Goal: Task Accomplishment & Management: Manage account settings

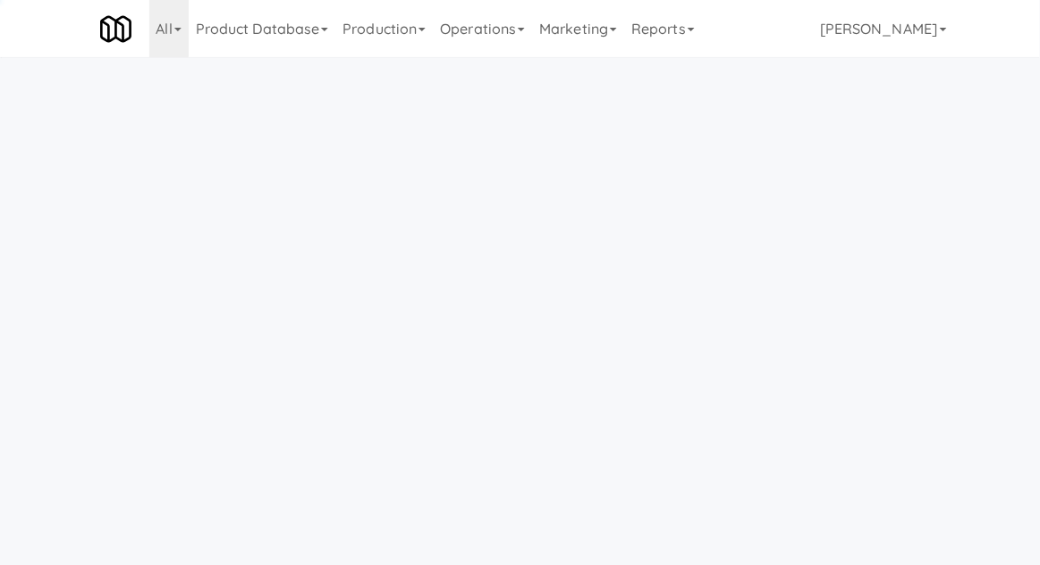
click at [460, 32] on link "Operations" at bounding box center [482, 28] width 99 height 57
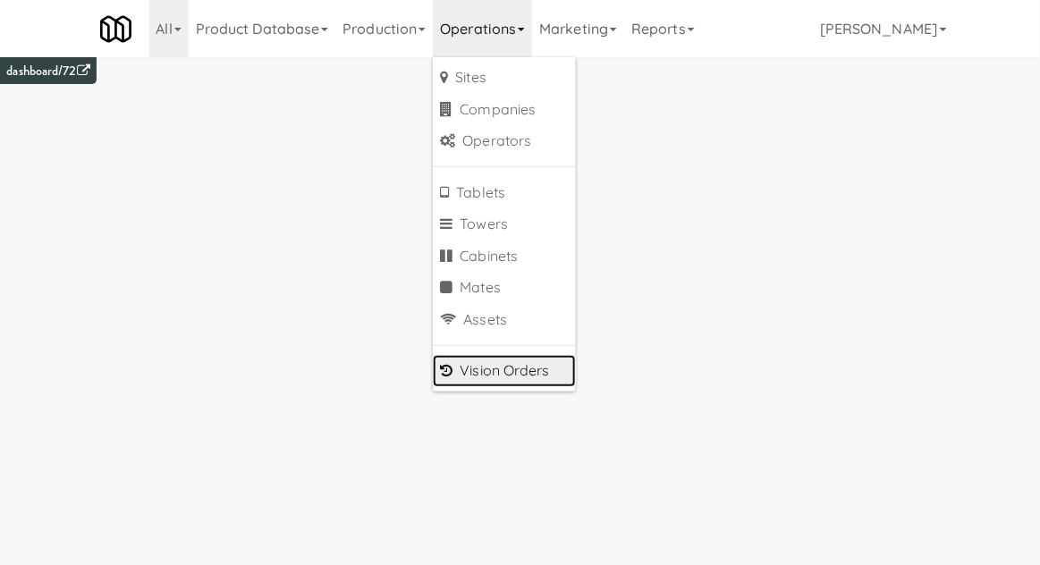
click at [470, 373] on link "Vision Orders" at bounding box center [504, 371] width 143 height 32
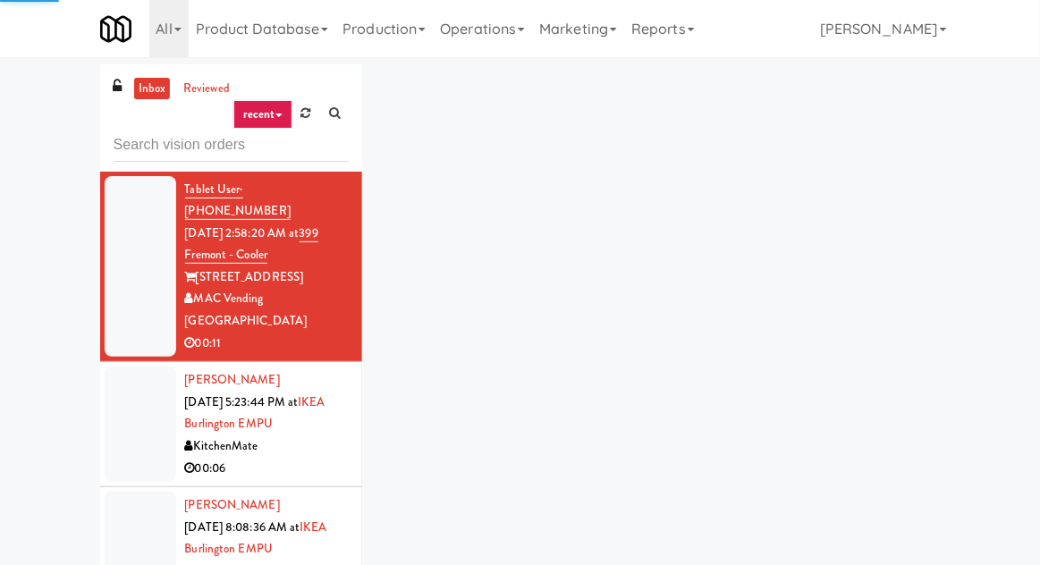
click at [30, 138] on div "inbox reviewed recent all unclear take inventory issue suspicious failed recent…" at bounding box center [520, 392] width 1040 height 657
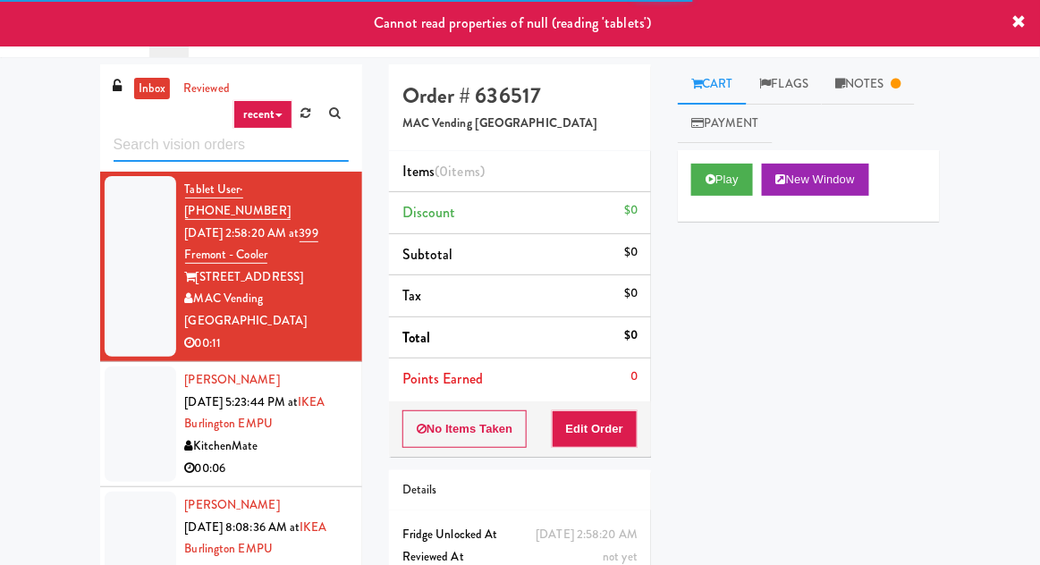
click at [130, 150] on input "text" at bounding box center [231, 145] width 235 height 33
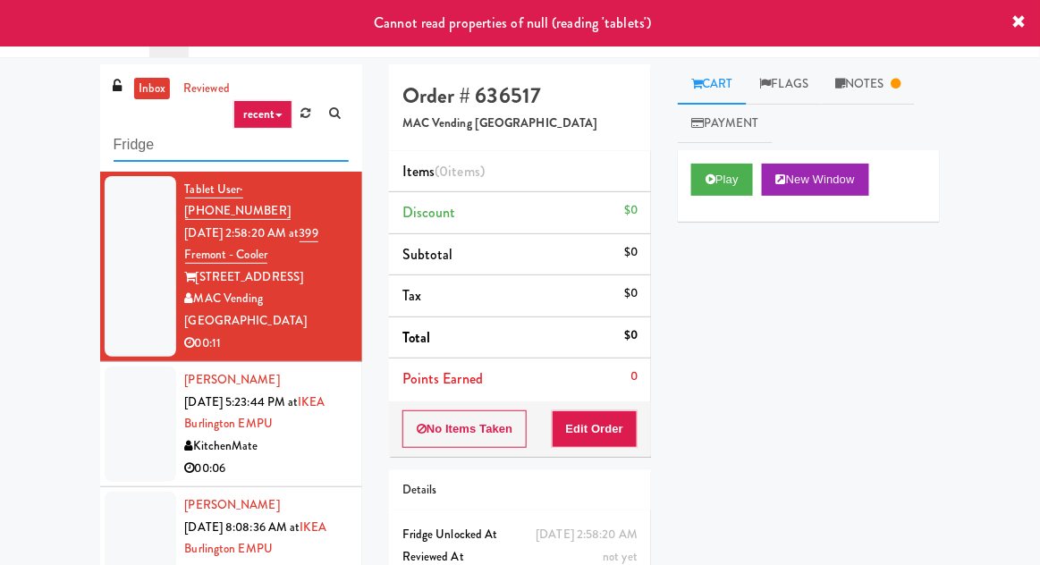
type input "Fridge"
click at [38, 182] on div "inbox reviewed recent all unclear take inventory issue suspicious failed recent…" at bounding box center [520, 392] width 1040 height 657
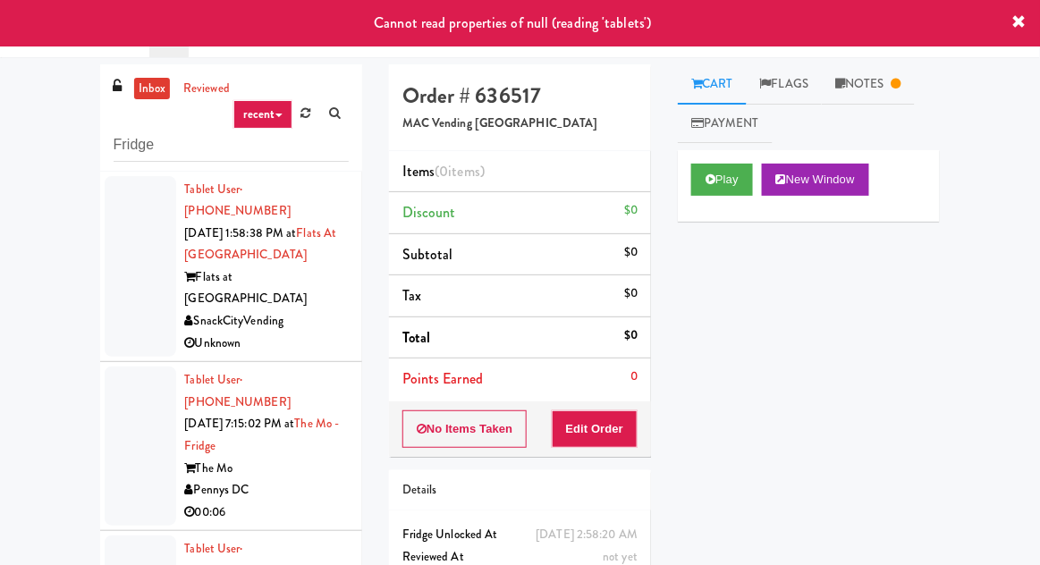
click at [120, 286] on div at bounding box center [141, 266] width 72 height 181
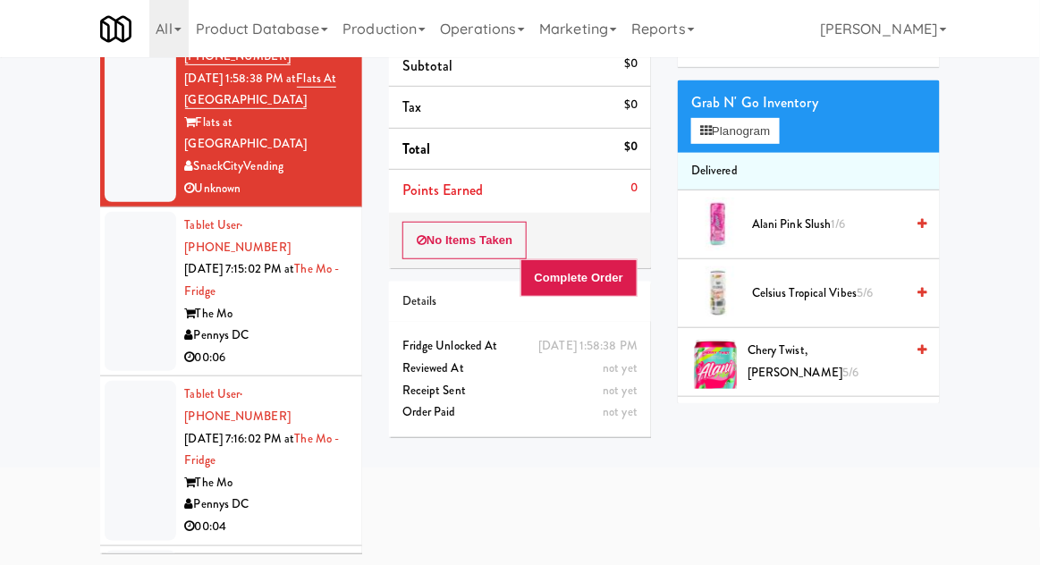
click at [112, 265] on div at bounding box center [141, 291] width 72 height 159
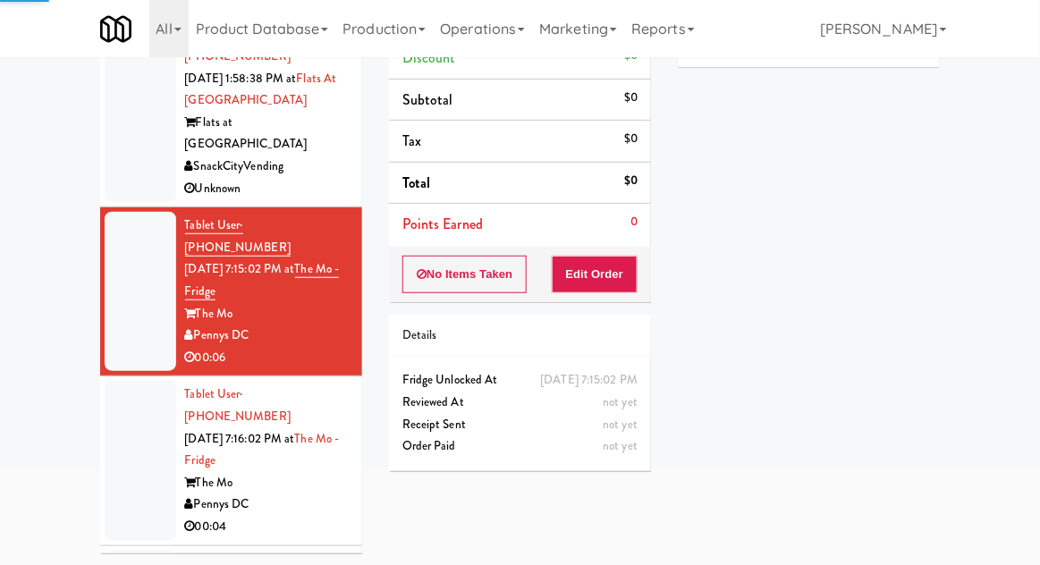
click at [131, 124] on div at bounding box center [141, 111] width 72 height 181
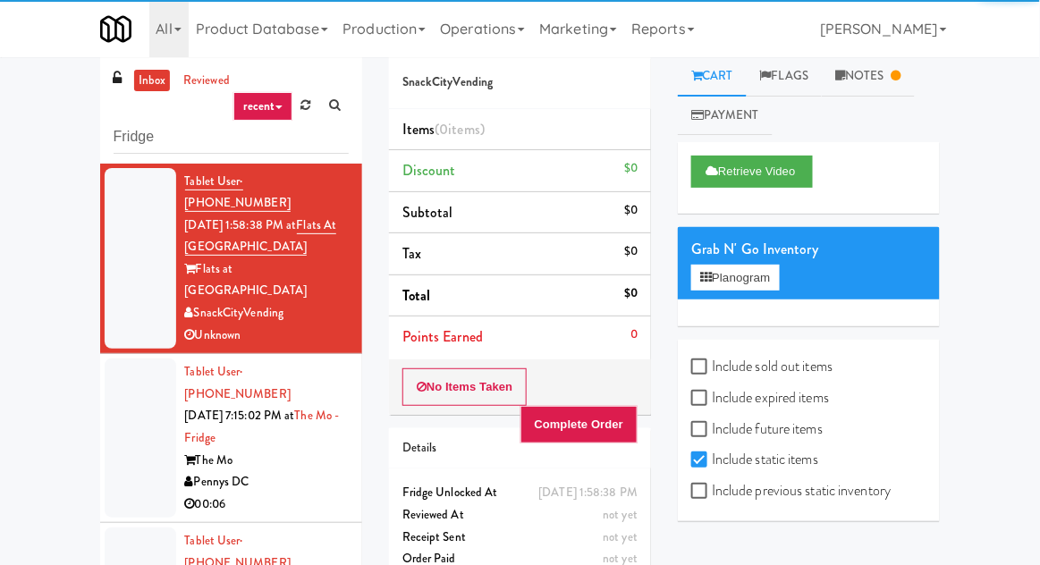
scroll to position [69, 0]
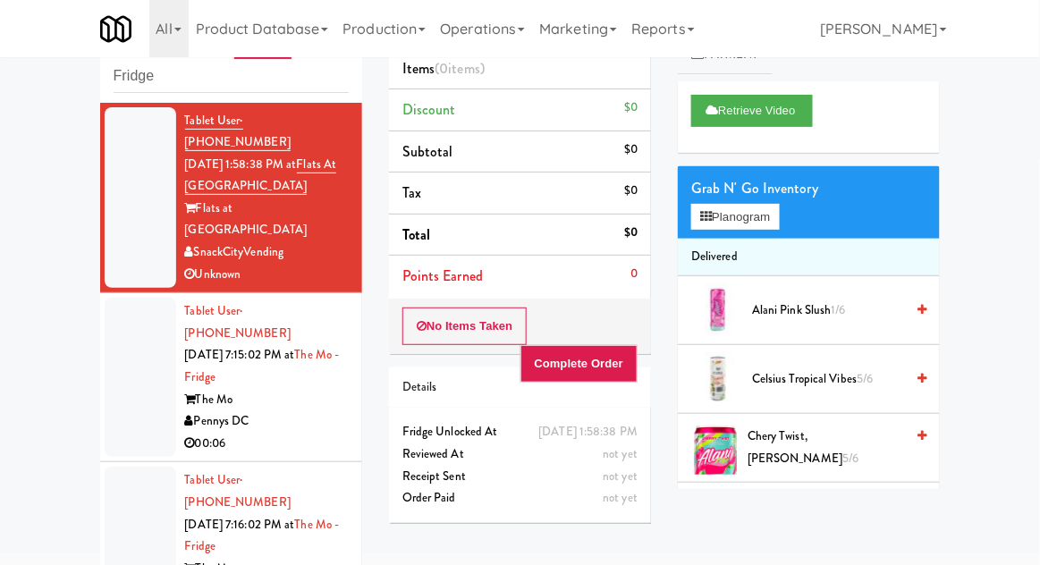
click at [114, 337] on div at bounding box center [141, 377] width 72 height 159
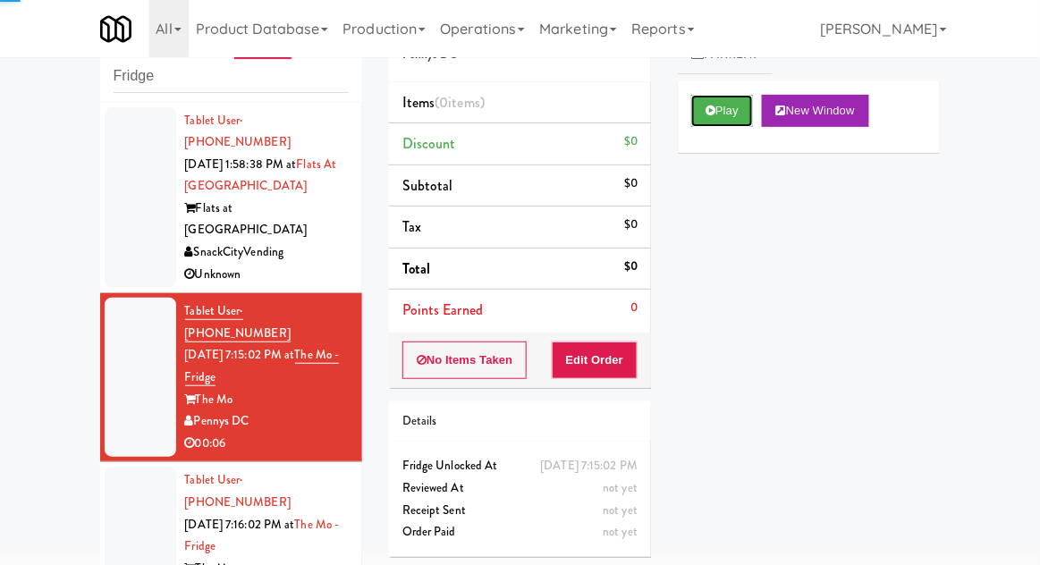
click at [729, 113] on button "Play" at bounding box center [722, 111] width 62 height 32
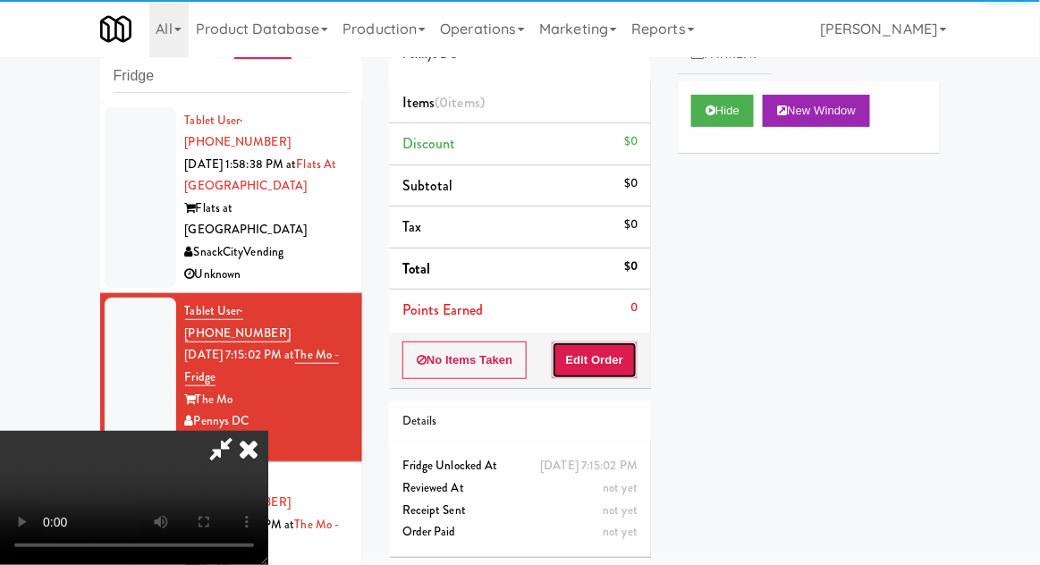
click at [612, 358] on button "Edit Order" at bounding box center [595, 360] width 87 height 38
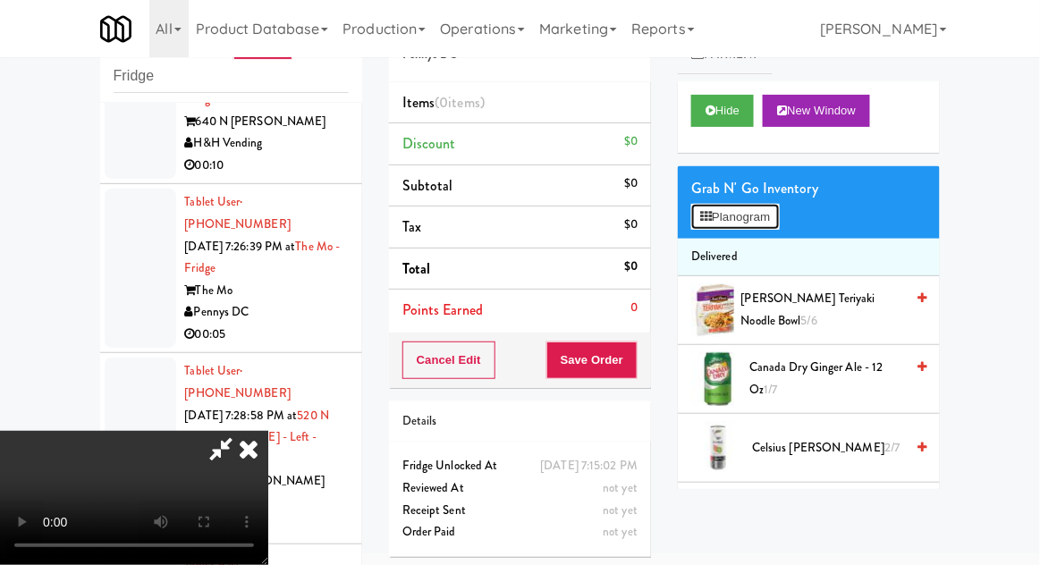
click at [769, 225] on button "Planogram" at bounding box center [735, 217] width 88 height 27
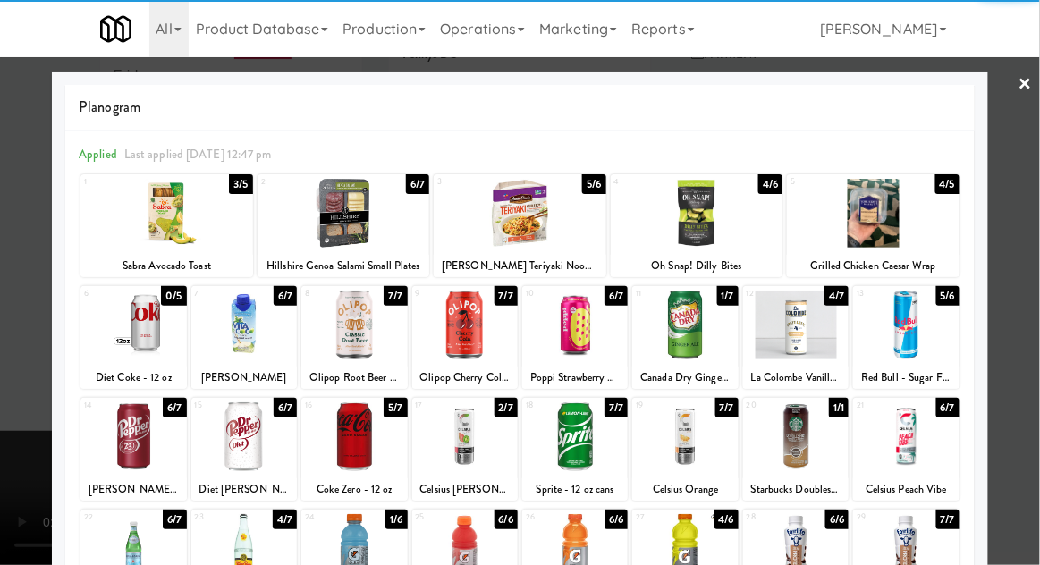
click at [804, 349] on div at bounding box center [795, 325] width 105 height 69
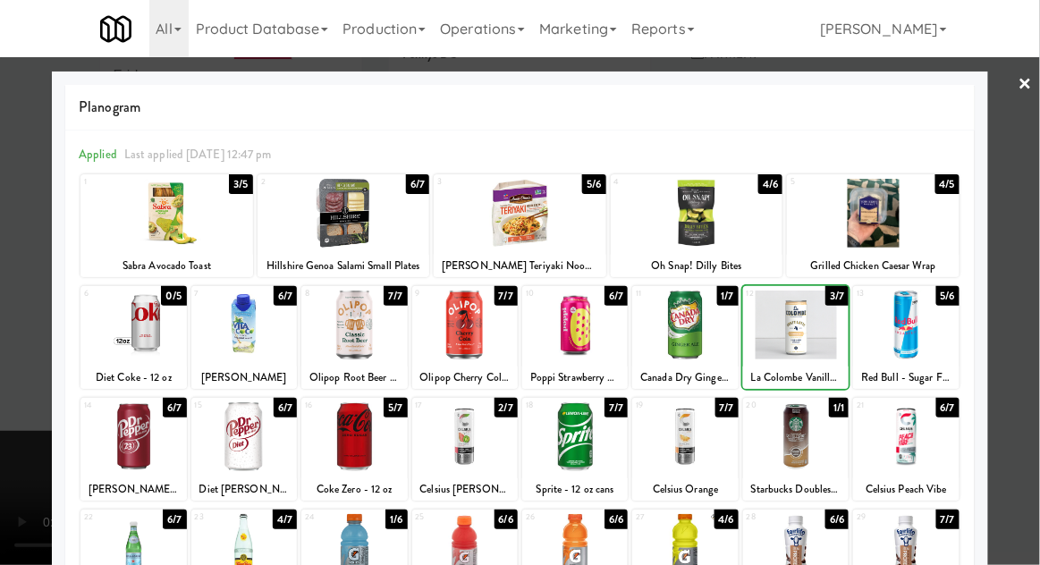
click at [10, 333] on div at bounding box center [520, 282] width 1040 height 565
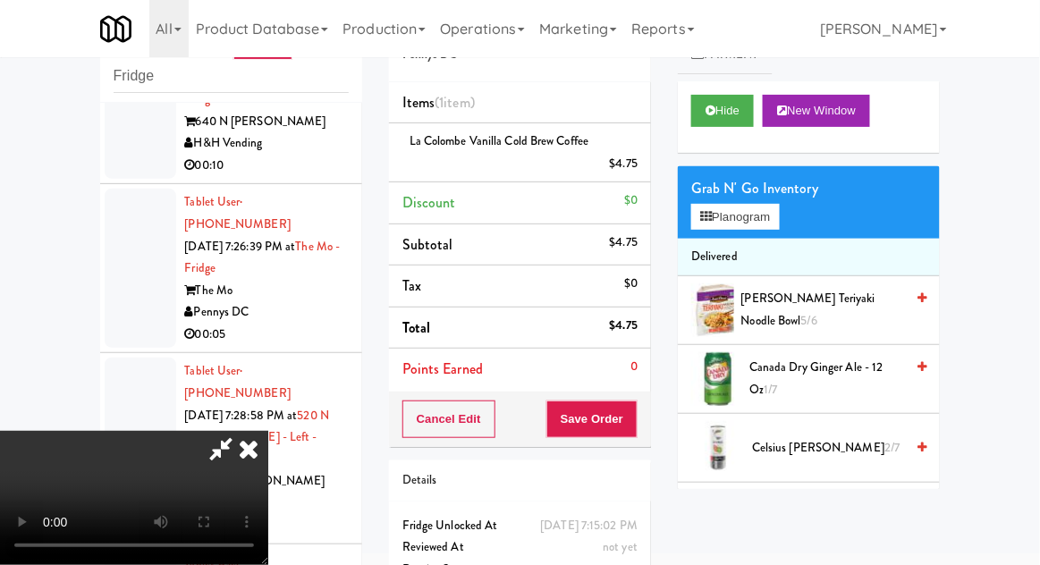
scroll to position [65, 0]
click at [631, 434] on button "Save Order" at bounding box center [591, 419] width 91 height 38
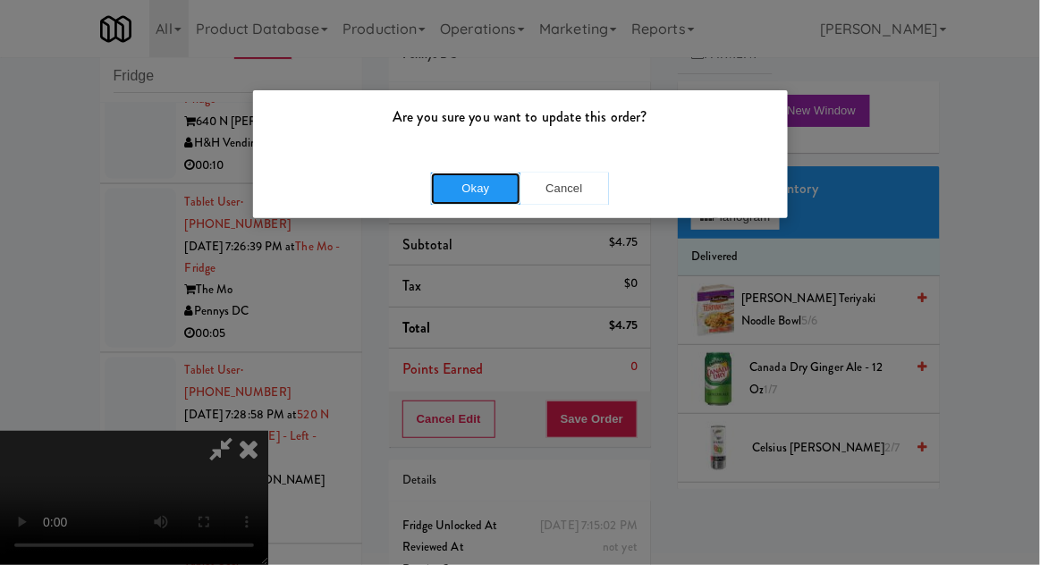
click at [459, 199] on button "Okay" at bounding box center [475, 189] width 89 height 32
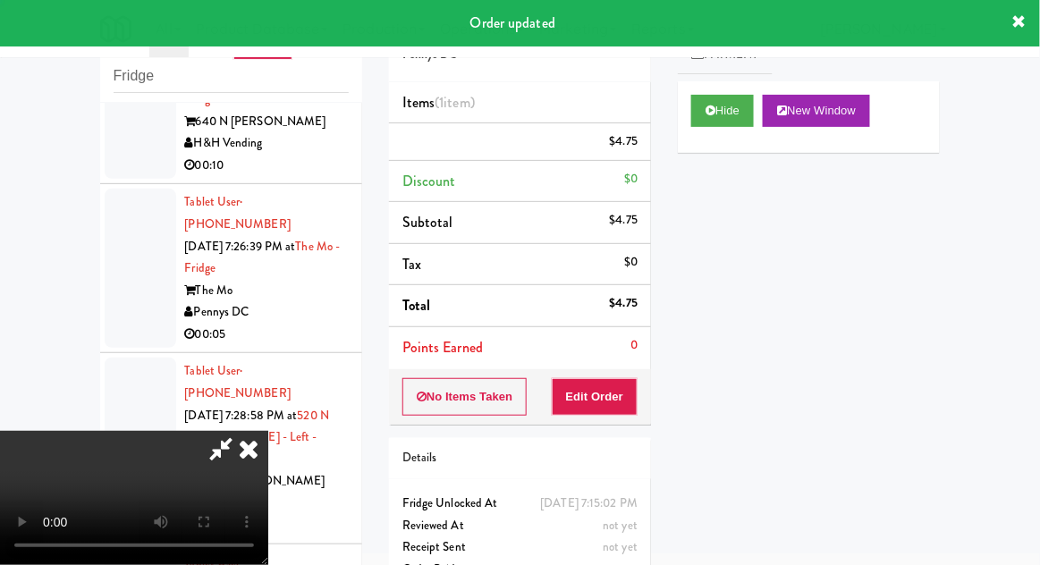
scroll to position [0, 0]
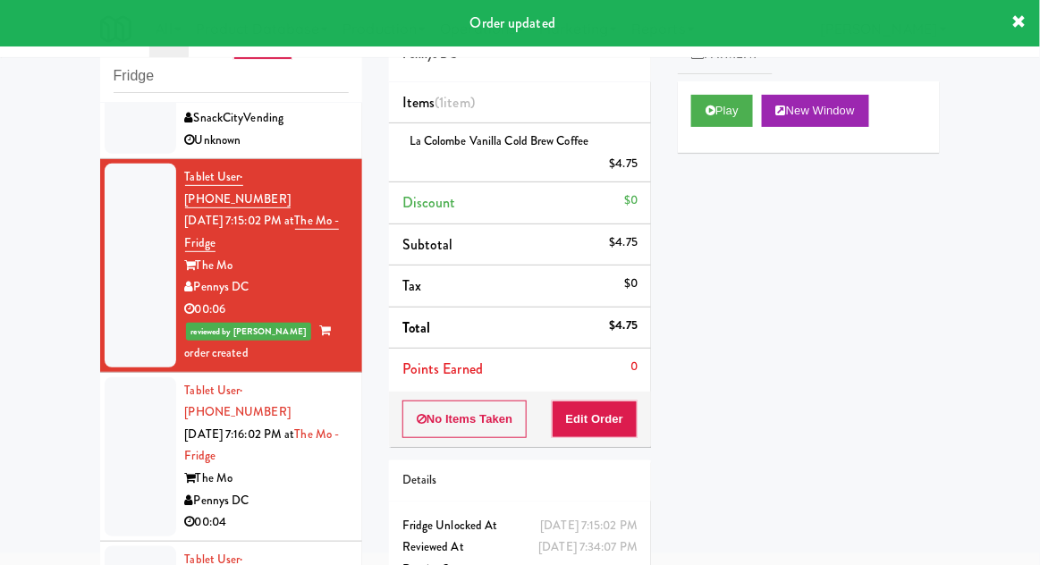
click at [115, 397] on div at bounding box center [141, 456] width 72 height 159
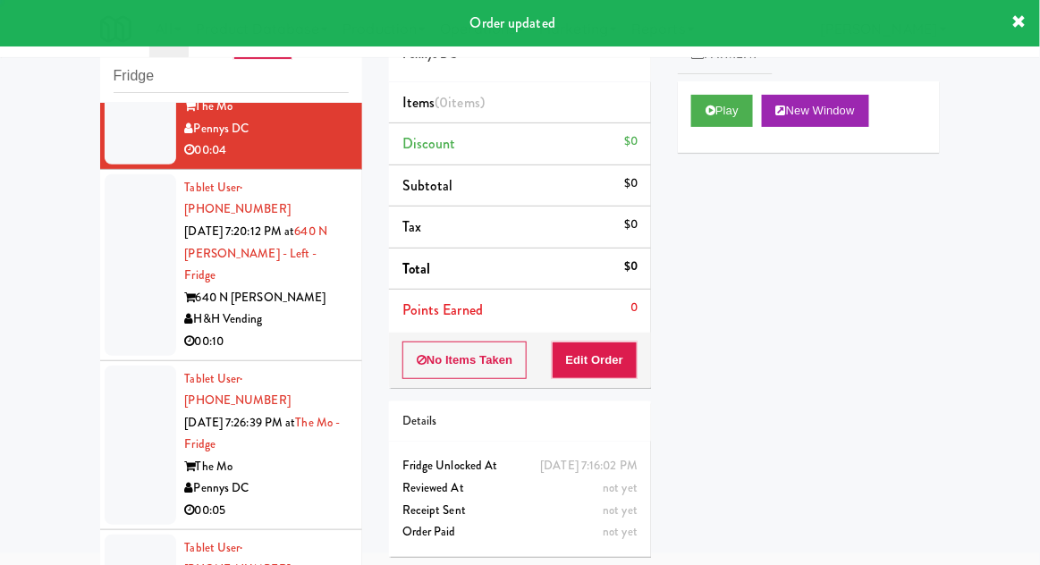
scroll to position [682, 0]
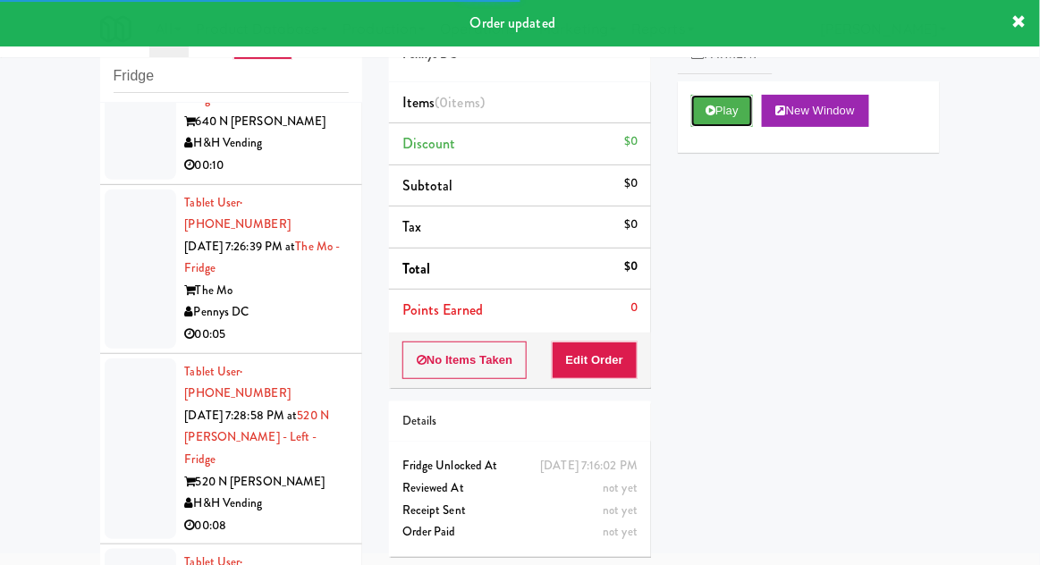
click at [730, 114] on button "Play" at bounding box center [722, 111] width 62 height 32
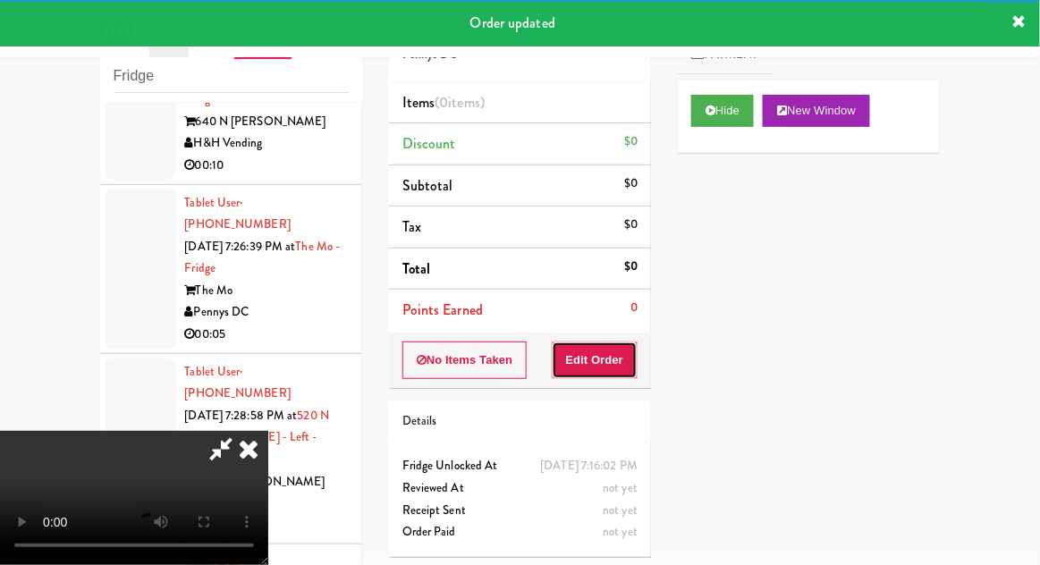
click at [614, 361] on button "Edit Order" at bounding box center [595, 360] width 87 height 38
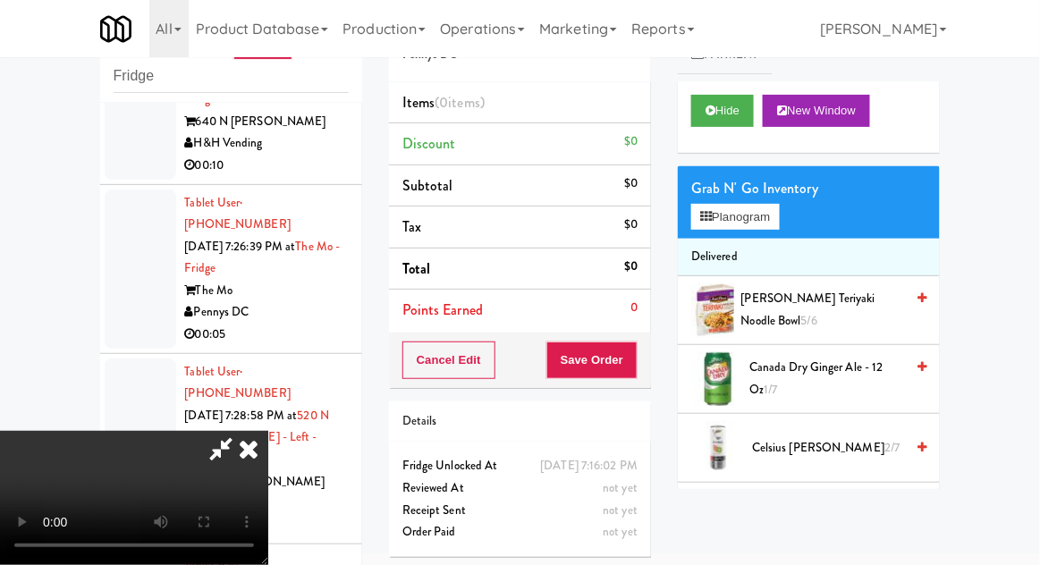
scroll to position [65, 0]
click at [763, 225] on button "Planogram" at bounding box center [735, 217] width 88 height 27
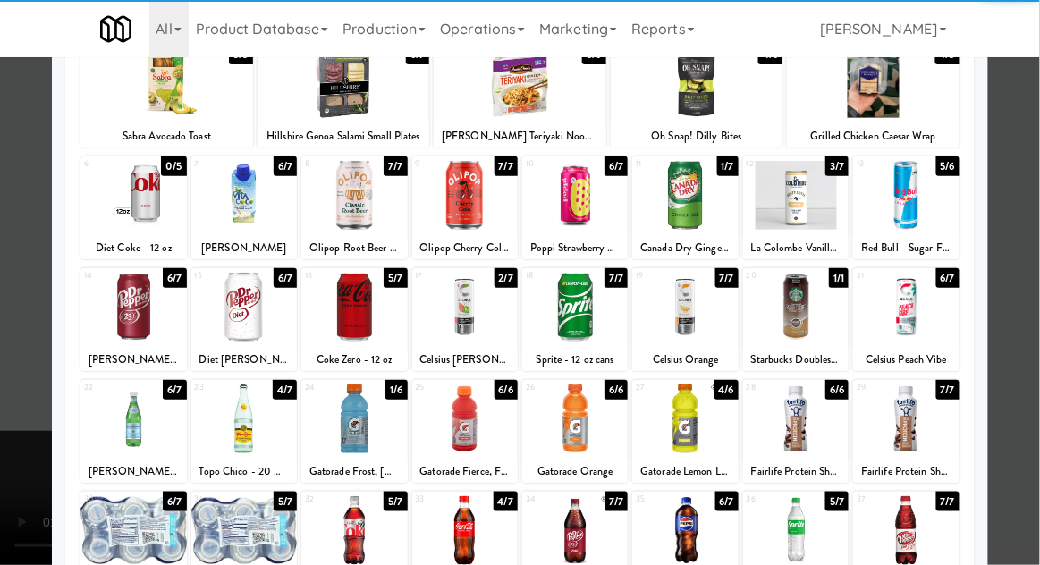
scroll to position [226, 0]
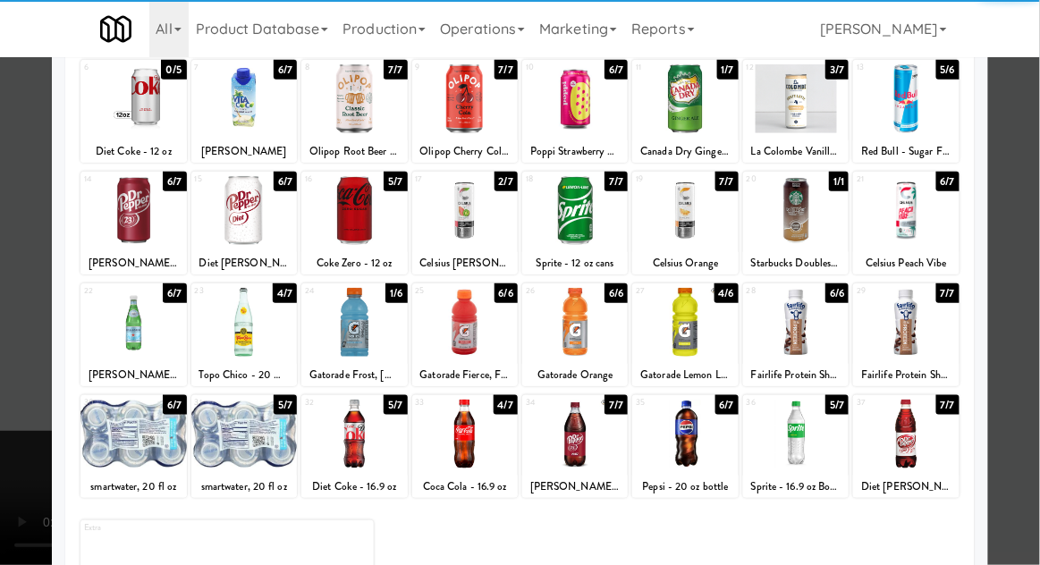
click at [236, 441] on div at bounding box center [243, 434] width 105 height 69
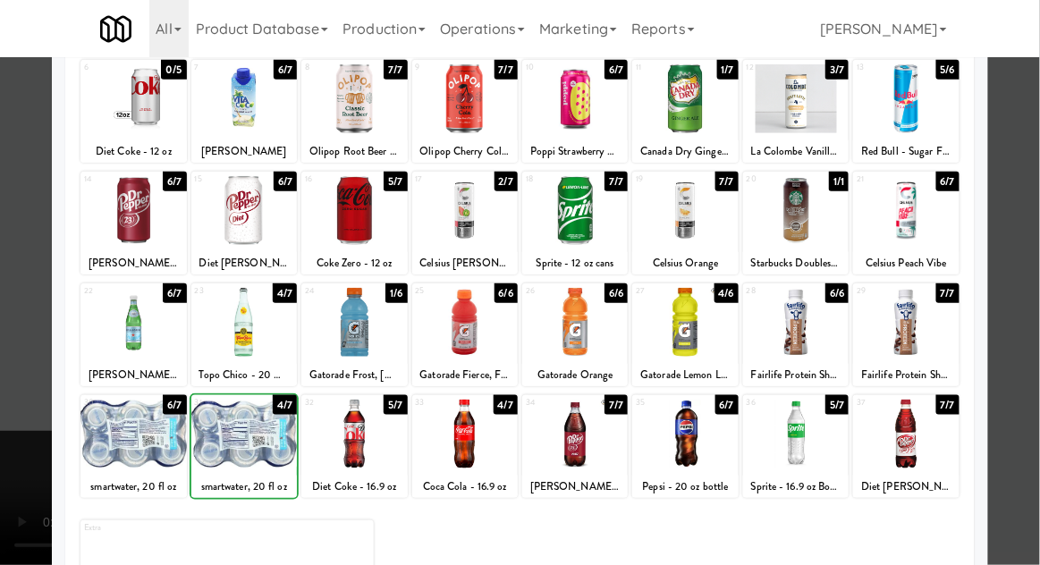
click at [18, 401] on div at bounding box center [520, 282] width 1040 height 565
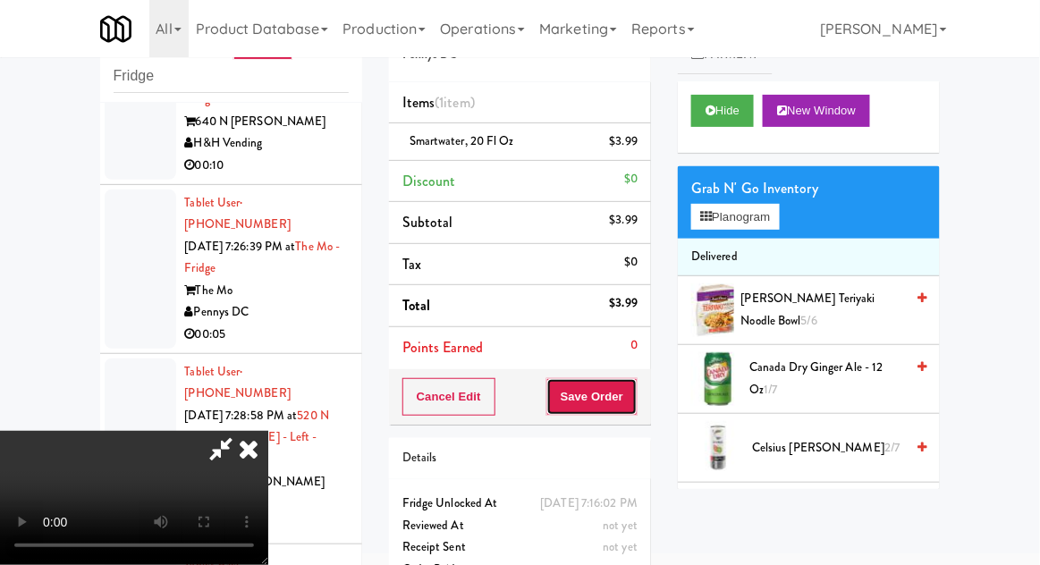
click at [636, 386] on button "Save Order" at bounding box center [591, 397] width 91 height 38
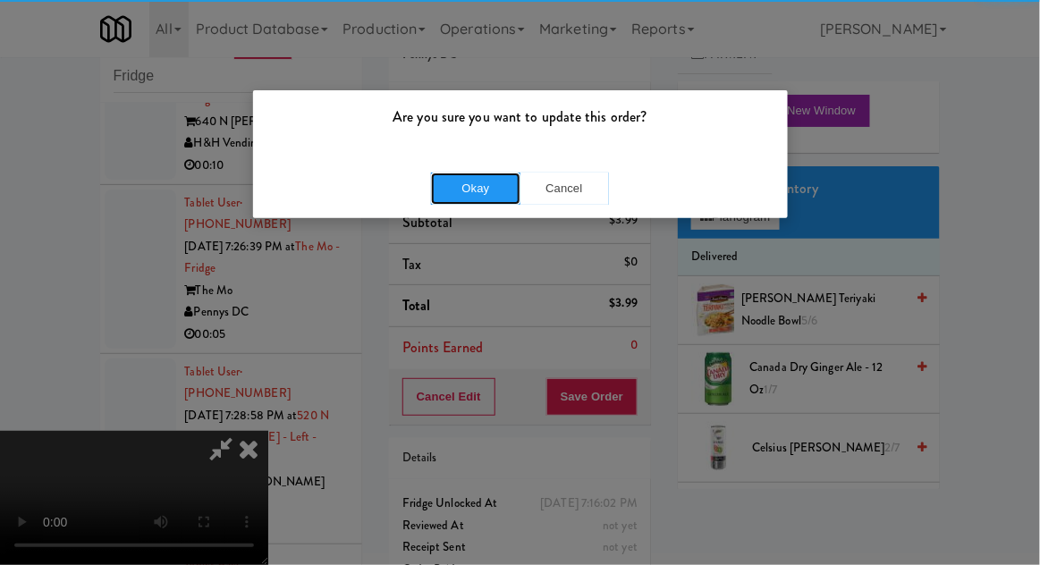
click at [451, 177] on button "Okay" at bounding box center [475, 189] width 89 height 32
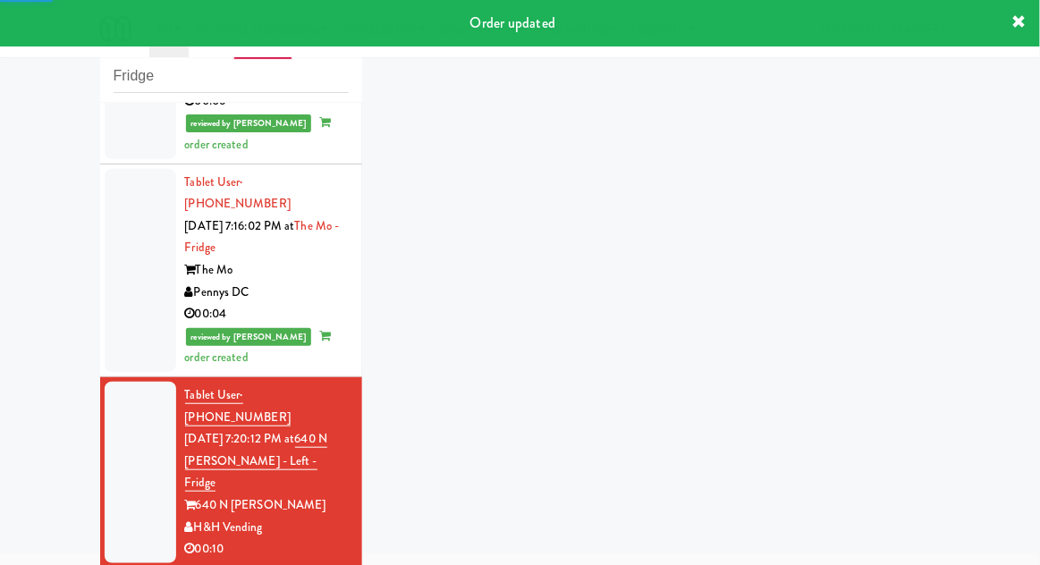
scroll to position [727, 0]
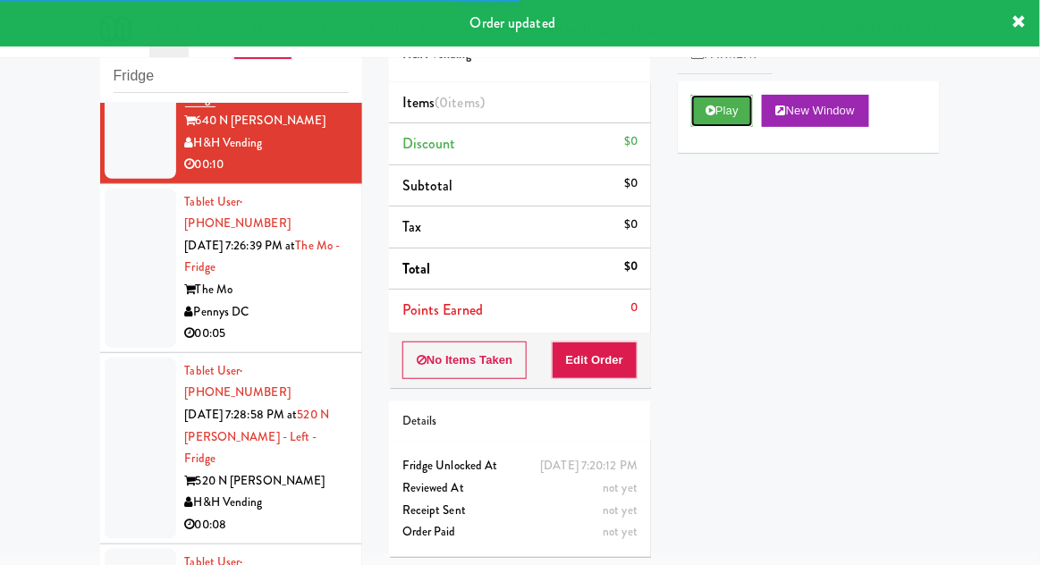
click at [740, 123] on button "Play" at bounding box center [722, 111] width 62 height 32
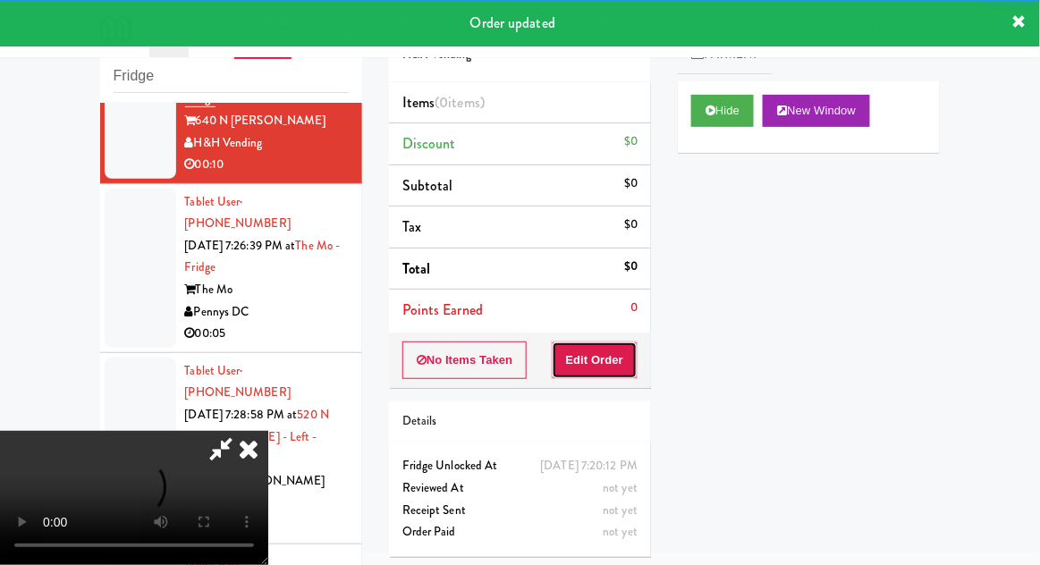
click at [595, 353] on button "Edit Order" at bounding box center [595, 360] width 87 height 38
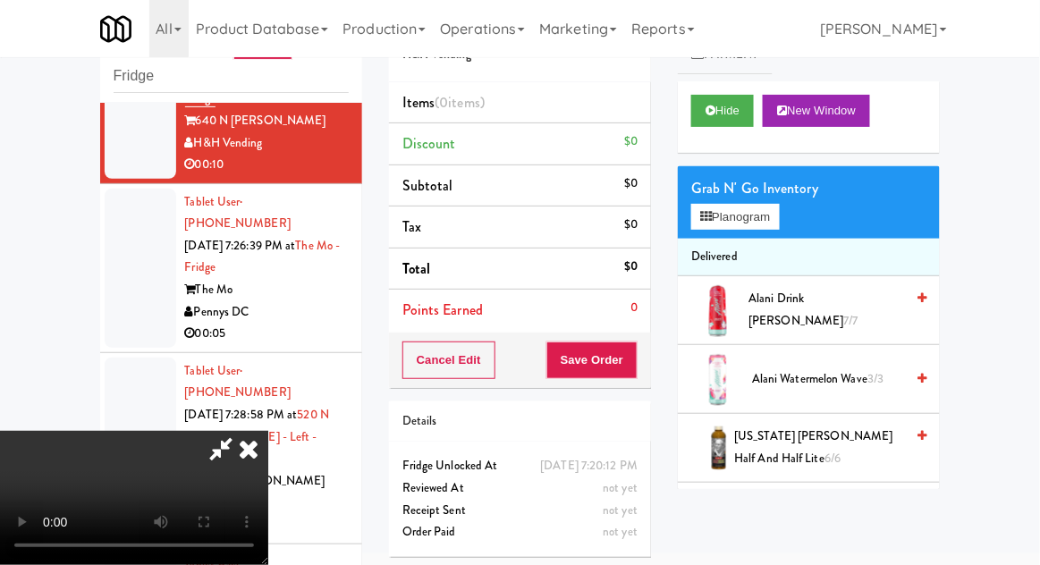
scroll to position [0, 0]
click at [745, 209] on button "Planogram" at bounding box center [735, 217] width 88 height 27
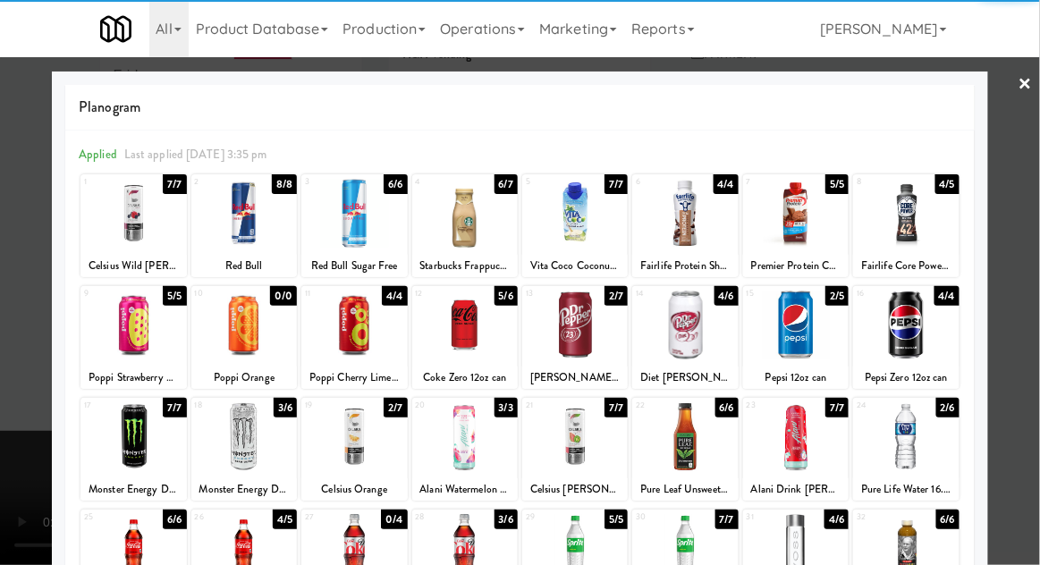
click at [500, 352] on div at bounding box center [464, 325] width 105 height 69
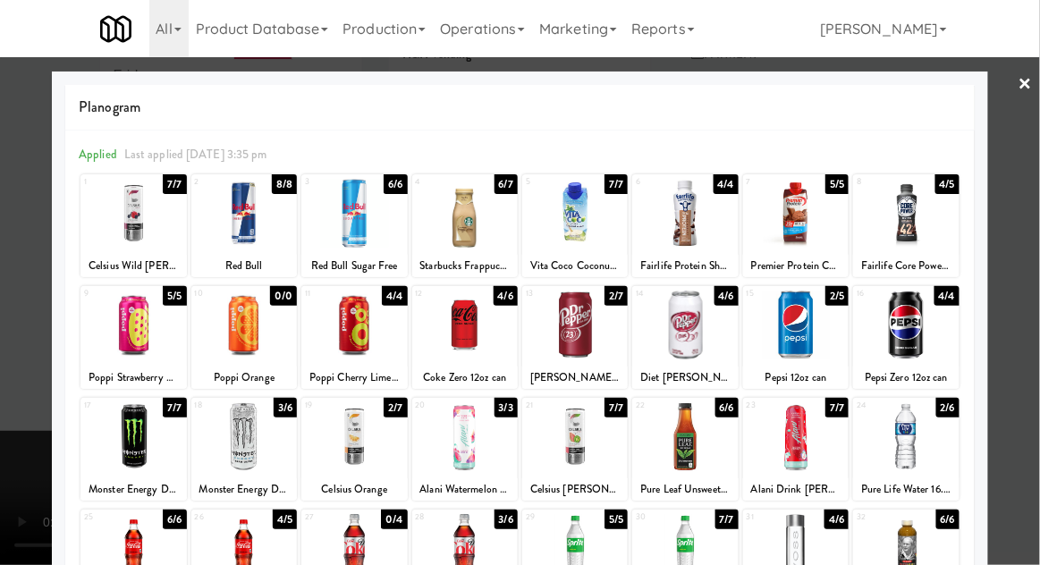
click at [1, 364] on div at bounding box center [520, 282] width 1040 height 565
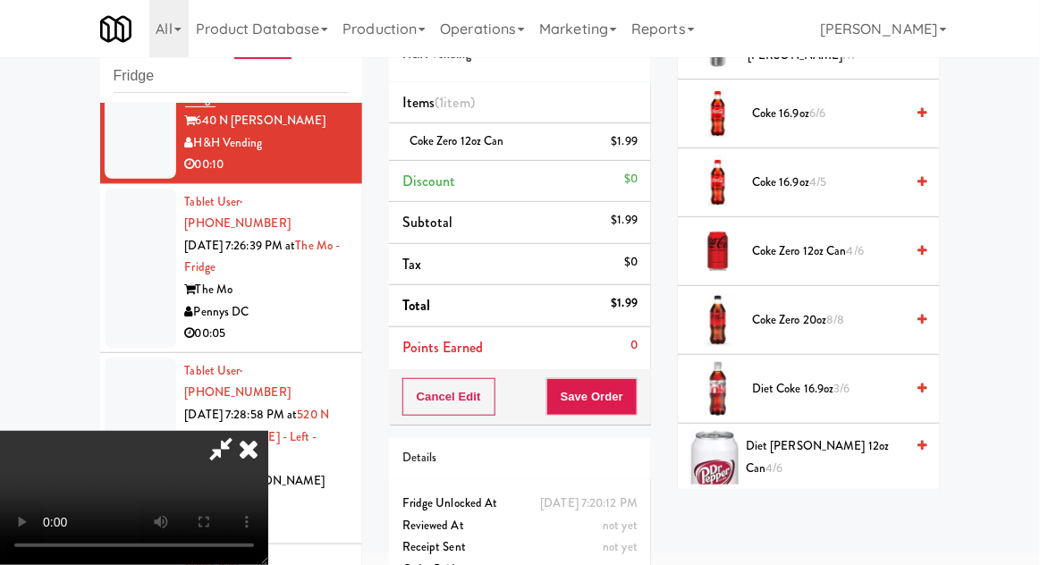
scroll to position [627, 0]
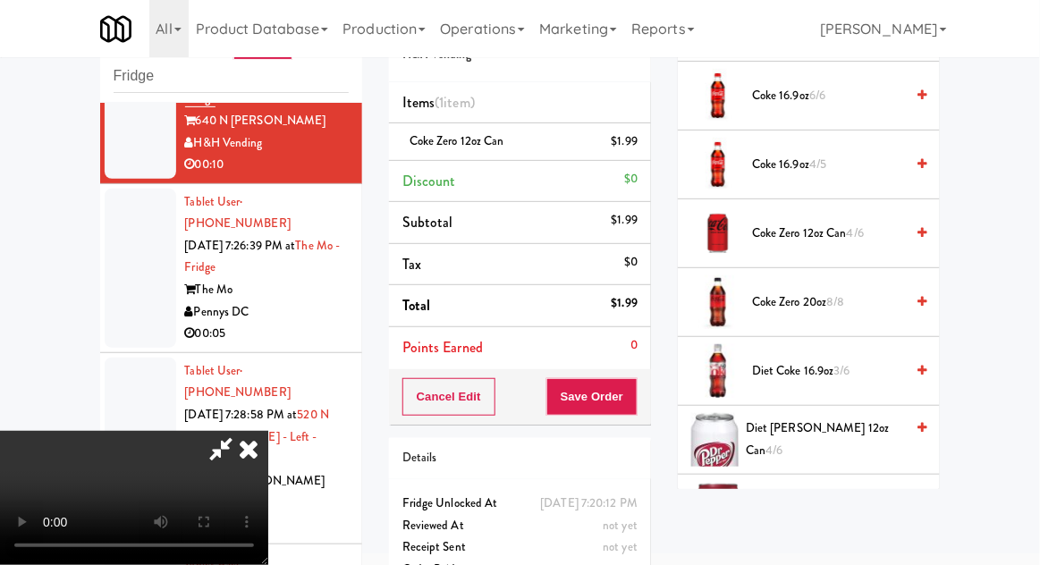
click at [858, 437] on span "Diet [PERSON_NAME] 12oz can 4/6" at bounding box center [824, 439] width 158 height 44
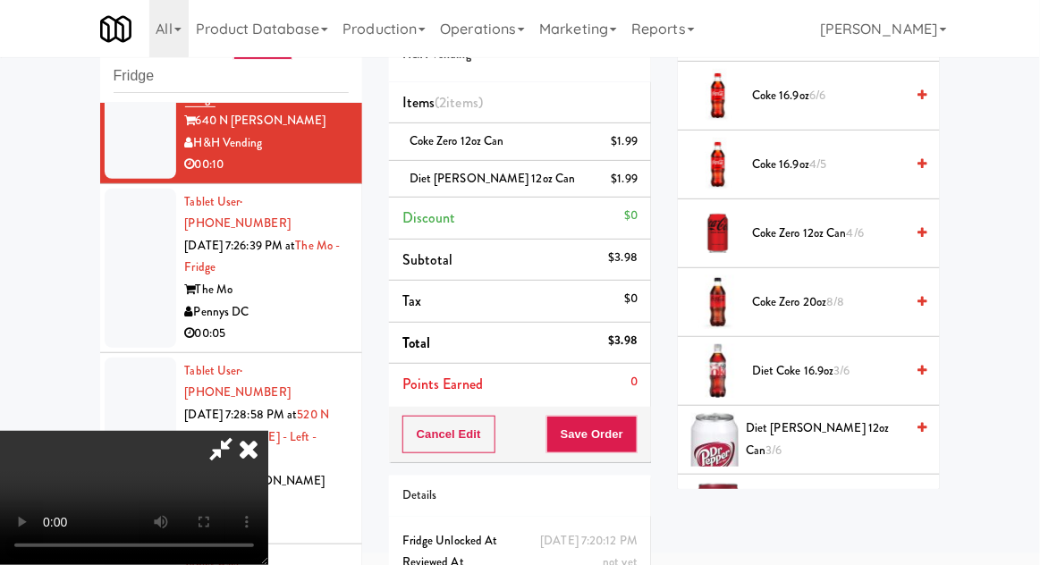
scroll to position [65, 0]
click at [635, 447] on button "Save Order" at bounding box center [591, 435] width 91 height 38
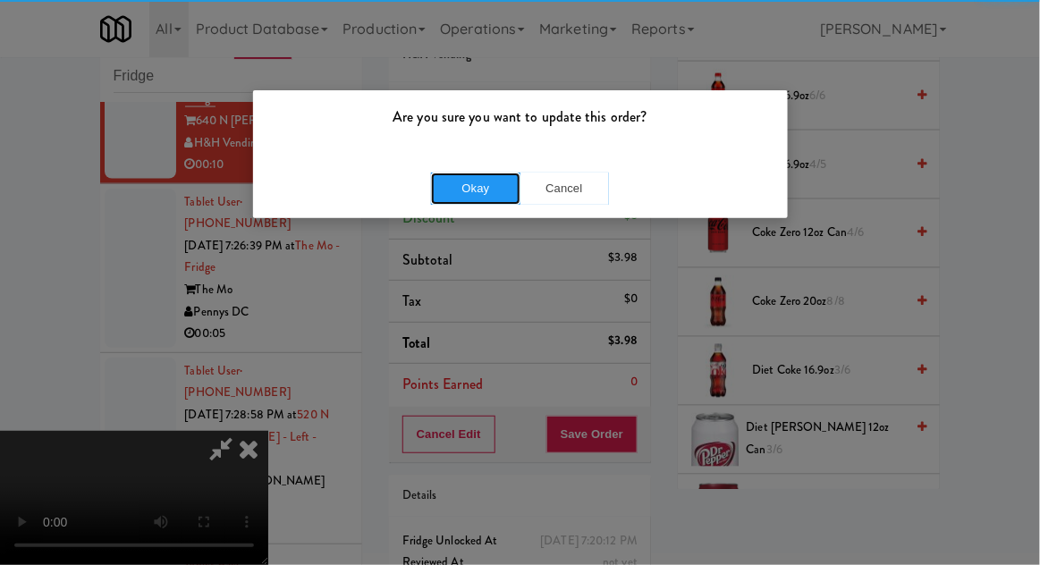
click at [455, 199] on button "Okay" at bounding box center [475, 189] width 89 height 32
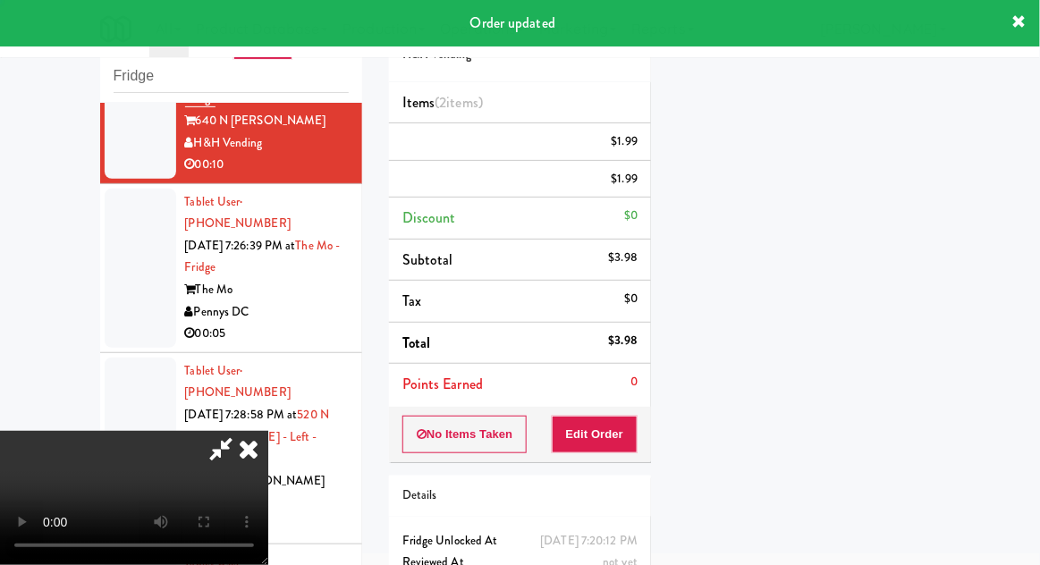
scroll to position [0, 0]
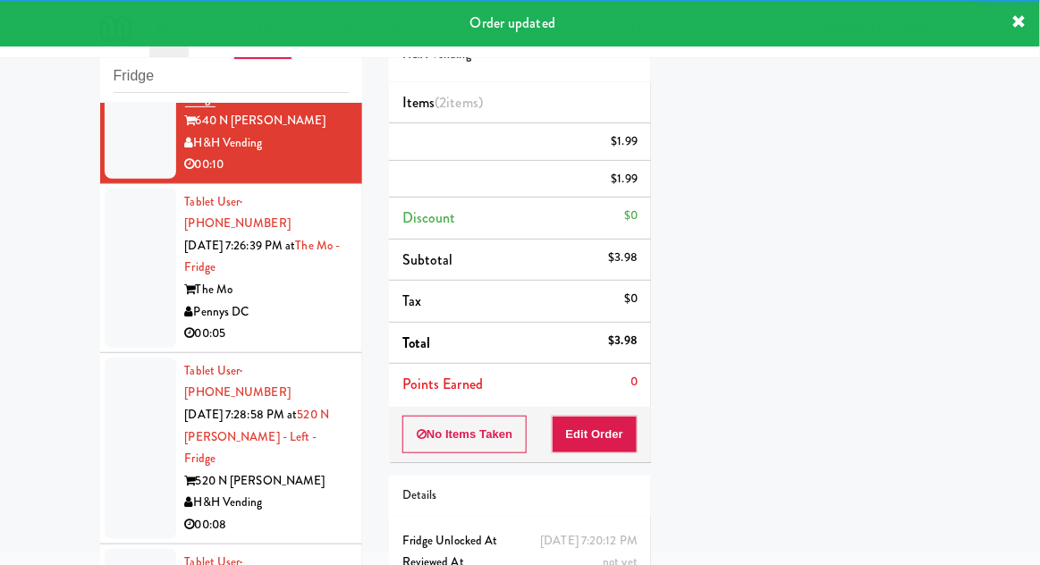
click at [141, 358] on div at bounding box center [141, 448] width 72 height 181
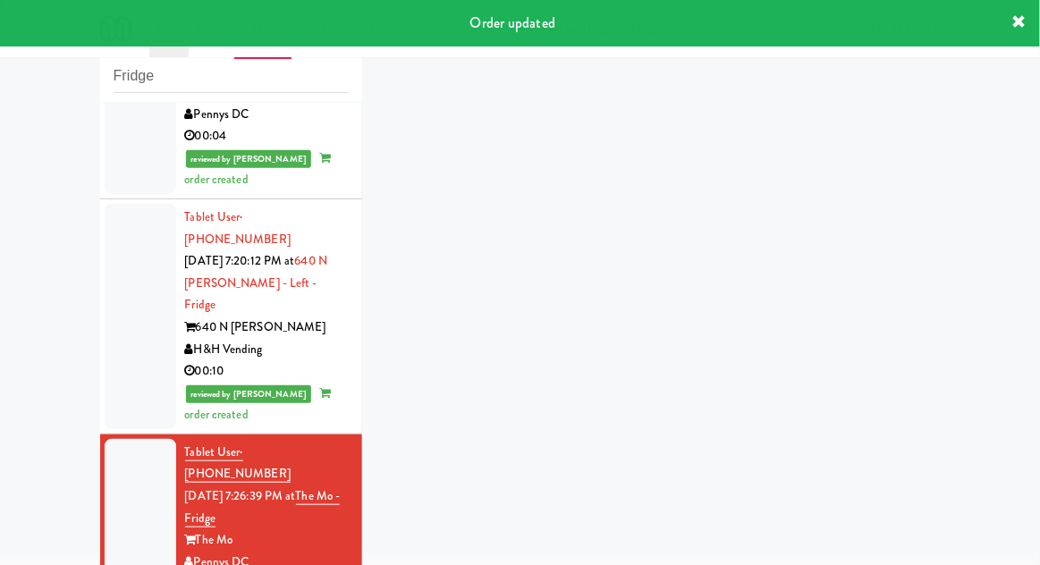
scroll to position [770, 0]
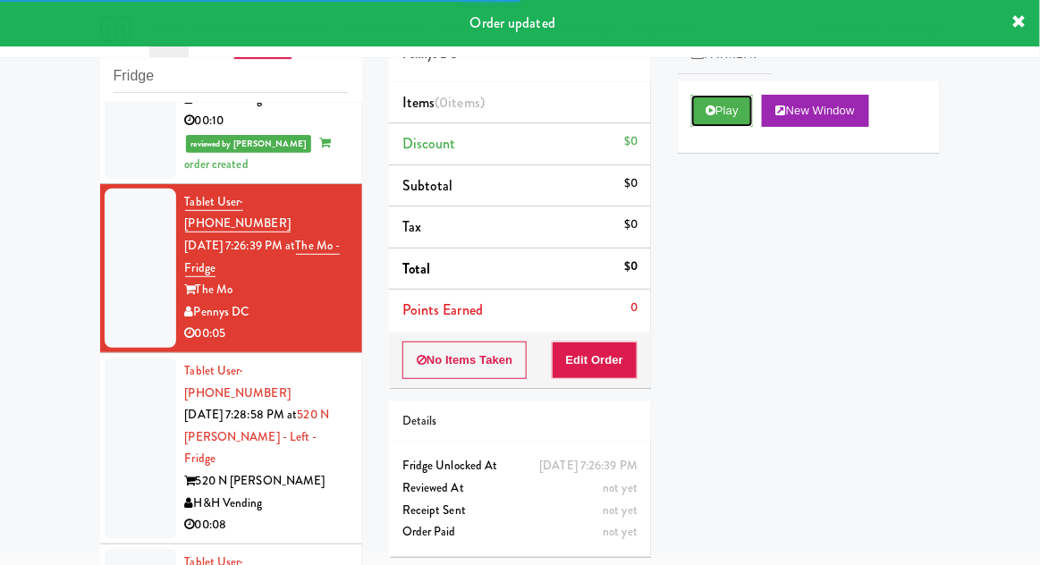
click at [716, 118] on button "Play" at bounding box center [722, 111] width 62 height 32
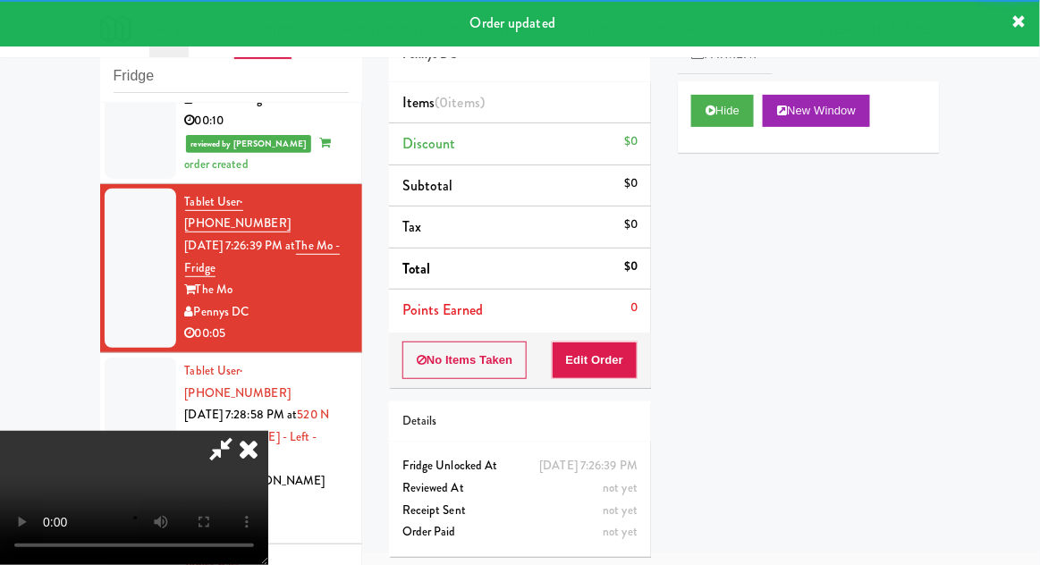
click at [611, 364] on button "Edit Order" at bounding box center [595, 360] width 87 height 38
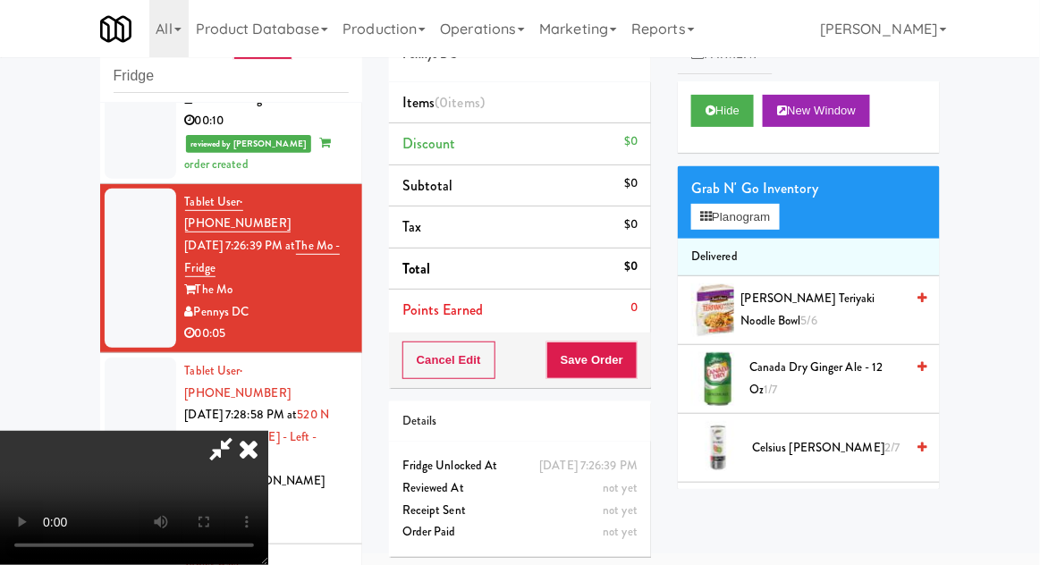
scroll to position [0, 0]
click at [757, 229] on button "Planogram" at bounding box center [735, 217] width 88 height 27
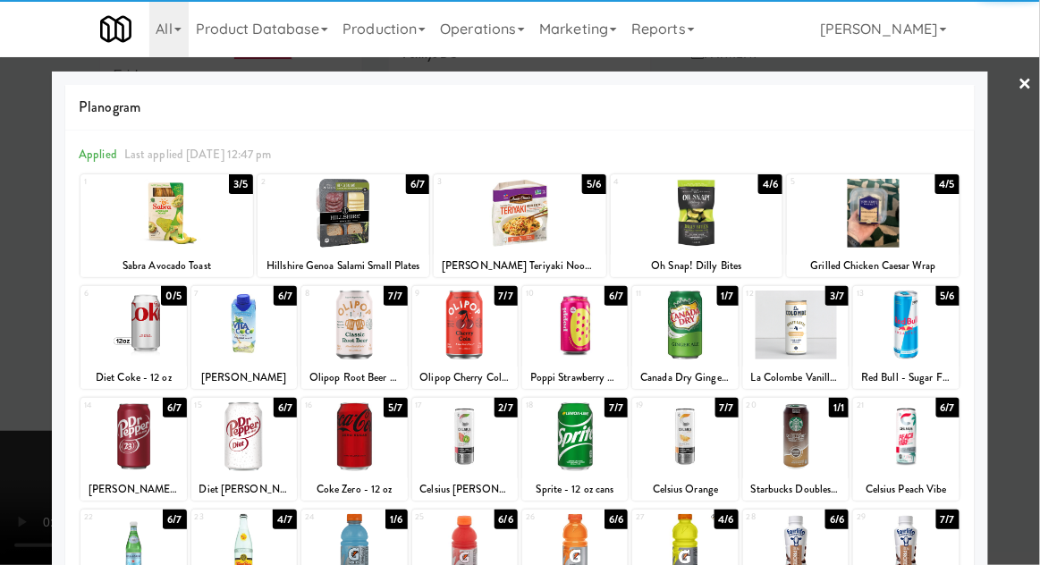
click at [344, 349] on div at bounding box center [353, 325] width 105 height 69
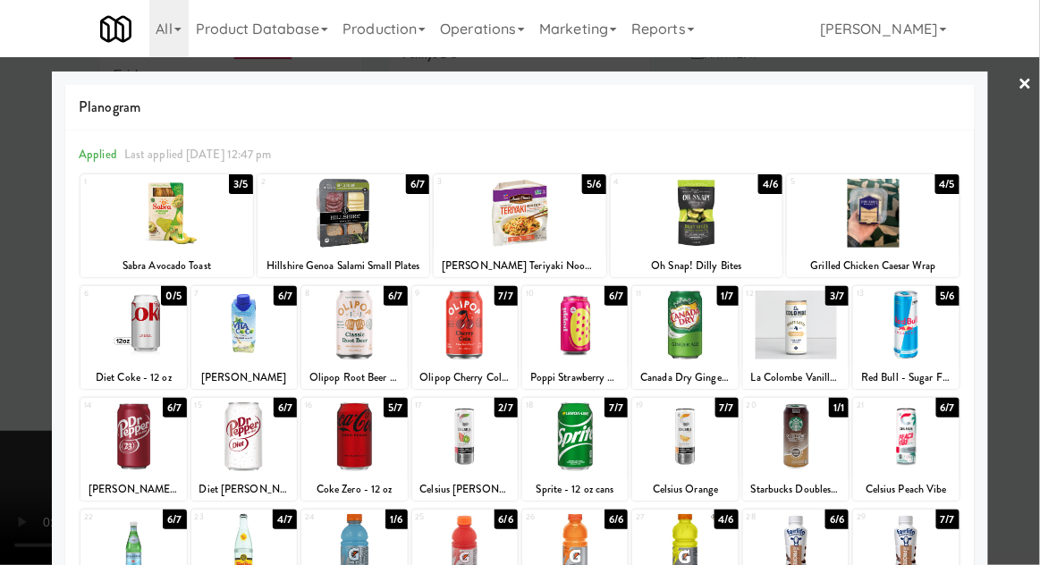
click at [12, 340] on div at bounding box center [520, 282] width 1040 height 565
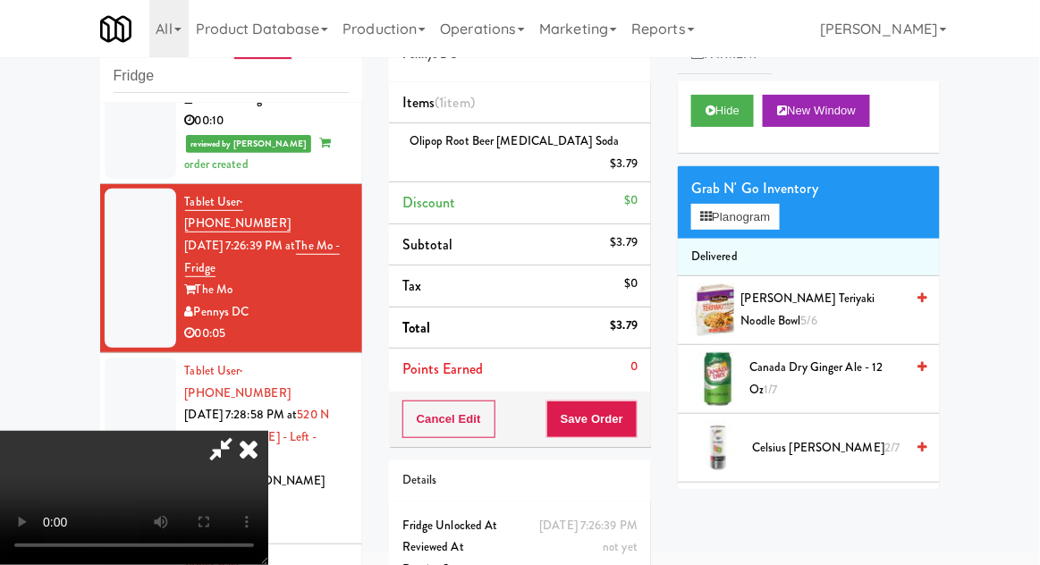
scroll to position [65, 0]
click at [635, 400] on button "Save Order" at bounding box center [591, 419] width 91 height 38
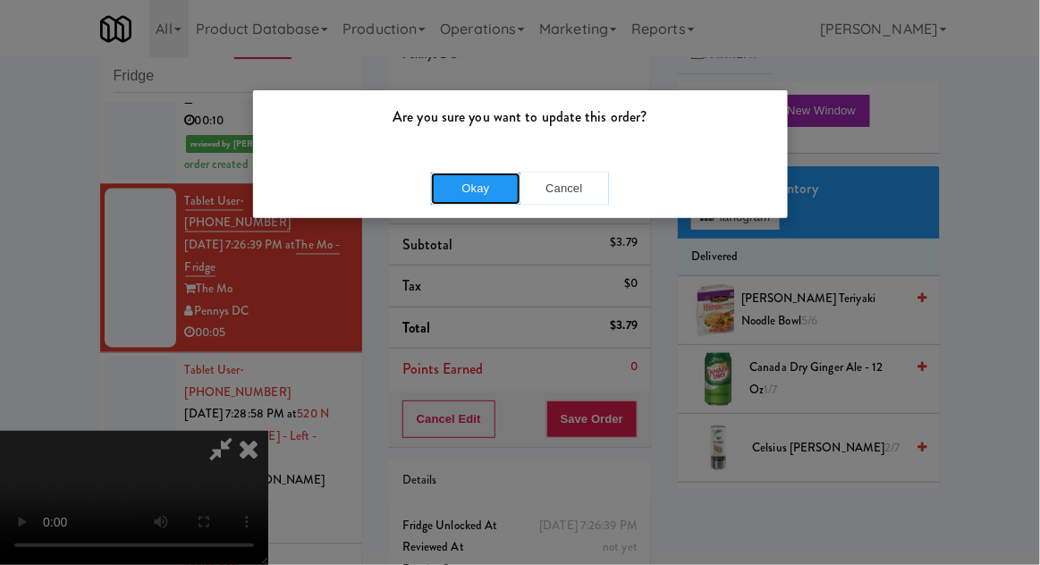
click at [436, 181] on button "Okay" at bounding box center [475, 189] width 89 height 32
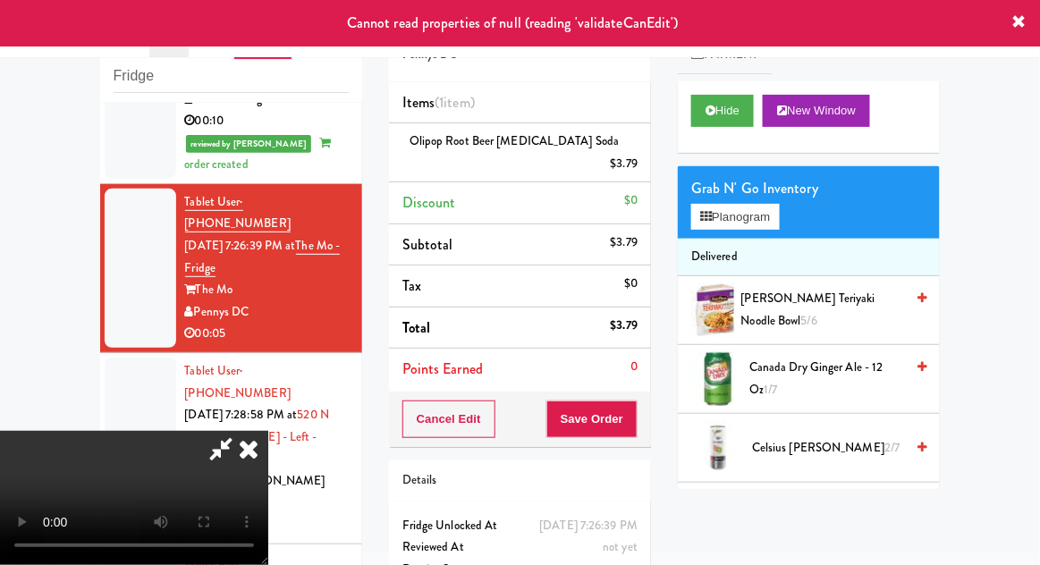
scroll to position [0, 0]
click at [268, 431] on icon at bounding box center [248, 449] width 39 height 36
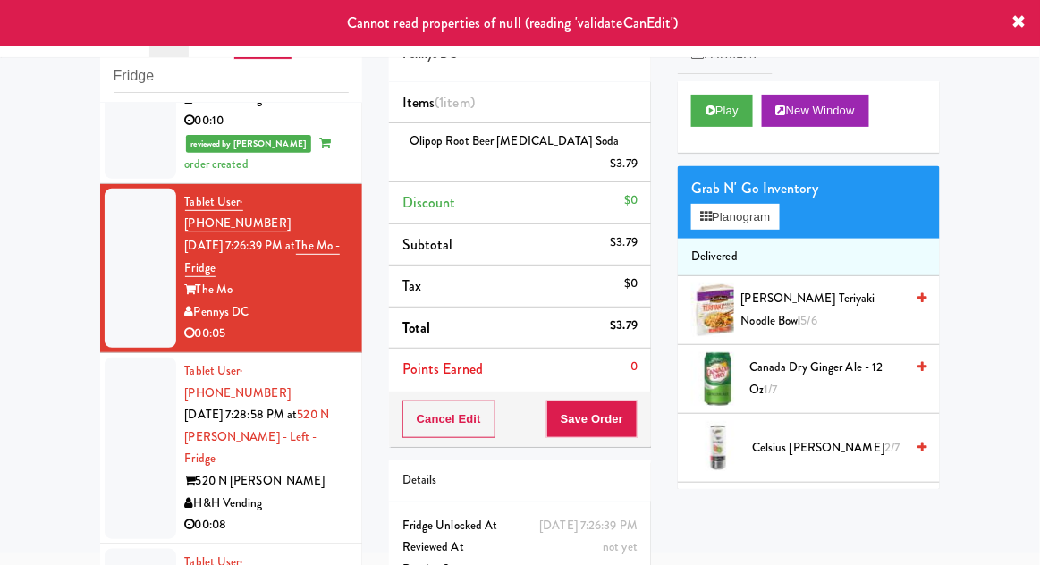
click at [135, 358] on div at bounding box center [141, 448] width 72 height 181
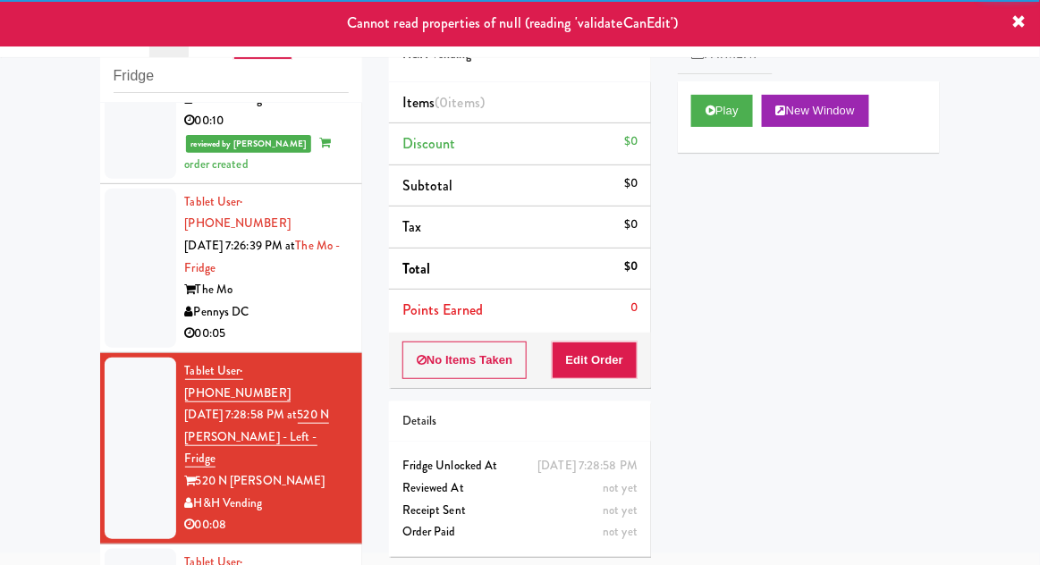
click at [125, 189] on div at bounding box center [141, 268] width 72 height 159
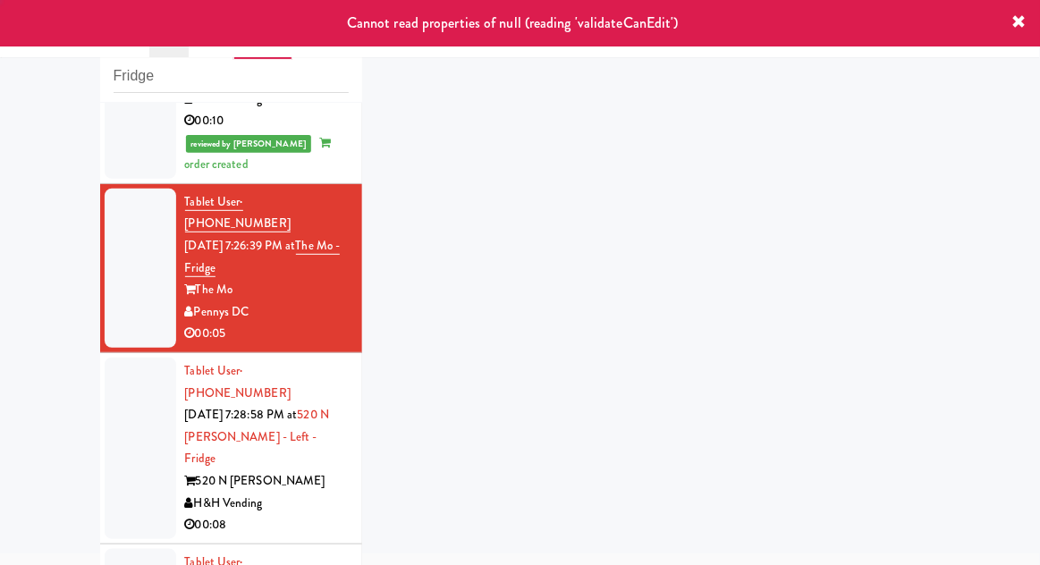
click at [110, 358] on div at bounding box center [141, 448] width 72 height 181
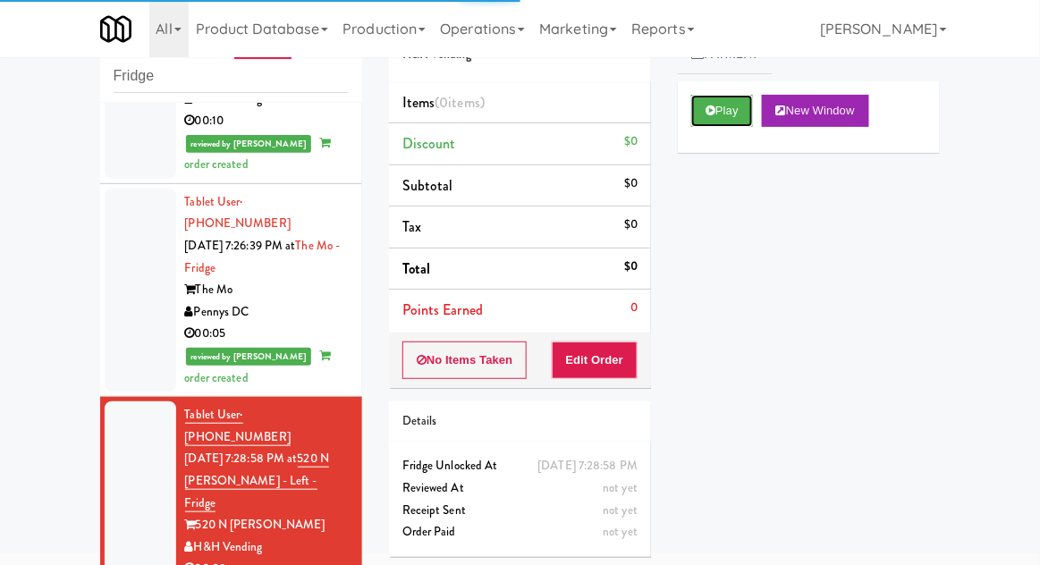
click at [720, 106] on button "Play" at bounding box center [722, 111] width 62 height 32
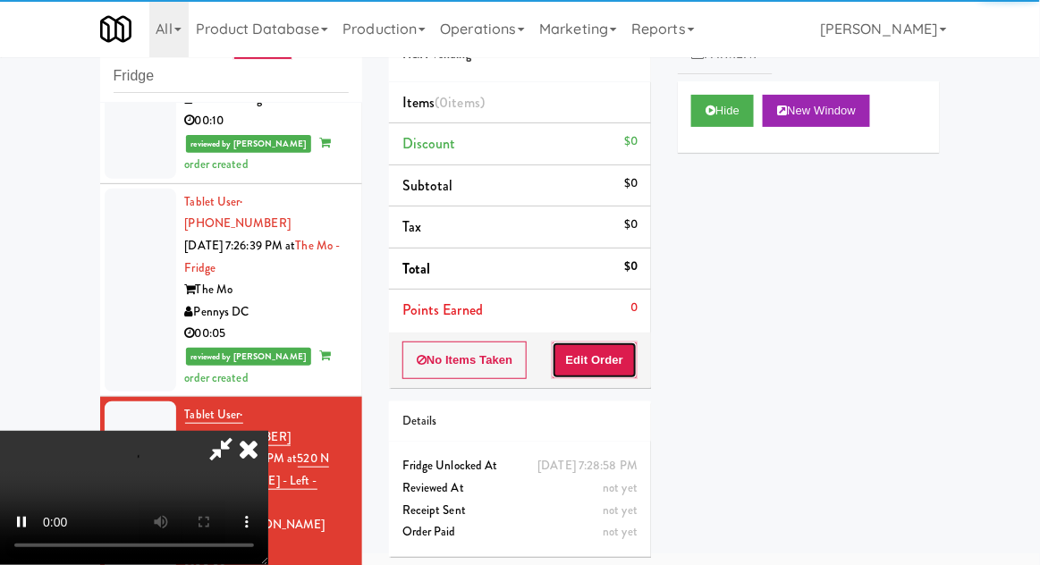
click at [600, 355] on button "Edit Order" at bounding box center [595, 360] width 87 height 38
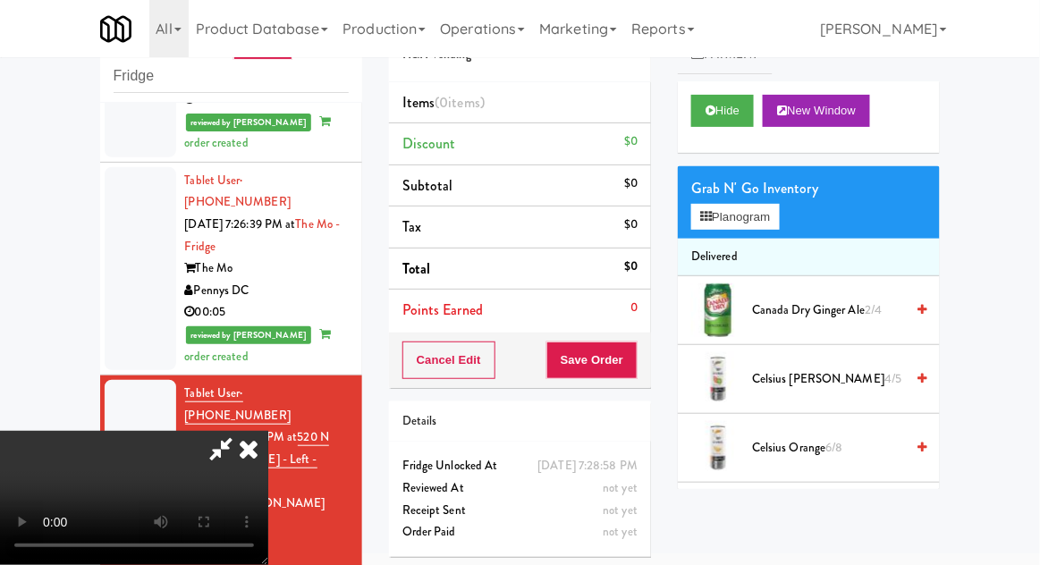
scroll to position [65, 0]
click at [741, 119] on button "Hide" at bounding box center [722, 111] width 63 height 32
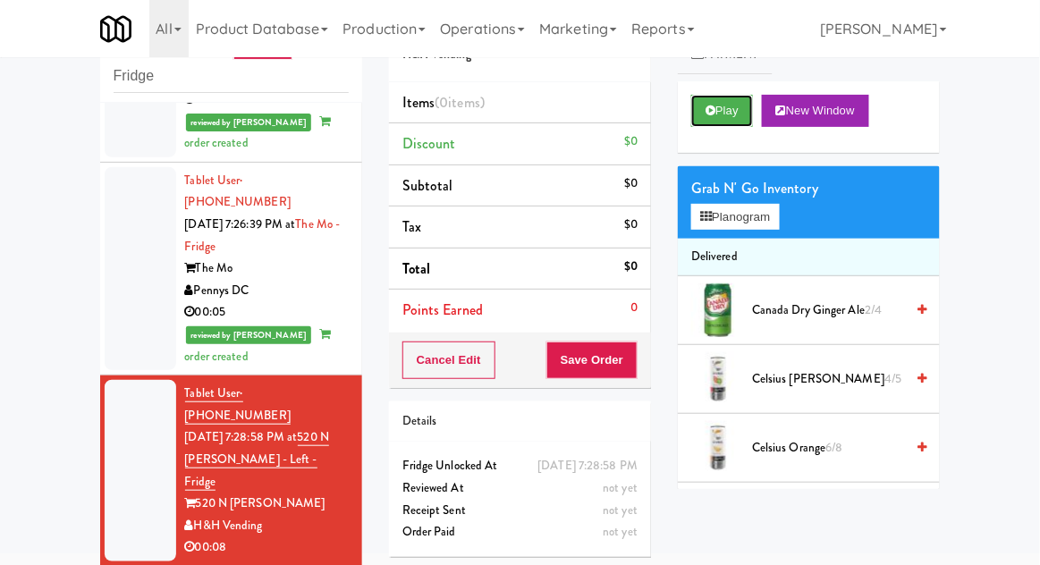
scroll to position [0, 0]
click at [739, 118] on button "Play" at bounding box center [722, 111] width 62 height 32
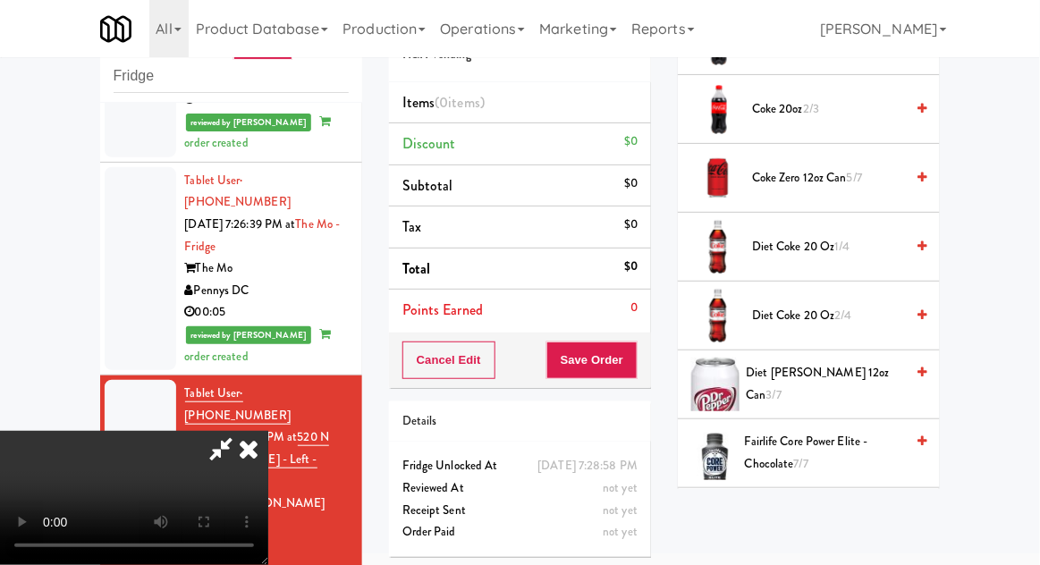
scroll to position [687, 0]
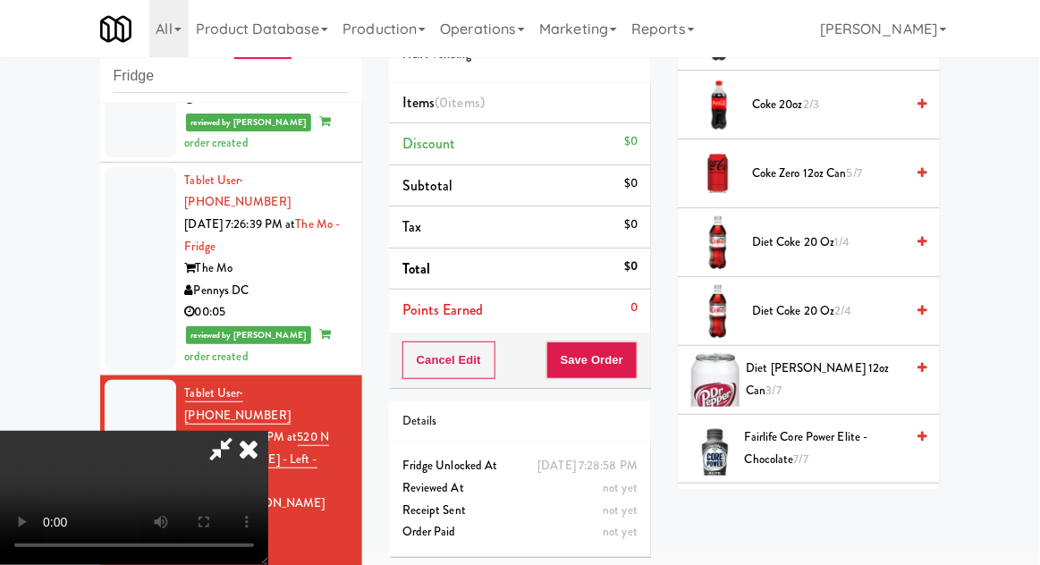
click at [855, 373] on span "Diet [PERSON_NAME] 12oz can 3/7" at bounding box center [825, 380] width 158 height 44
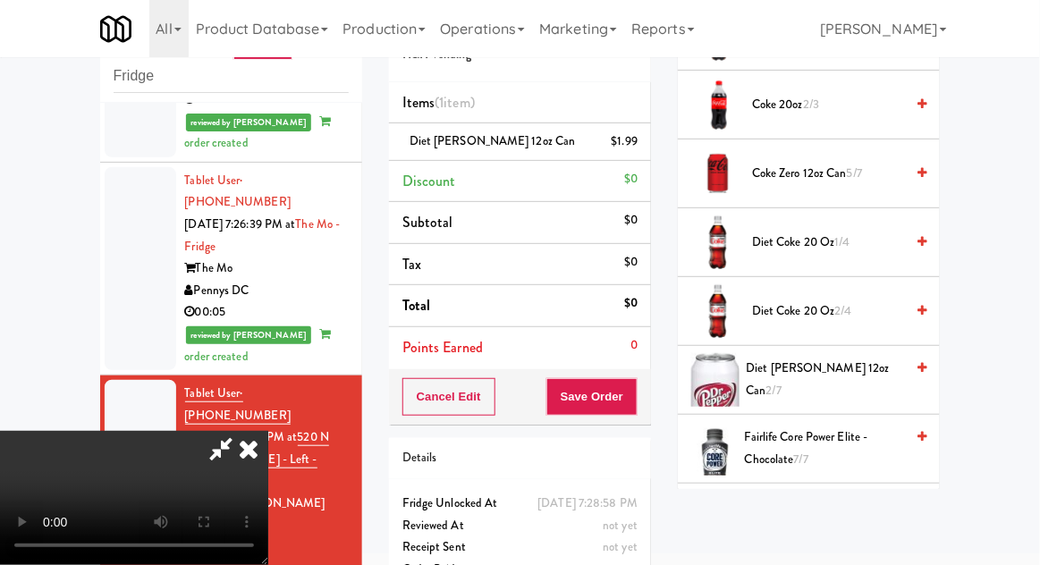
click at [851, 373] on span "Diet [PERSON_NAME] 12oz can 2/7" at bounding box center [825, 380] width 158 height 44
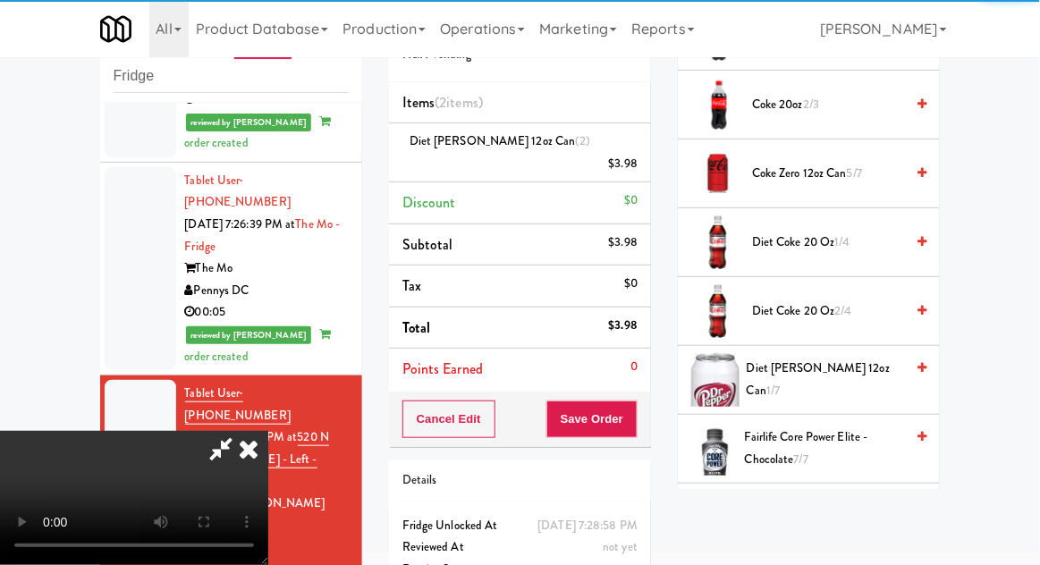
scroll to position [65, 0]
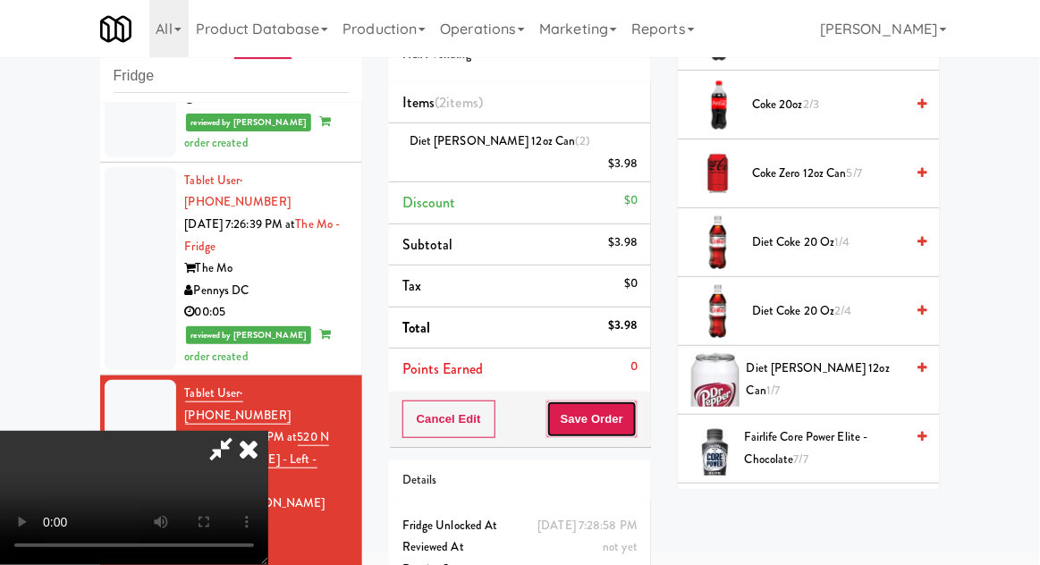
click at [635, 408] on button "Save Order" at bounding box center [591, 419] width 91 height 38
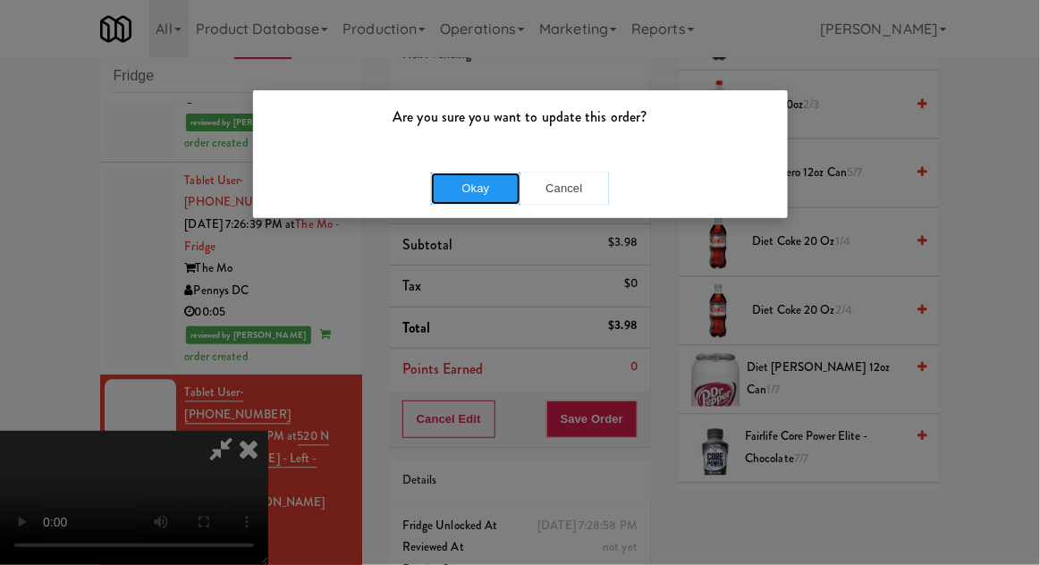
click at [463, 195] on button "Okay" at bounding box center [475, 189] width 89 height 32
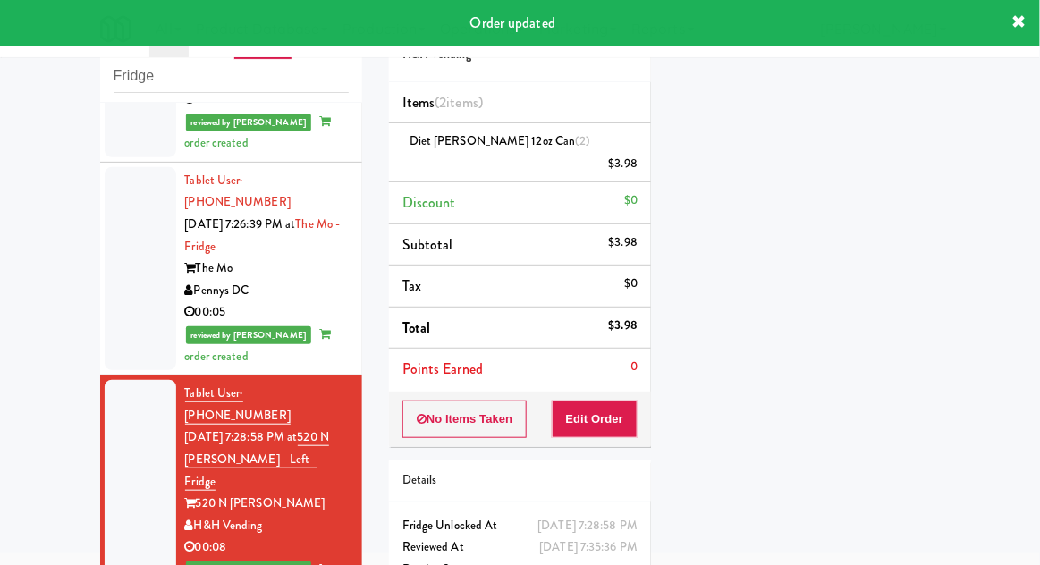
scroll to position [0, 0]
click at [737, 97] on button "Play" at bounding box center [722, 111] width 62 height 32
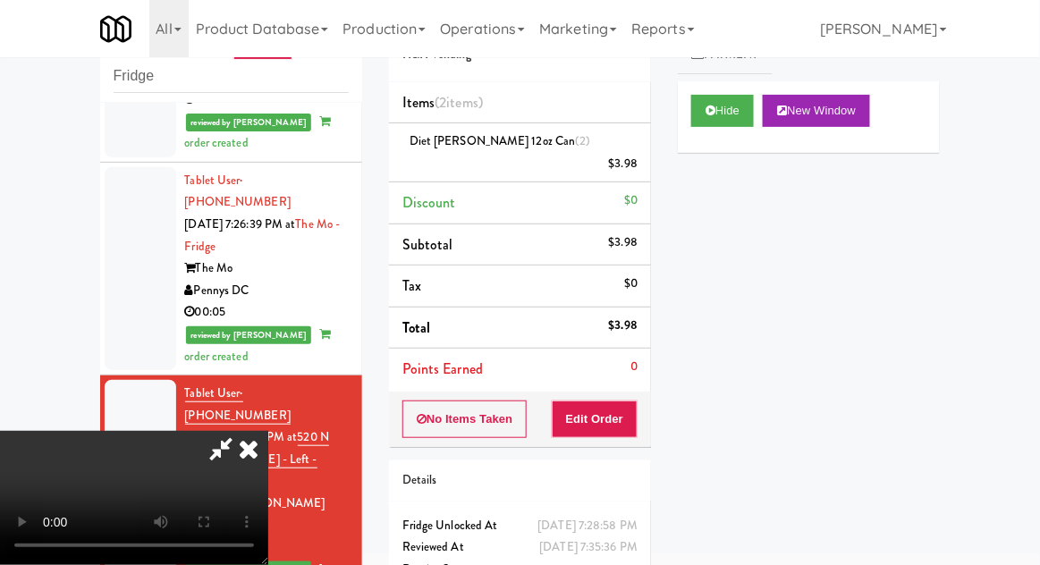
click at [241, 431] on icon at bounding box center [220, 449] width 41 height 36
click at [268, 431] on icon at bounding box center [248, 449] width 39 height 36
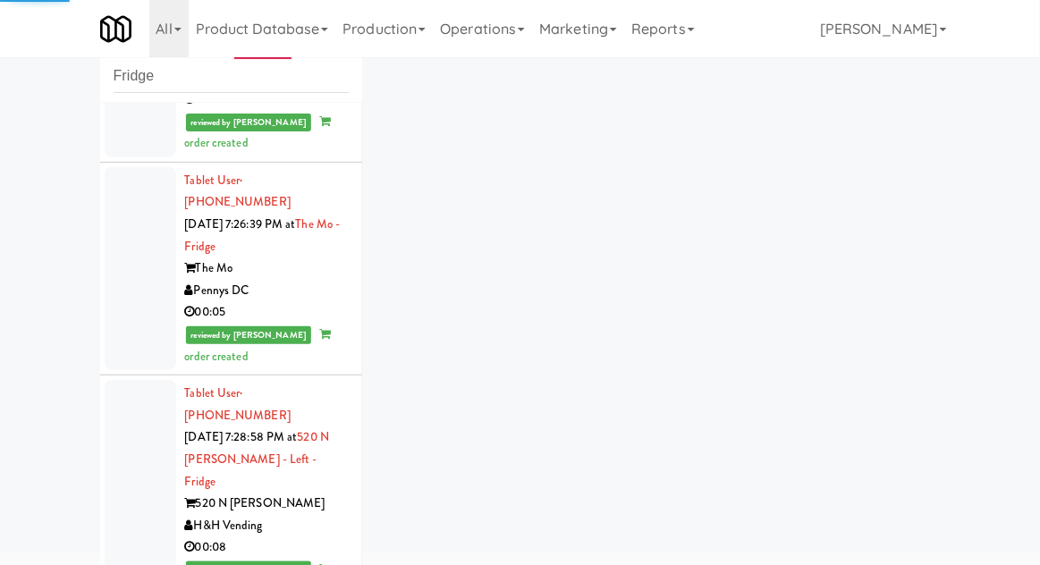
scroll to position [837, 0]
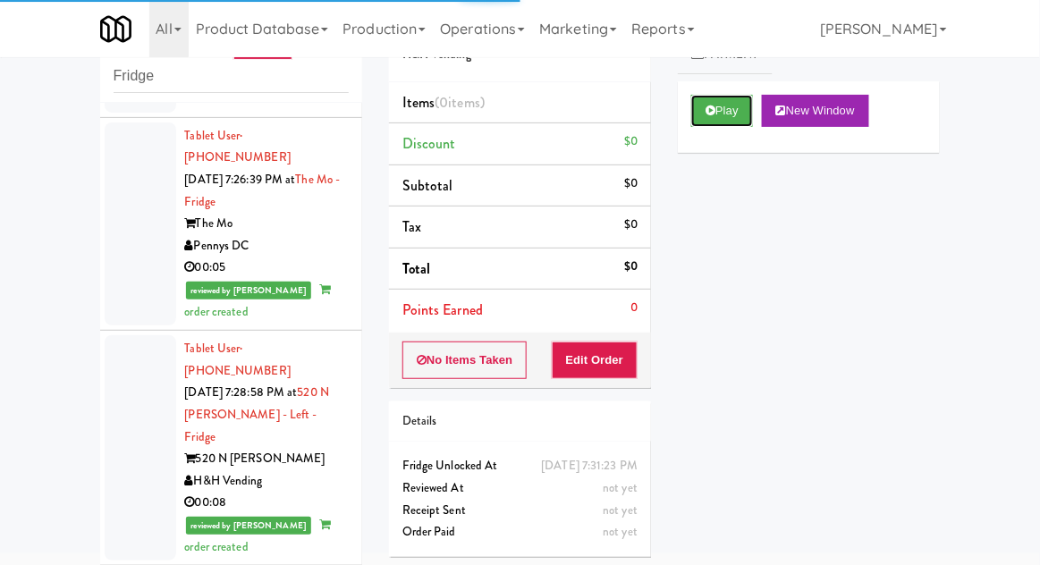
click at [732, 115] on button "Play" at bounding box center [722, 111] width 62 height 32
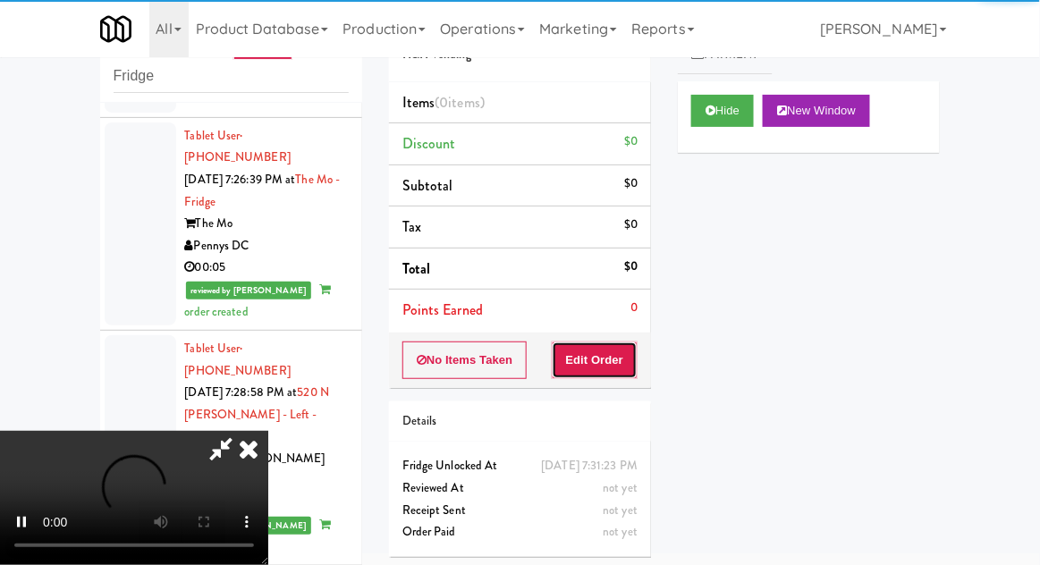
click at [607, 372] on button "Edit Order" at bounding box center [595, 360] width 87 height 38
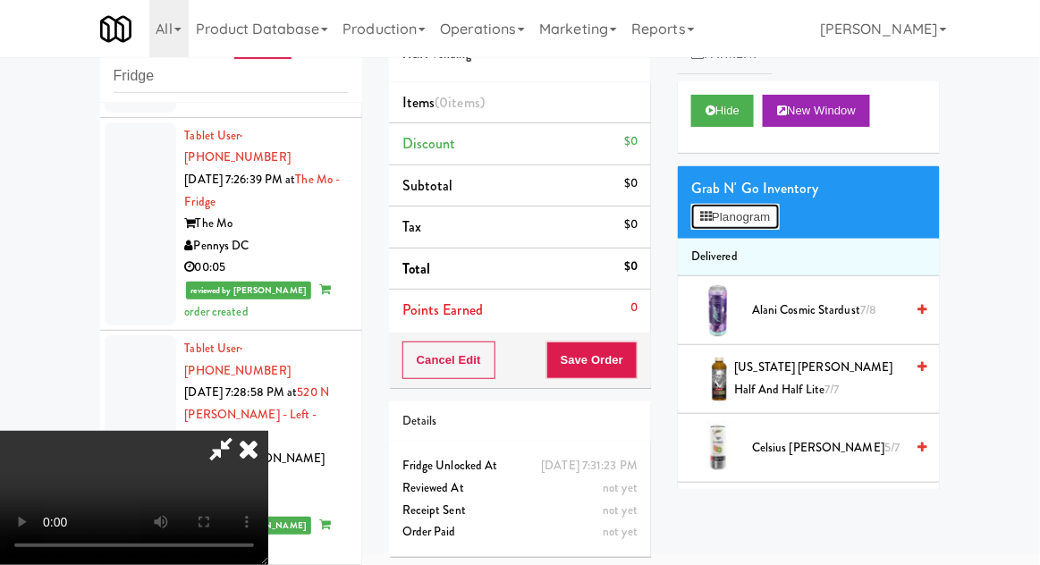
click at [759, 215] on button "Planogram" at bounding box center [735, 217] width 88 height 27
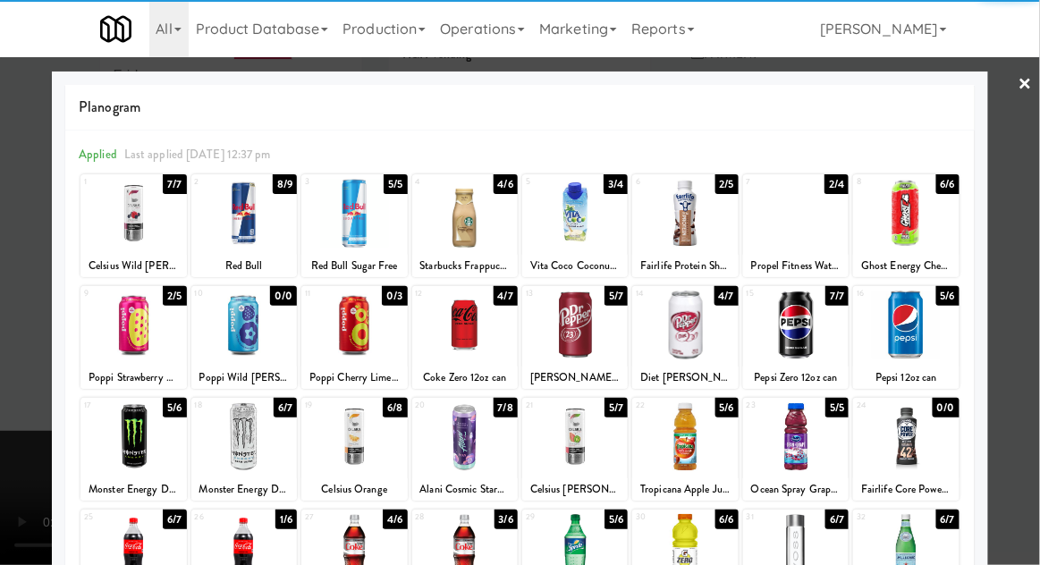
click at [242, 551] on div at bounding box center [243, 548] width 105 height 69
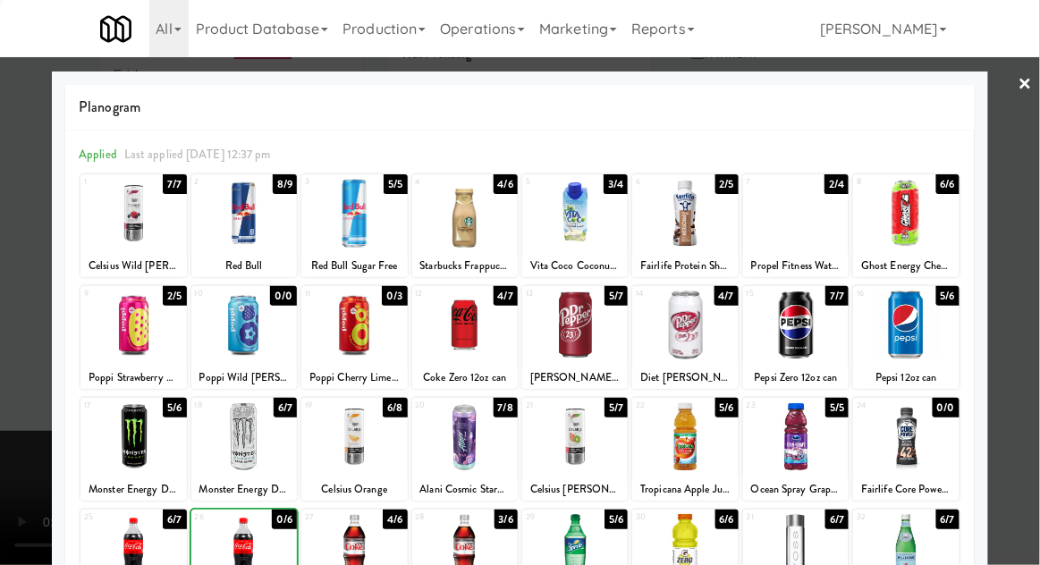
click at [27, 454] on div at bounding box center [520, 282] width 1040 height 565
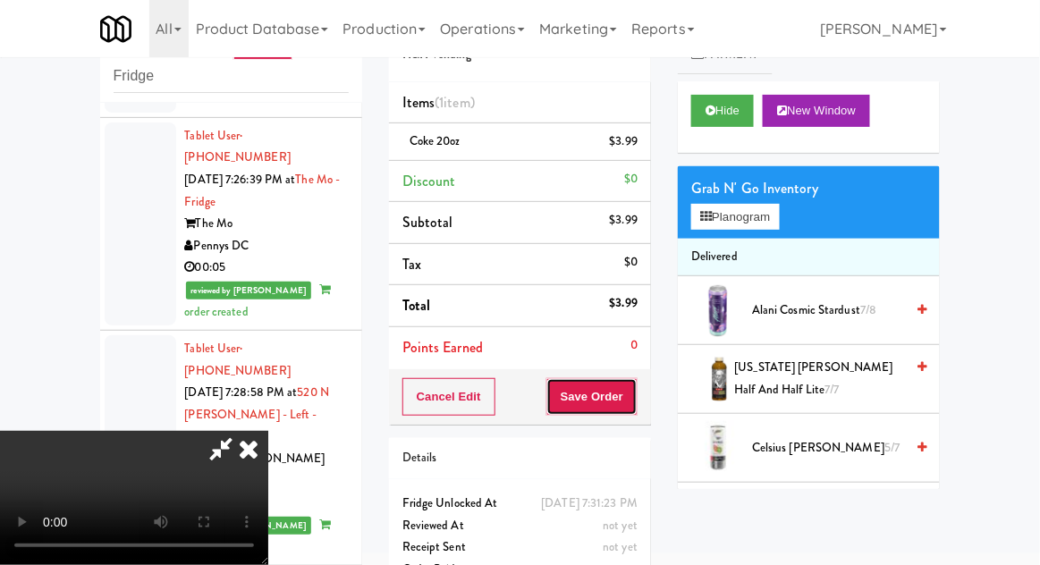
click at [633, 408] on button "Save Order" at bounding box center [591, 397] width 91 height 38
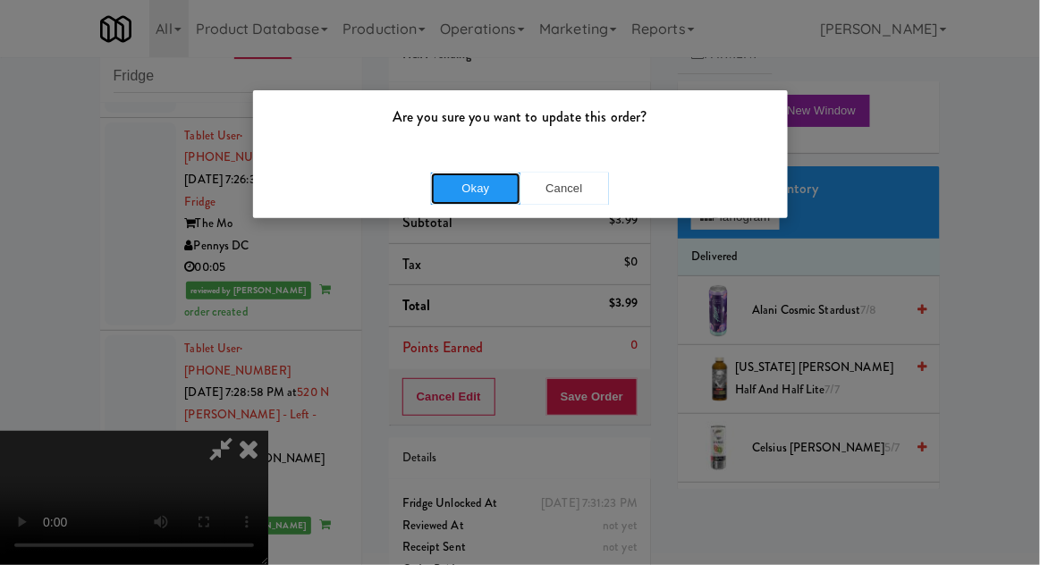
click at [442, 198] on button "Okay" at bounding box center [475, 189] width 89 height 32
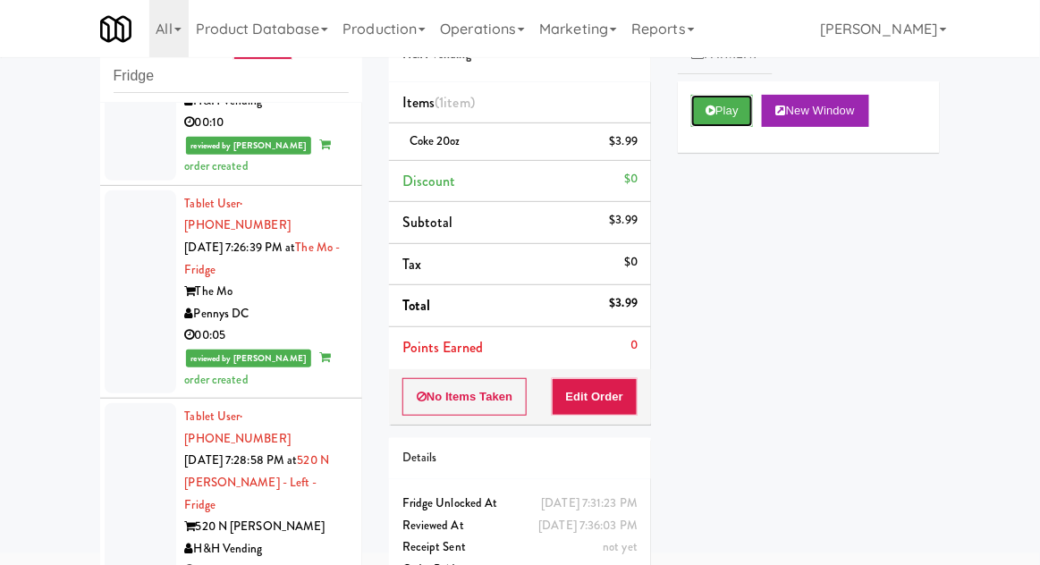
click at [735, 122] on button "Play" at bounding box center [722, 111] width 62 height 32
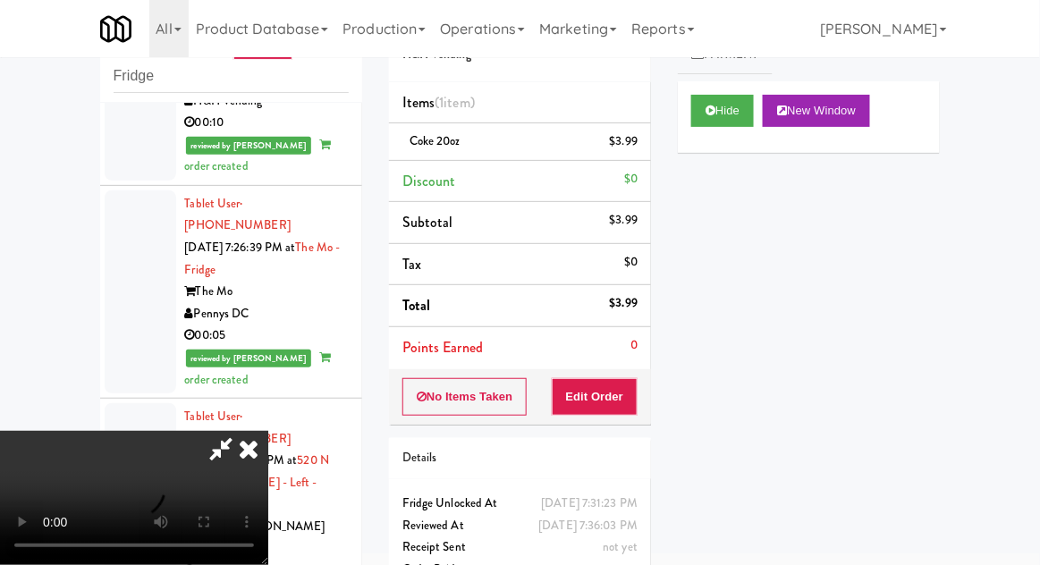
click at [268, 431] on icon at bounding box center [248, 449] width 39 height 36
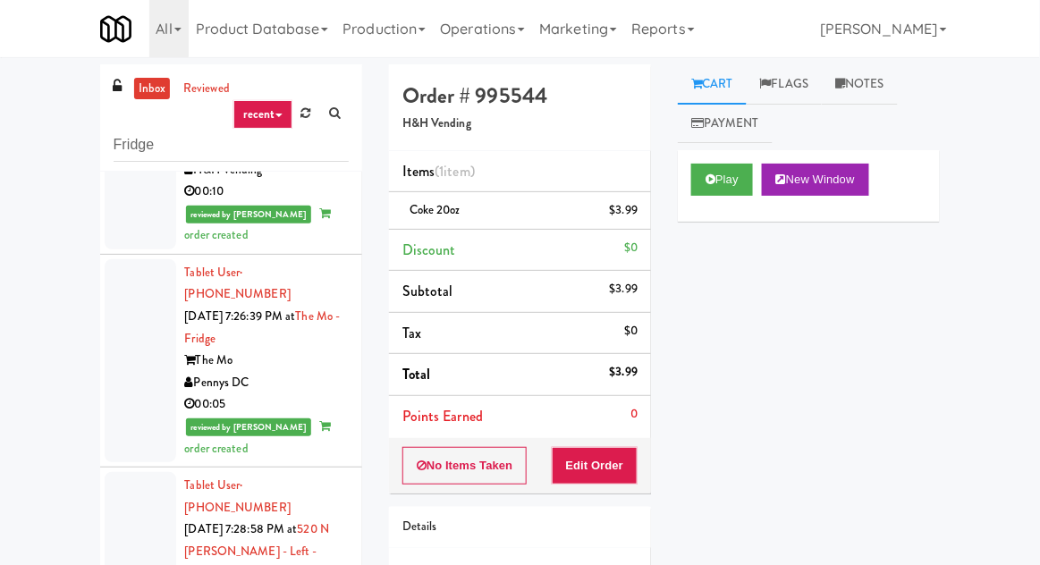
click at [863, 88] on link "Notes" at bounding box center [859, 84] width 76 height 40
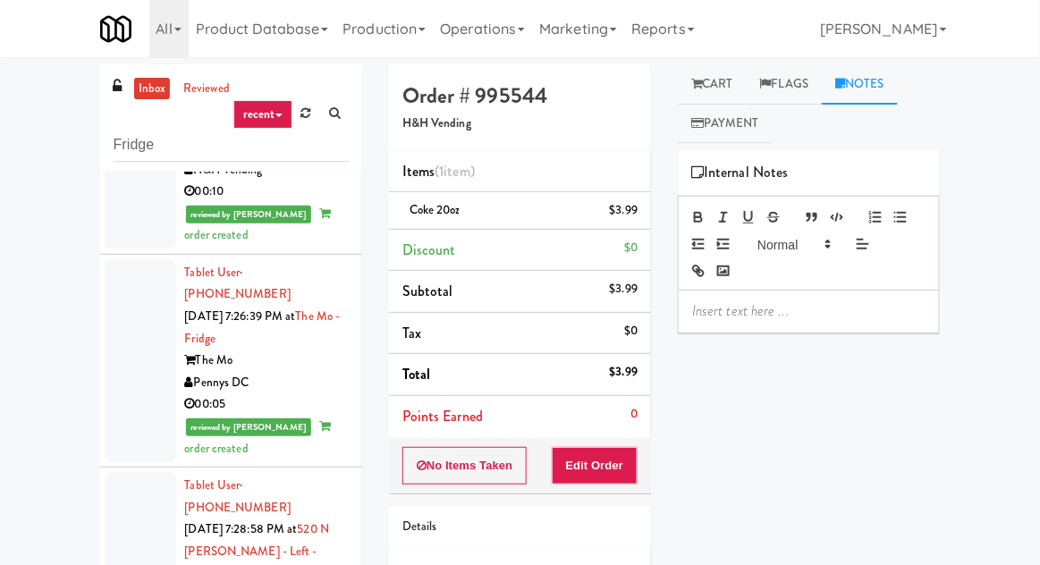
click at [783, 308] on p at bounding box center [808, 311] width 233 height 20
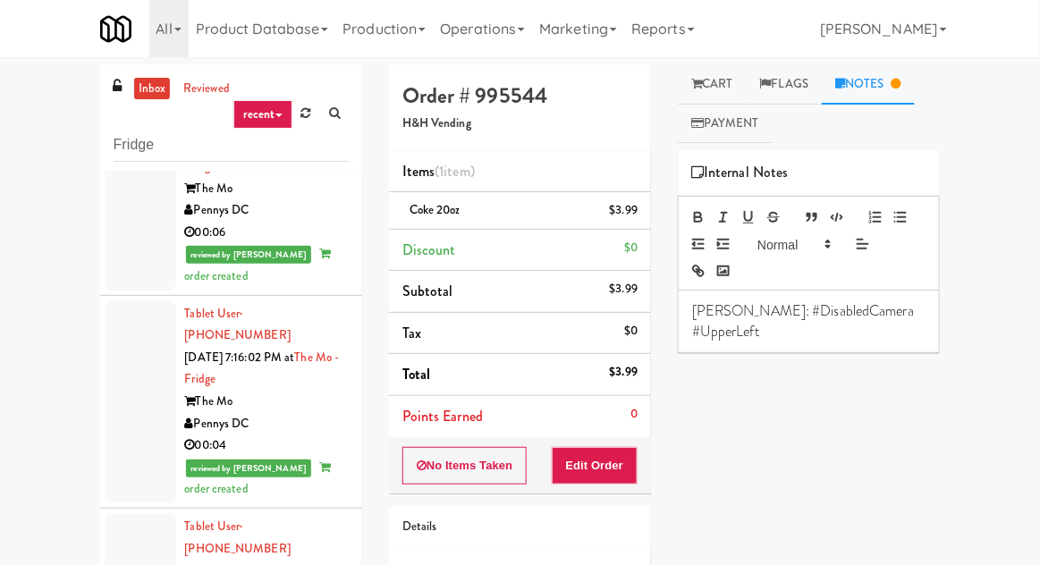
scroll to position [182, 0]
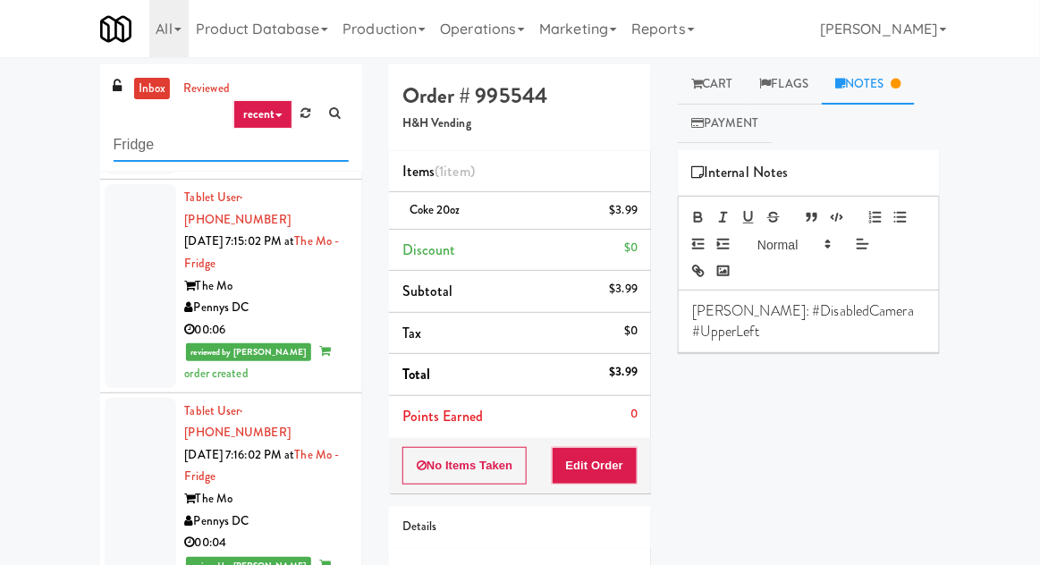
click at [144, 140] on input "Fridge" at bounding box center [231, 145] width 235 height 33
click at [131, 139] on input "Fridge" at bounding box center [231, 145] width 235 height 33
type input "Pantry"
click at [33, 130] on div "inbox reviewed recent all unclear take inventory issue suspicious failed recent…" at bounding box center [520, 392] width 1040 height 657
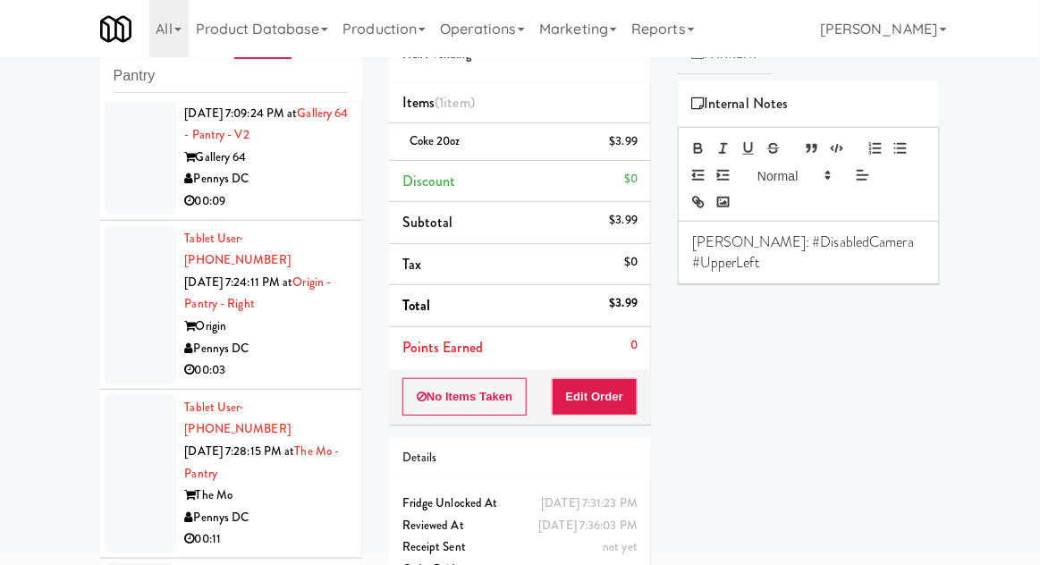
scroll to position [0, 0]
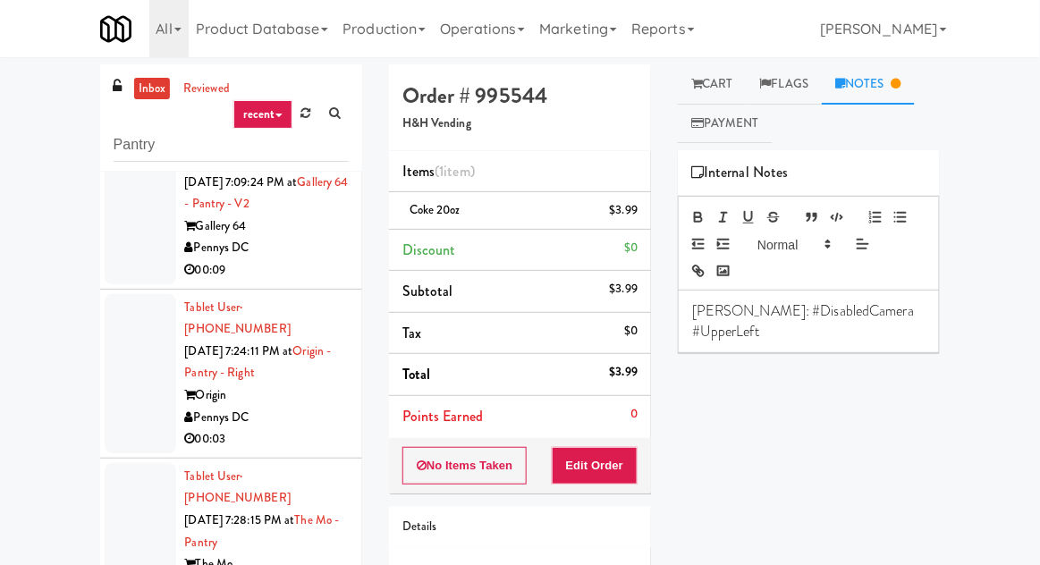
click at [148, 250] on div at bounding box center [141, 204] width 72 height 159
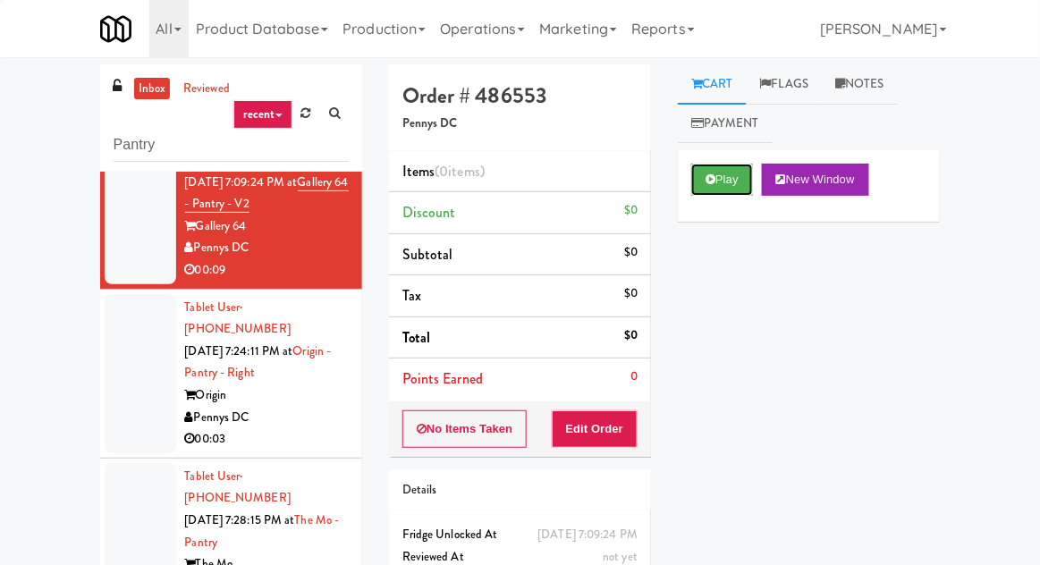
click at [712, 183] on icon at bounding box center [710, 179] width 10 height 12
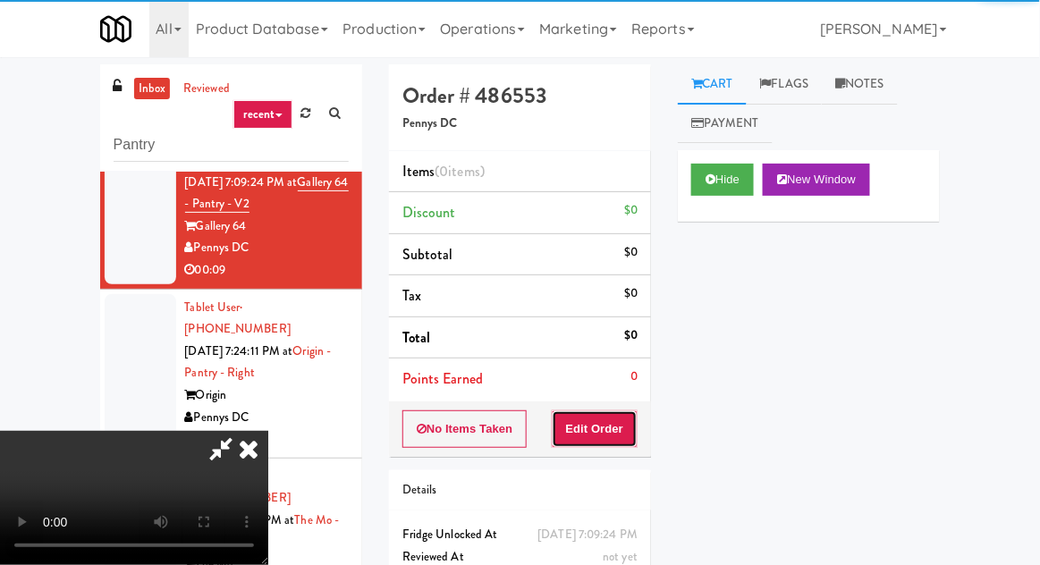
click at [626, 422] on button "Edit Order" at bounding box center [595, 429] width 87 height 38
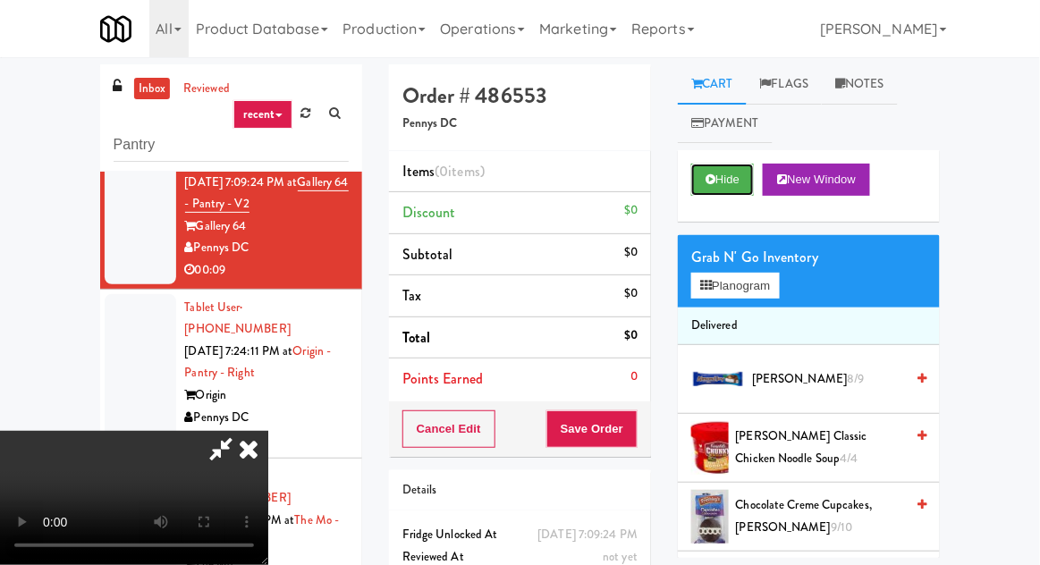
click at [740, 175] on button "Hide" at bounding box center [722, 180] width 63 height 32
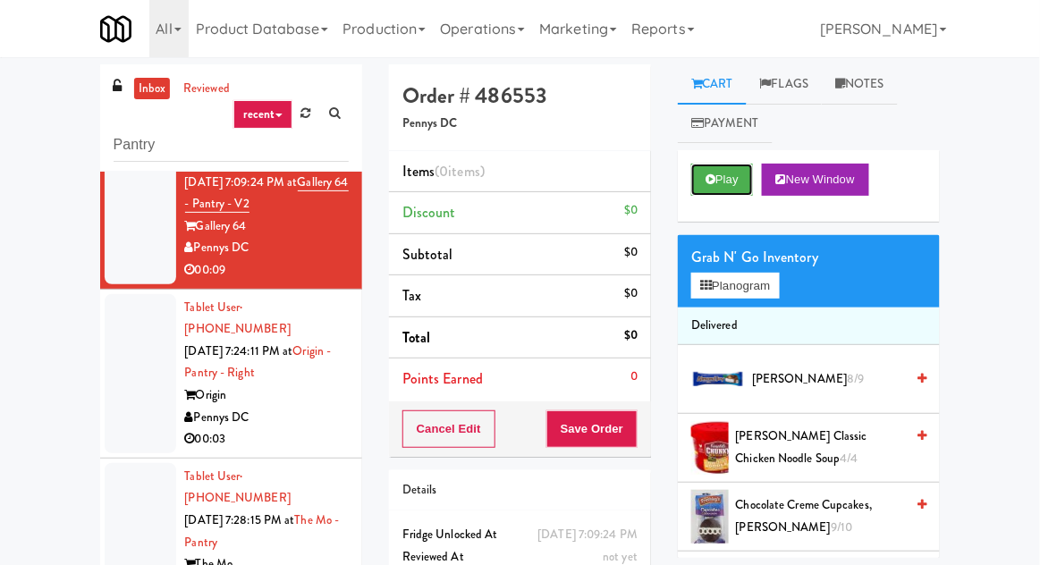
click at [741, 184] on button "Play" at bounding box center [722, 180] width 62 height 32
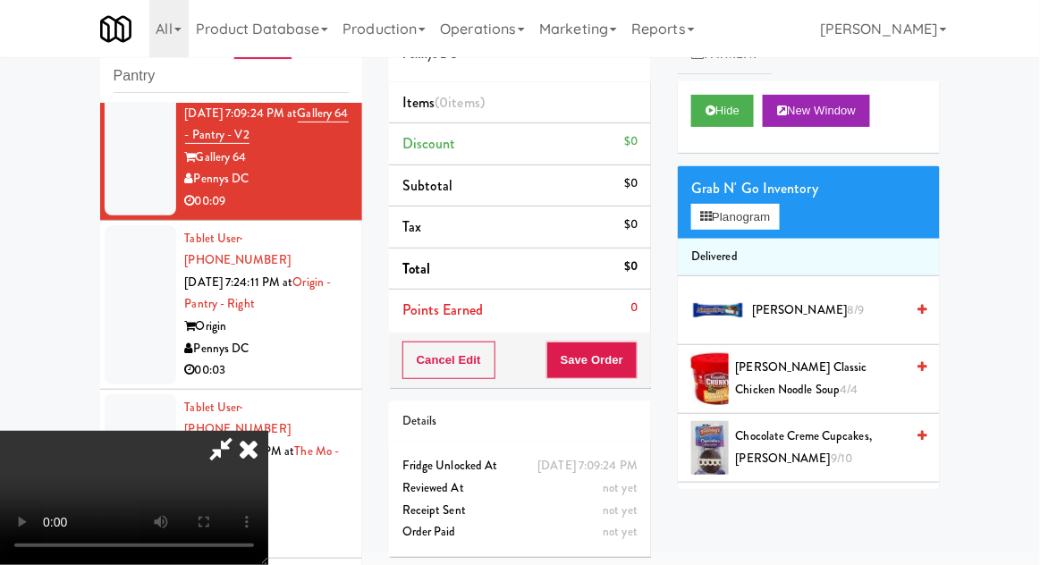
scroll to position [65, 0]
click at [754, 226] on button "Planogram" at bounding box center [735, 217] width 88 height 27
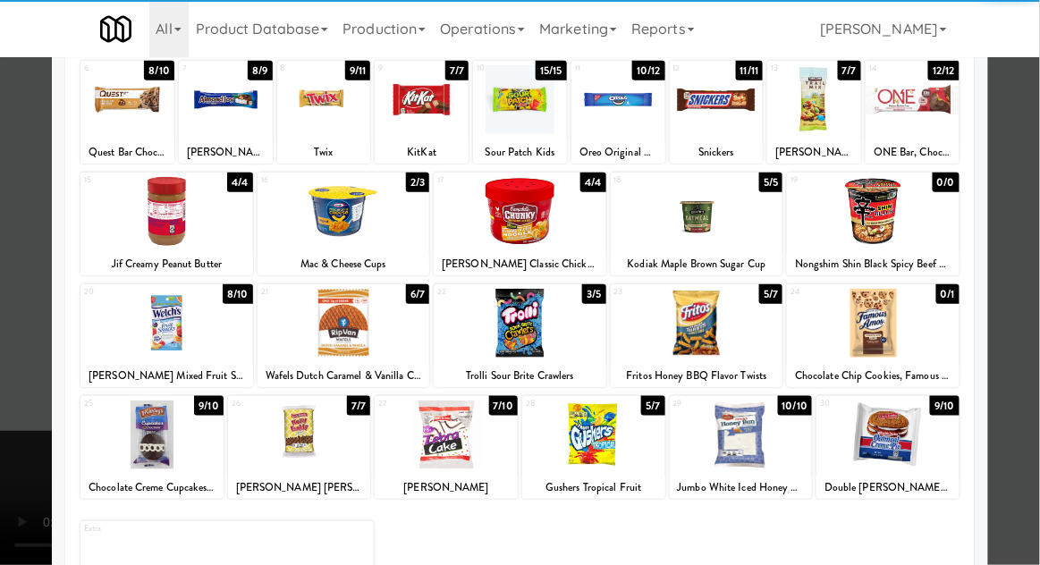
scroll to position [226, 0]
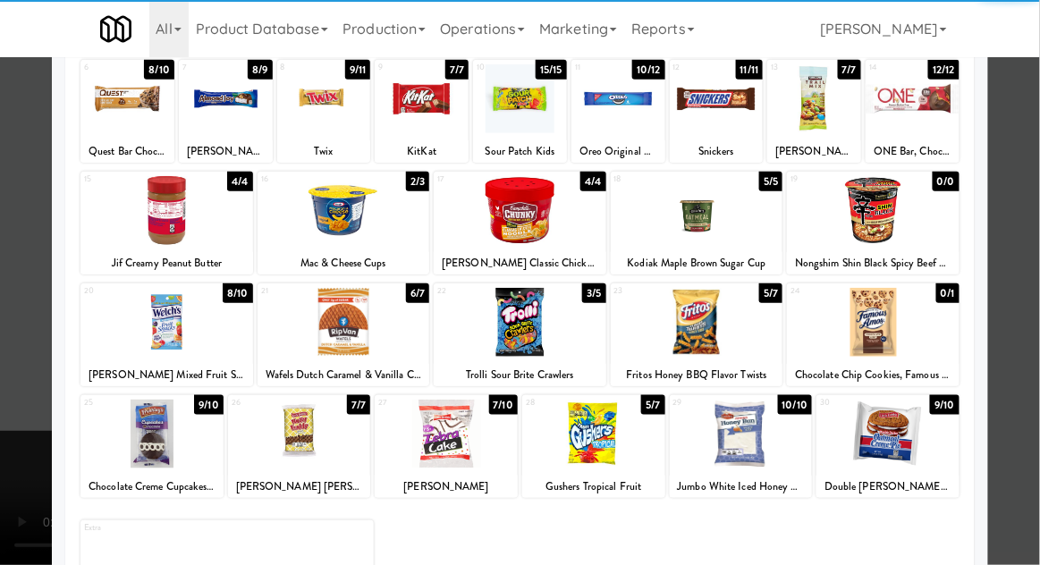
click at [914, 450] on div at bounding box center [887, 434] width 143 height 69
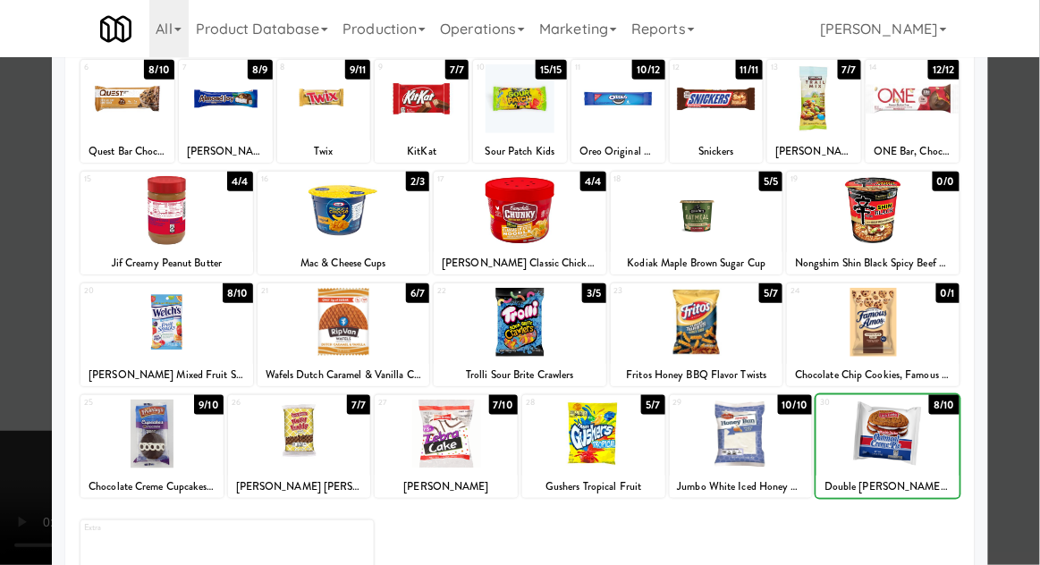
click at [913, 449] on div at bounding box center [887, 434] width 143 height 69
click at [1016, 407] on div at bounding box center [520, 282] width 1040 height 565
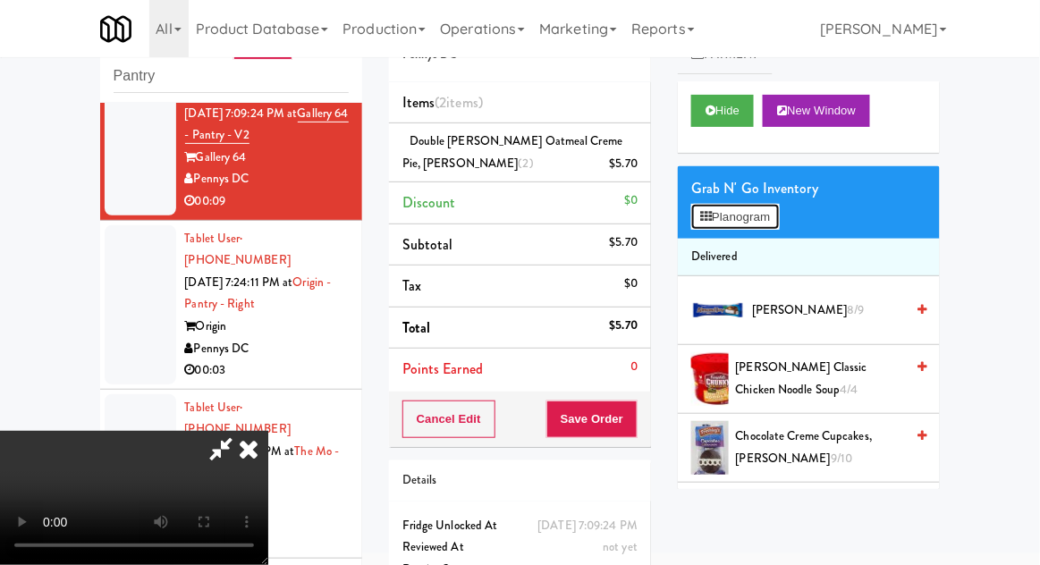
click at [769, 225] on button "Planogram" at bounding box center [735, 217] width 88 height 27
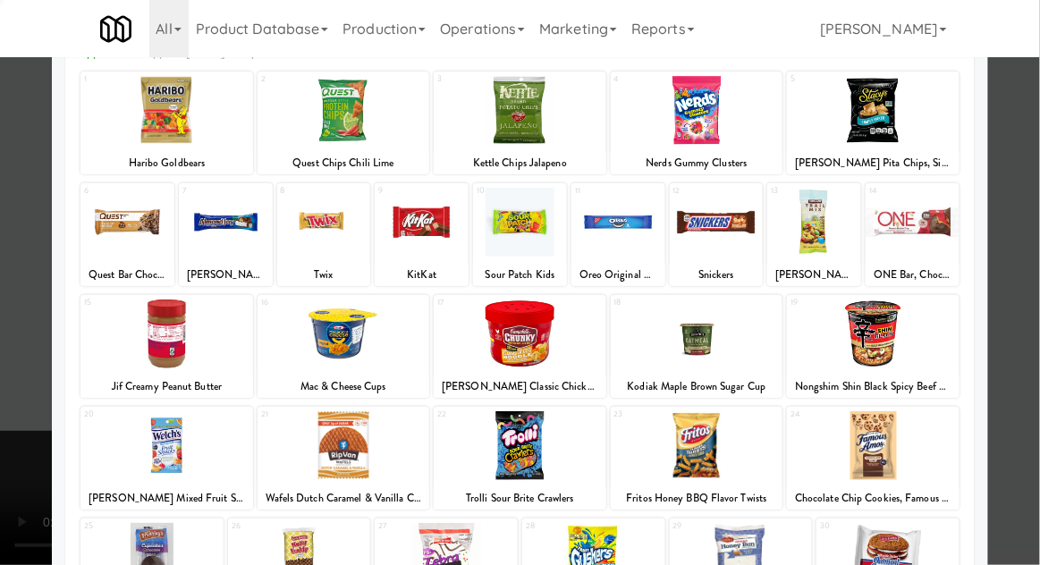
scroll to position [226, 0]
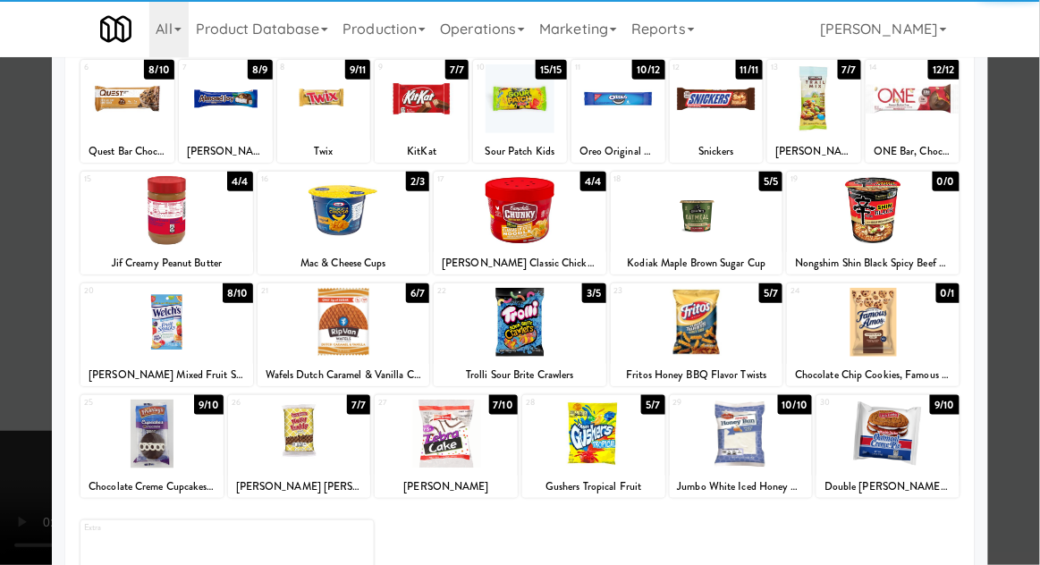
click at [759, 436] on div at bounding box center [740, 434] width 143 height 69
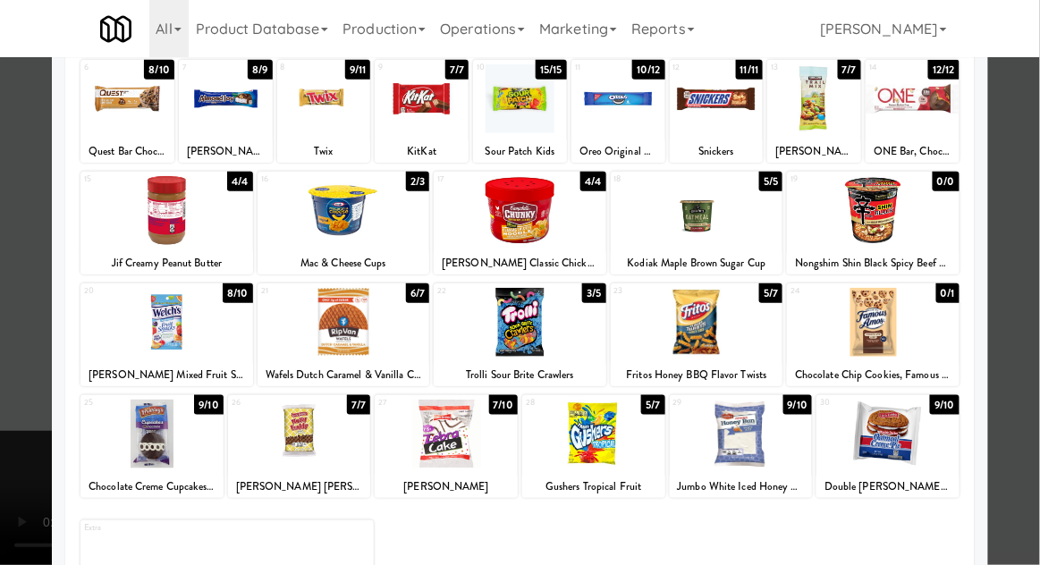
click at [1032, 382] on div at bounding box center [520, 282] width 1040 height 565
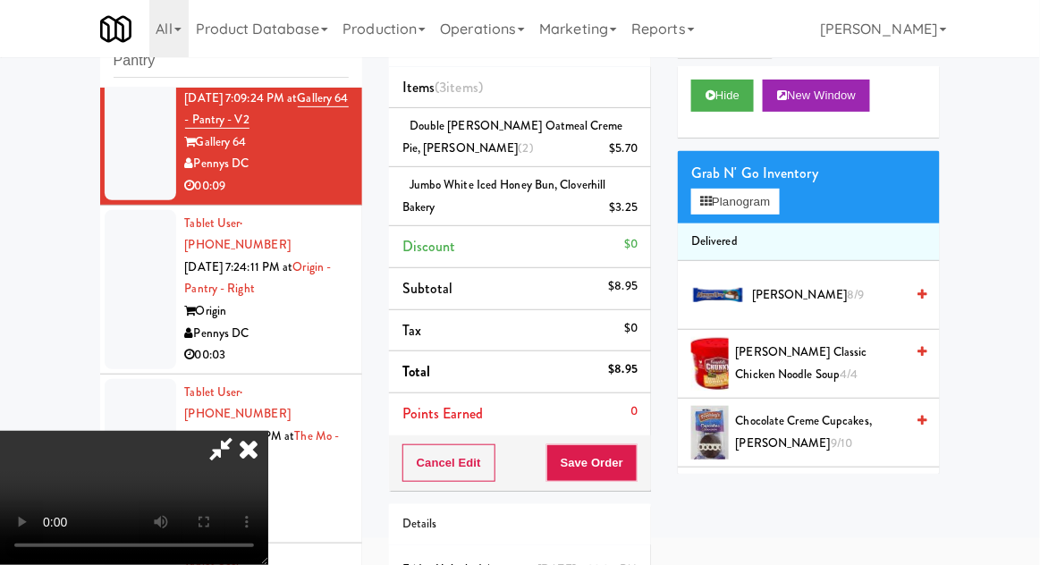
scroll to position [126, 0]
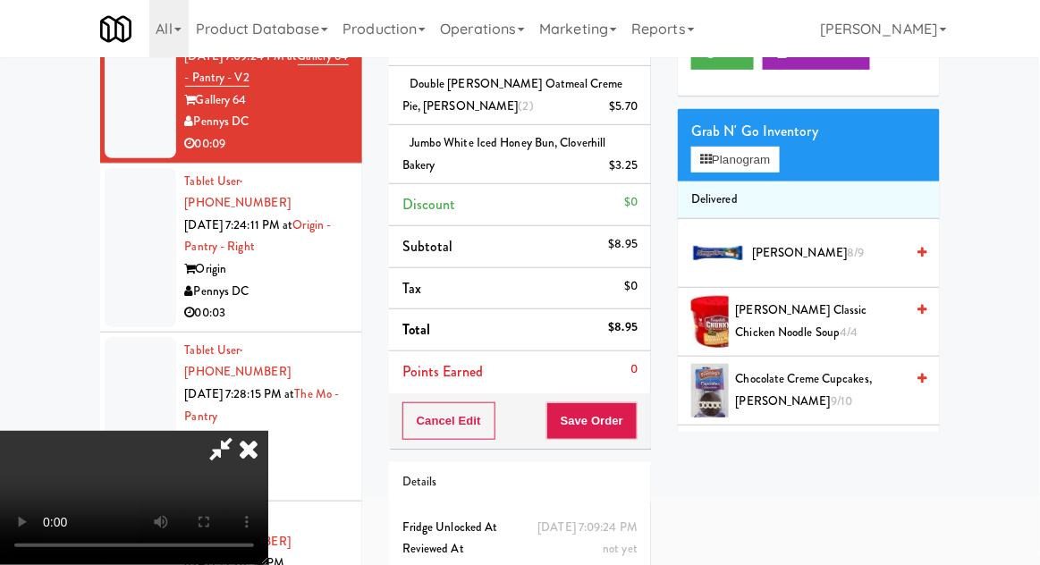
click at [647, 417] on div "Cancel Edit Save Order" at bounding box center [520, 420] width 262 height 55
click at [631, 434] on button "Save Order" at bounding box center [591, 421] width 91 height 38
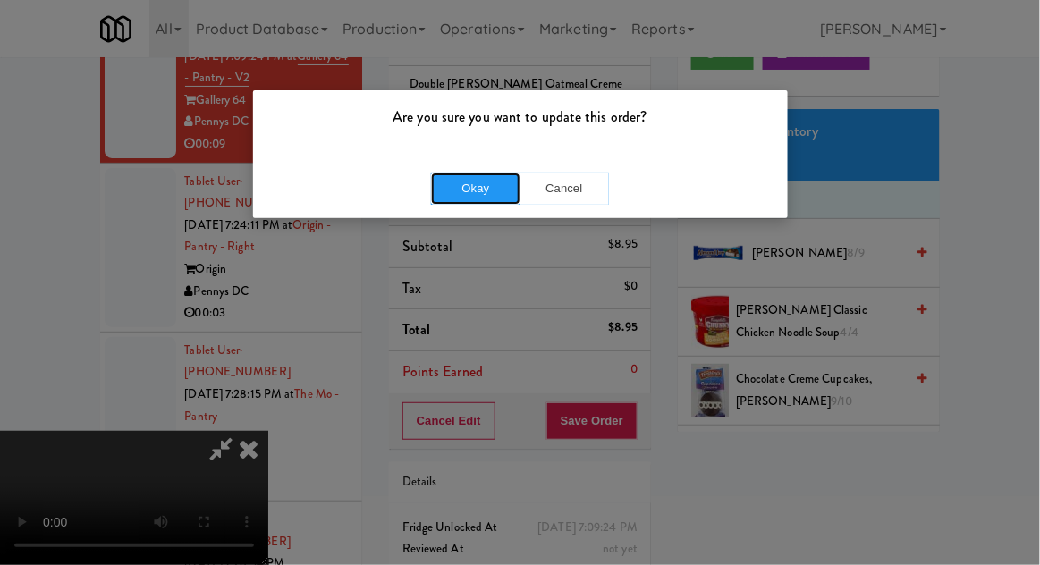
click at [462, 176] on button "Okay" at bounding box center [475, 189] width 89 height 32
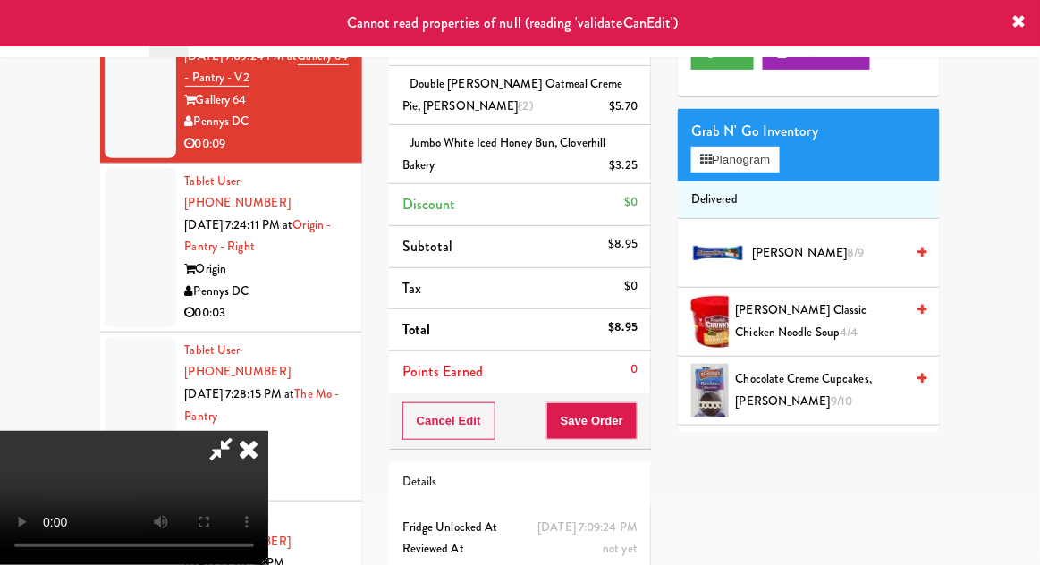
scroll to position [0, 0]
click at [268, 431] on icon at bounding box center [248, 449] width 39 height 36
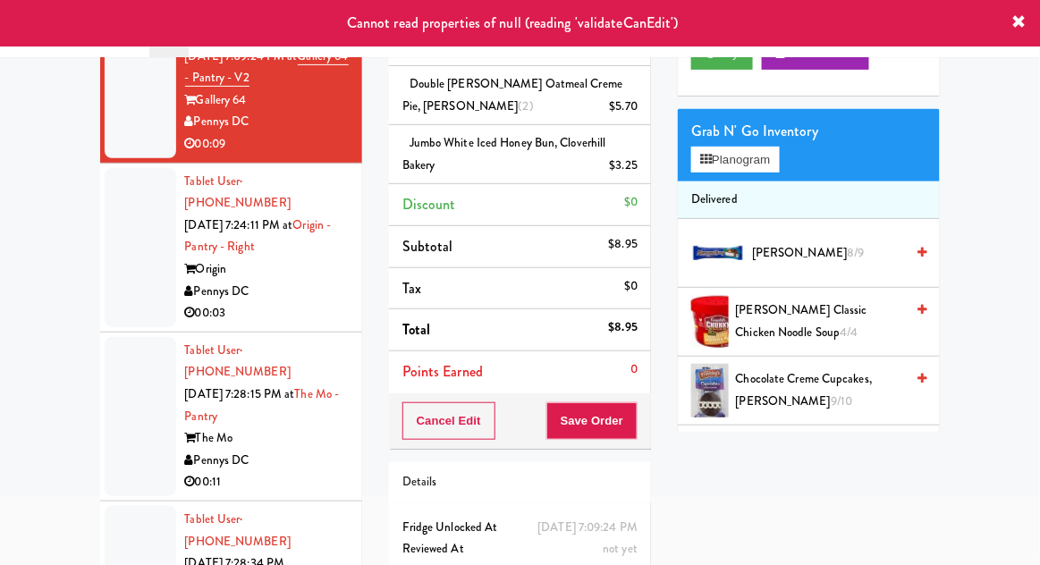
click at [124, 337] on div at bounding box center [141, 416] width 72 height 159
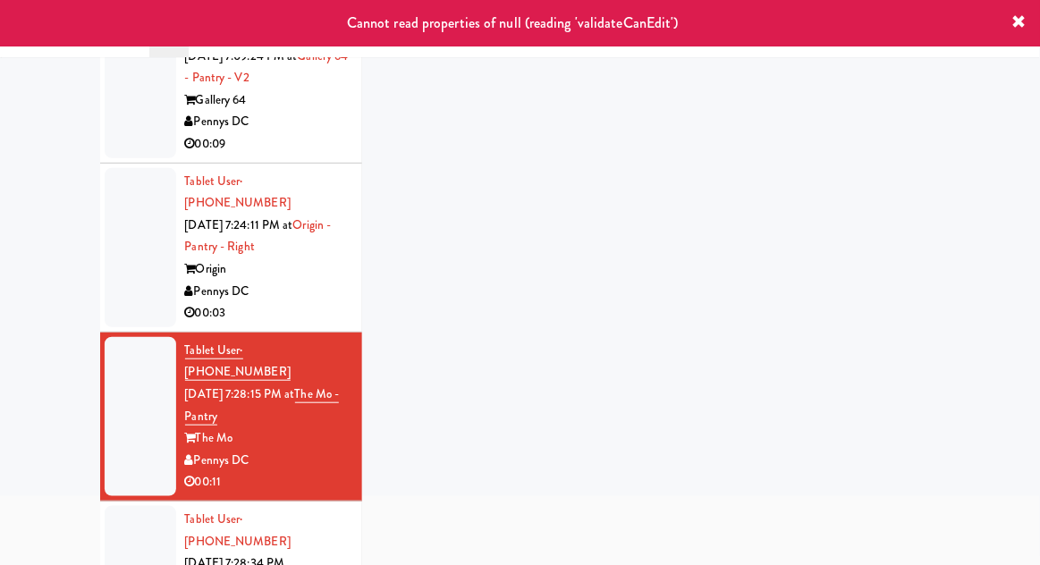
scroll to position [69, 0]
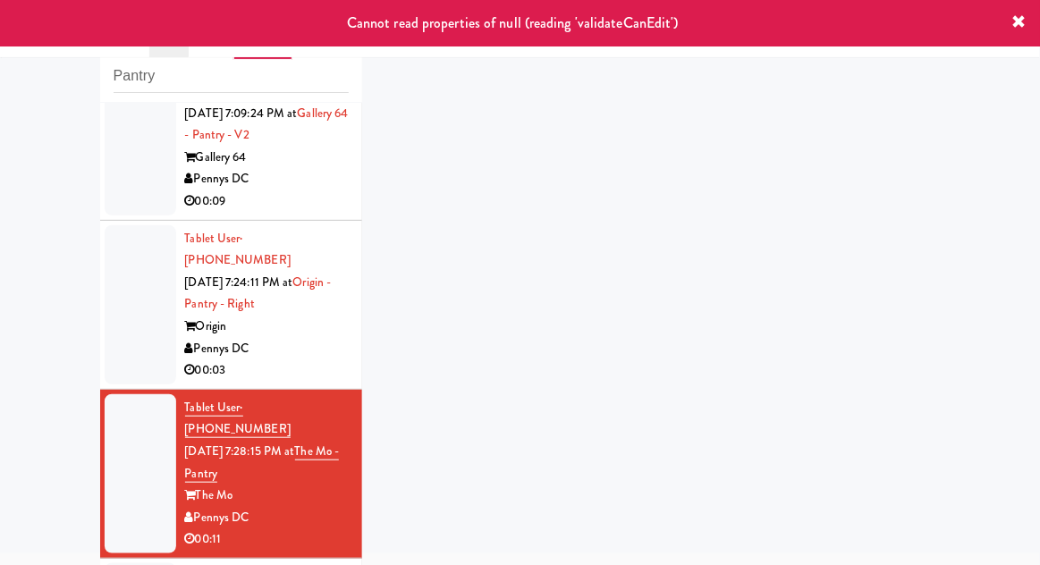
click at [120, 251] on div at bounding box center [141, 304] width 72 height 159
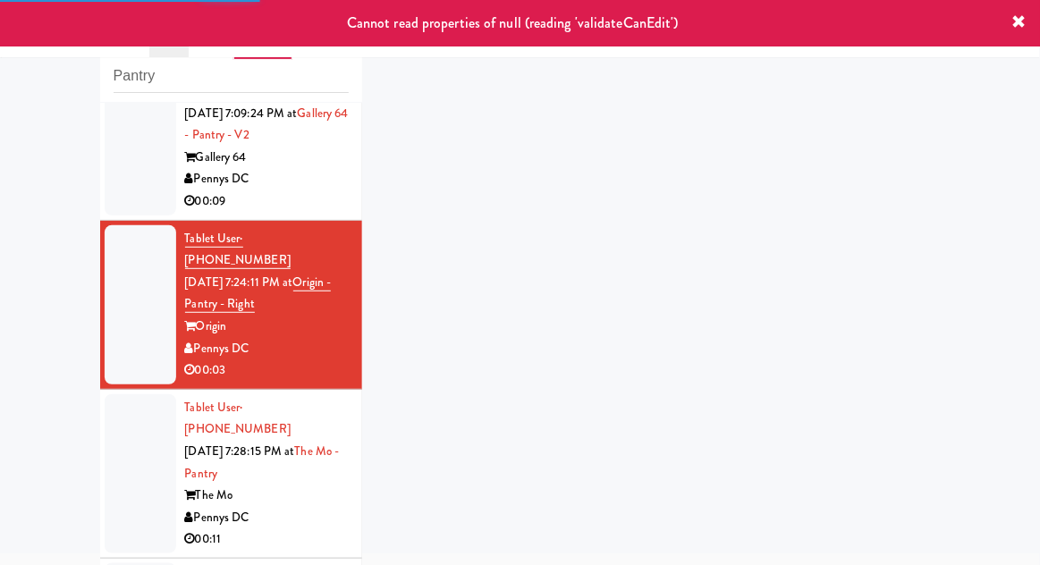
click at [122, 179] on div at bounding box center [141, 135] width 72 height 159
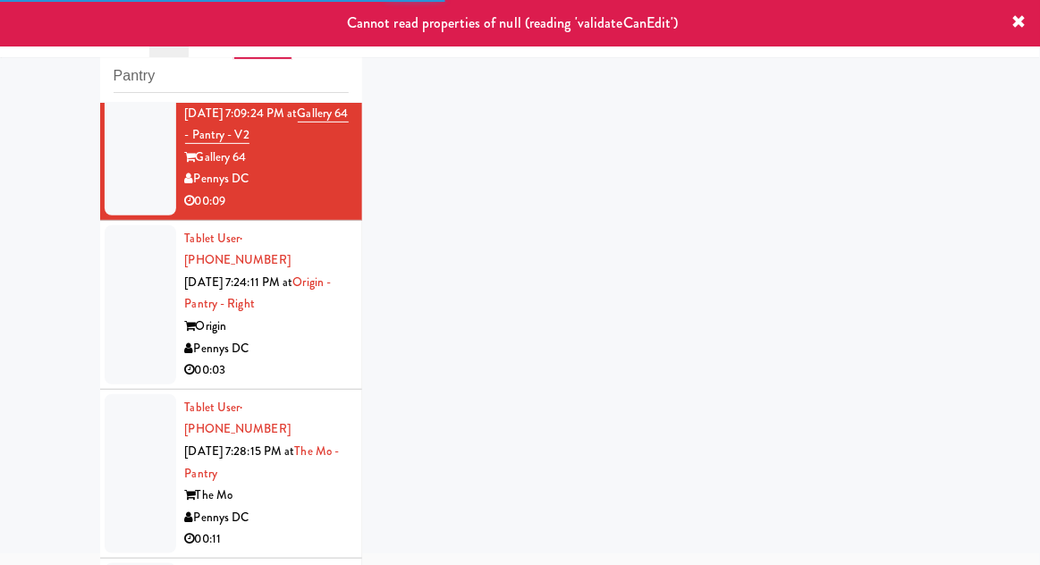
click at [129, 246] on div at bounding box center [141, 304] width 72 height 159
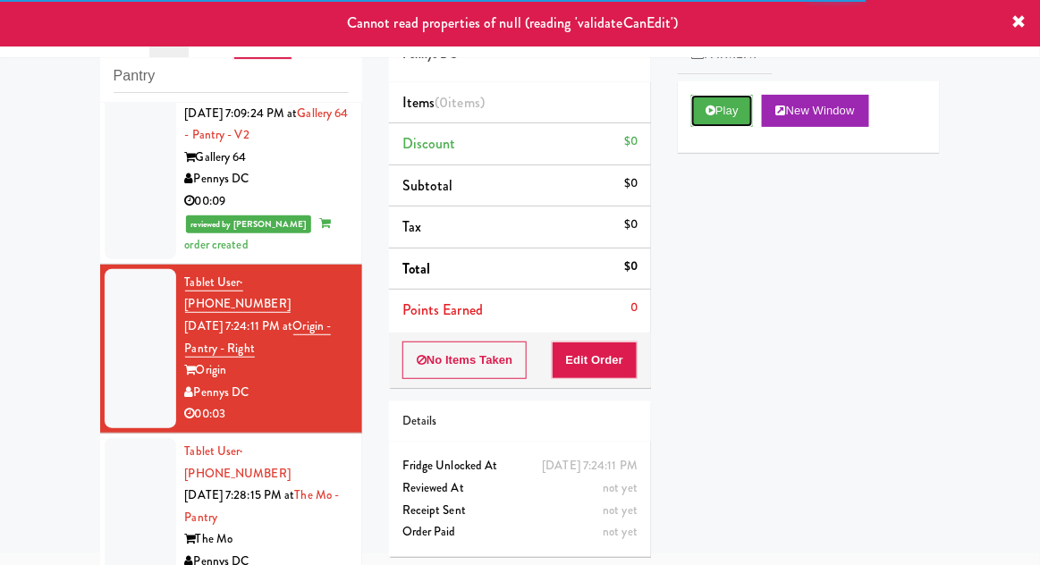
click at [707, 118] on button "Play" at bounding box center [722, 111] width 62 height 32
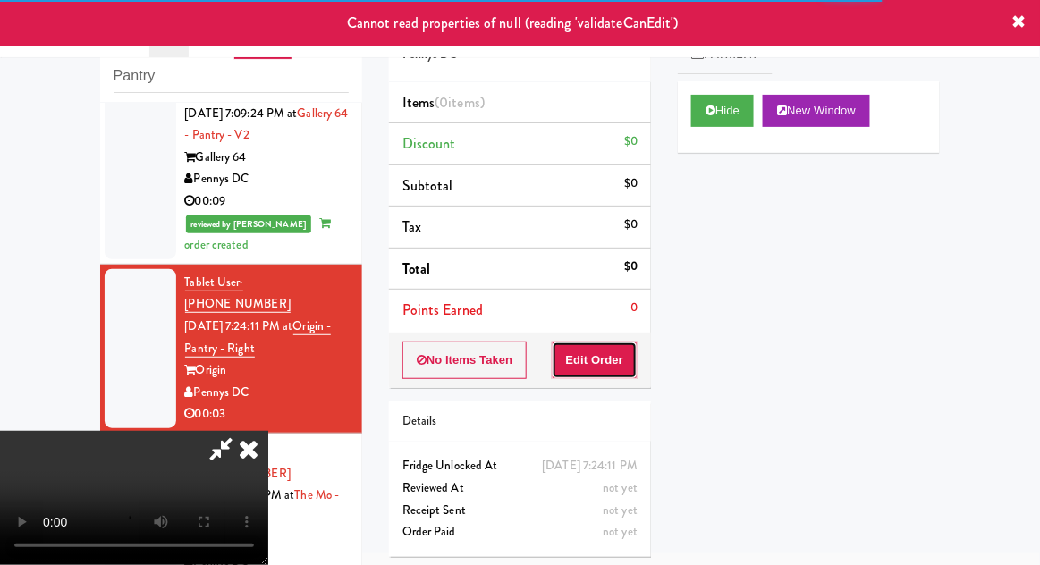
click at [605, 358] on button "Edit Order" at bounding box center [595, 360] width 87 height 38
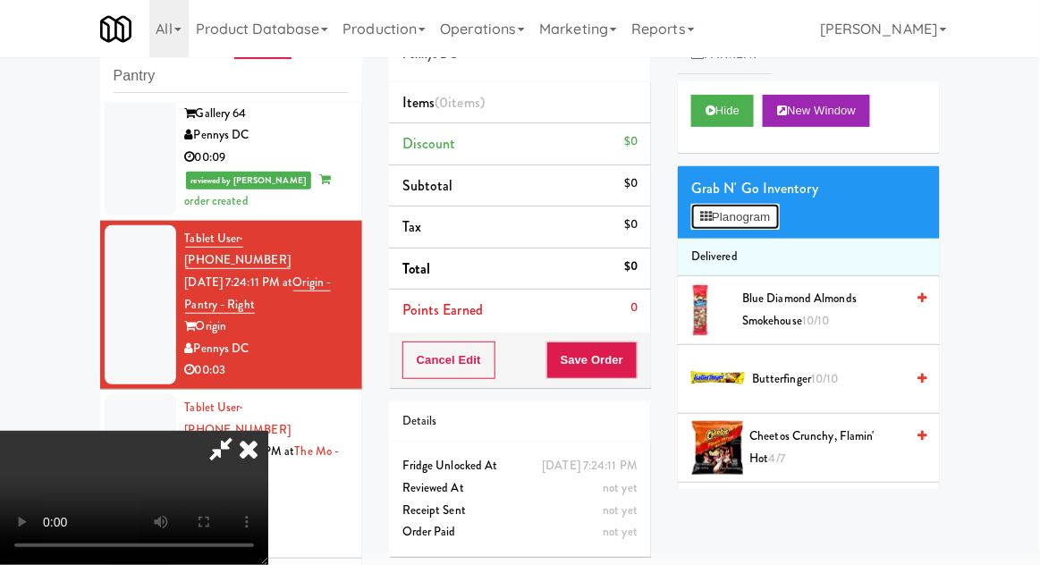
click at [760, 225] on button "Planogram" at bounding box center [735, 217] width 88 height 27
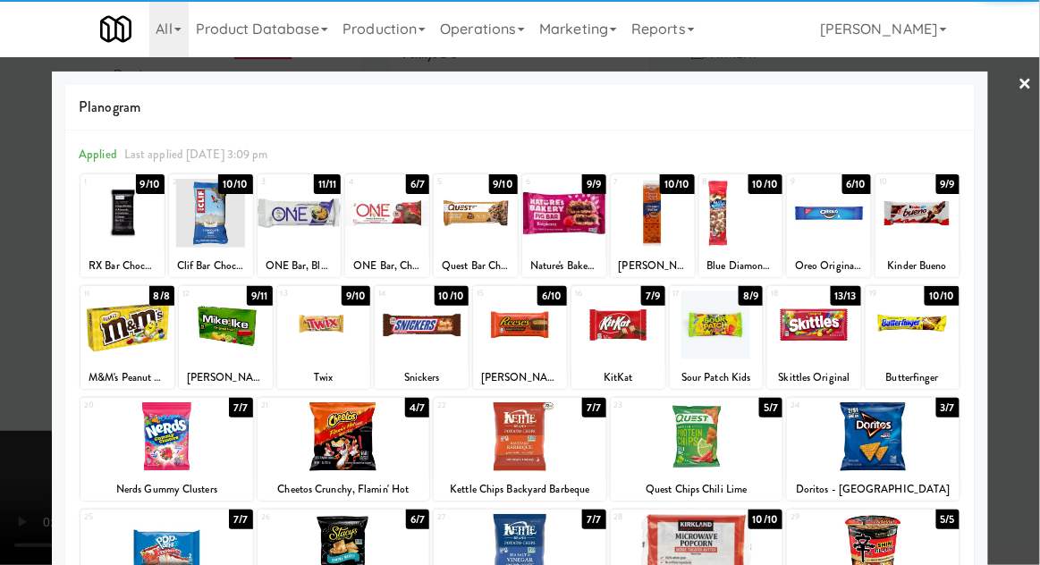
click at [726, 340] on div at bounding box center [716, 325] width 94 height 69
click at [1, 334] on div at bounding box center [520, 282] width 1040 height 565
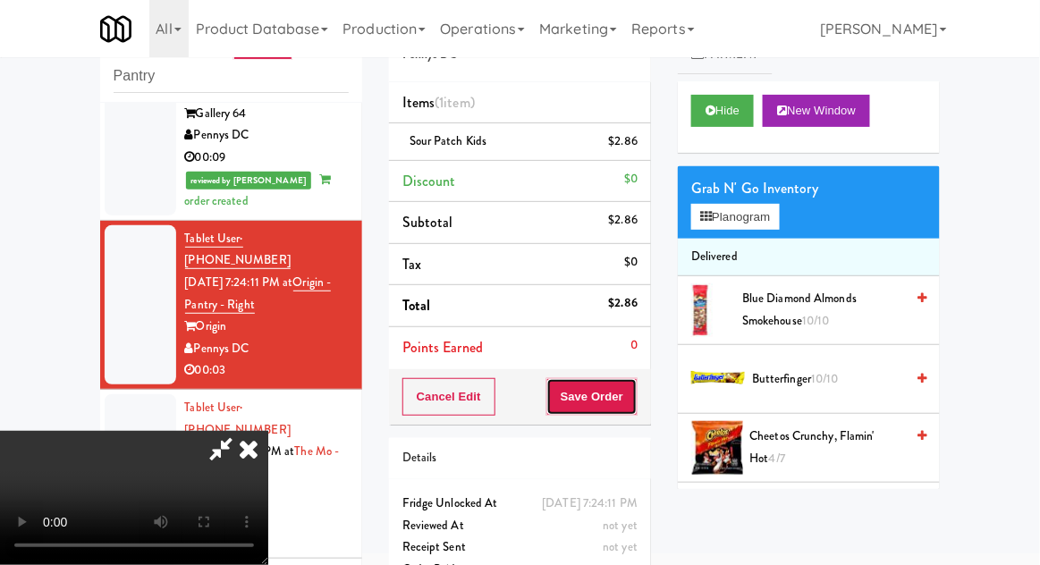
click at [636, 411] on button "Save Order" at bounding box center [591, 397] width 91 height 38
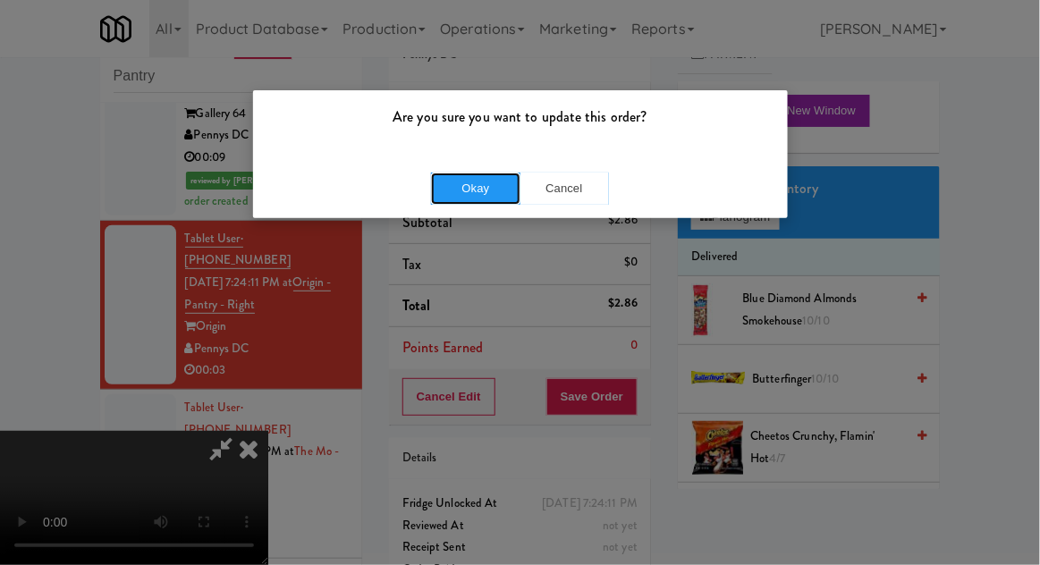
click at [448, 189] on button "Okay" at bounding box center [475, 189] width 89 height 32
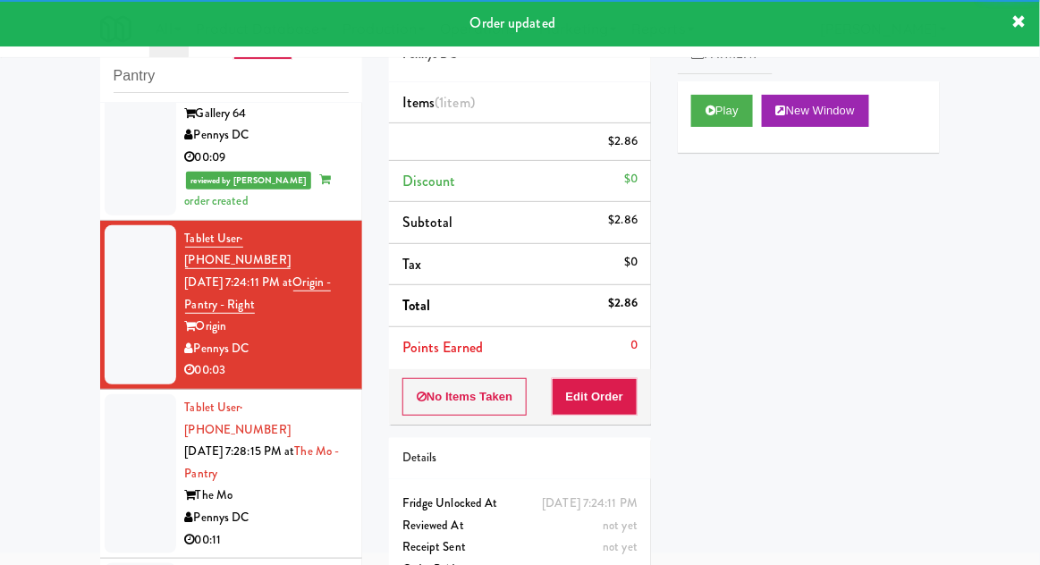
click at [117, 425] on div at bounding box center [141, 473] width 72 height 159
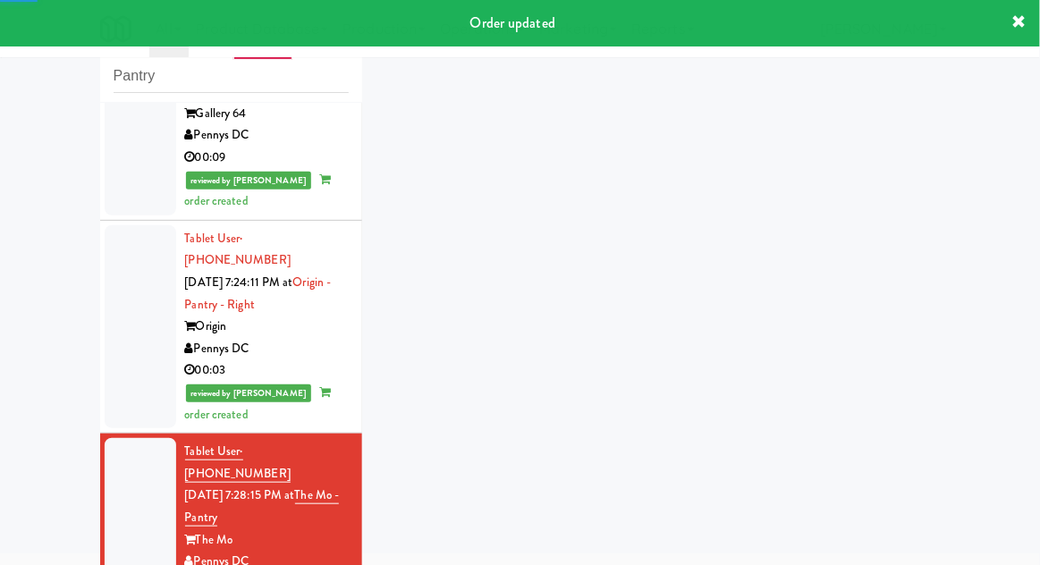
scroll to position [139, 0]
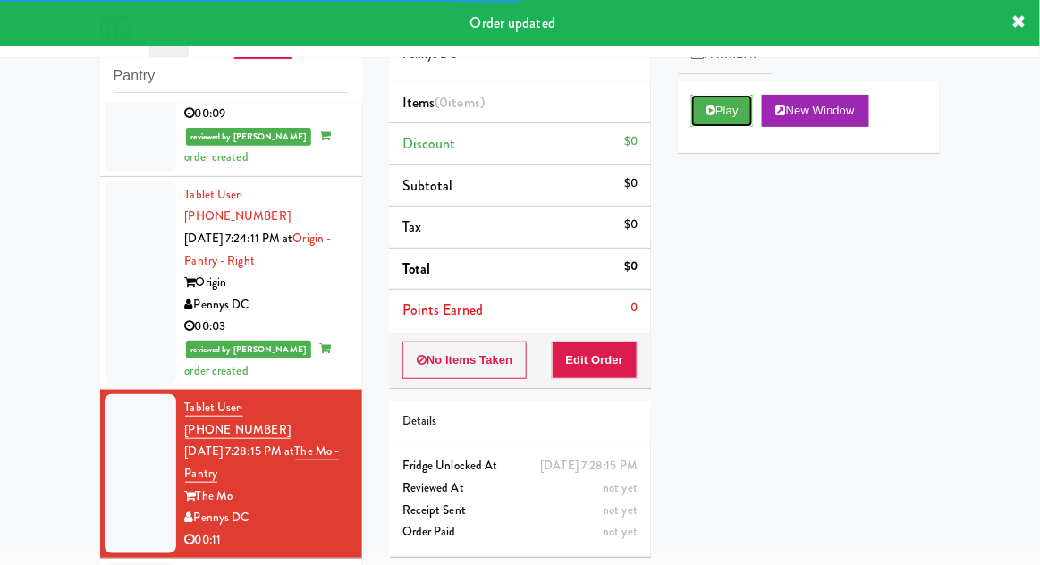
click at [726, 113] on button "Play" at bounding box center [722, 111] width 62 height 32
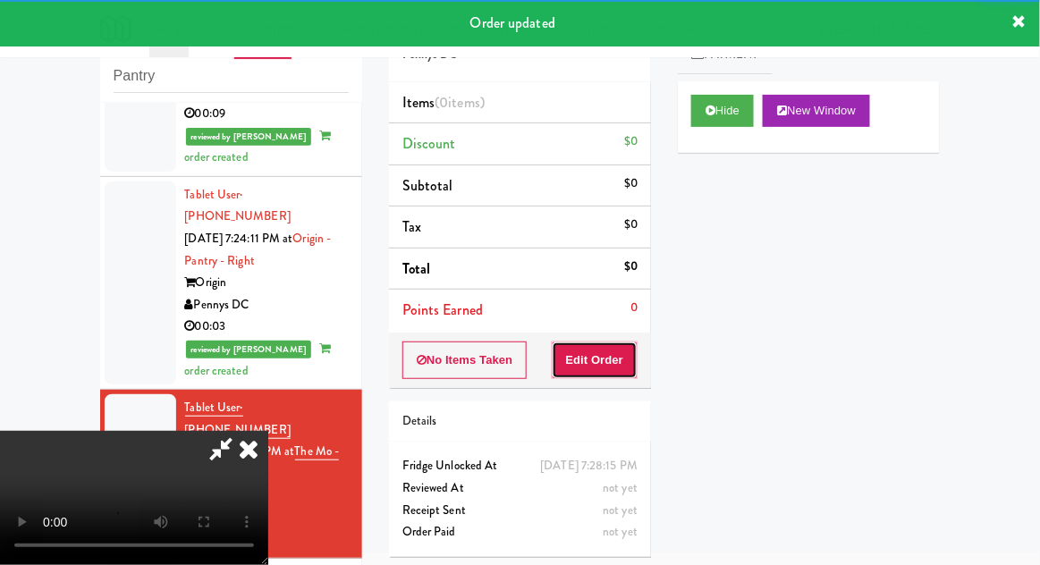
click at [610, 365] on button "Edit Order" at bounding box center [595, 360] width 87 height 38
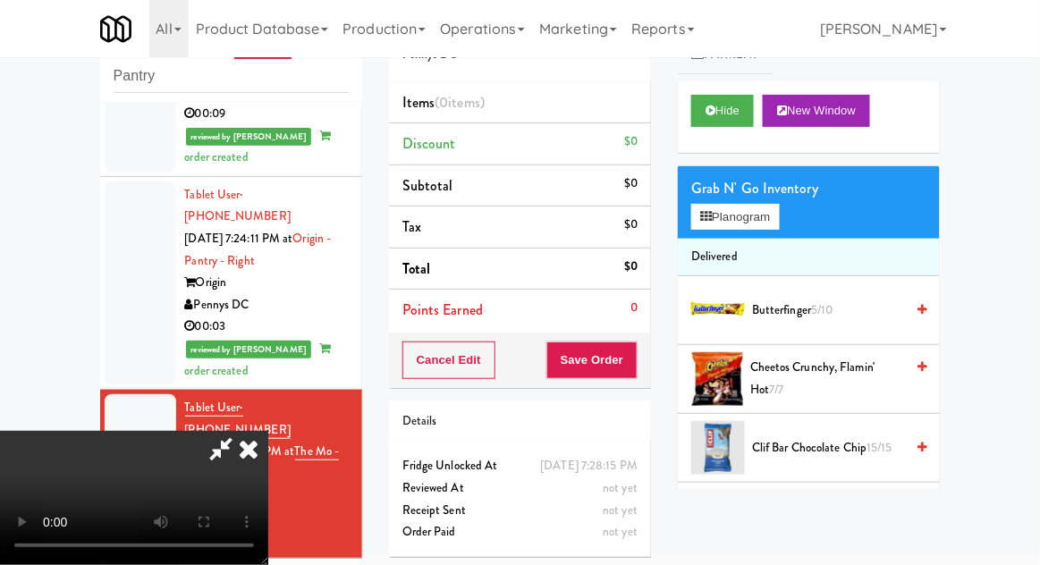
scroll to position [0, 0]
click at [812, 316] on span "Butterfinger 5/10" at bounding box center [828, 310] width 152 height 22
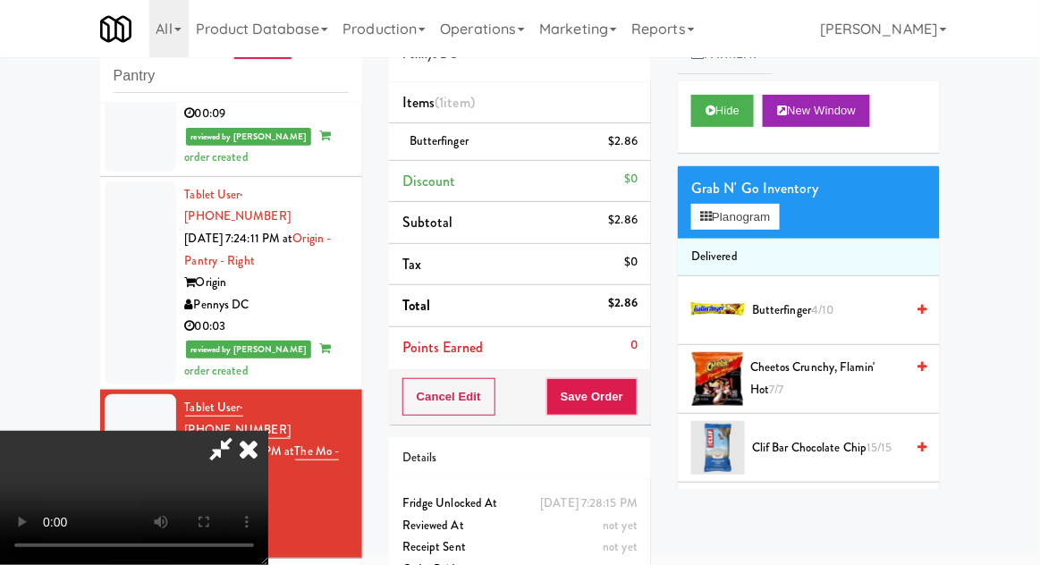
scroll to position [65, 0]
click at [629, 402] on button "Save Order" at bounding box center [591, 397] width 91 height 38
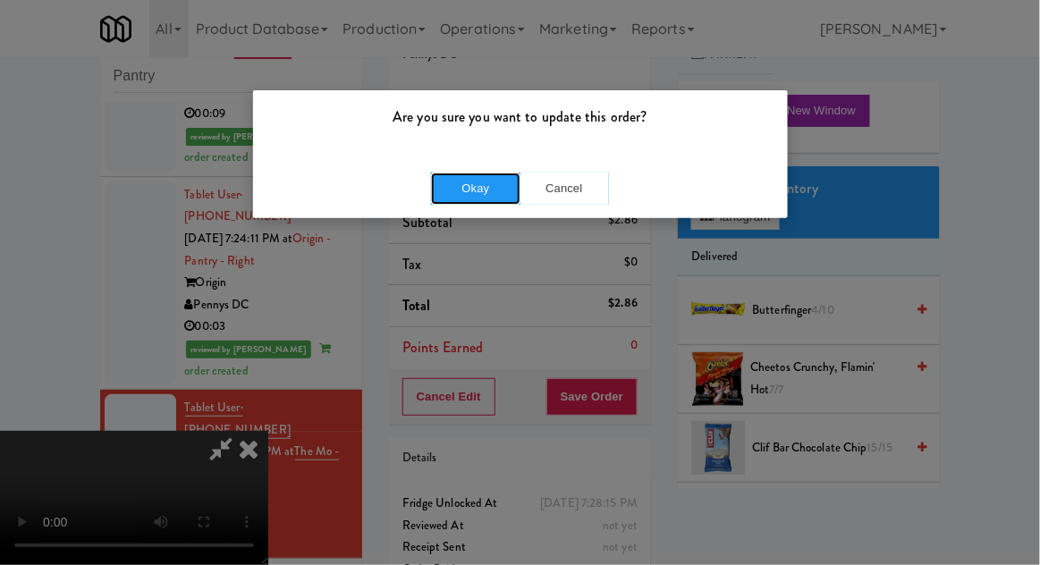
click at [445, 188] on button "Okay" at bounding box center [475, 189] width 89 height 32
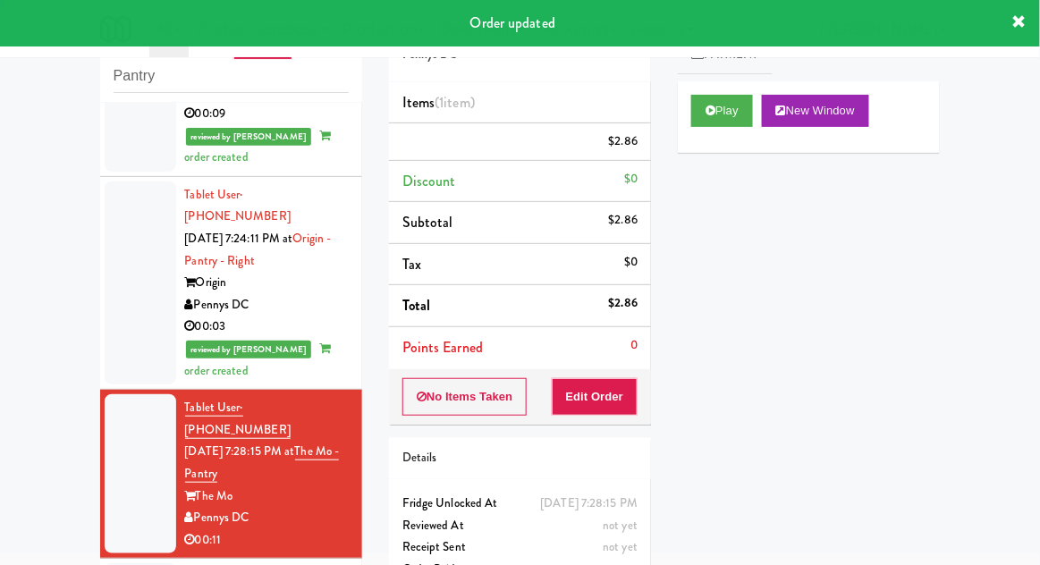
scroll to position [0, 0]
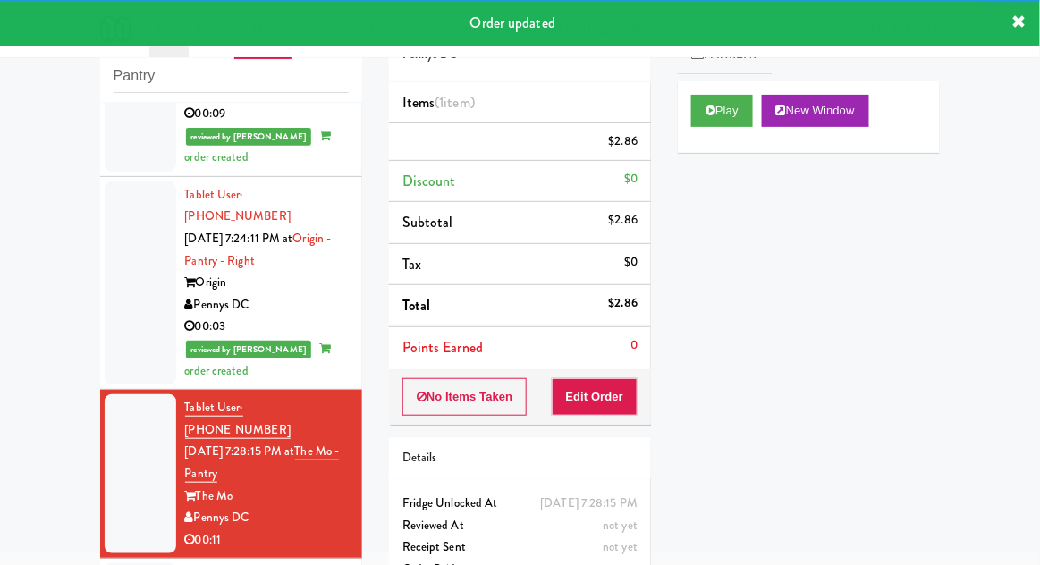
click at [118, 306] on div at bounding box center [141, 282] width 72 height 203
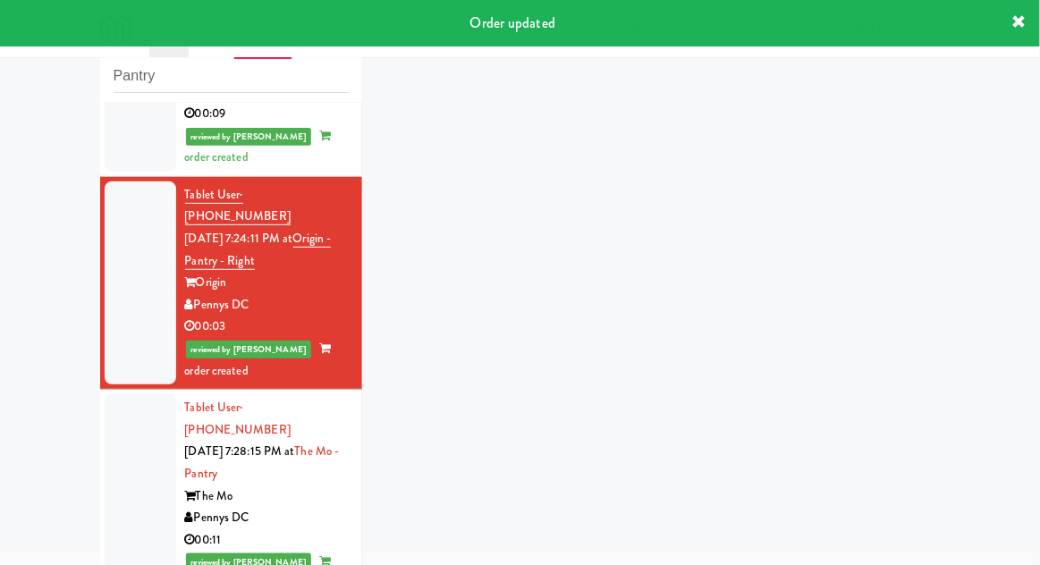
scroll to position [182, 0]
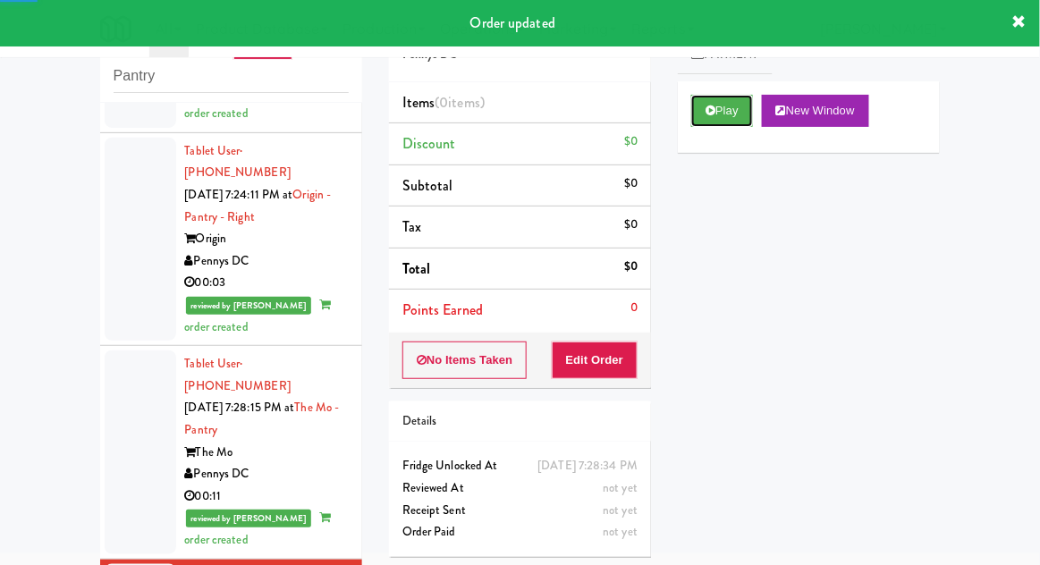
click at [724, 114] on button "Play" at bounding box center [722, 111] width 62 height 32
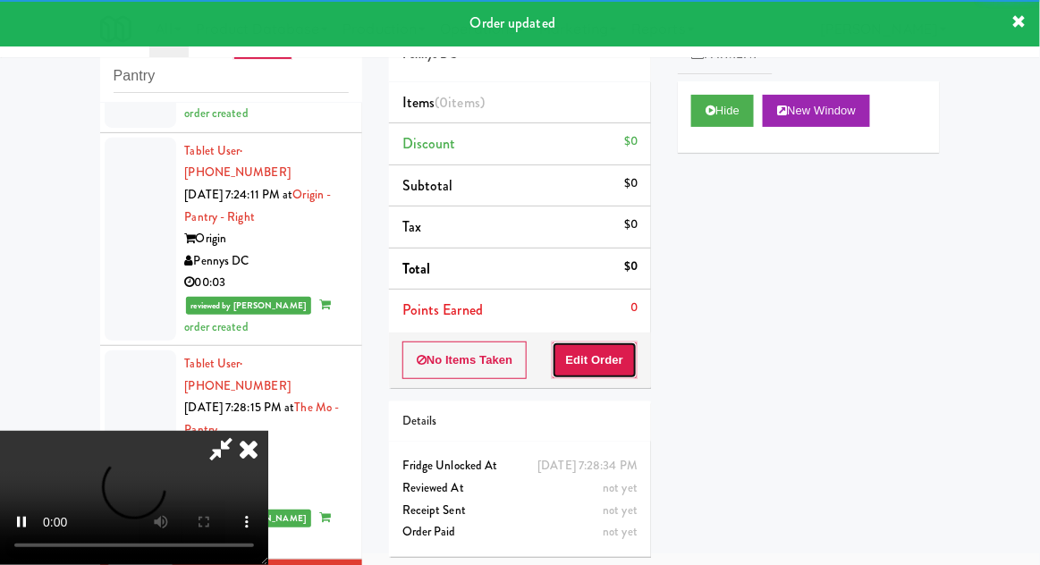
click at [596, 369] on button "Edit Order" at bounding box center [595, 360] width 87 height 38
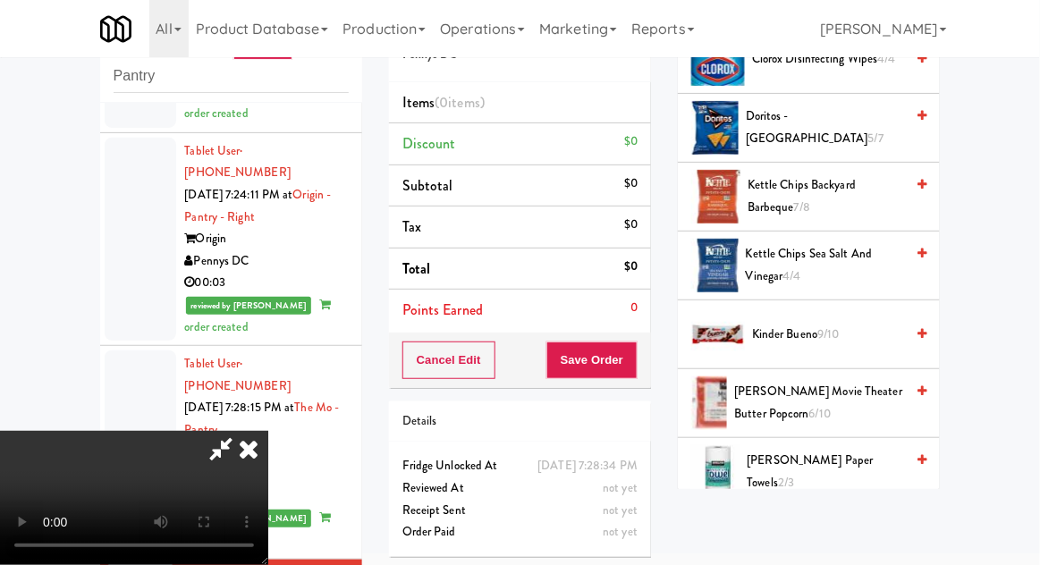
scroll to position [528, 0]
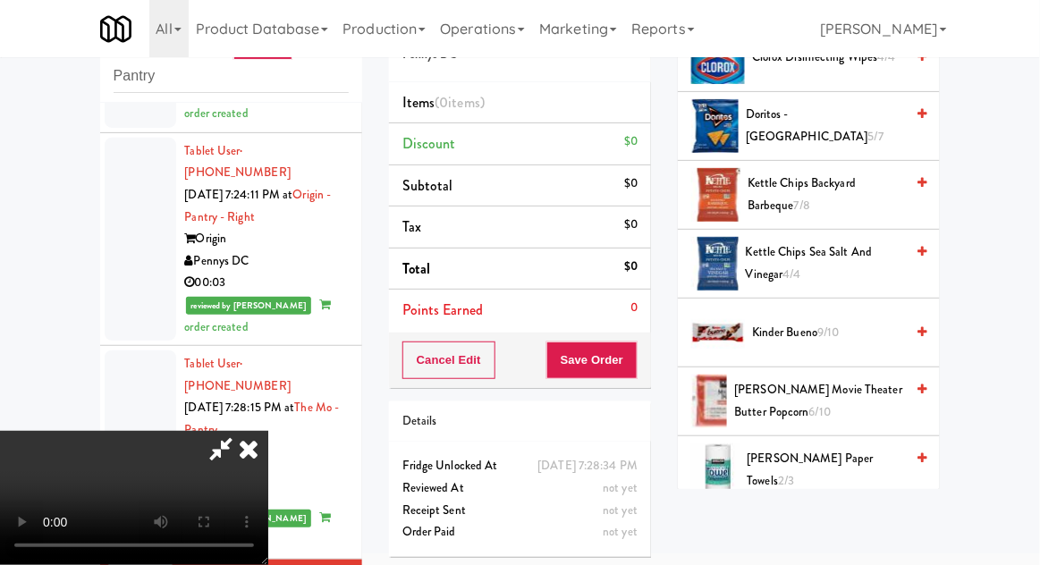
click at [809, 528] on span "KitKat 4/8" at bounding box center [828, 539] width 152 height 22
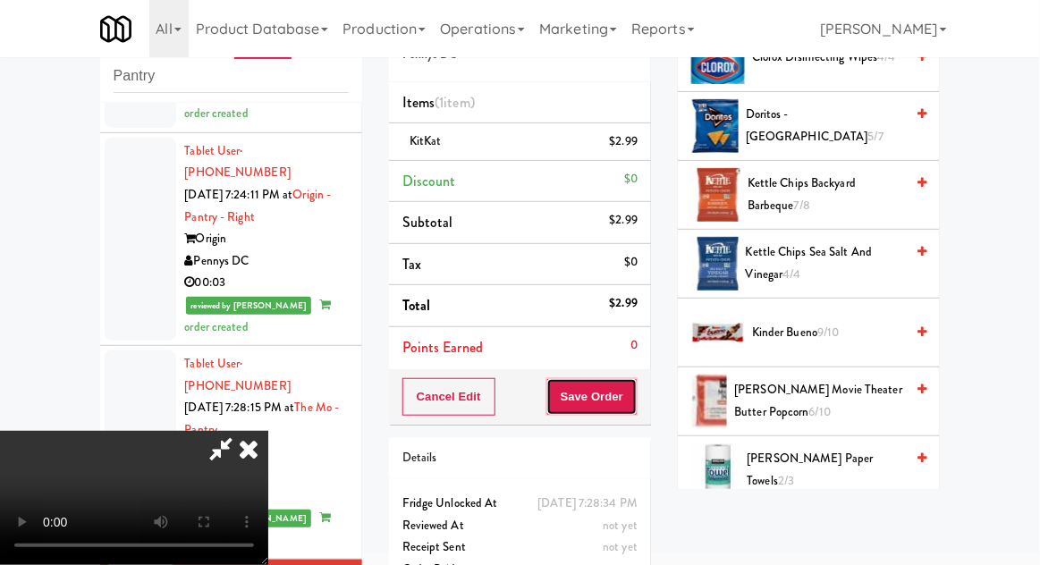
click at [634, 410] on button "Save Order" at bounding box center [591, 397] width 91 height 38
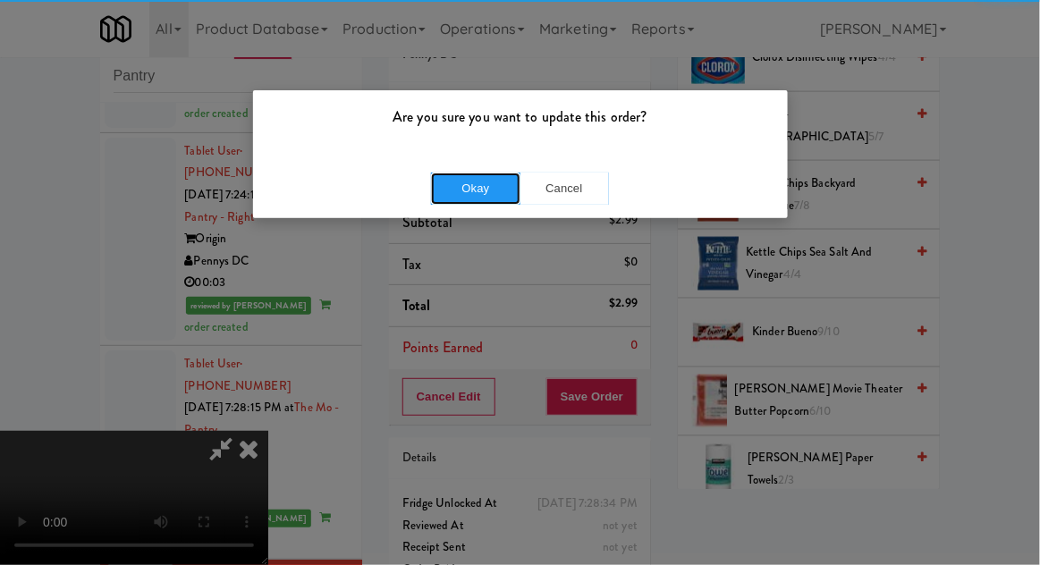
click at [446, 186] on button "Okay" at bounding box center [475, 189] width 89 height 32
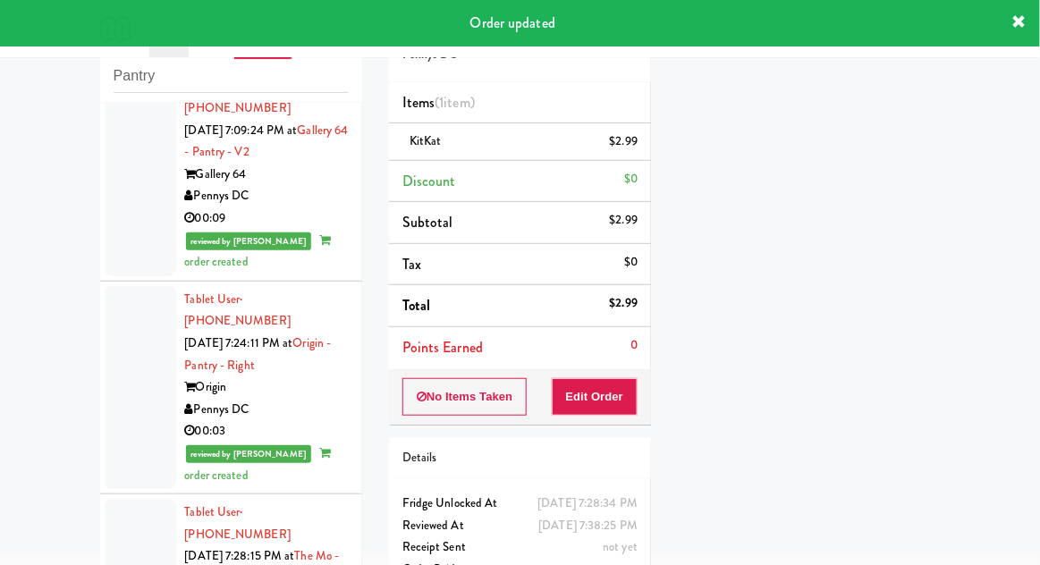
scroll to position [35, 0]
click at [125, 373] on div at bounding box center [141, 386] width 72 height 203
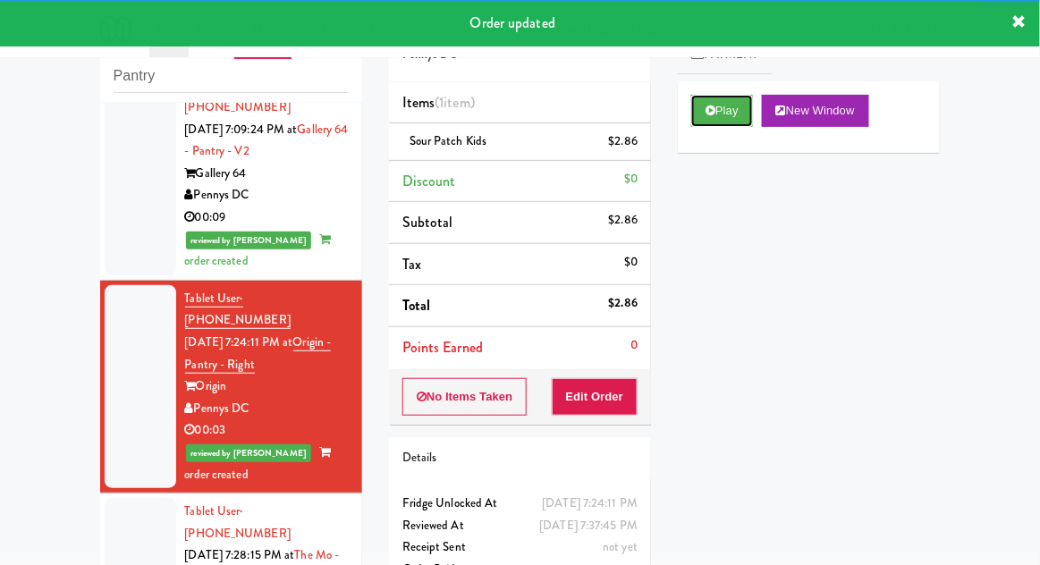
click at [722, 107] on button "Play" at bounding box center [722, 111] width 62 height 32
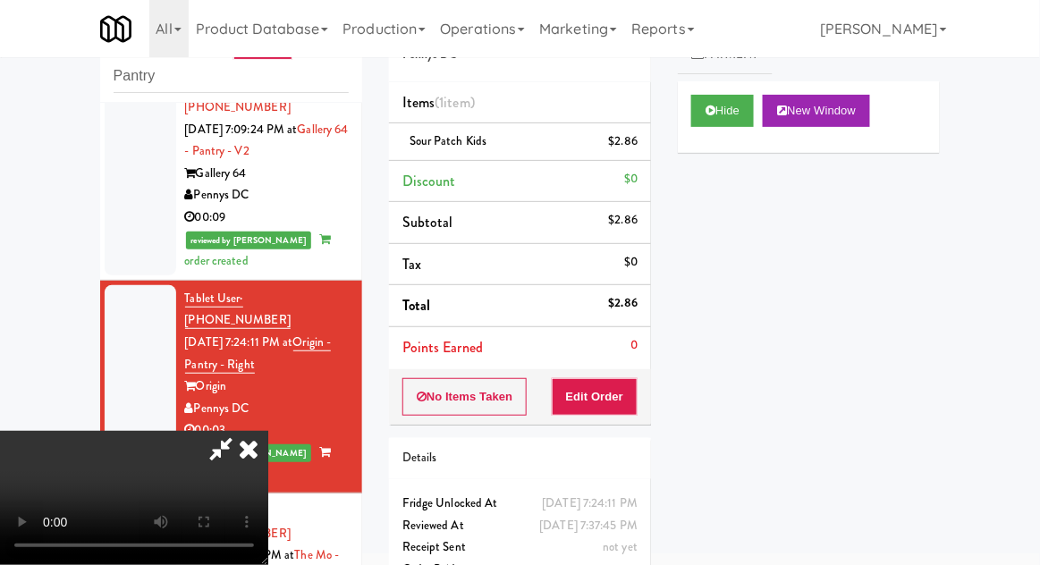
click at [268, 431] on icon at bounding box center [248, 449] width 39 height 36
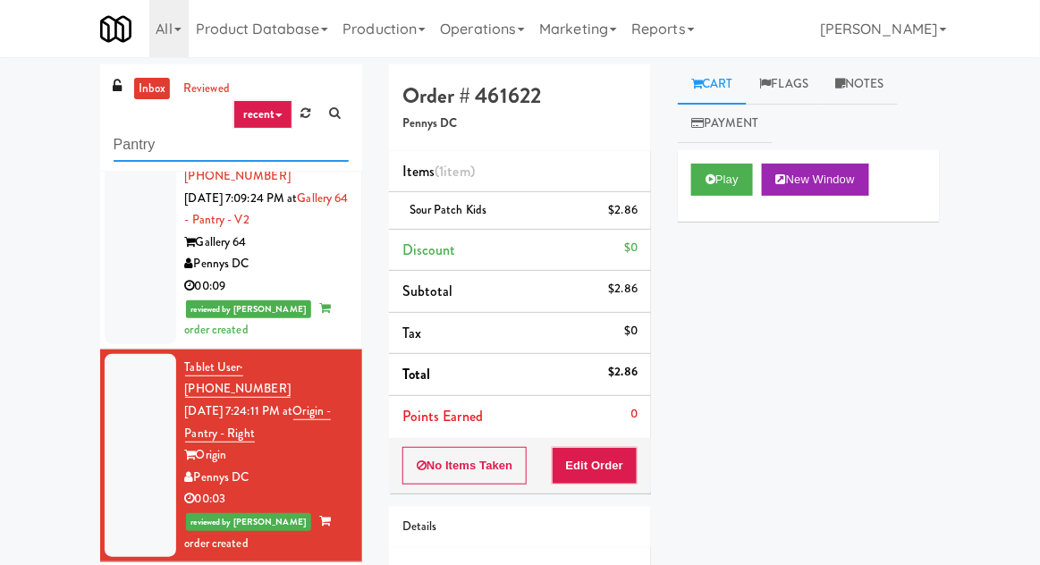
click at [144, 149] on input "Pantry" at bounding box center [231, 145] width 235 height 33
click at [132, 152] on input "Pantry" at bounding box center [231, 145] width 235 height 33
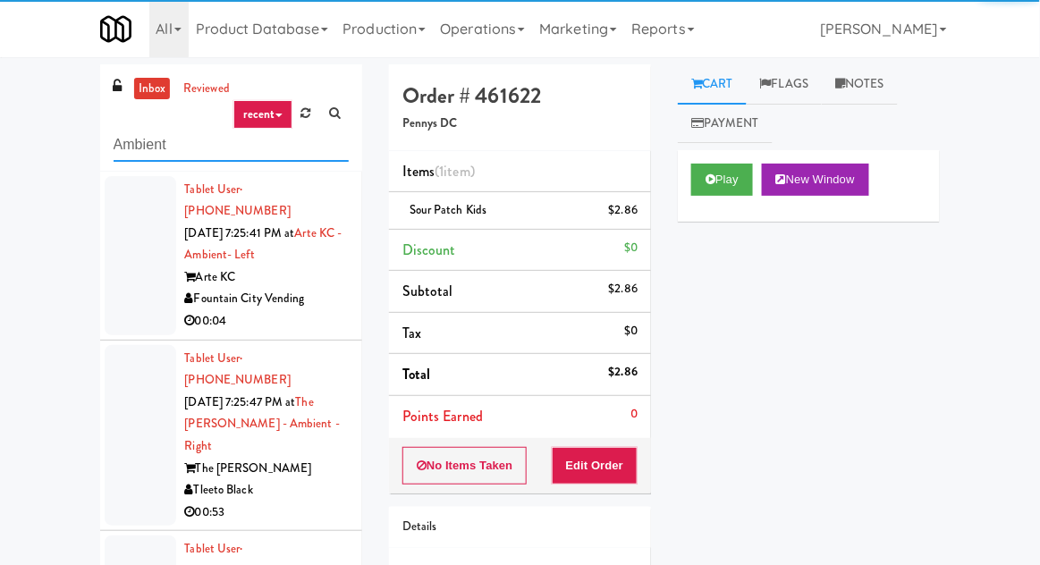
type input "Ambient"
click at [55, 161] on div "inbox reviewed recent all unclear take inventory issue suspicious failed recent…" at bounding box center [520, 392] width 1040 height 657
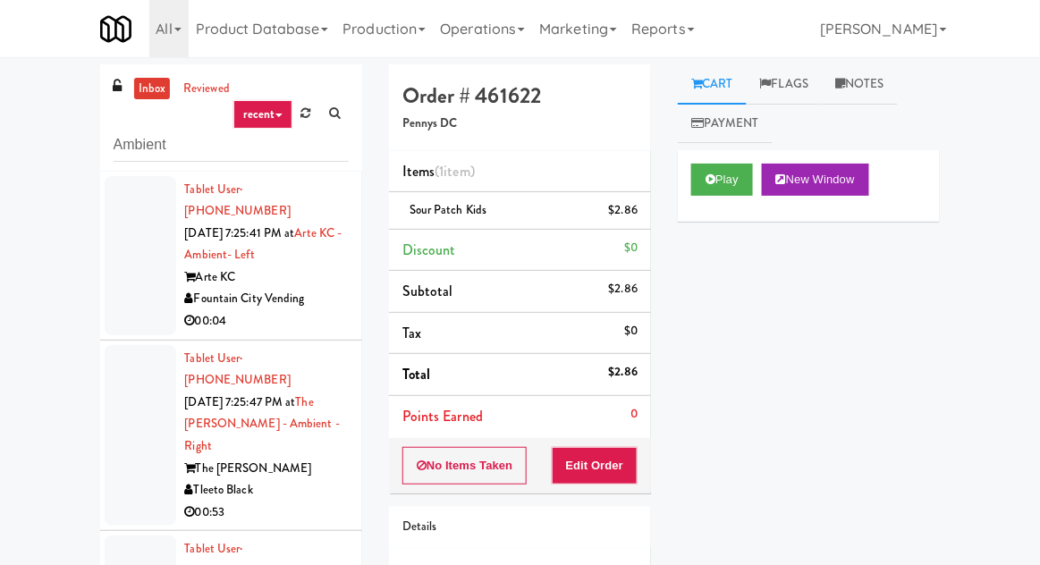
click at [123, 245] on div at bounding box center [141, 255] width 72 height 159
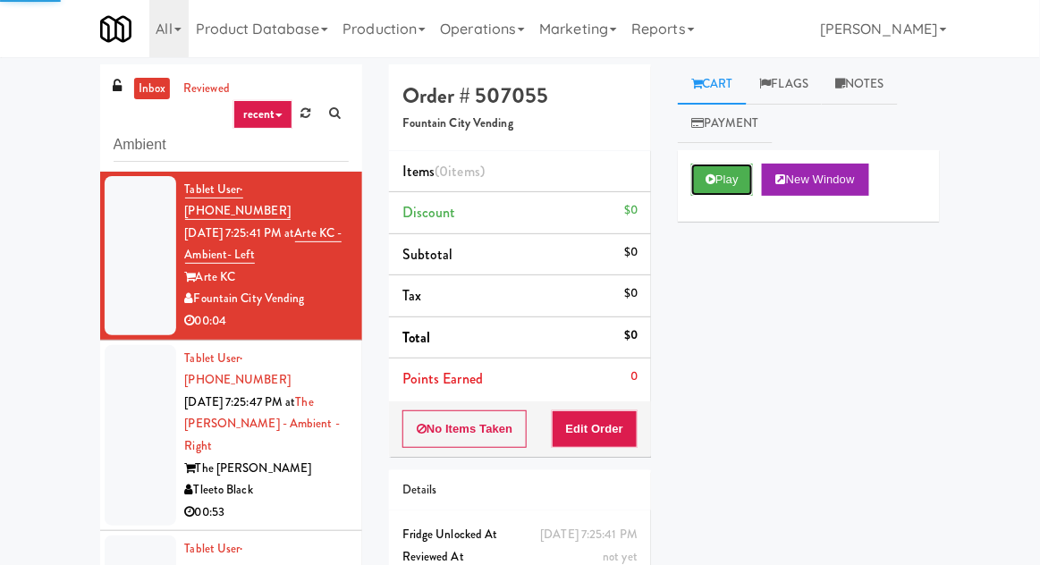
click at [731, 184] on button "Play" at bounding box center [722, 180] width 62 height 32
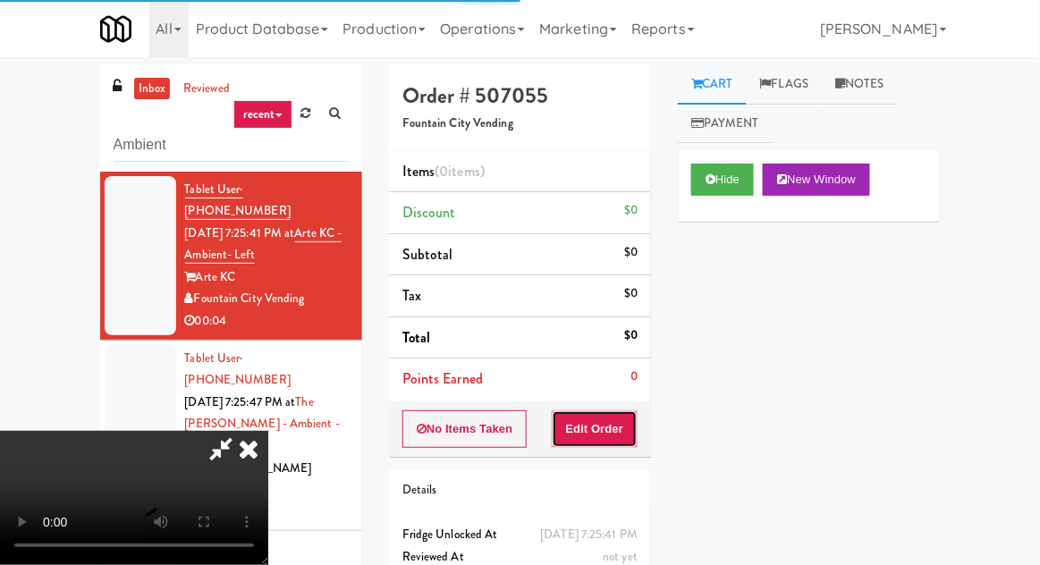
click at [615, 419] on button "Edit Order" at bounding box center [595, 429] width 87 height 38
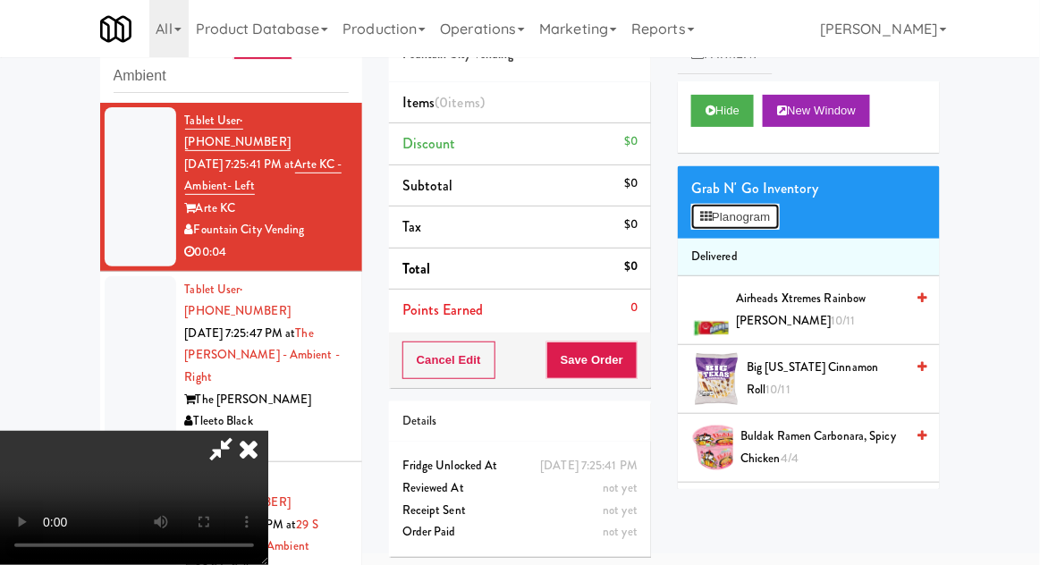
click at [755, 226] on button "Planogram" at bounding box center [735, 217] width 88 height 27
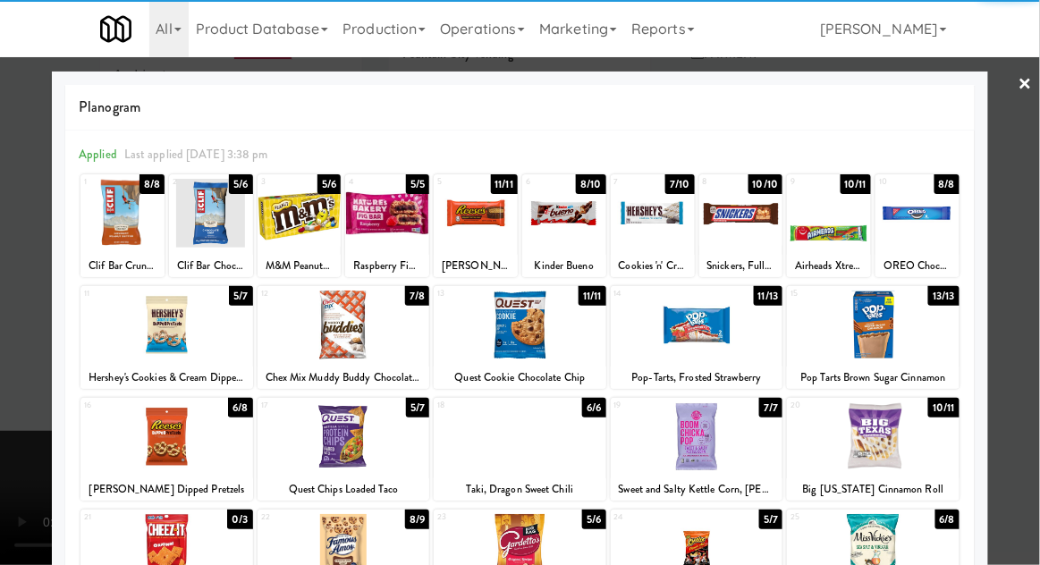
click at [574, 255] on div "Kinder Bueno" at bounding box center [564, 266] width 79 height 22
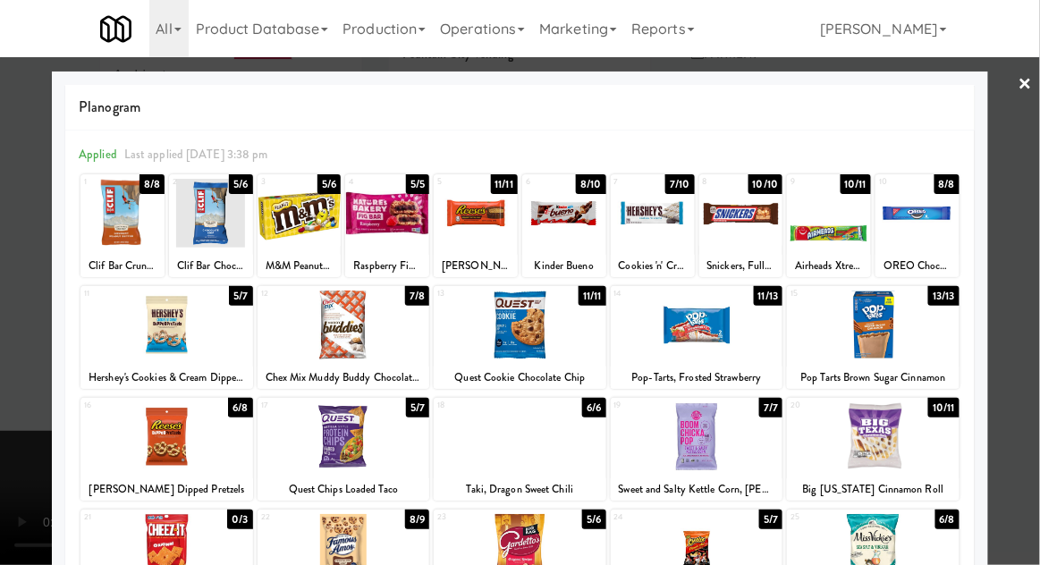
click at [586, 224] on div at bounding box center [564, 213] width 84 height 69
click at [5, 306] on div at bounding box center [520, 282] width 1040 height 565
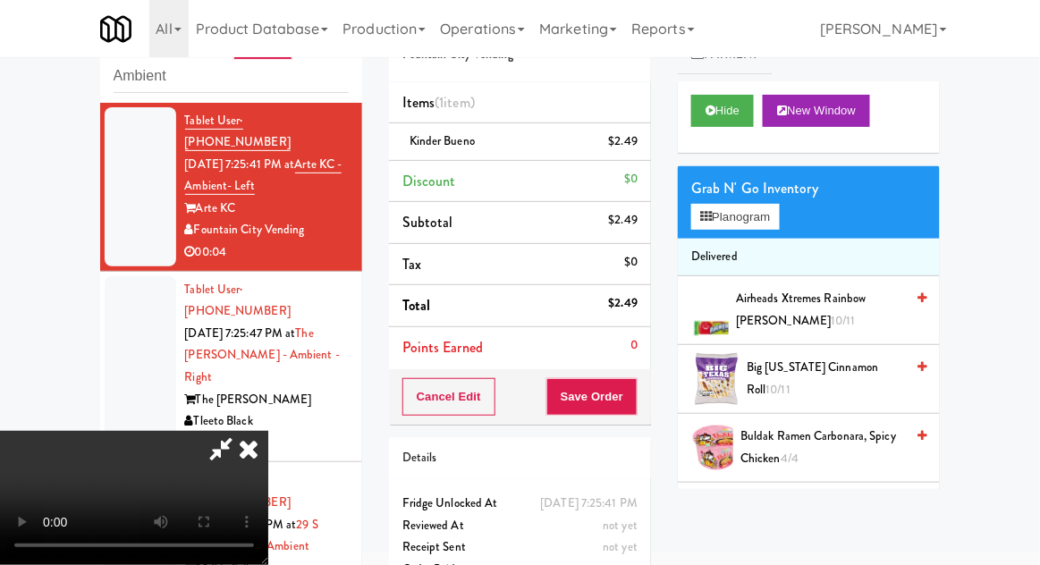
scroll to position [65, 0]
click at [635, 410] on button "Save Order" at bounding box center [591, 397] width 91 height 38
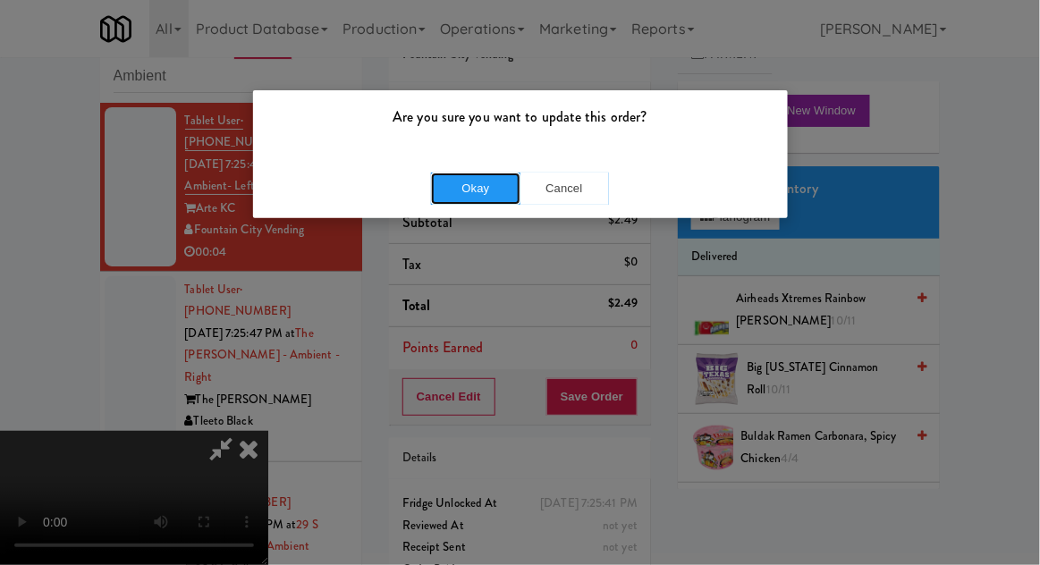
click at [462, 198] on button "Okay" at bounding box center [475, 189] width 89 height 32
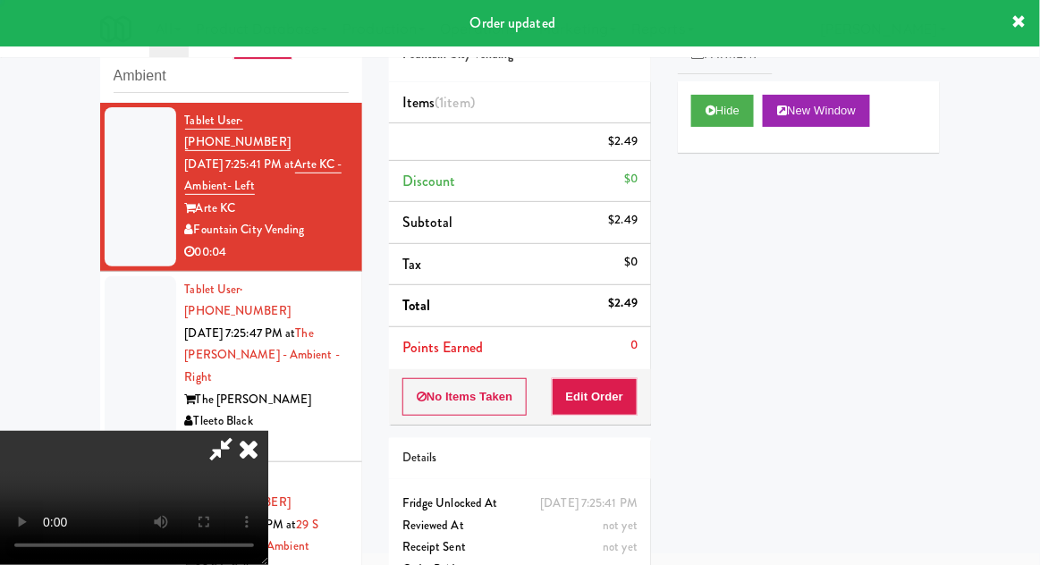
scroll to position [0, 0]
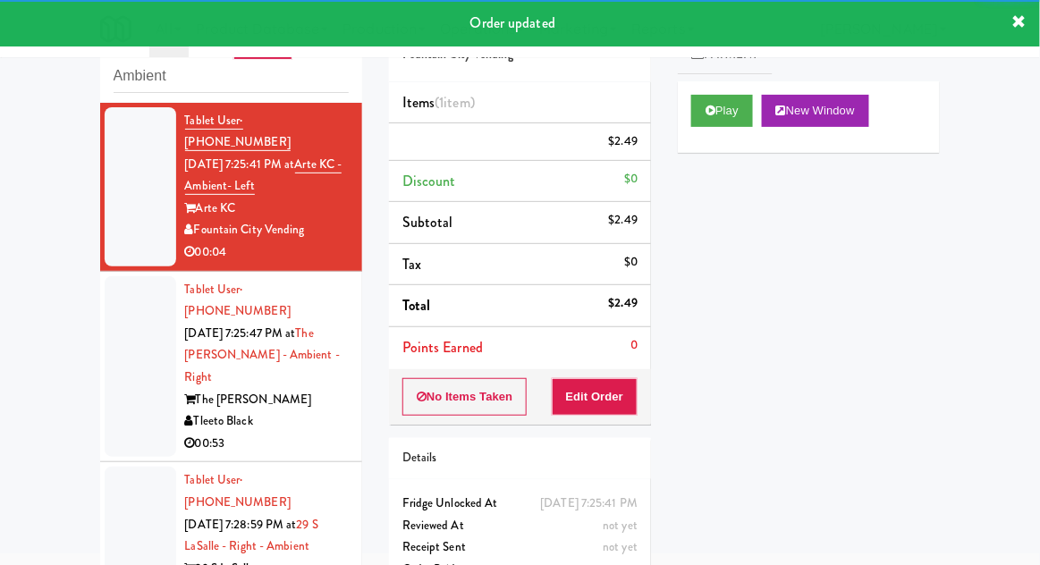
click at [112, 345] on div at bounding box center [141, 366] width 72 height 181
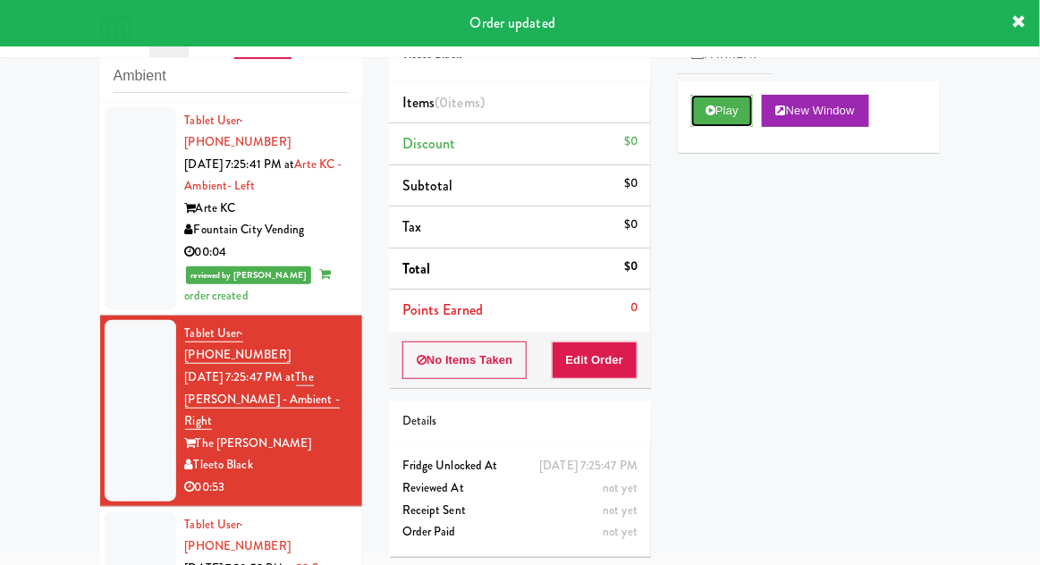
click at [733, 126] on button "Play" at bounding box center [722, 111] width 62 height 32
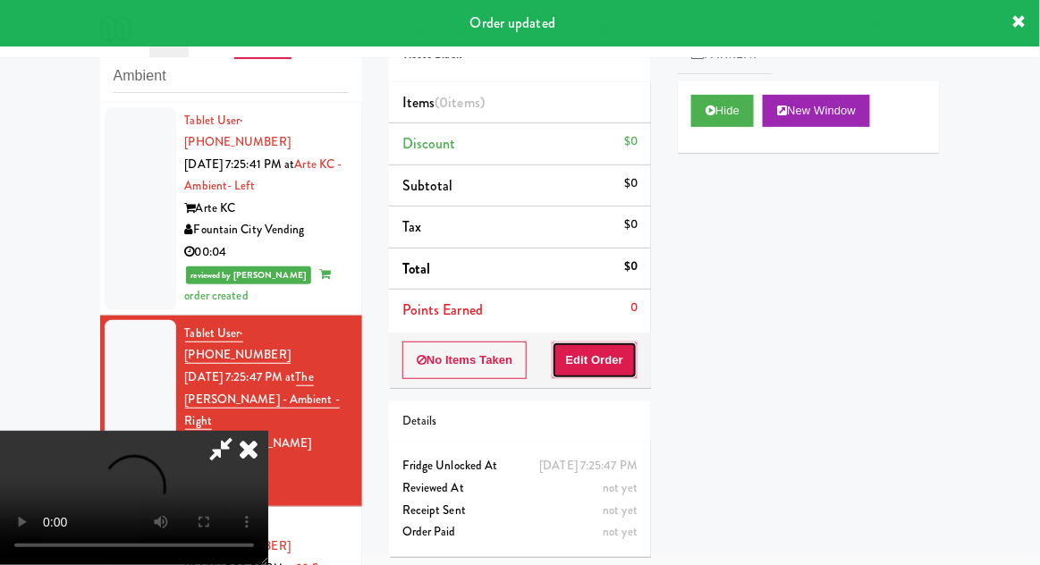
click at [615, 352] on button "Edit Order" at bounding box center [595, 360] width 87 height 38
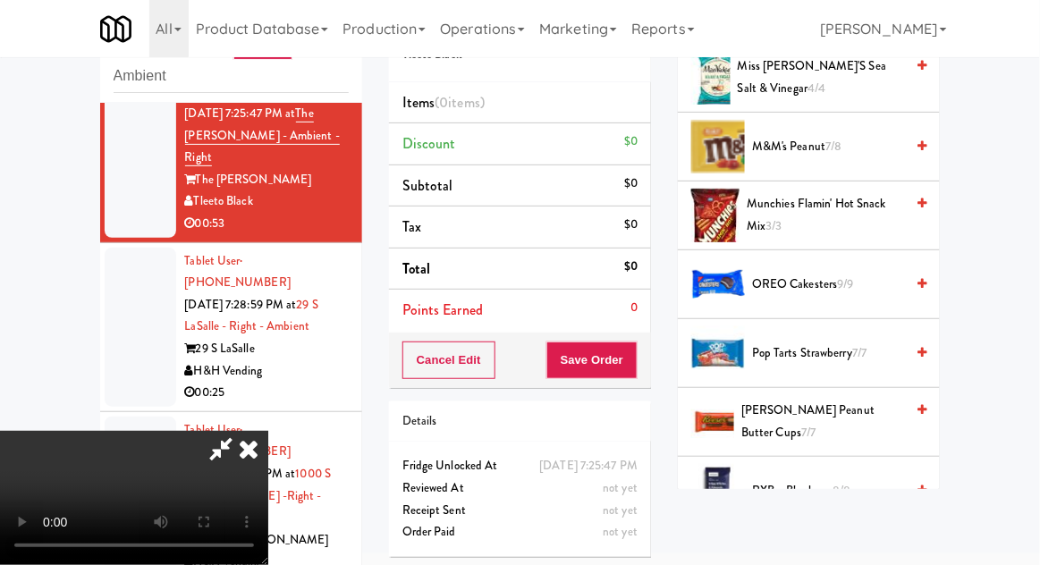
click at [839, 275] on span "9/9" at bounding box center [846, 283] width 16 height 17
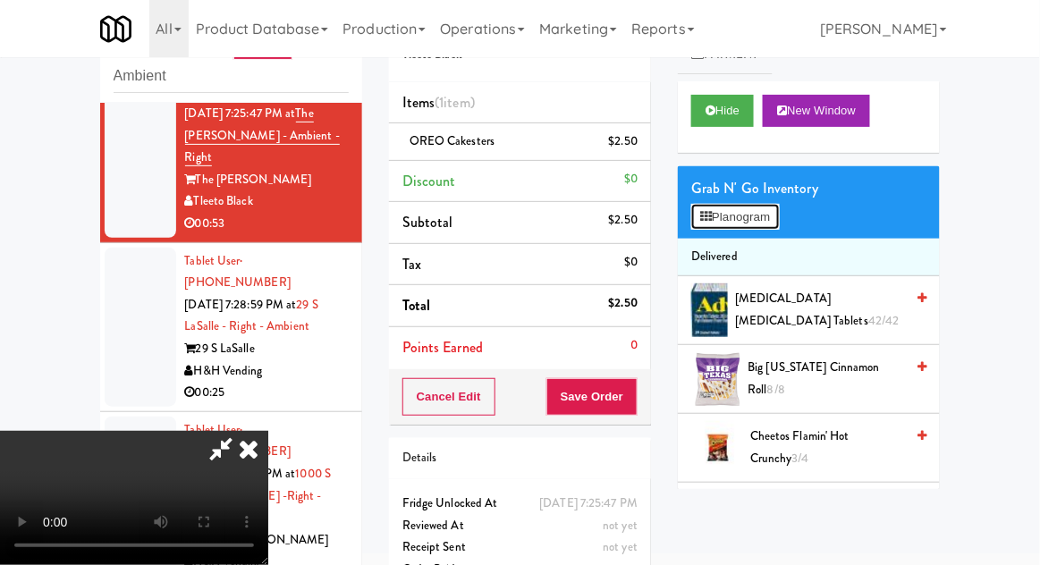
click at [737, 219] on button "Planogram" at bounding box center [735, 217] width 88 height 27
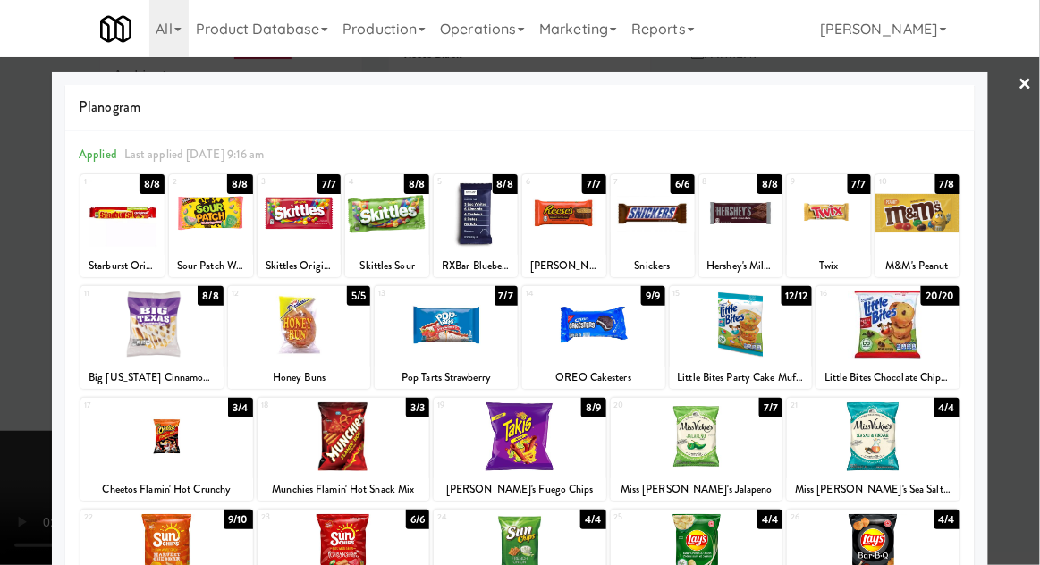
click at [10, 322] on div at bounding box center [520, 282] width 1040 height 565
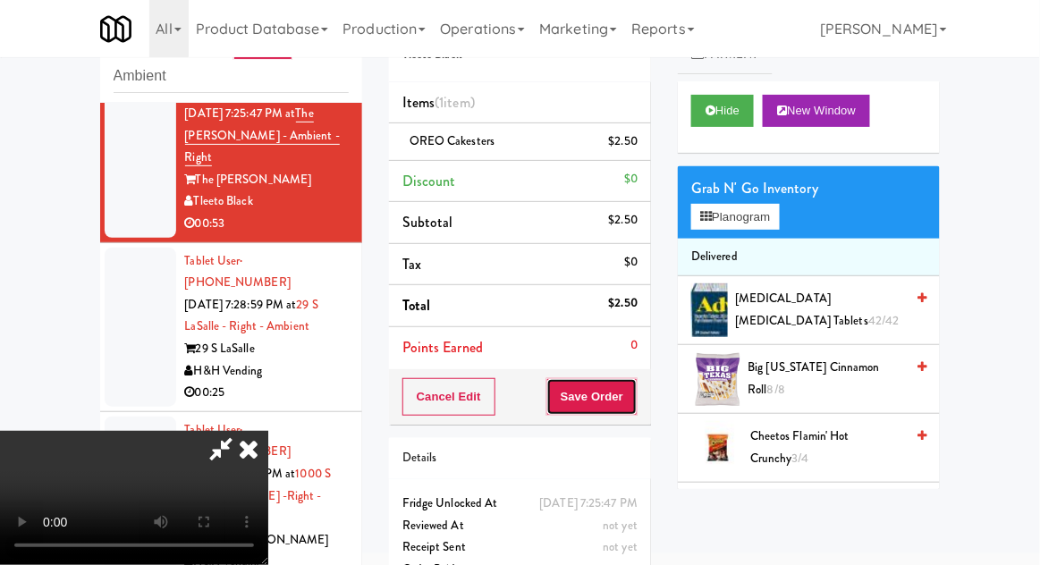
click at [634, 399] on button "Save Order" at bounding box center [591, 397] width 91 height 38
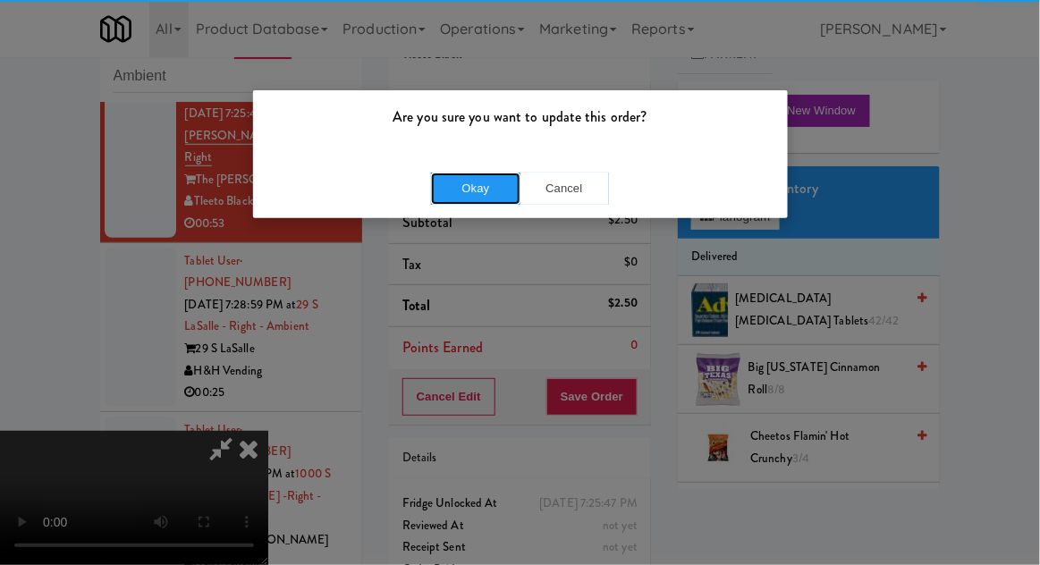
click at [451, 190] on button "Okay" at bounding box center [475, 189] width 89 height 32
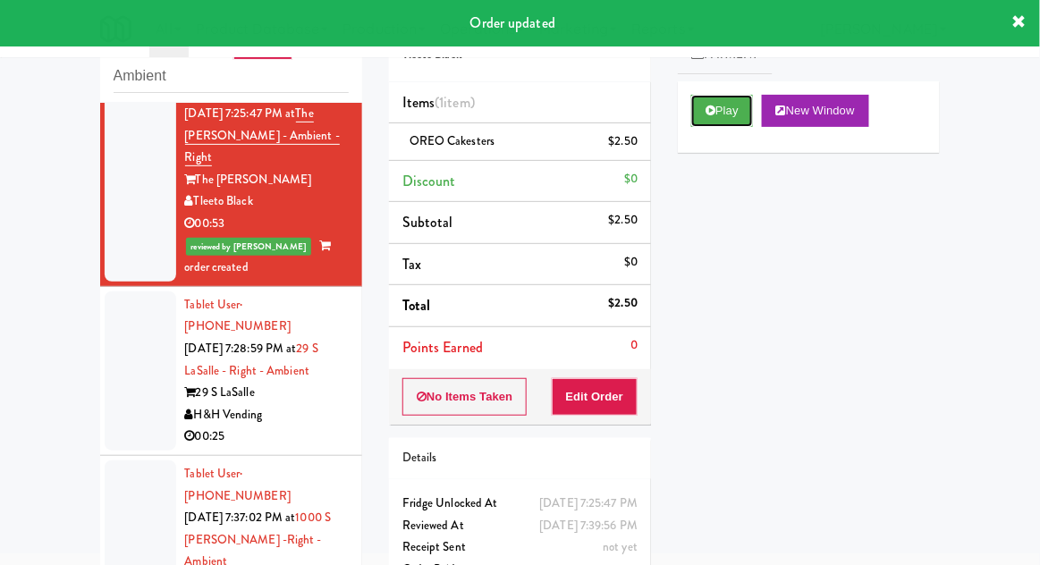
click at [725, 115] on button "Play" at bounding box center [722, 111] width 62 height 32
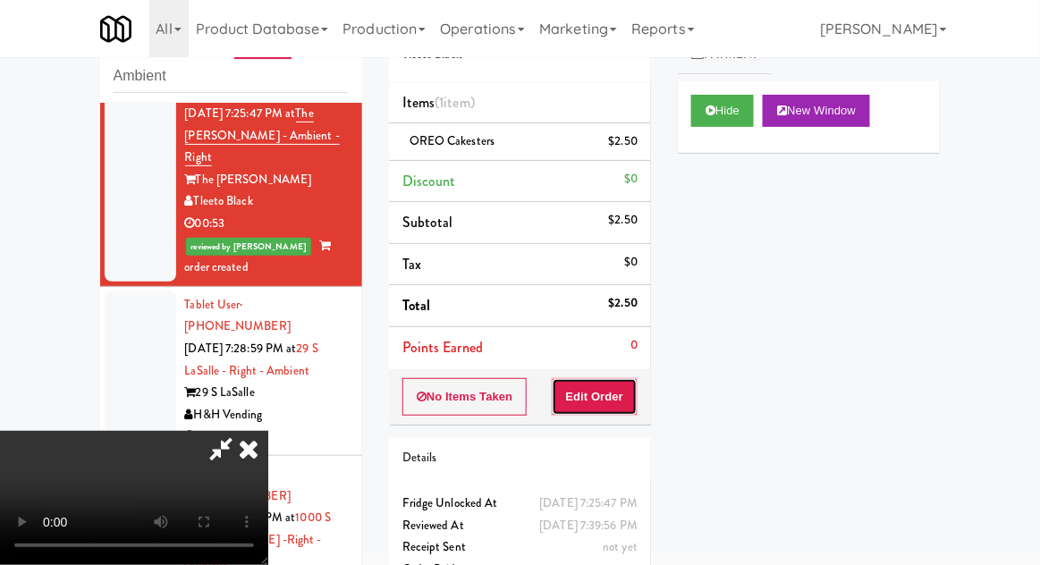
click at [634, 402] on button "Edit Order" at bounding box center [595, 397] width 87 height 38
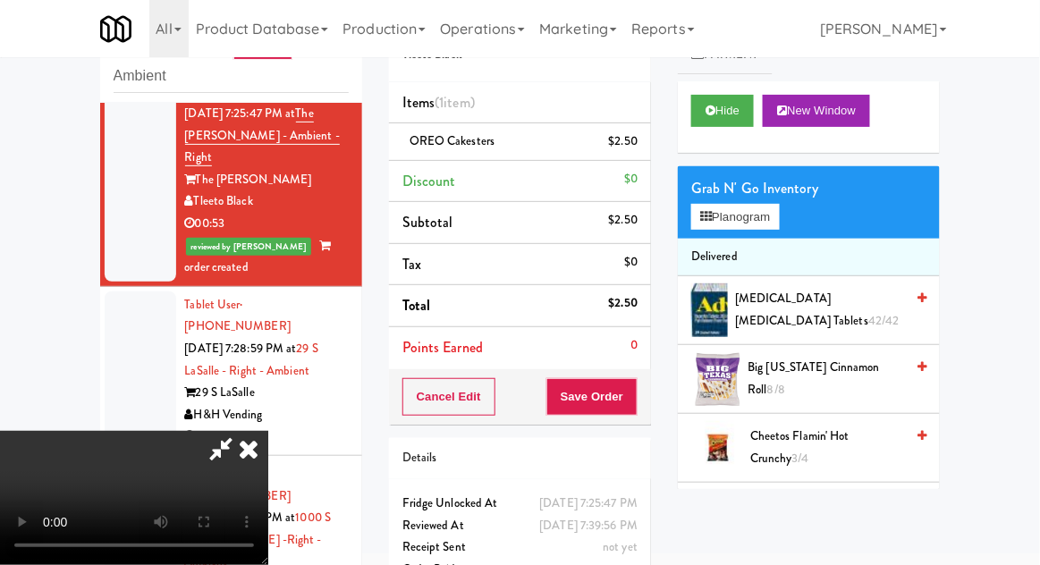
click at [268, 431] on icon at bounding box center [248, 449] width 39 height 36
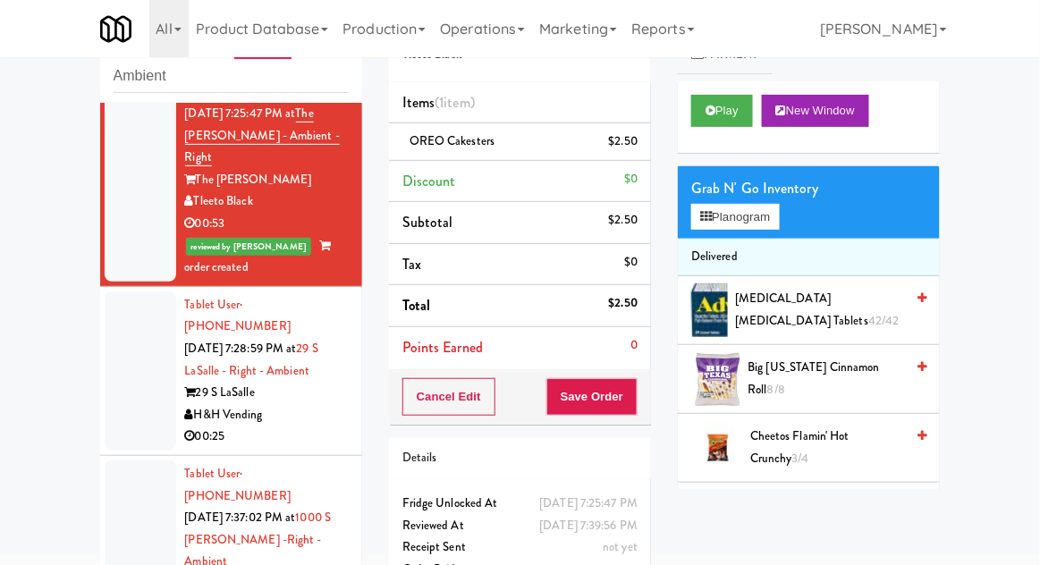
click at [111, 362] on li "Tablet User · (408) 505-2670 [DATE] 7:28:59 PM at 29 S LaSalle - Right - Ambien…" at bounding box center [231, 371] width 262 height 169
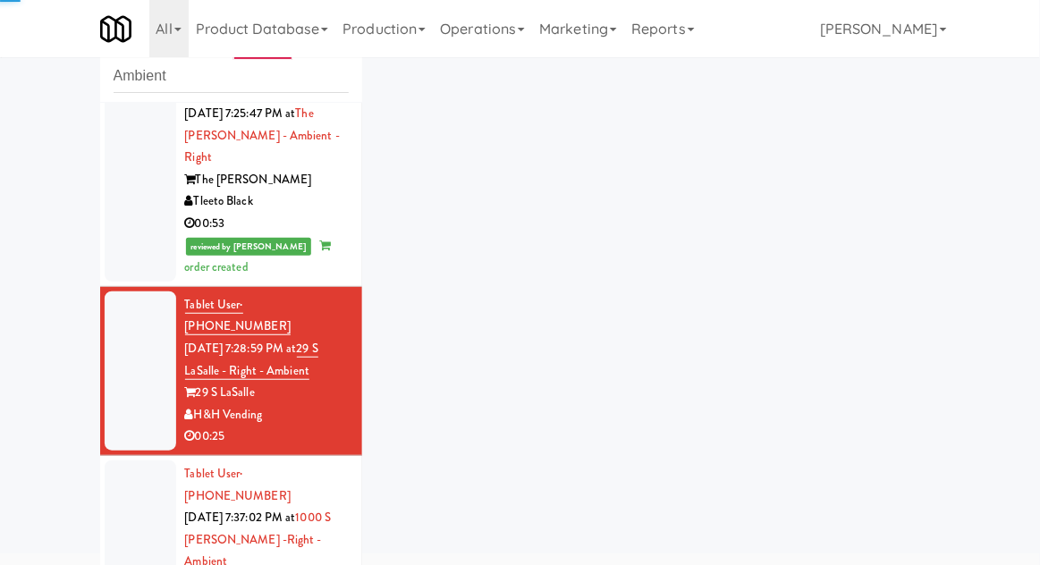
scroll to position [307, 0]
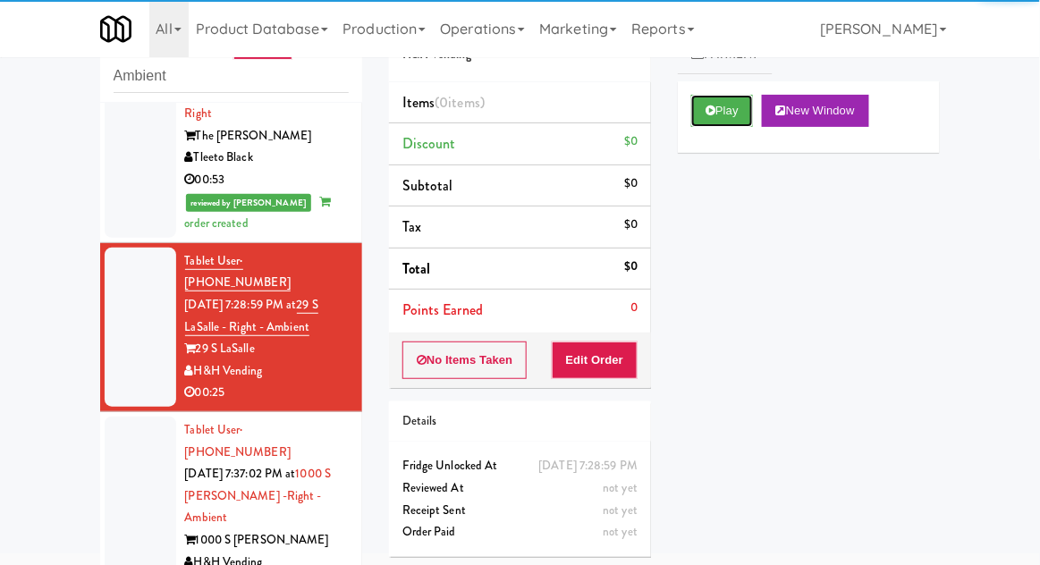
click at [720, 102] on button "Play" at bounding box center [722, 111] width 62 height 32
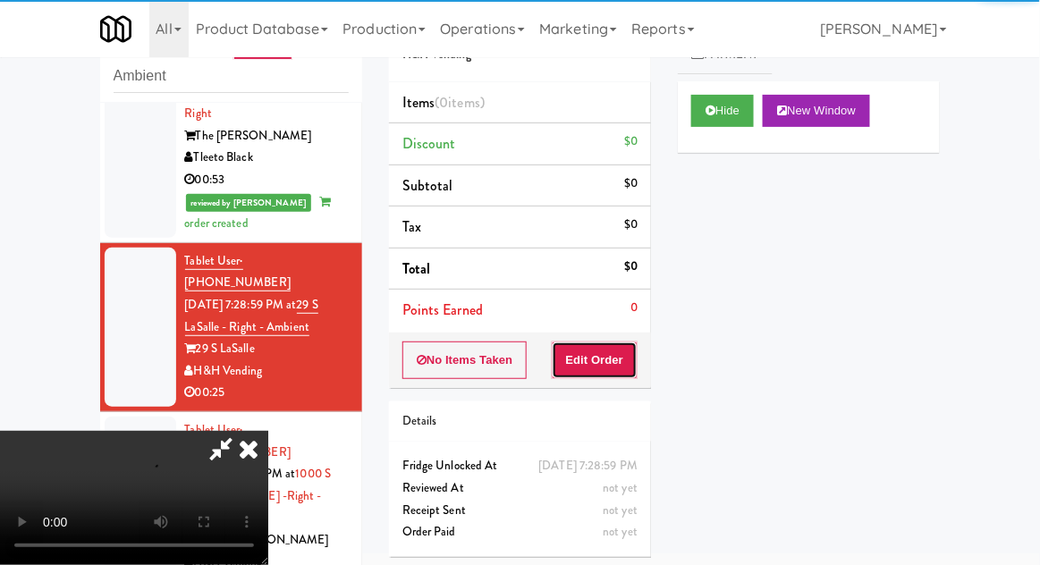
click at [613, 374] on button "Edit Order" at bounding box center [595, 360] width 87 height 38
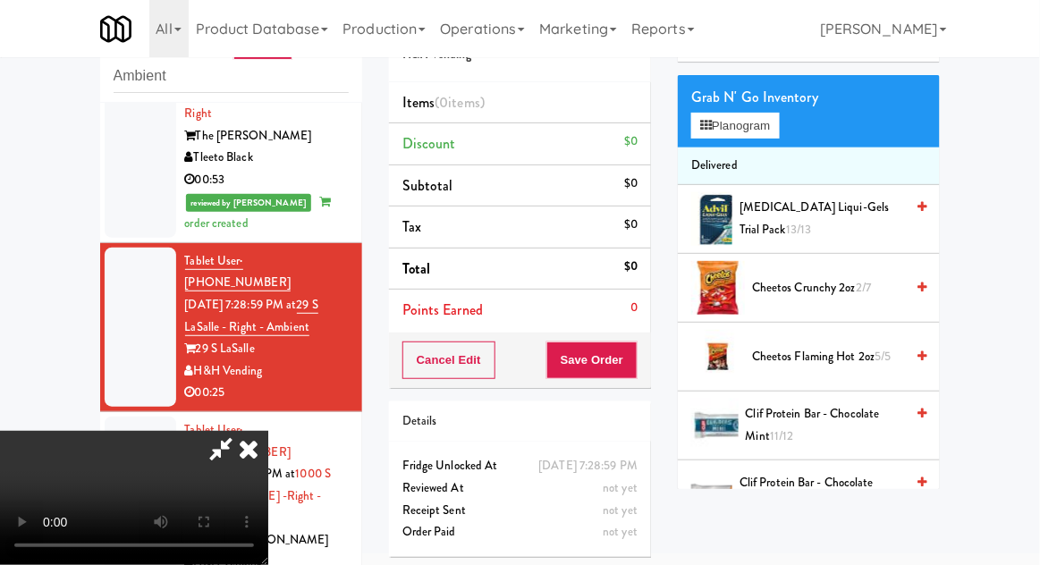
scroll to position [94, 0]
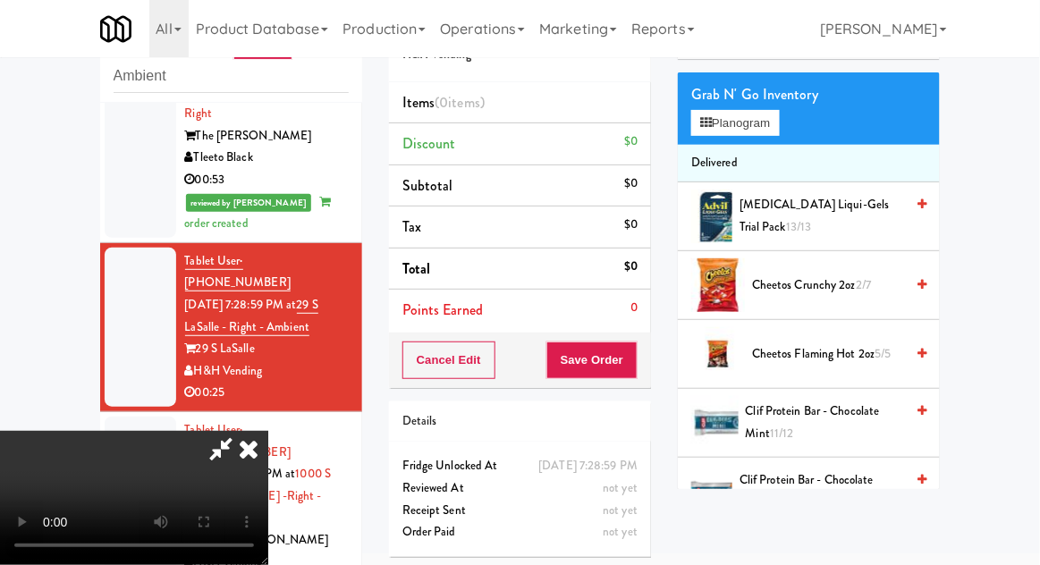
click at [822, 425] on span "Clif Protein Bar - Chocolate Mint 11/12" at bounding box center [824, 422] width 159 height 44
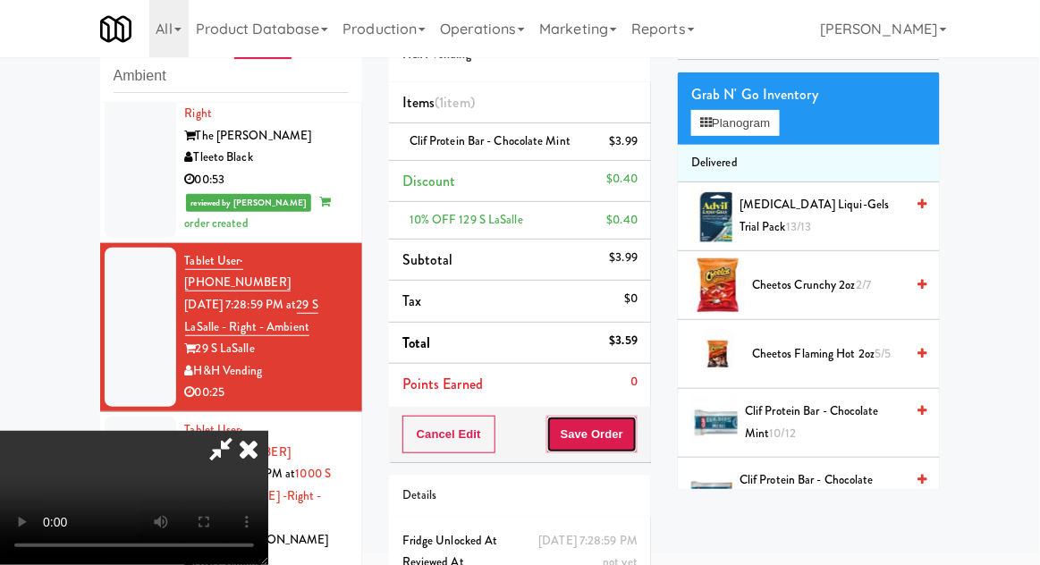
click at [629, 438] on button "Save Order" at bounding box center [591, 435] width 91 height 38
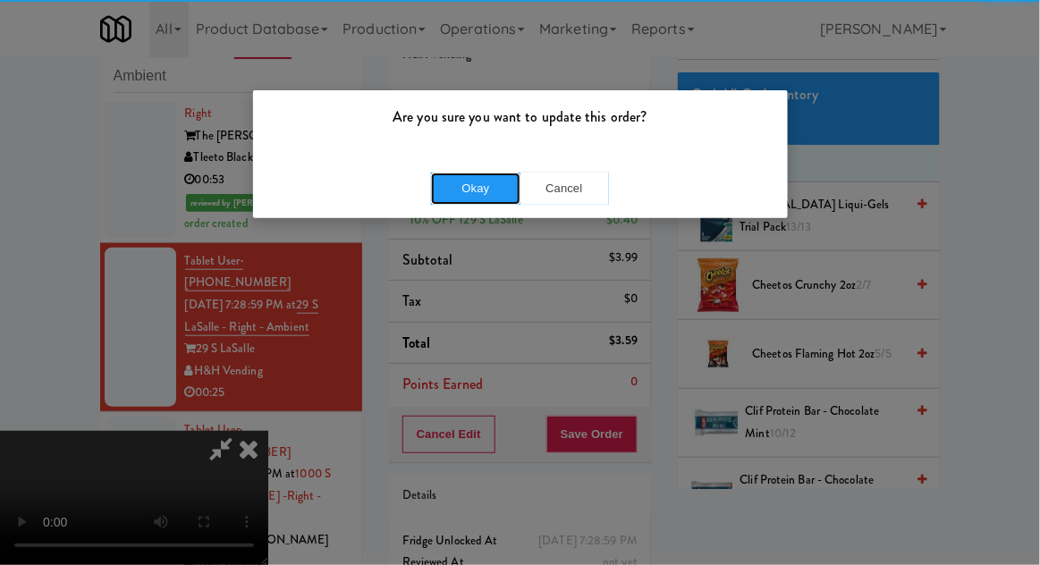
click at [476, 182] on button "Okay" at bounding box center [475, 189] width 89 height 32
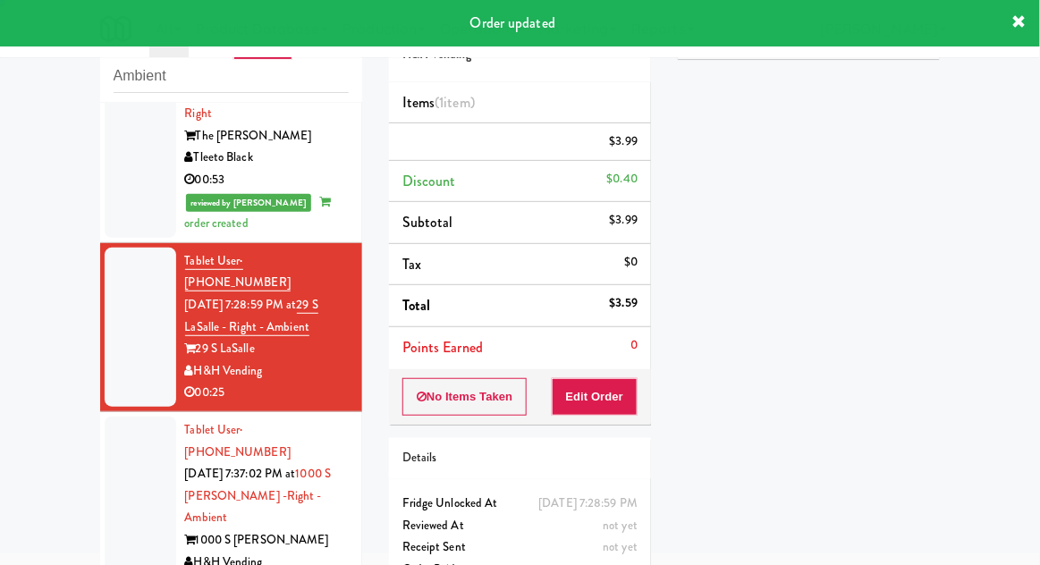
click at [130, 419] on div at bounding box center [141, 507] width 72 height 181
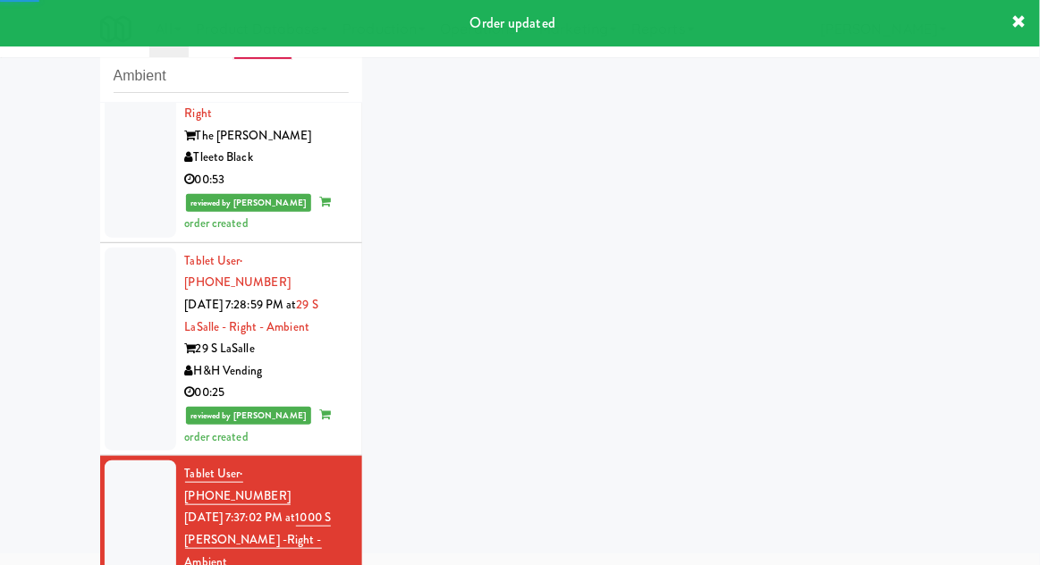
scroll to position [351, 0]
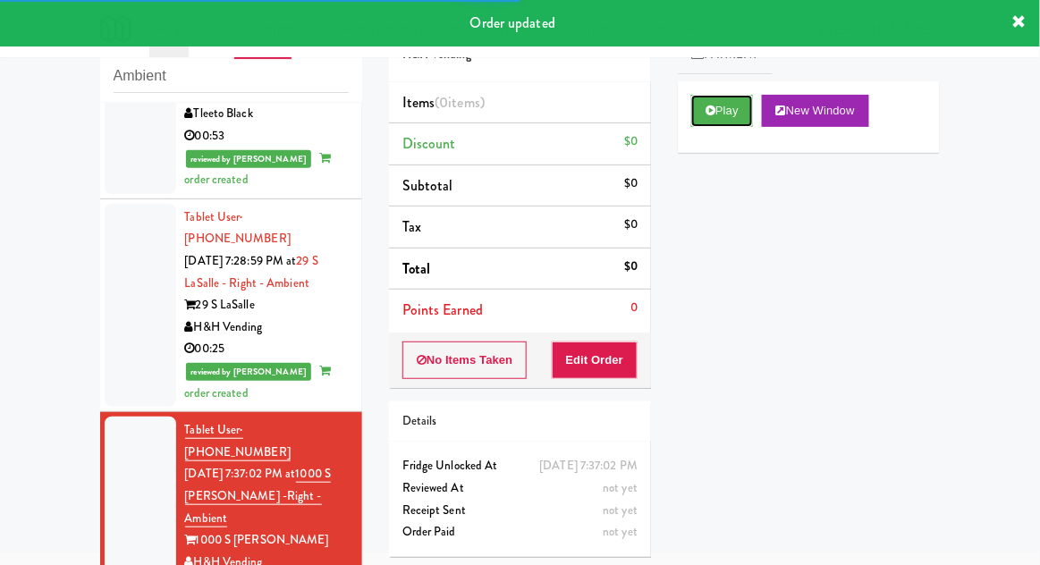
click at [729, 113] on button "Play" at bounding box center [722, 111] width 62 height 32
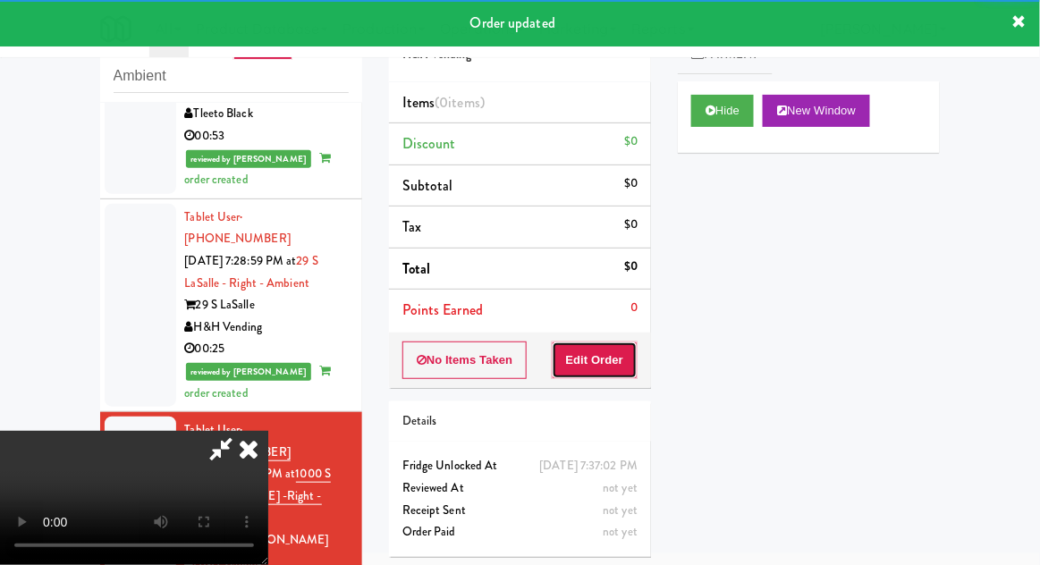
click at [610, 351] on button "Edit Order" at bounding box center [595, 360] width 87 height 38
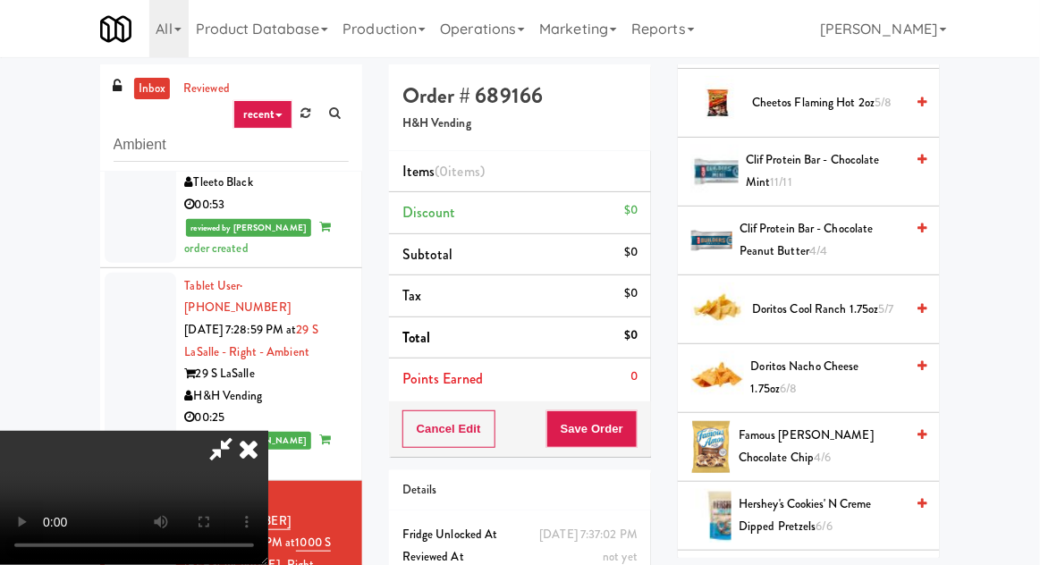
scroll to position [491, 0]
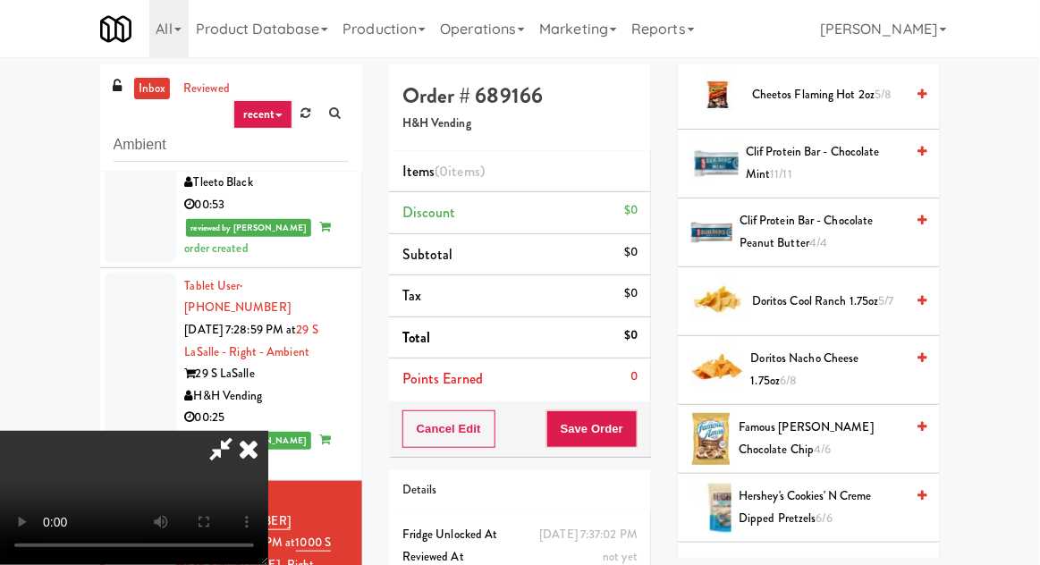
click at [808, 417] on span "Famous [PERSON_NAME] Chocolate Chip 4/6" at bounding box center [820, 439] width 165 height 44
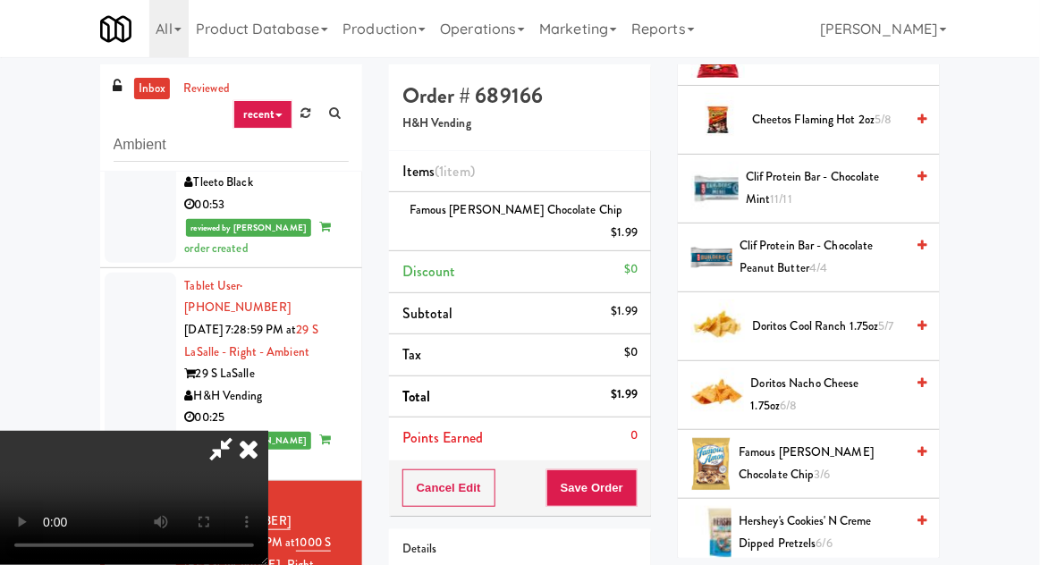
scroll to position [472, 0]
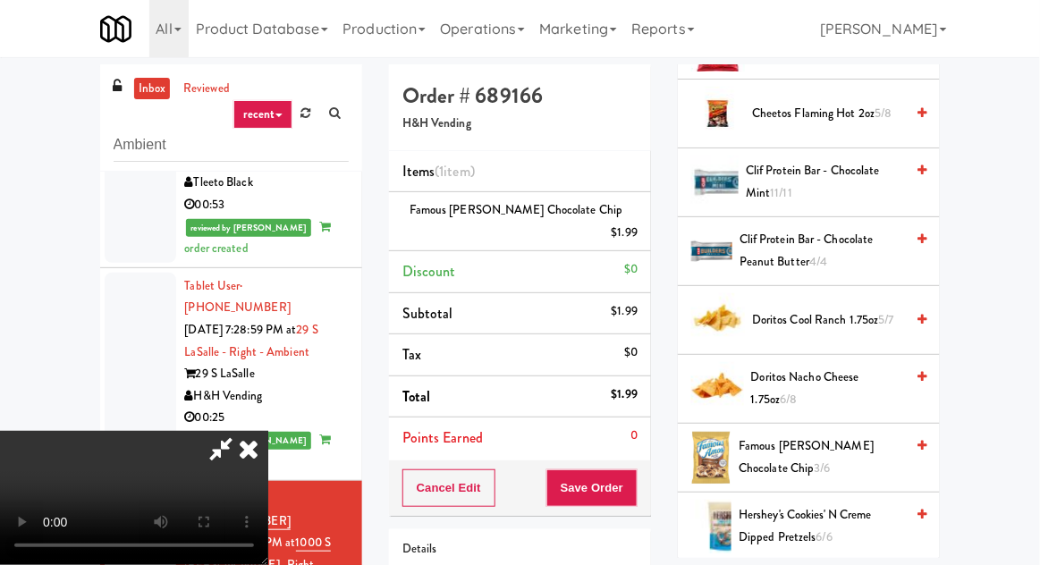
click at [874, 315] on span "Doritos Cool Ranch 1.75oz 5/7" at bounding box center [828, 320] width 152 height 22
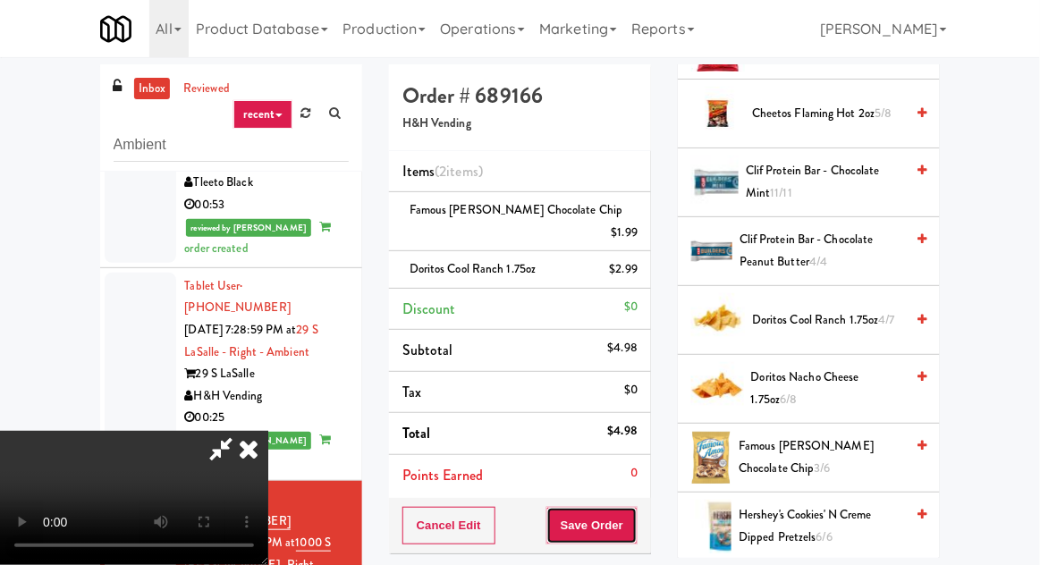
click at [636, 507] on button "Save Order" at bounding box center [591, 526] width 91 height 38
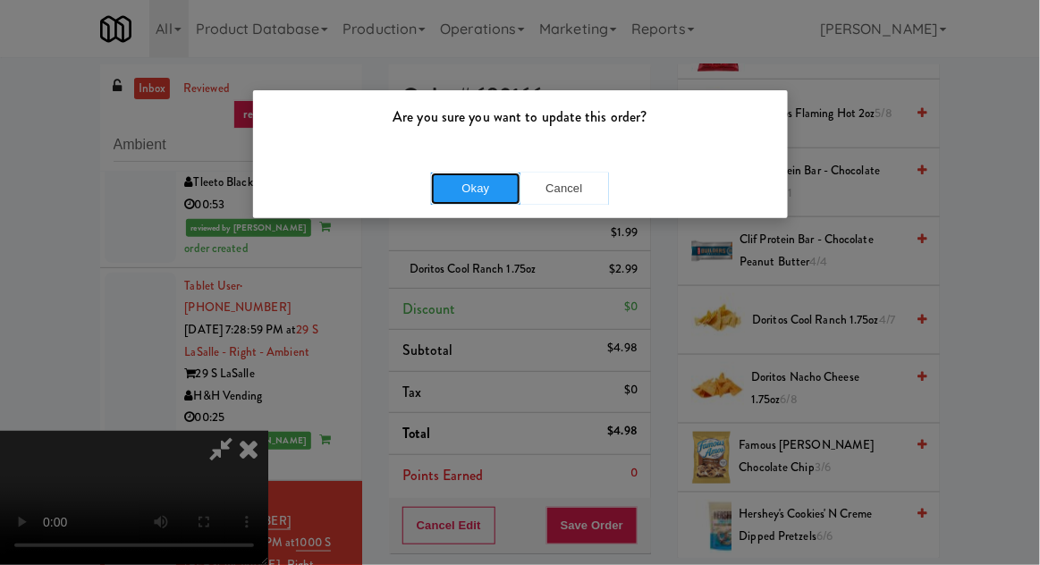
click at [471, 198] on button "Okay" at bounding box center [475, 189] width 89 height 32
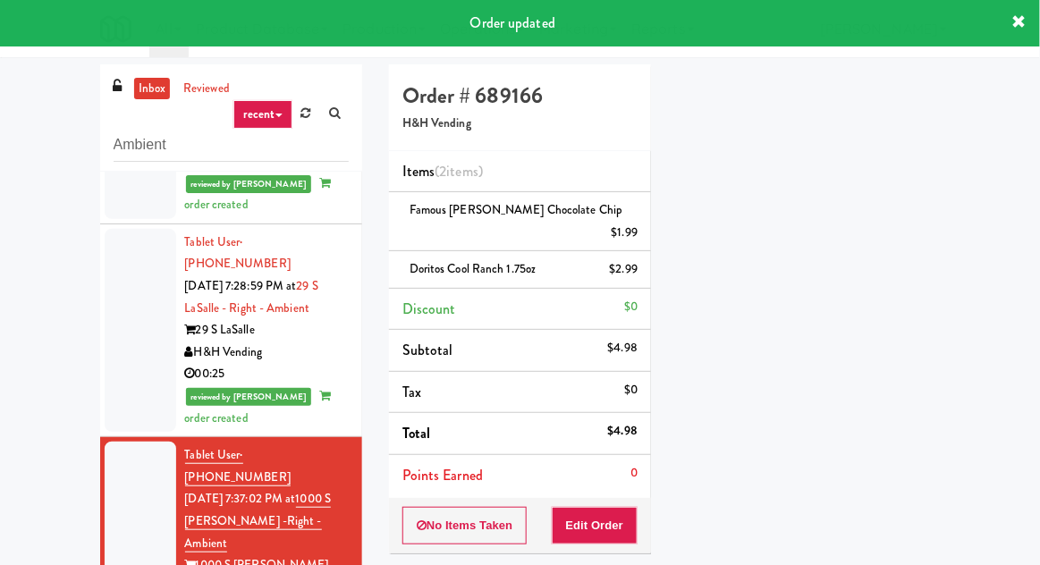
scroll to position [81, 0]
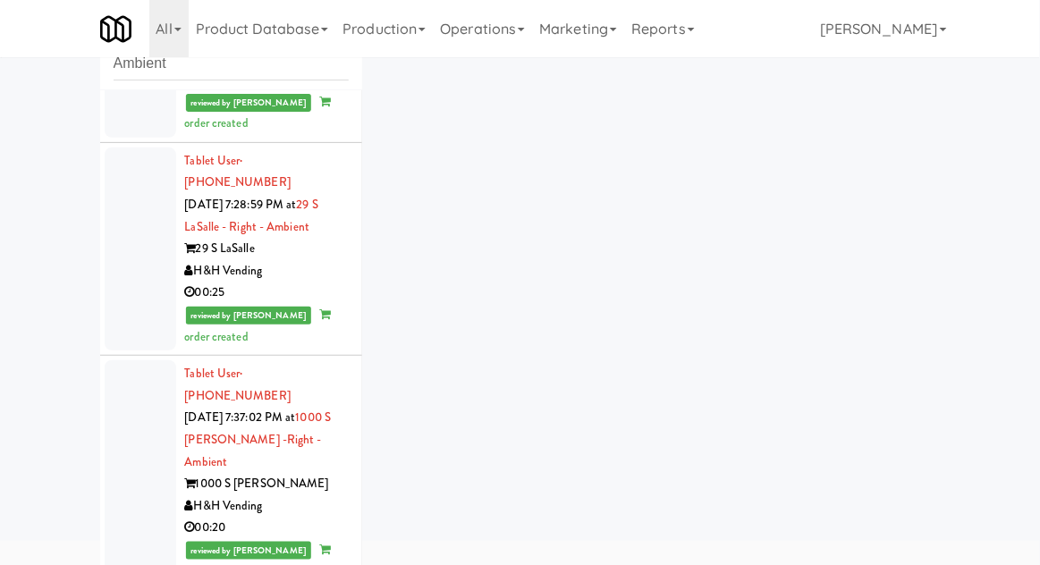
scroll to position [69, 0]
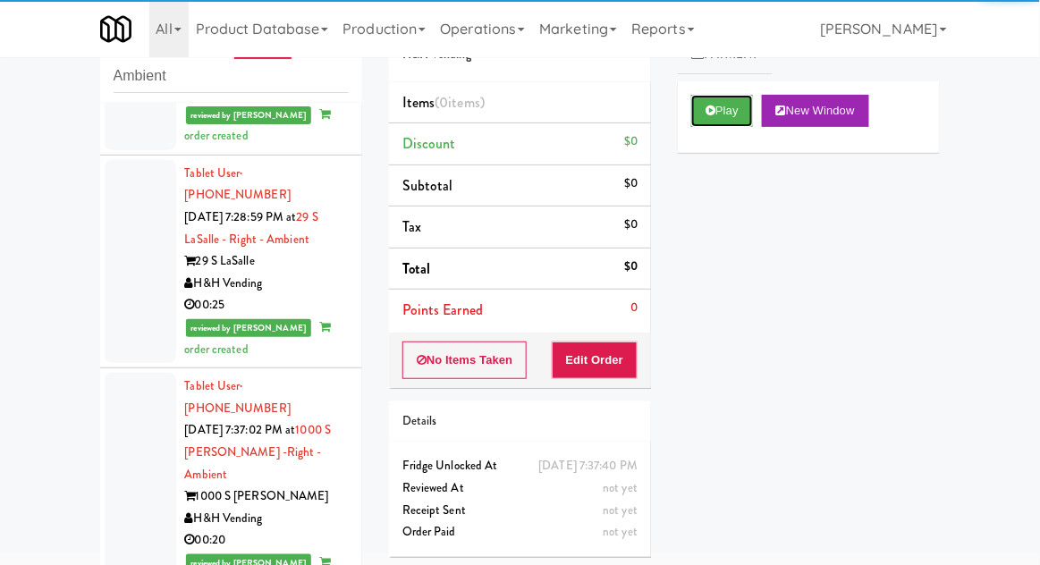
click at [722, 113] on button "Play" at bounding box center [722, 111] width 62 height 32
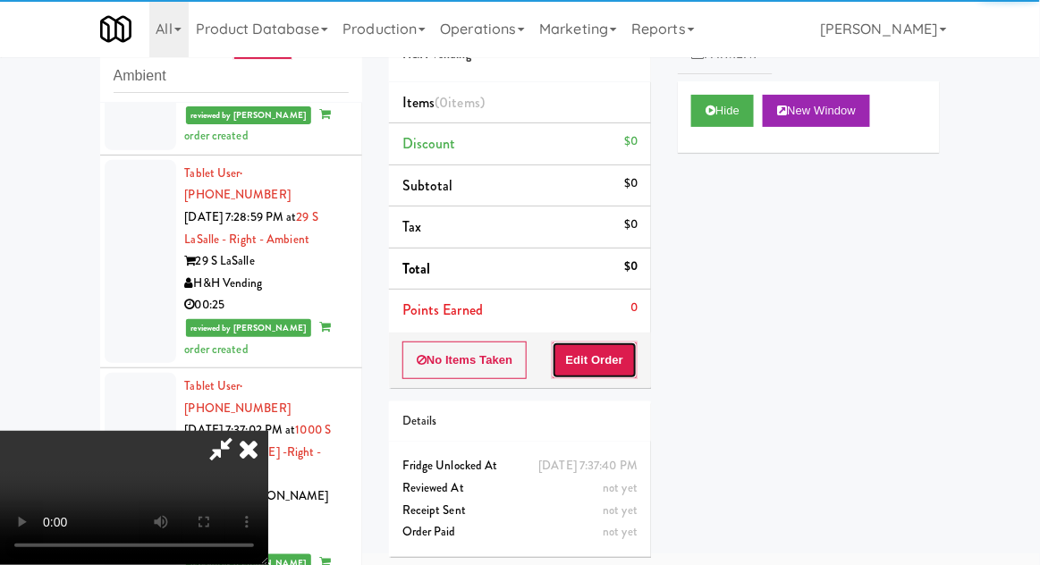
click at [607, 352] on button "Edit Order" at bounding box center [595, 360] width 87 height 38
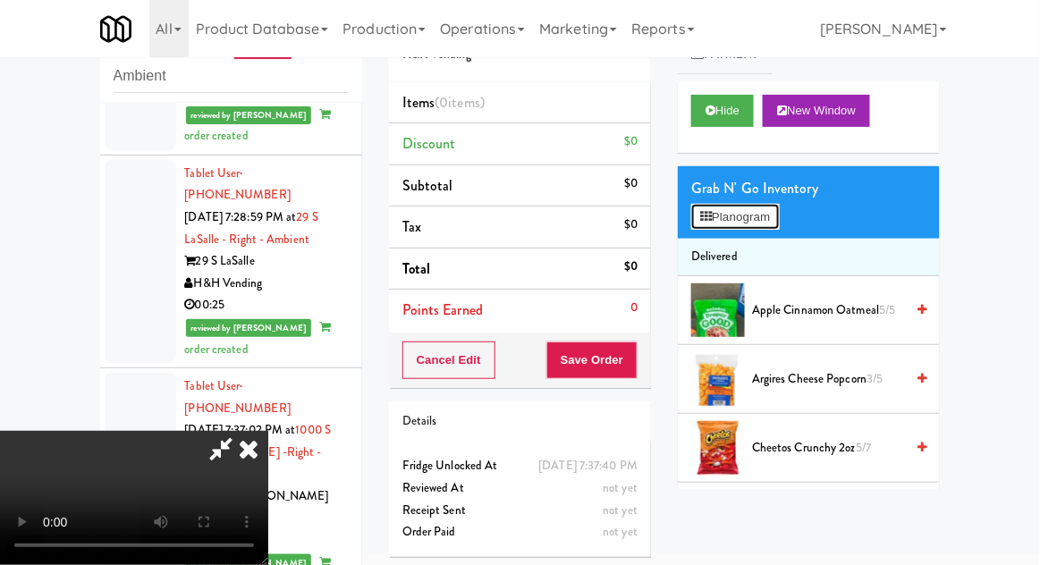
click at [759, 219] on button "Planogram" at bounding box center [735, 217] width 88 height 27
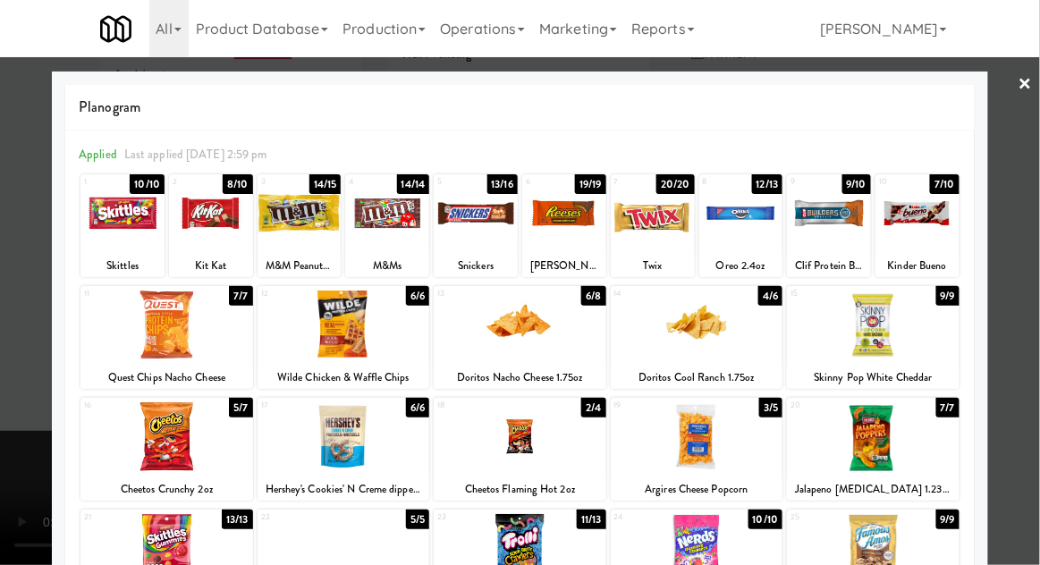
click at [576, 461] on div at bounding box center [520, 436] width 173 height 69
click at [19, 392] on div at bounding box center [520, 282] width 1040 height 565
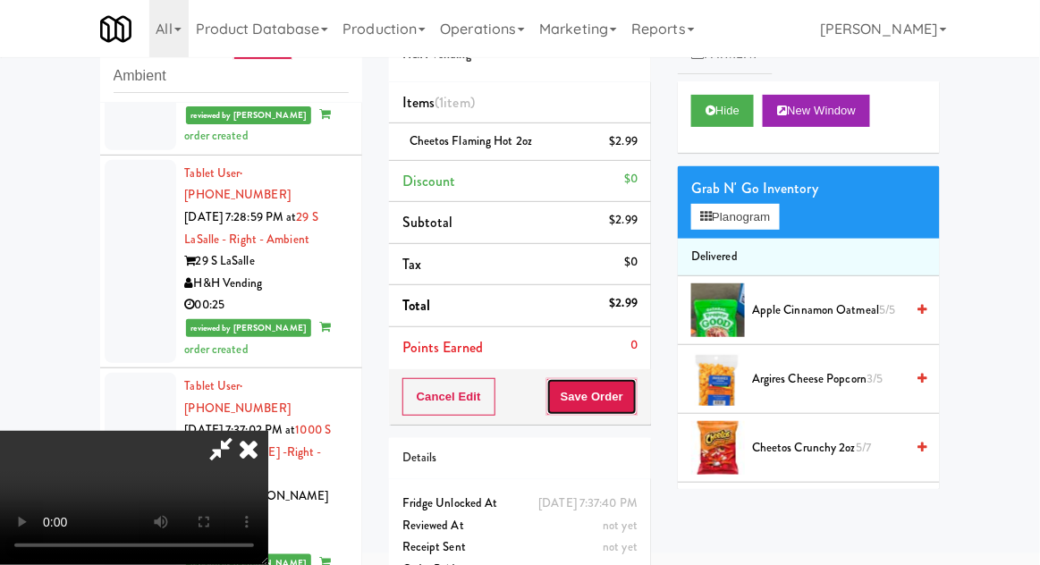
click at [635, 406] on button "Save Order" at bounding box center [591, 397] width 91 height 38
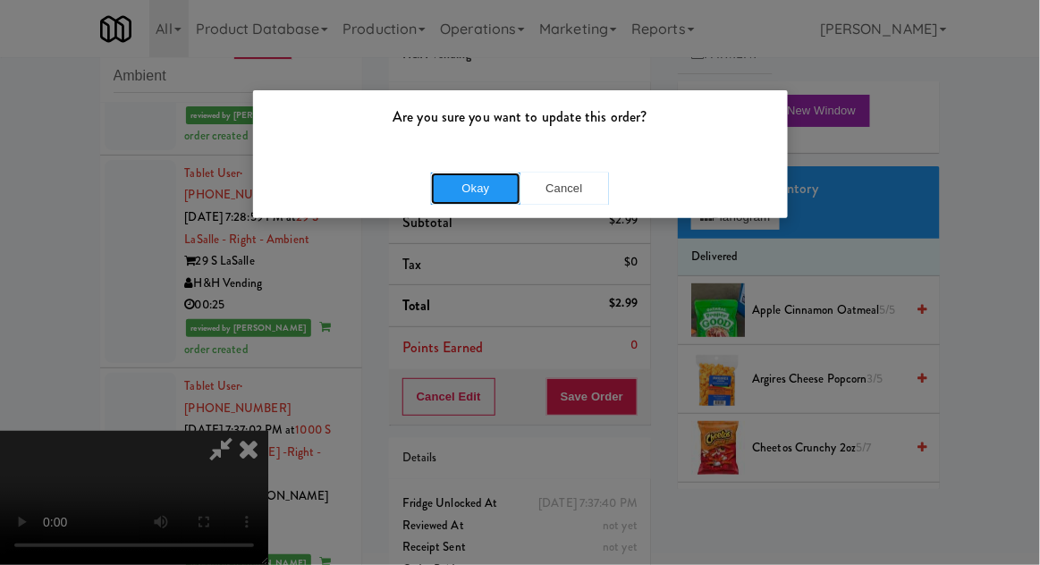
click at [445, 195] on button "Okay" at bounding box center [475, 189] width 89 height 32
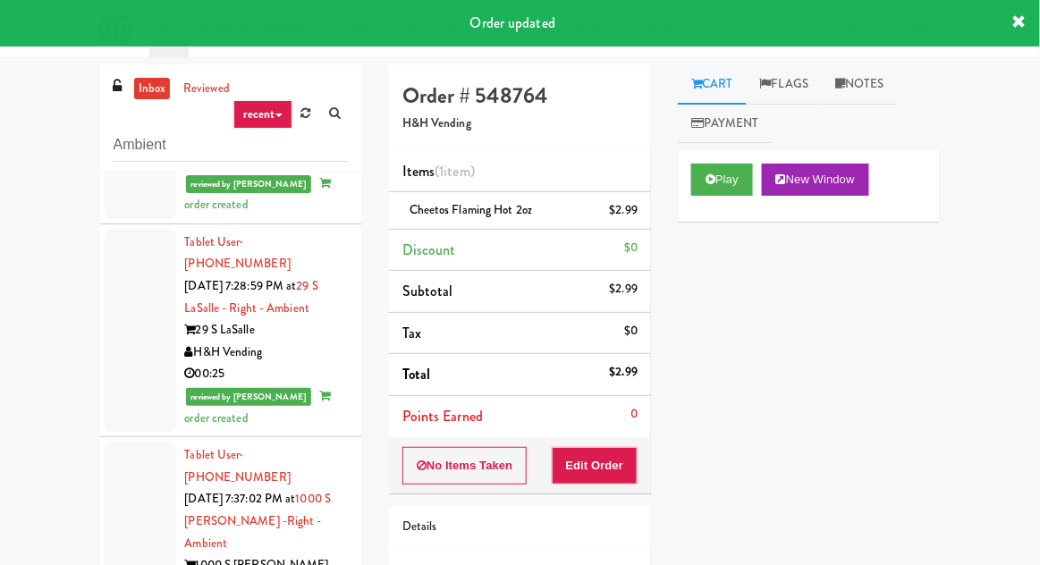
click at [864, 93] on link "Notes" at bounding box center [859, 84] width 76 height 40
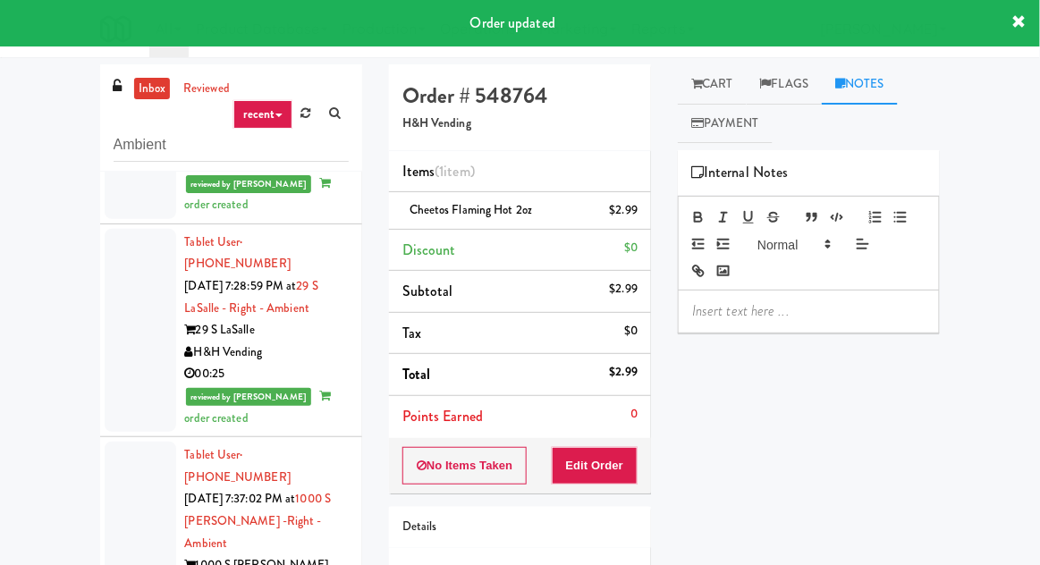
click at [740, 319] on p at bounding box center [808, 311] width 233 height 20
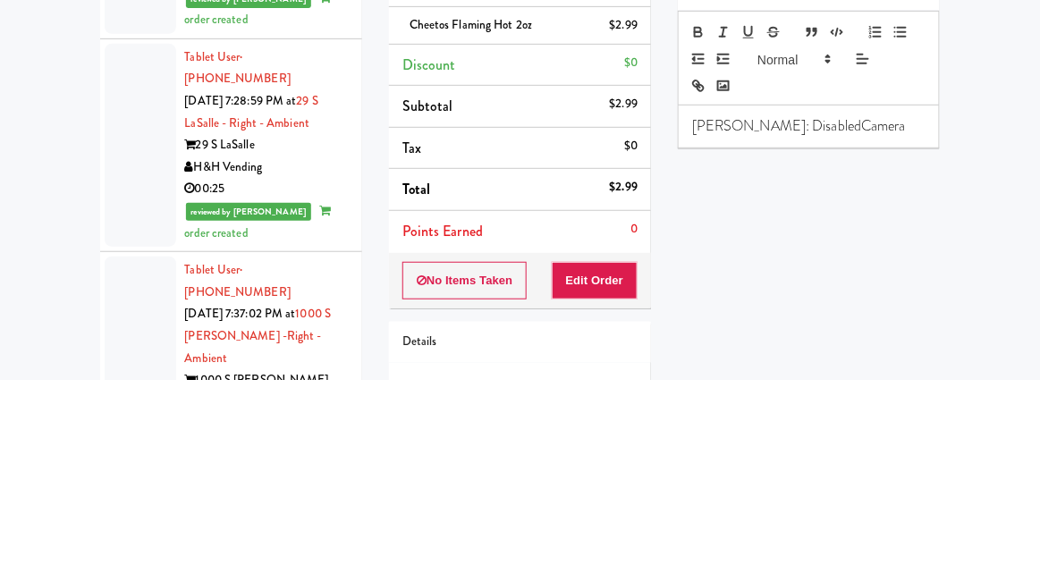
click at [735, 321] on div "[PERSON_NAME]: DisabledCamera" at bounding box center [808, 311] width 260 height 41
click at [888, 307] on p "[PERSON_NAME]: #DisabledCamera" at bounding box center [808, 311] width 233 height 20
click at [908, 383] on div "Play New Window Primary Flag Clear Flag if unable to determine what was taken o…" at bounding box center [809, 485] width 262 height 670
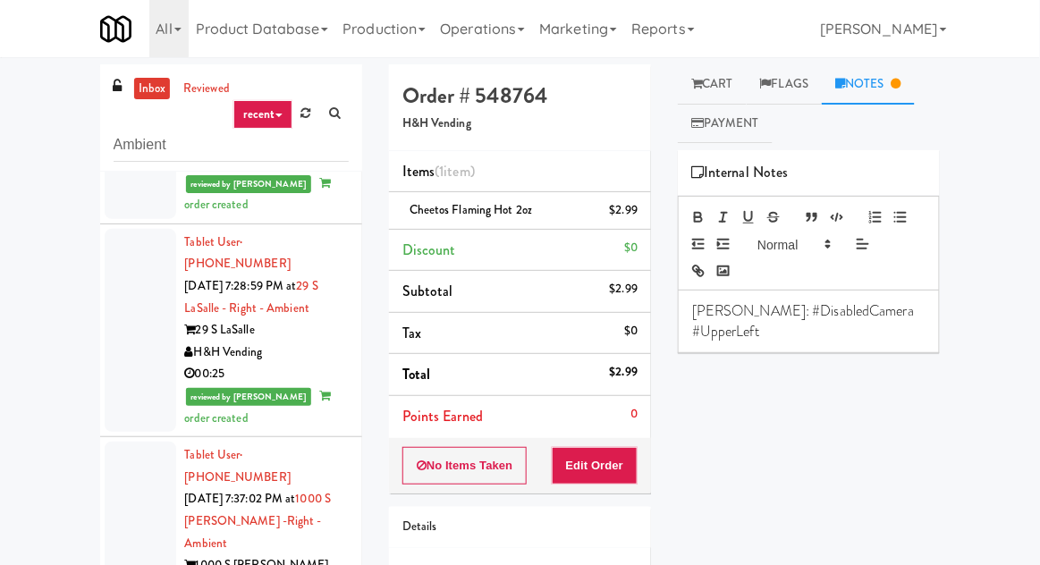
click at [726, 94] on link "Cart" at bounding box center [712, 84] width 69 height 40
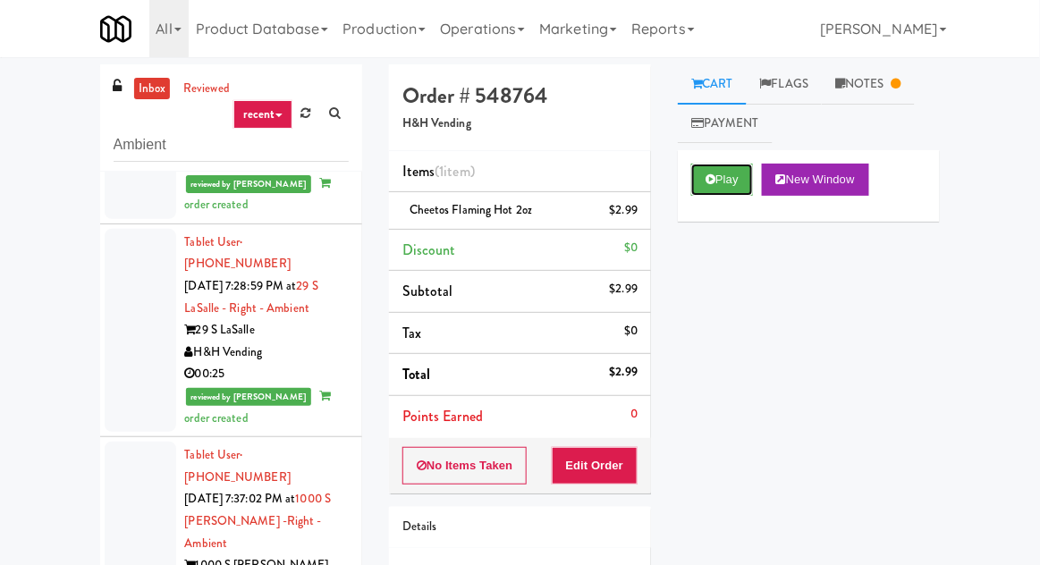
click at [728, 191] on button "Play" at bounding box center [722, 180] width 62 height 32
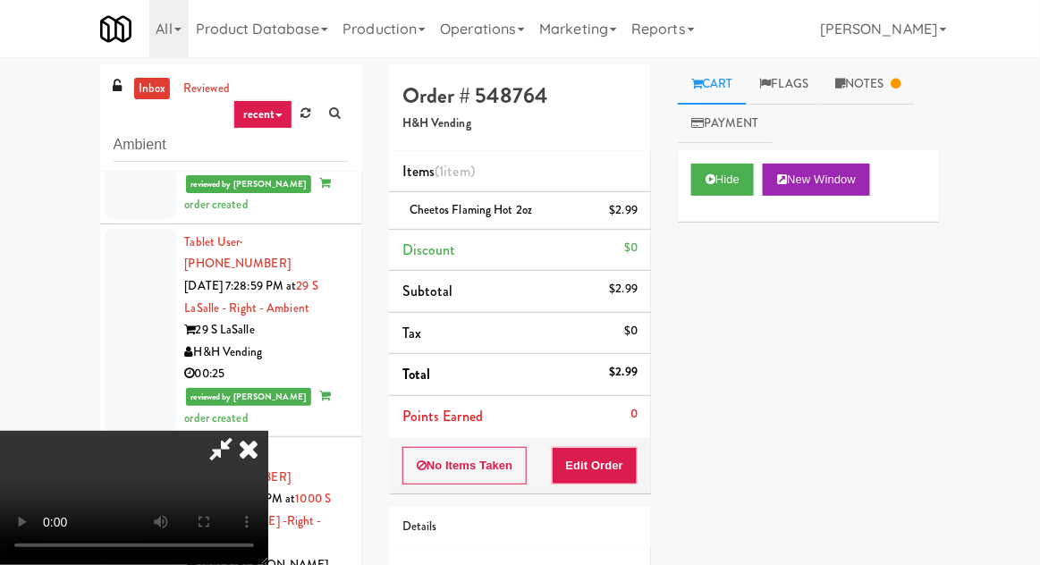
click at [268, 431] on icon at bounding box center [248, 449] width 39 height 36
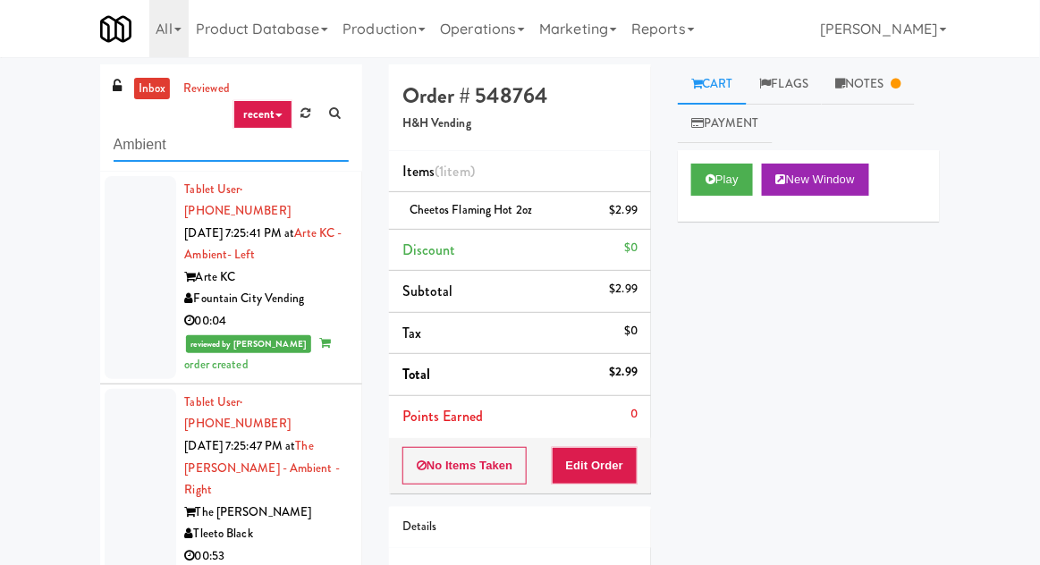
click at [132, 145] on input "Ambient" at bounding box center [231, 145] width 235 height 33
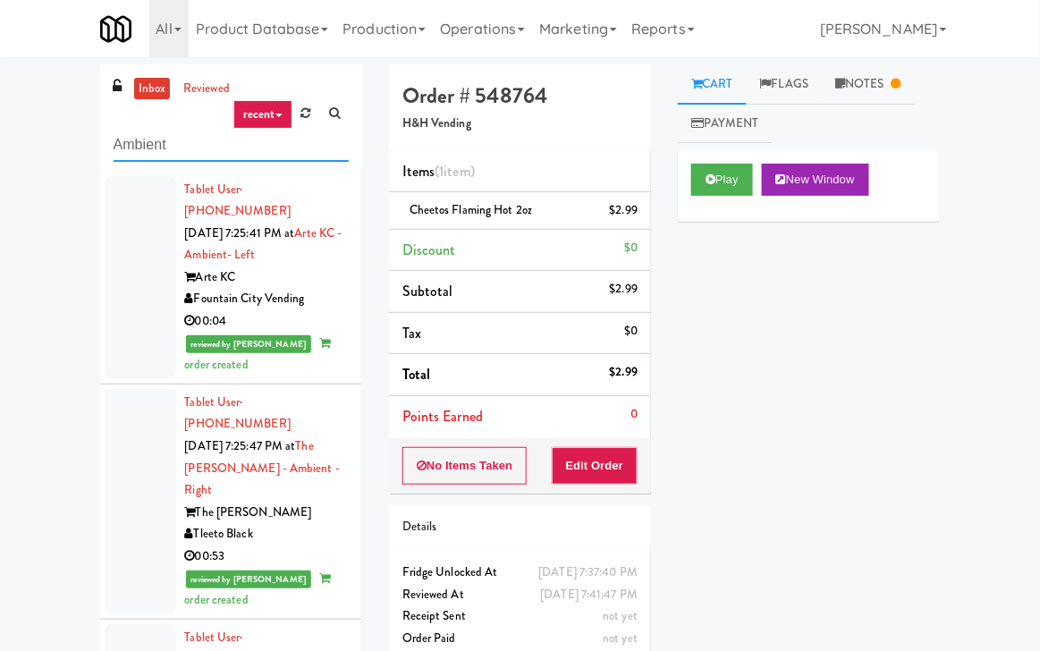
click at [132, 138] on input "Ambient" at bounding box center [231, 145] width 235 height 33
click at [138, 81] on link "inbox" at bounding box center [152, 89] width 37 height 22
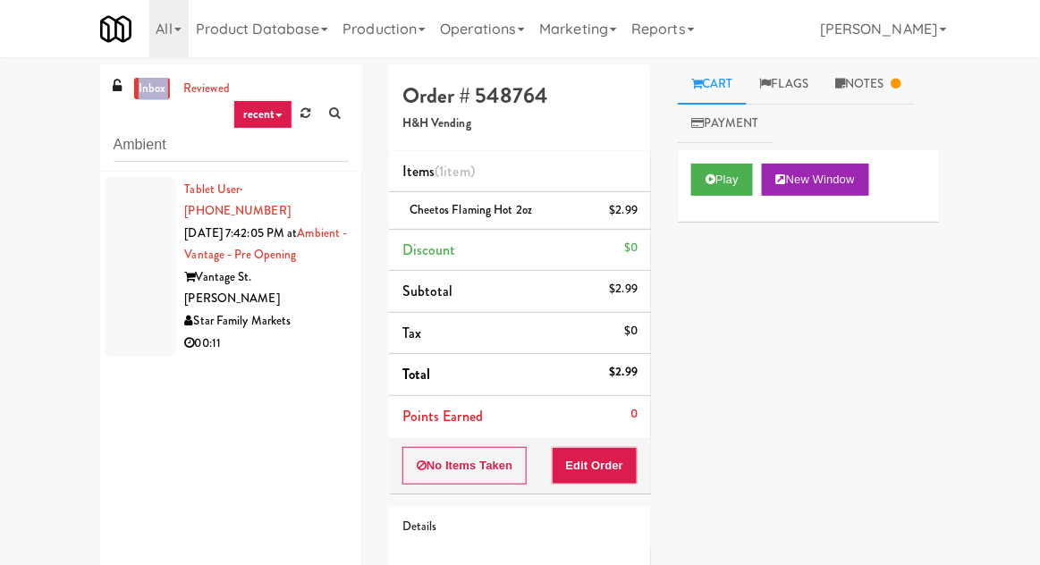
click at [72, 173] on div "inbox reviewed recent all unclear take inventory issue suspicious failed recent…" at bounding box center [520, 369] width 1040 height 611
click at [134, 148] on input "Ambient" at bounding box center [231, 145] width 235 height 33
click at [129, 141] on input "Ambient" at bounding box center [231, 145] width 235 height 33
click at [22, 163] on div "inbox reviewed recent all unclear take inventory issue suspicious failed recent…" at bounding box center [520, 369] width 1040 height 611
click at [128, 249] on div at bounding box center [141, 266] width 72 height 181
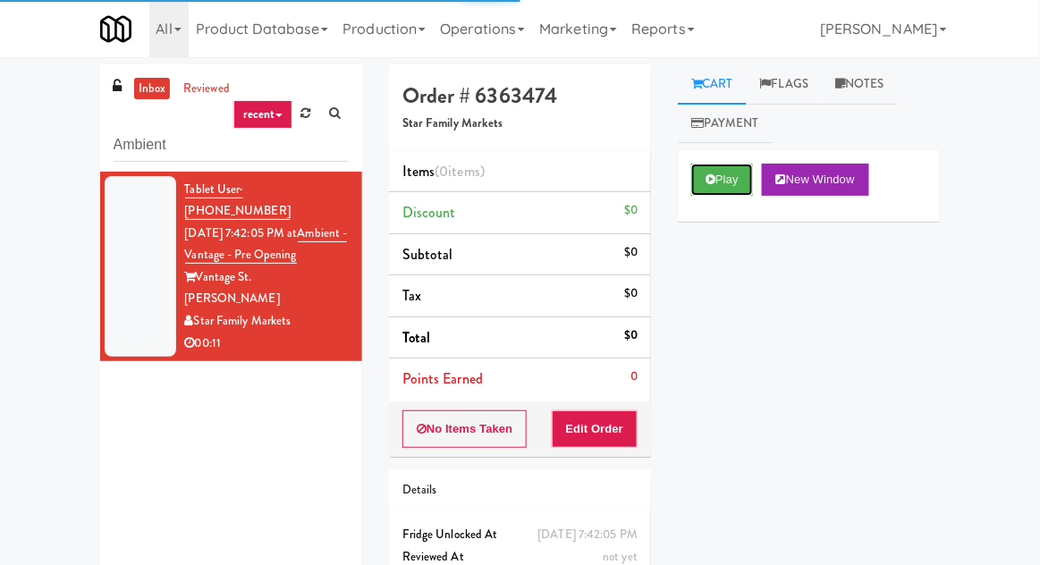
click at [745, 189] on button "Play" at bounding box center [722, 180] width 62 height 32
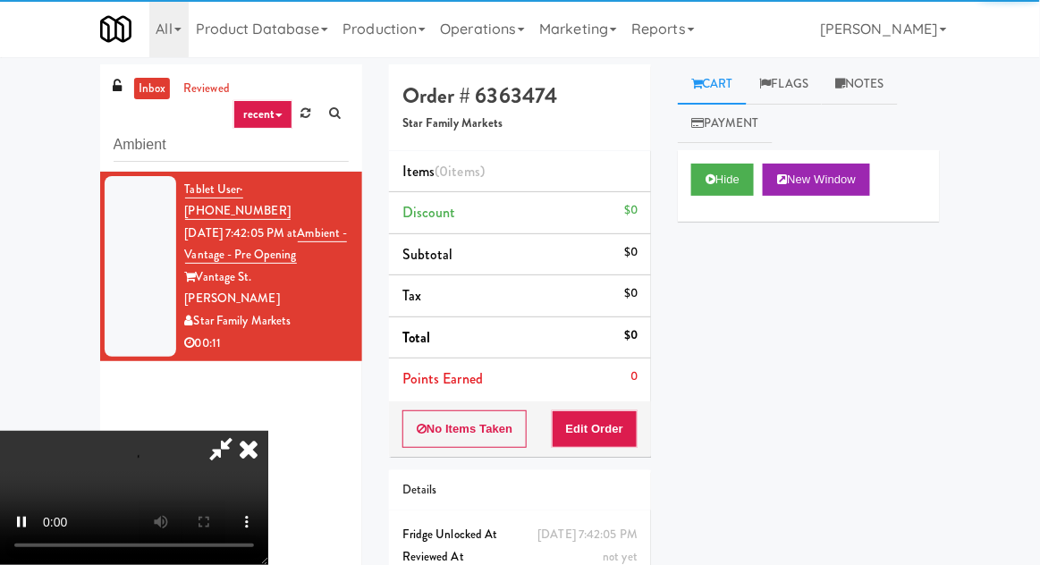
click at [614, 396] on li "Points Earned 0" at bounding box center [520, 378] width 262 height 41
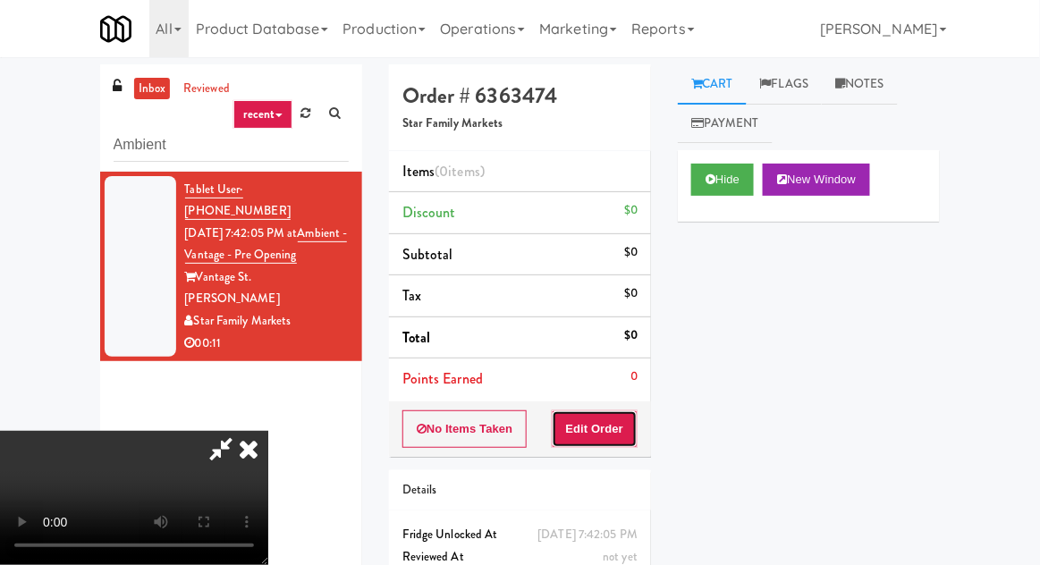
click at [608, 422] on button "Edit Order" at bounding box center [595, 429] width 87 height 38
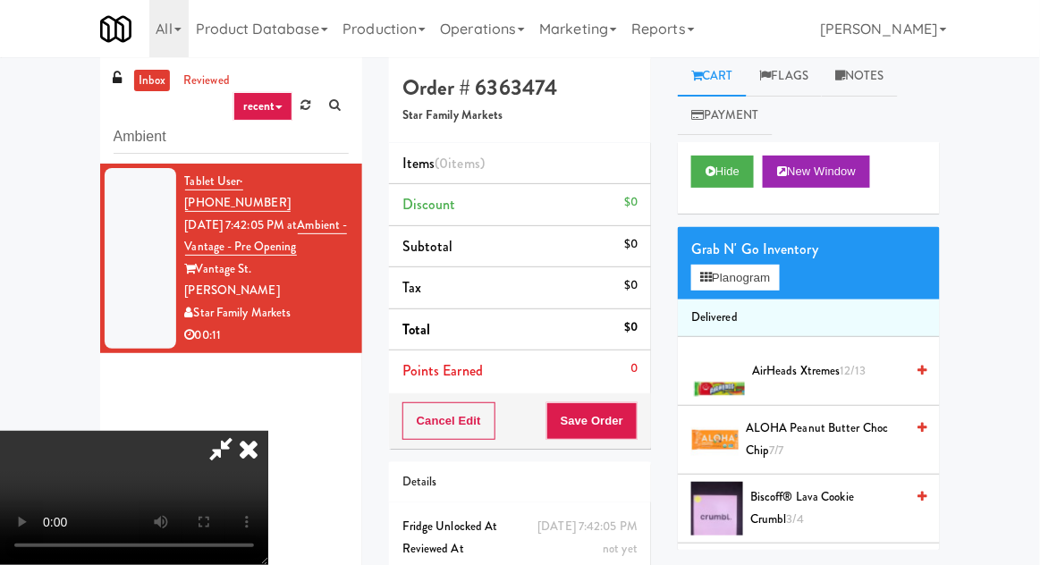
scroll to position [65, 0]
click at [768, 281] on button "Planogram" at bounding box center [735, 278] width 88 height 27
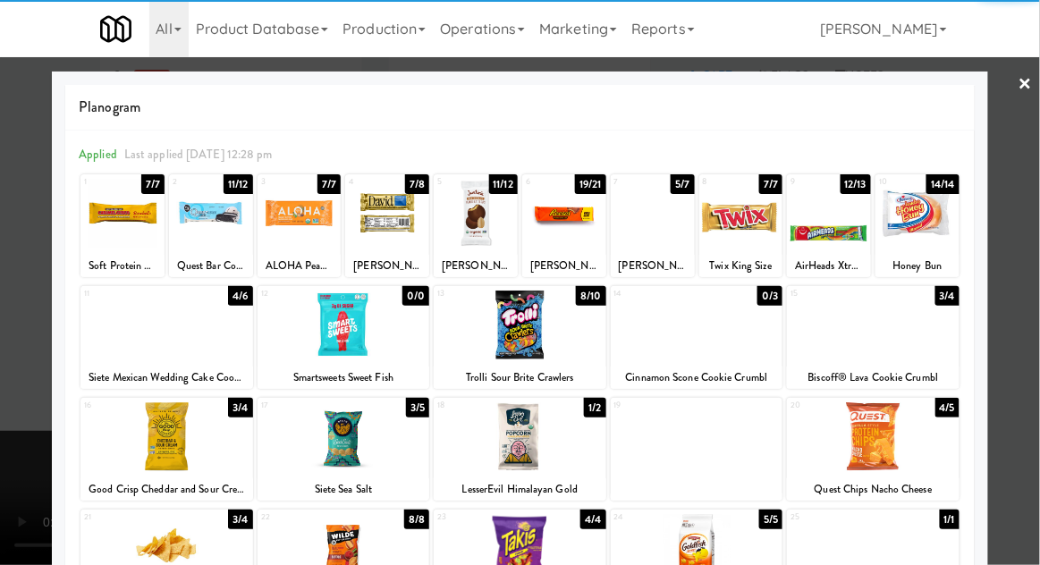
click at [140, 347] on div at bounding box center [166, 325] width 173 height 69
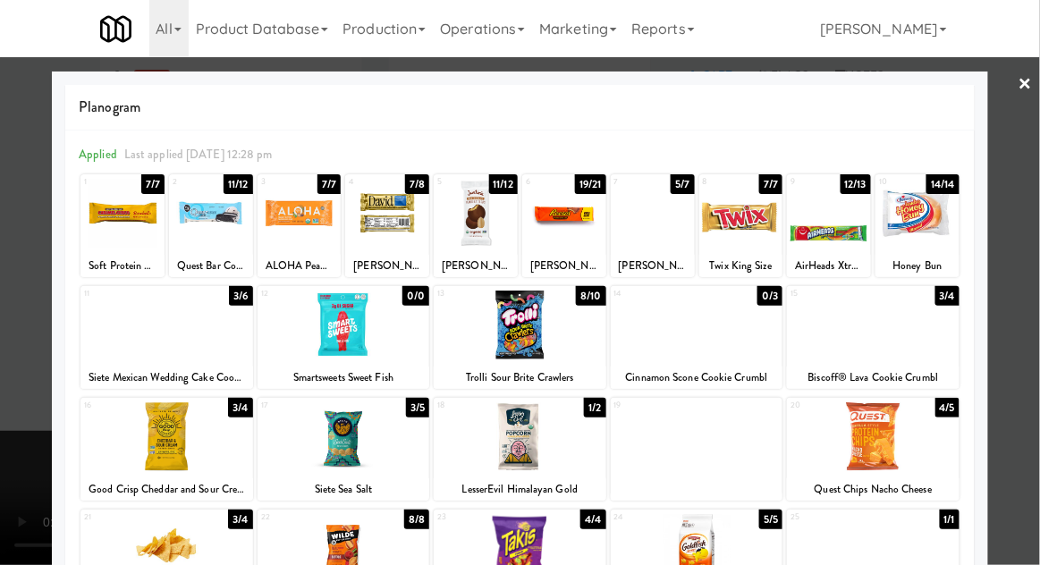
click at [5, 315] on div at bounding box center [520, 282] width 1040 height 565
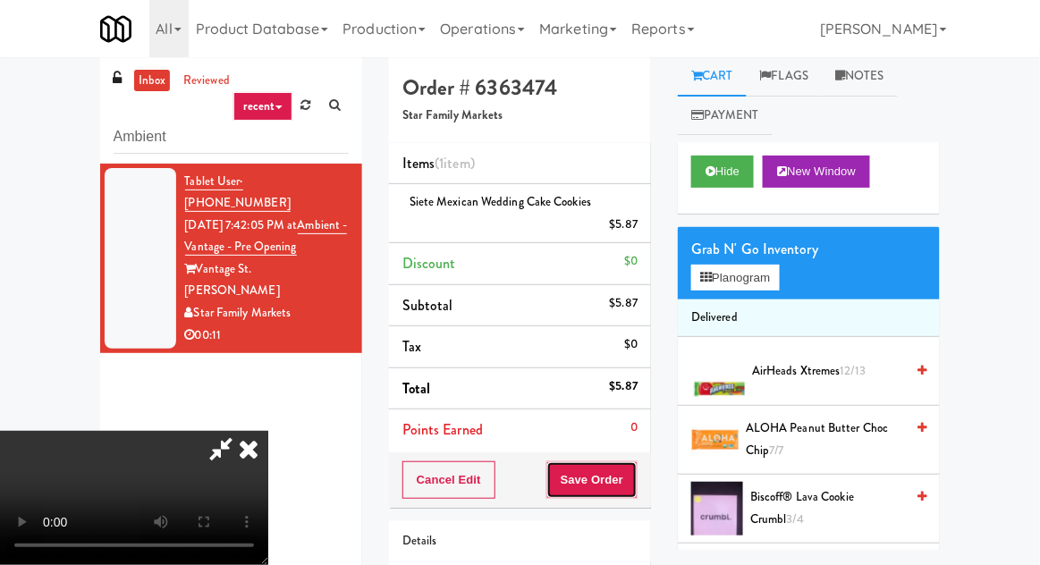
click at [637, 484] on button "Save Order" at bounding box center [591, 480] width 91 height 38
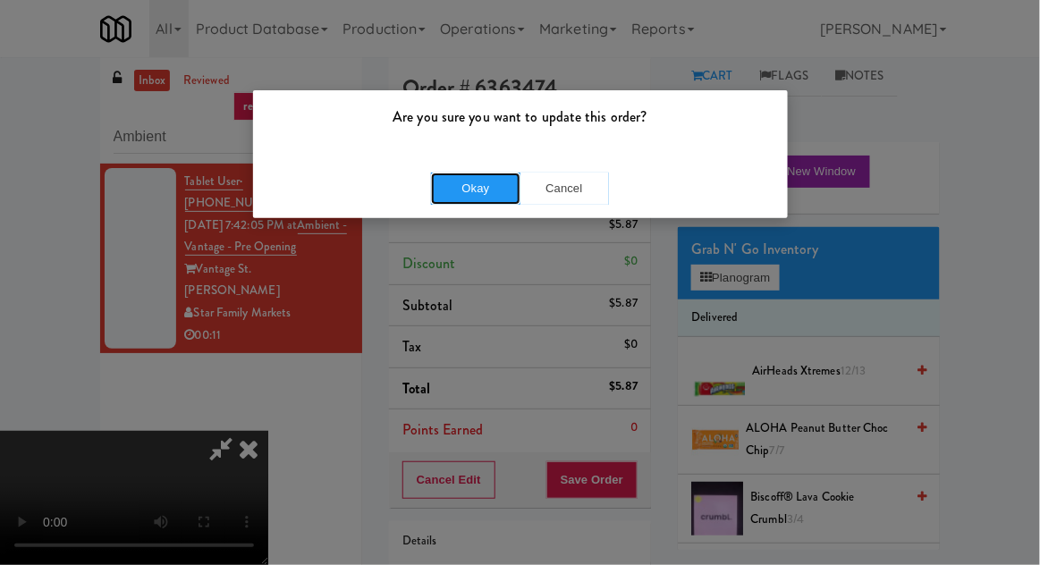
click at [458, 193] on button "Okay" at bounding box center [475, 189] width 89 height 32
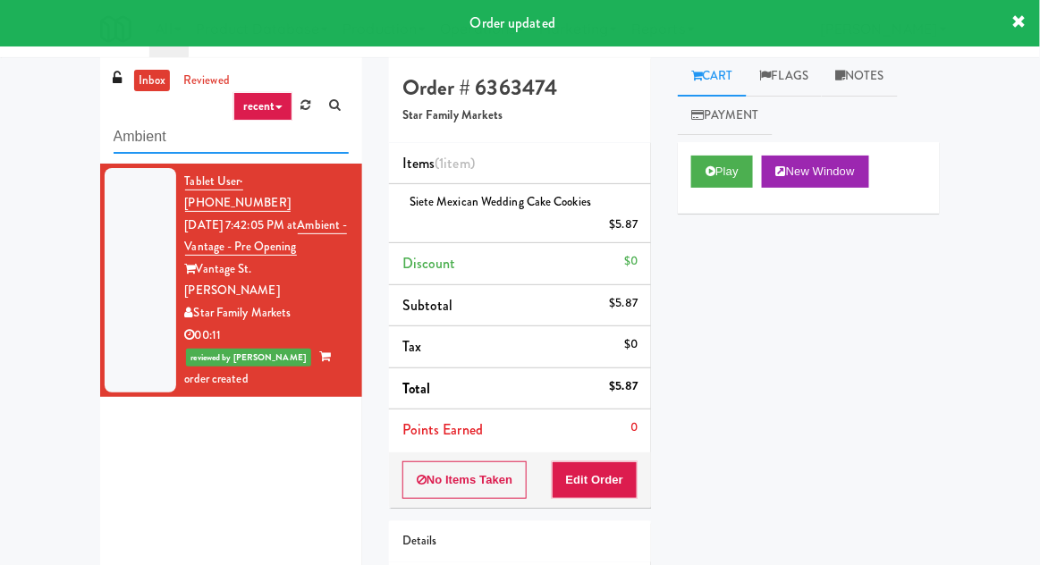
click at [131, 137] on input "Ambient" at bounding box center [231, 137] width 235 height 33
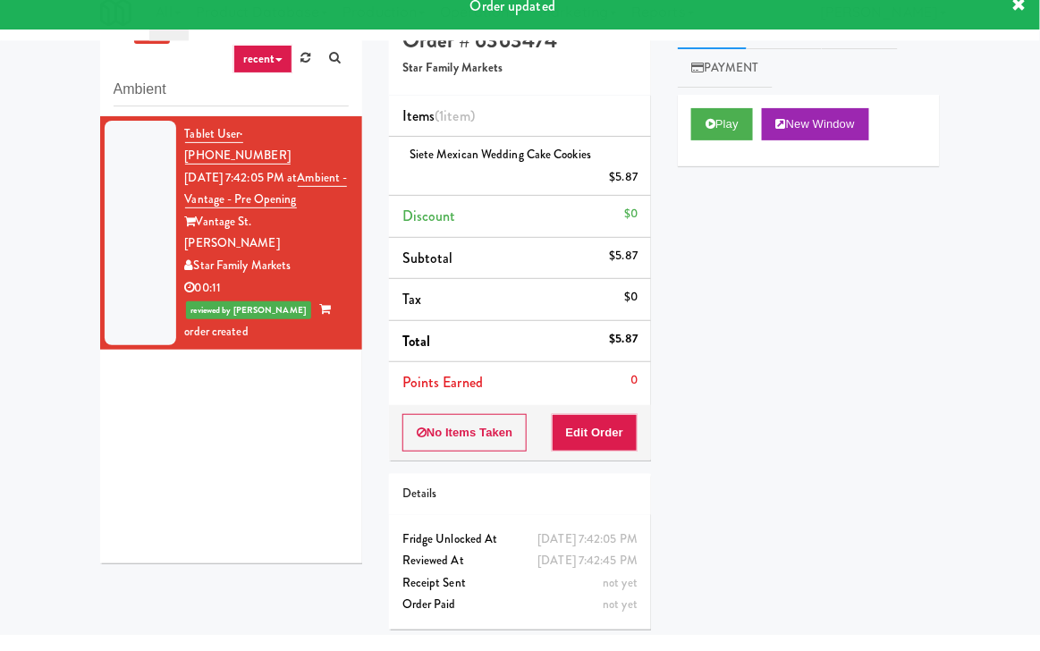
click at [131, 133] on li "Tablet User · (727) 492-0200 [DATE] 7:42:05 PM at Ambient - Vantage - Pre Openi…" at bounding box center [231, 250] width 262 height 234
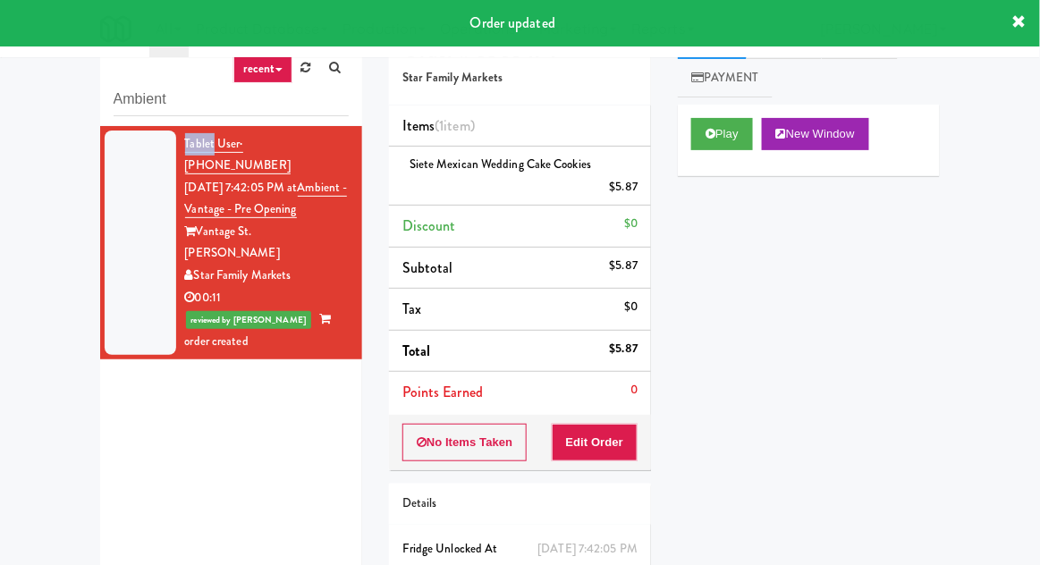
scroll to position [52, 0]
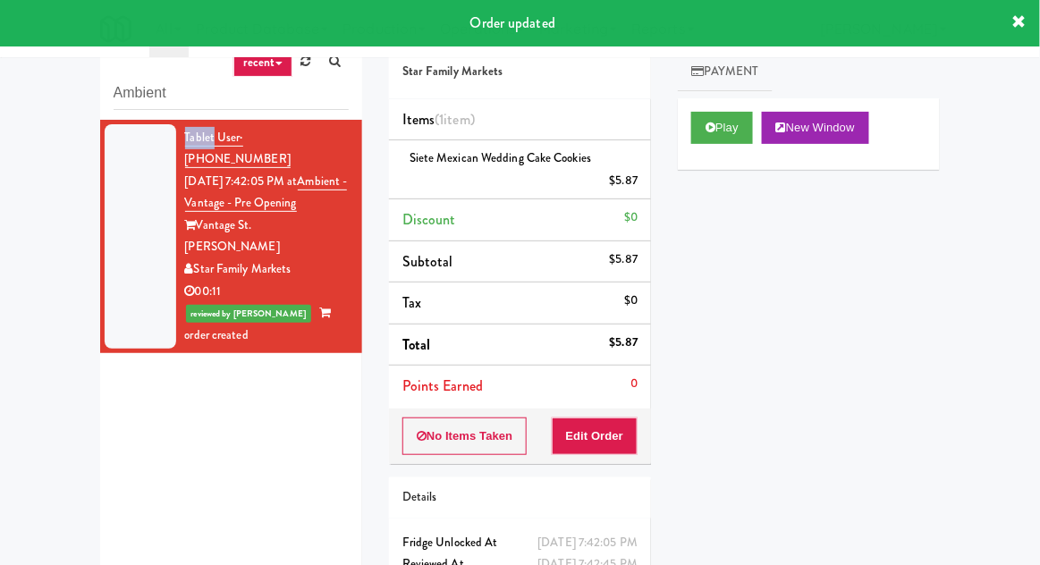
click at [54, 209] on div "inbox reviewed recent all unclear take inventory issue suspicious failed recent…" at bounding box center [520, 330] width 1040 height 634
click at [126, 94] on input "Ambient" at bounding box center [231, 93] width 235 height 33
click at [120, 94] on input "Ambient" at bounding box center [231, 93] width 235 height 33
click at [114, 94] on input "Ambient" at bounding box center [231, 93] width 235 height 33
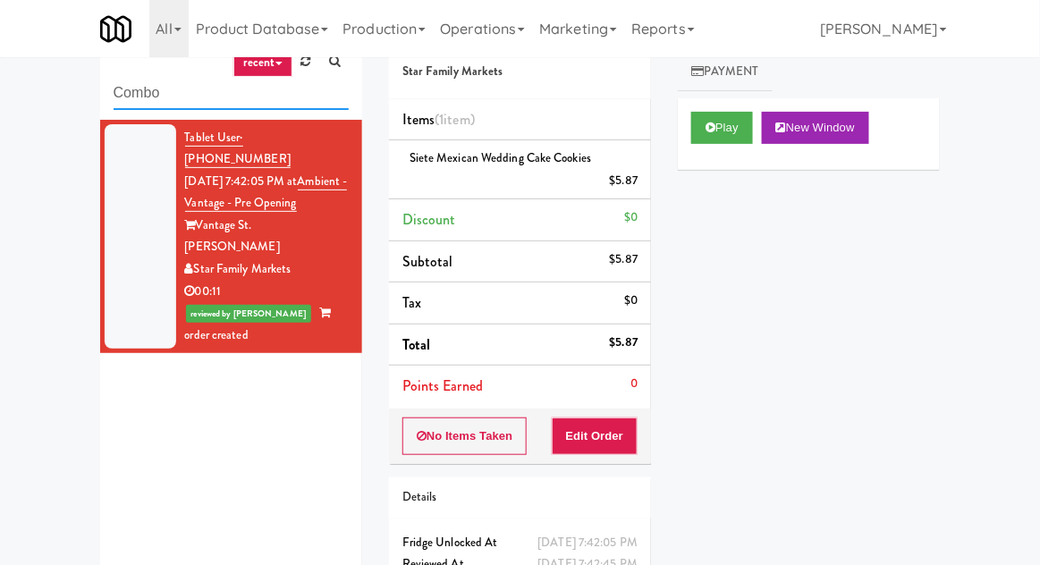
type input "Combo"
click at [41, 148] on div "inbox reviewed recent all unclear take inventory issue suspicious failed recent…" at bounding box center [520, 330] width 1040 height 634
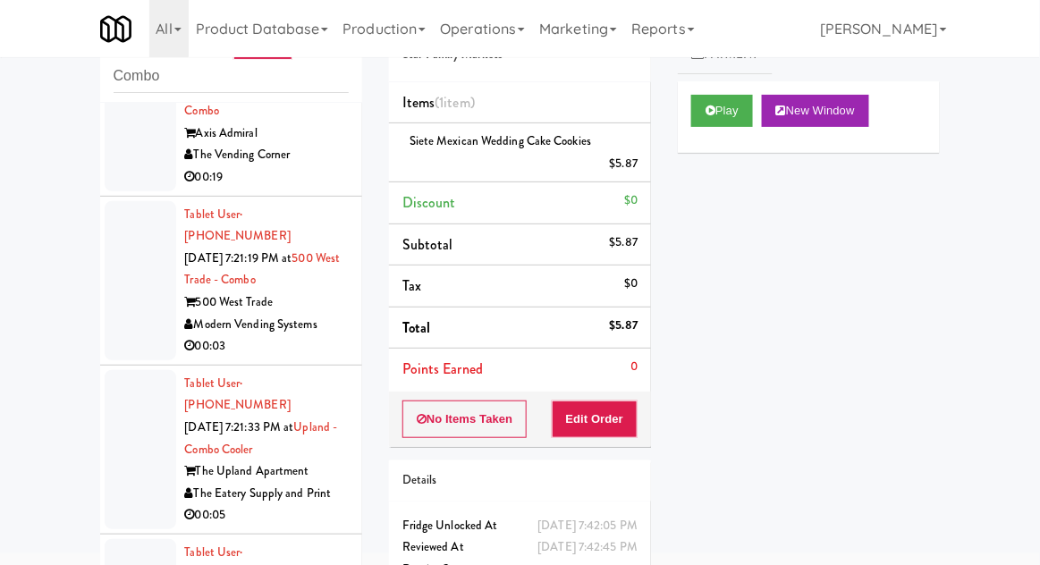
scroll to position [0, 0]
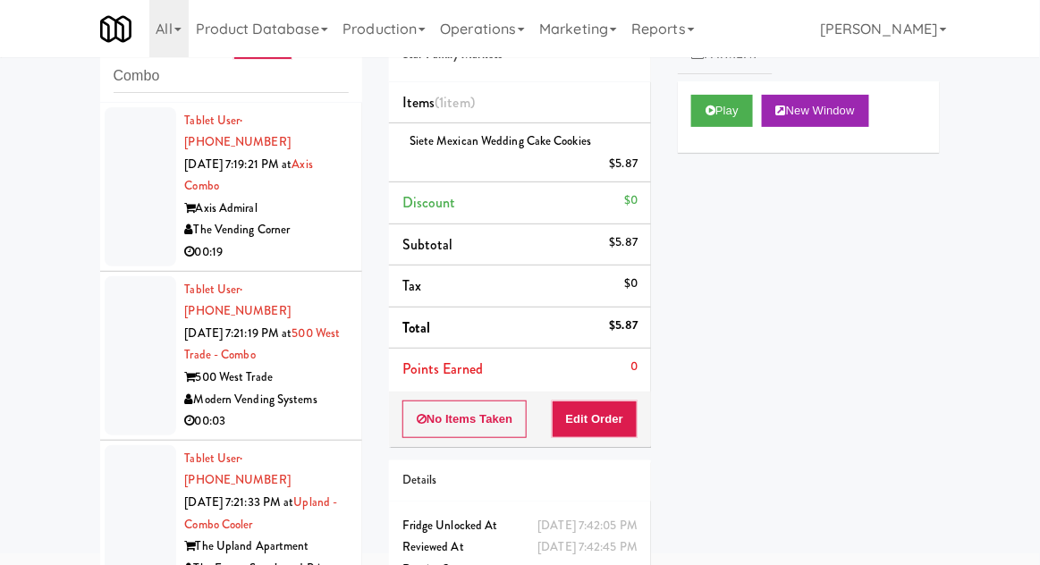
click at [136, 276] on div at bounding box center [141, 355] width 72 height 159
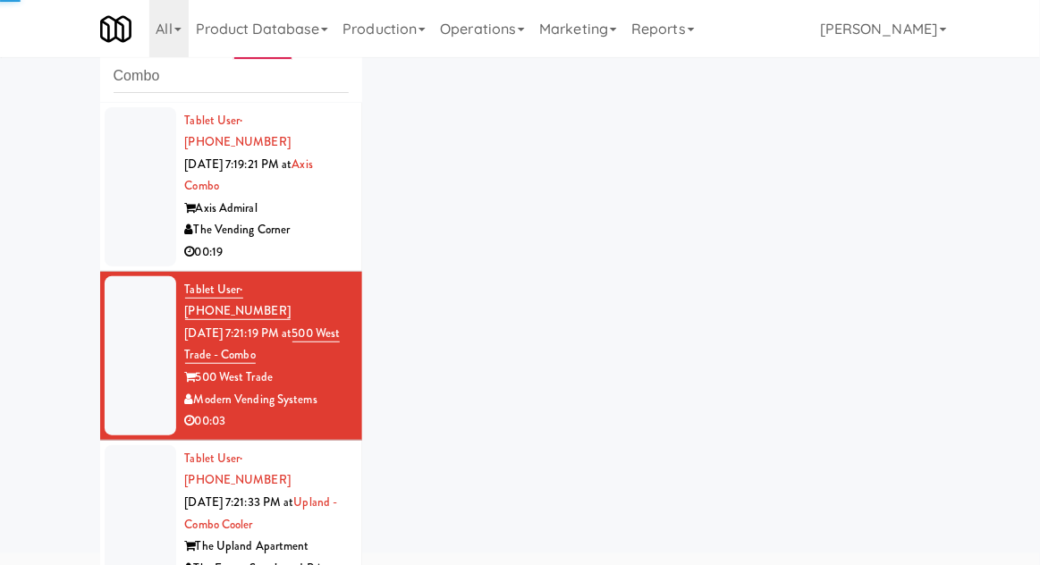
click at [114, 230] on div at bounding box center [141, 186] width 72 height 159
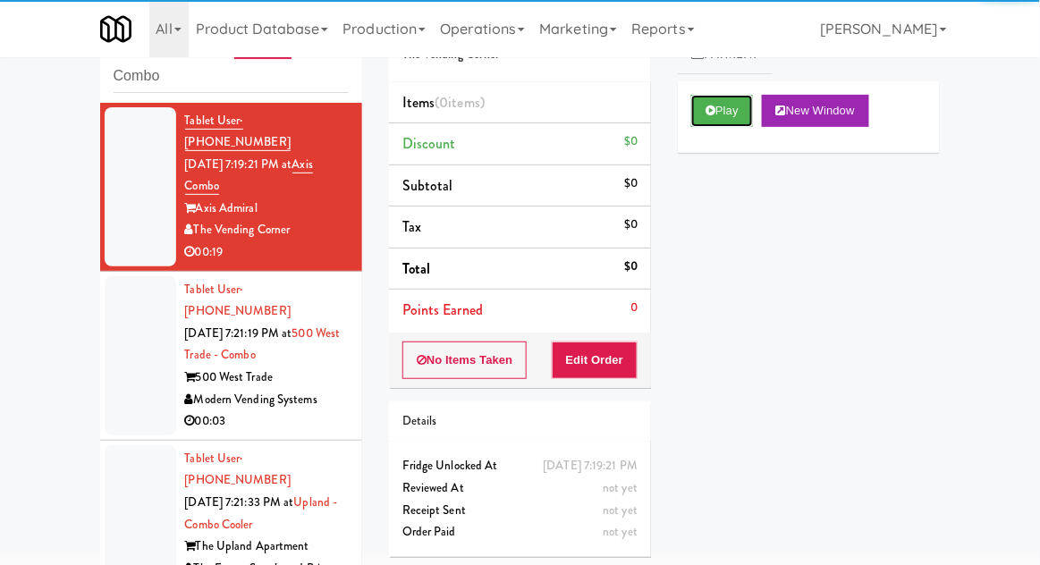
click at [737, 120] on button "Play" at bounding box center [722, 111] width 62 height 32
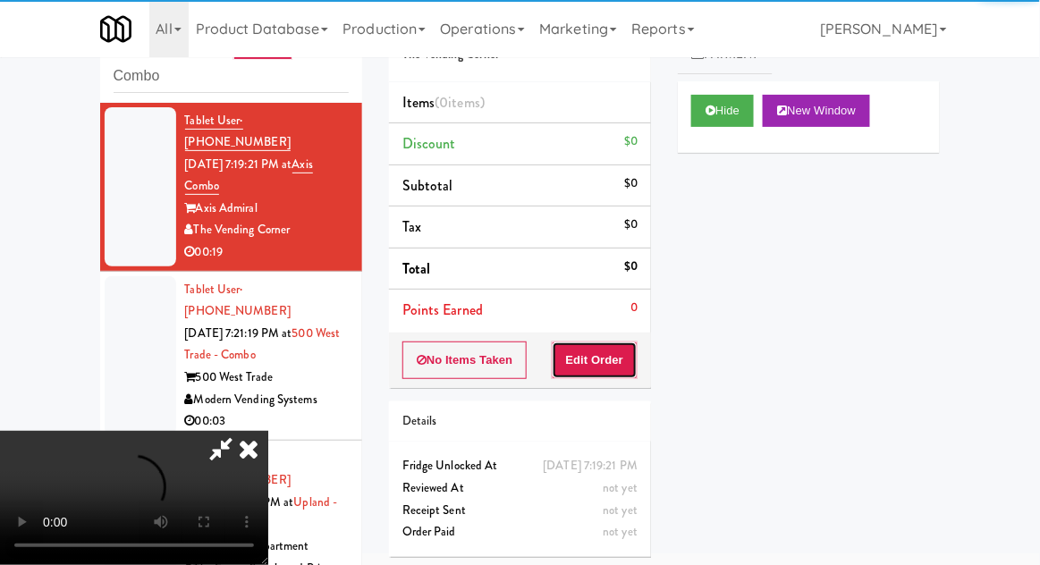
click at [602, 341] on button "Edit Order" at bounding box center [595, 360] width 87 height 38
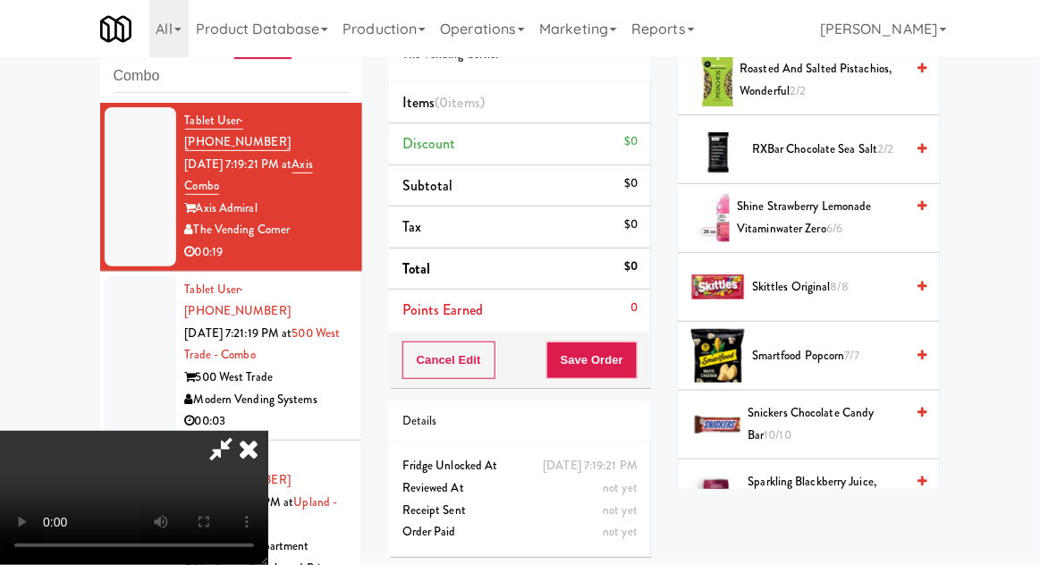
scroll to position [1672, 0]
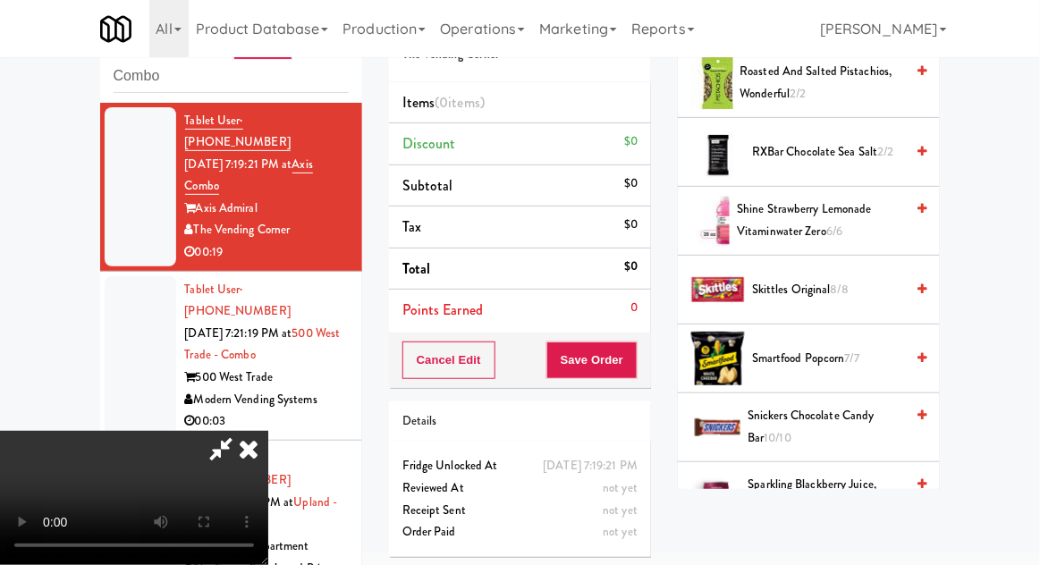
click at [845, 348] on span "Smartfood Popcorn 7/7" at bounding box center [828, 359] width 152 height 22
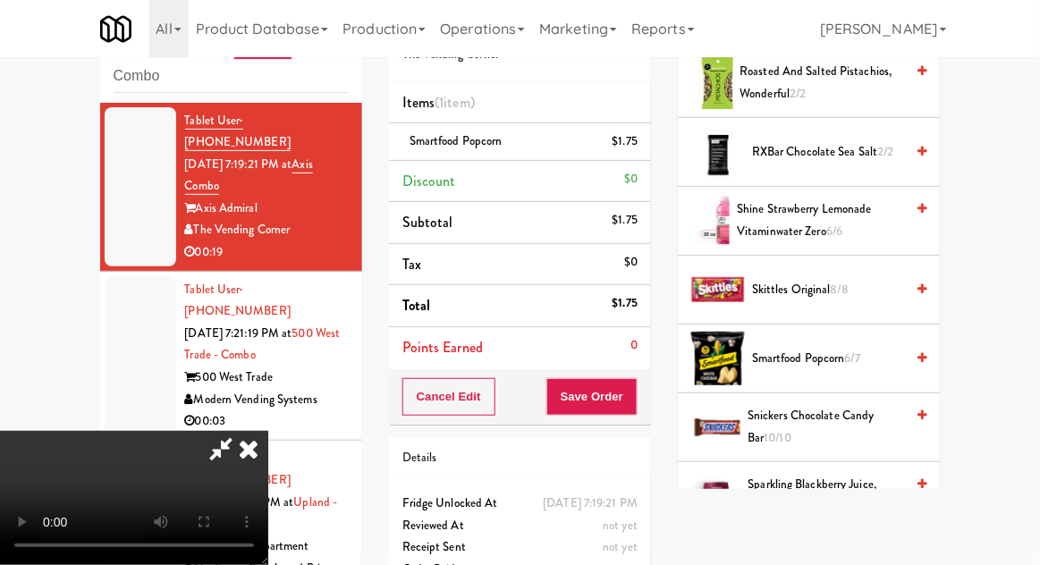
scroll to position [65, 0]
click at [651, 419] on div "Cancel Edit Save Order" at bounding box center [520, 396] width 262 height 55
click at [637, 397] on button "Save Order" at bounding box center [591, 397] width 91 height 38
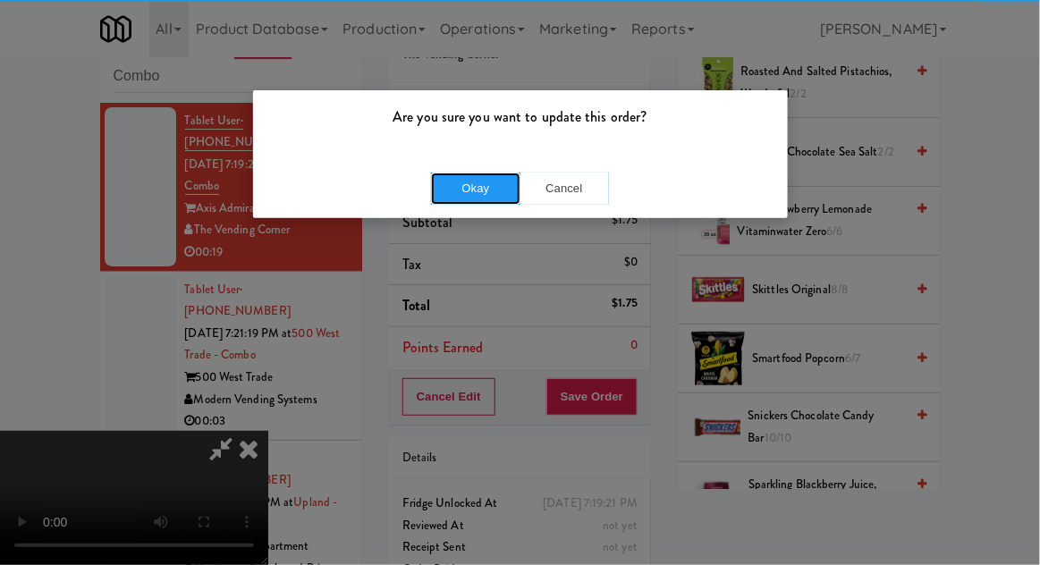
click at [462, 197] on button "Okay" at bounding box center [475, 189] width 89 height 32
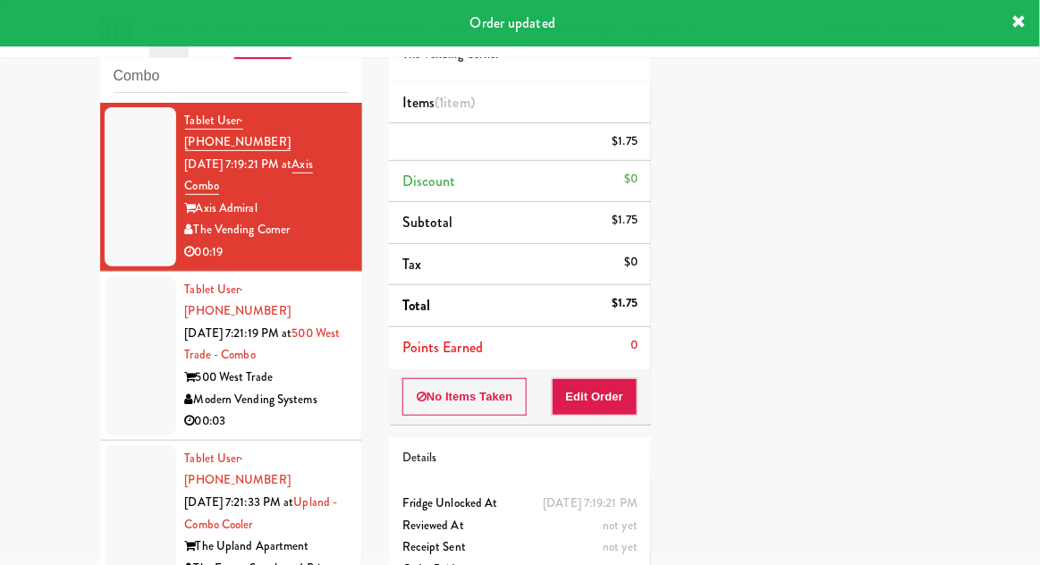
scroll to position [0, 0]
click at [100, 343] on li "Tablet User · (614) 282-9371 [DATE] 7:21:19 PM at [GEOGRAPHIC_DATA] - Combo 500…" at bounding box center [231, 356] width 262 height 169
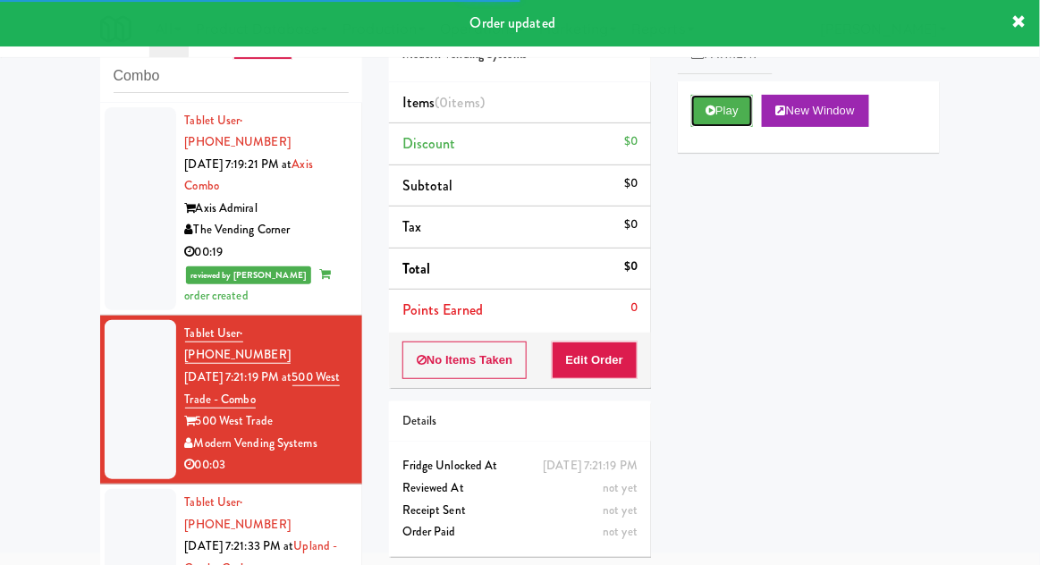
click at [737, 122] on button "Play" at bounding box center [722, 111] width 62 height 32
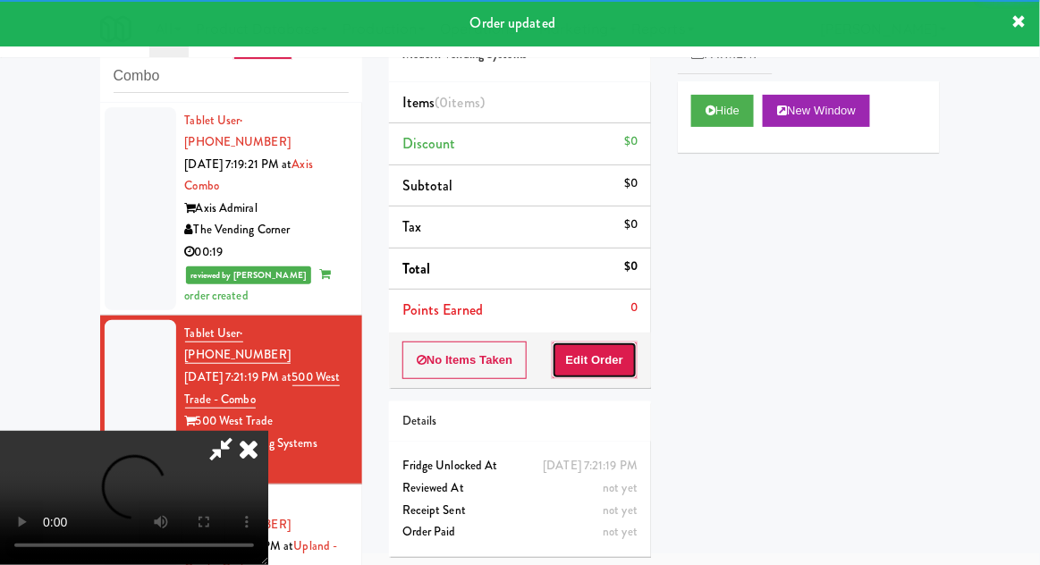
click at [614, 366] on button "Edit Order" at bounding box center [595, 360] width 87 height 38
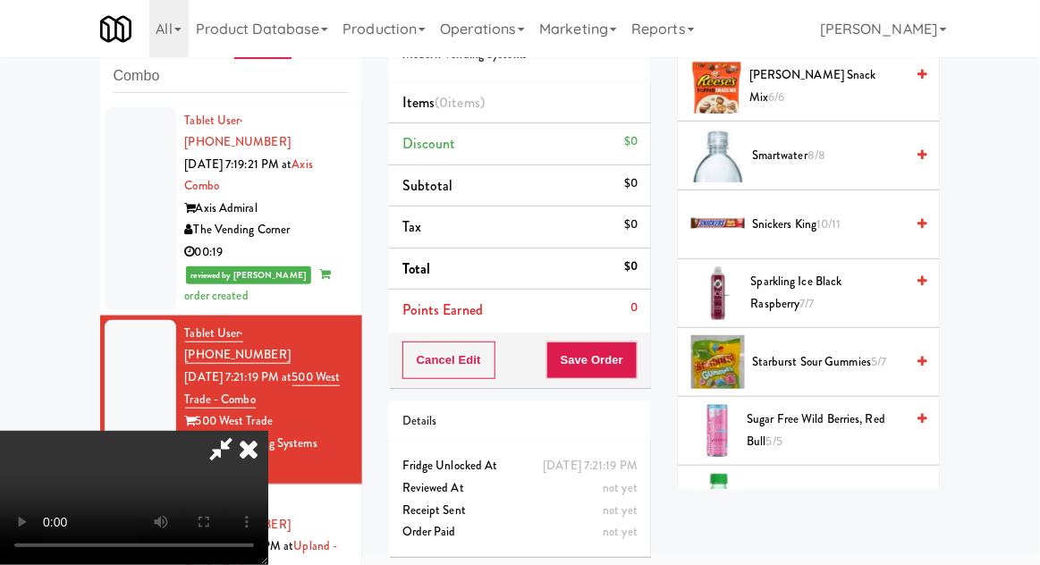
scroll to position [1889, 0]
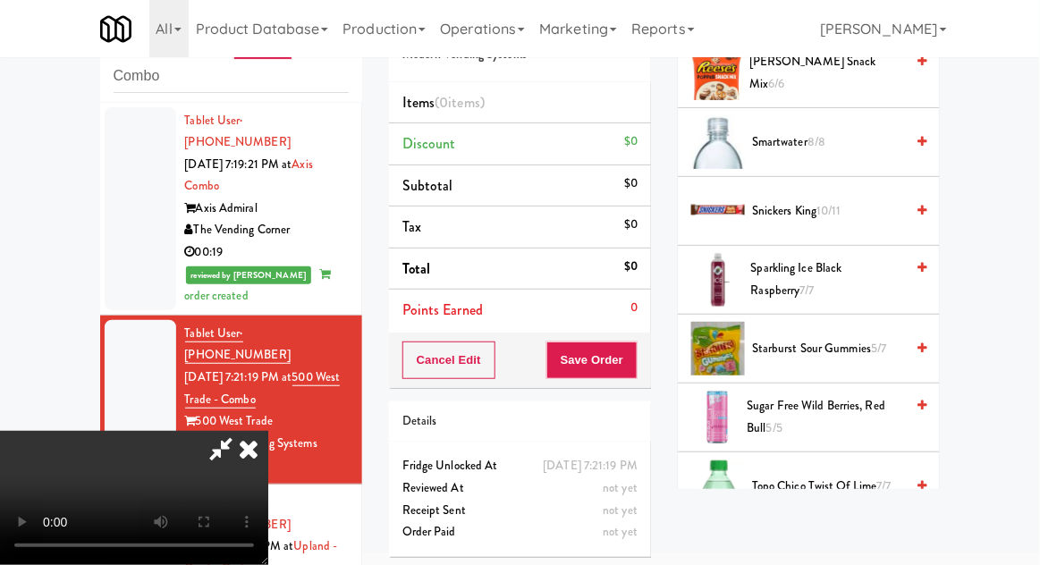
click at [864, 338] on span "Starburst Sour Gummies 5/7" at bounding box center [828, 349] width 152 height 22
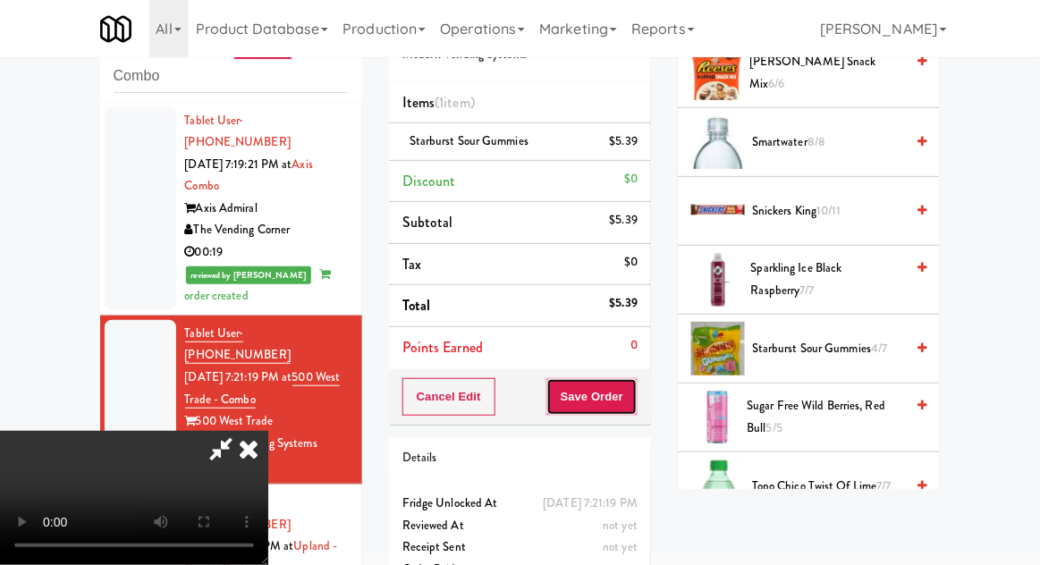
click at [632, 409] on button "Save Order" at bounding box center [591, 397] width 91 height 38
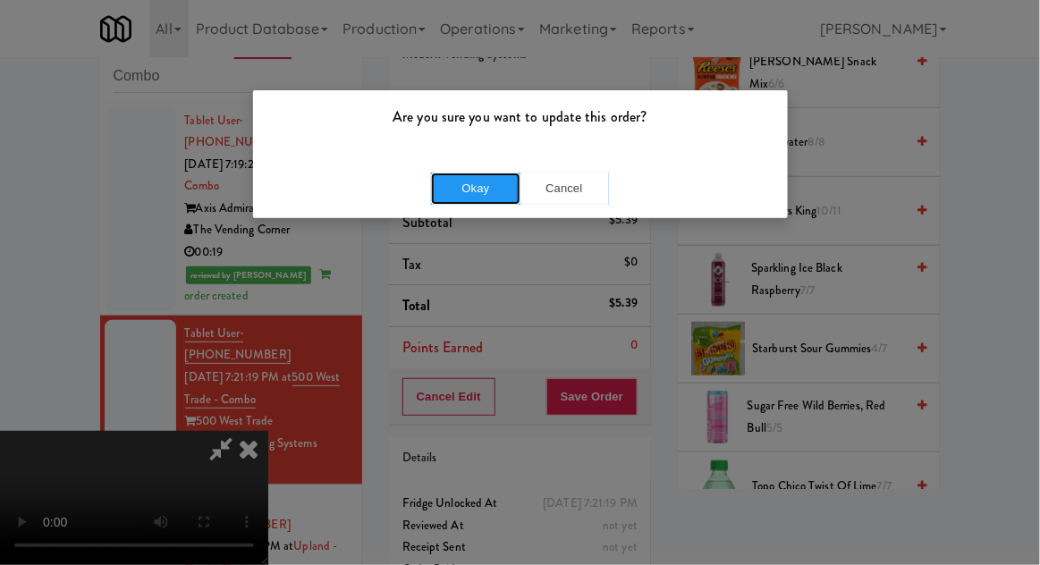
click at [442, 176] on button "Okay" at bounding box center [475, 189] width 89 height 32
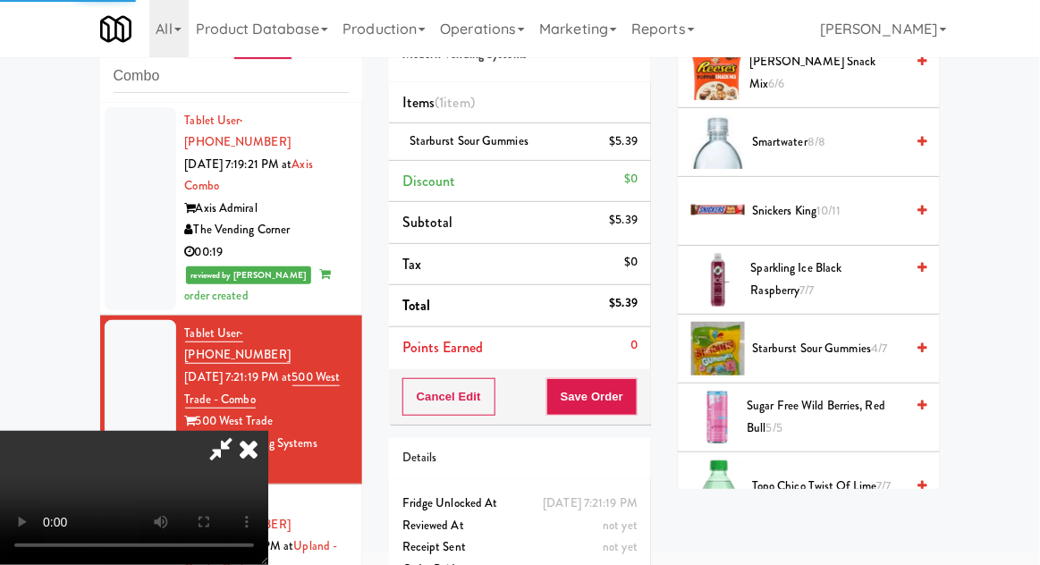
scroll to position [176, 0]
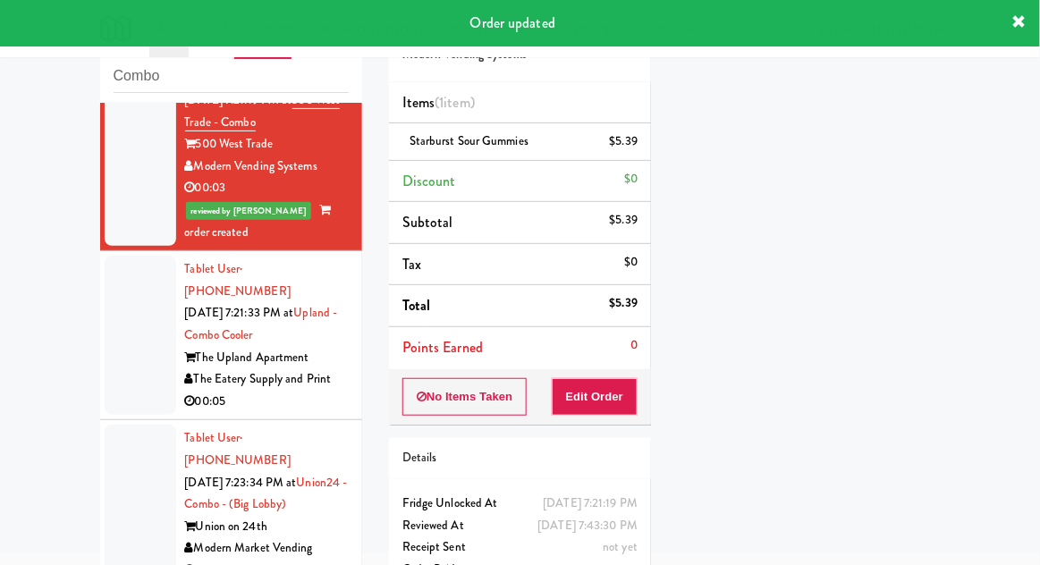
click at [122, 337] on div at bounding box center [141, 335] width 72 height 159
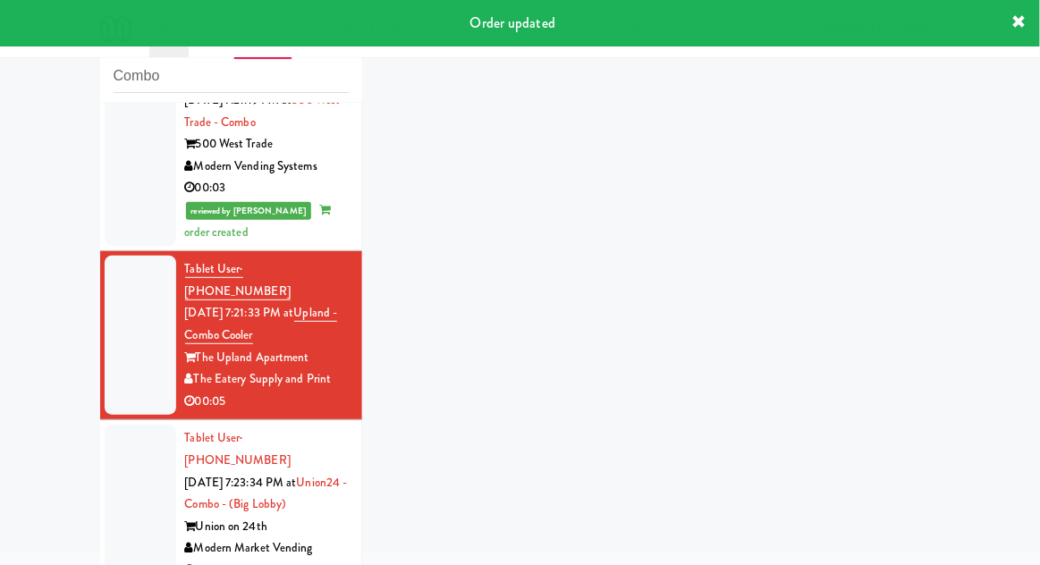
scroll to position [307, 0]
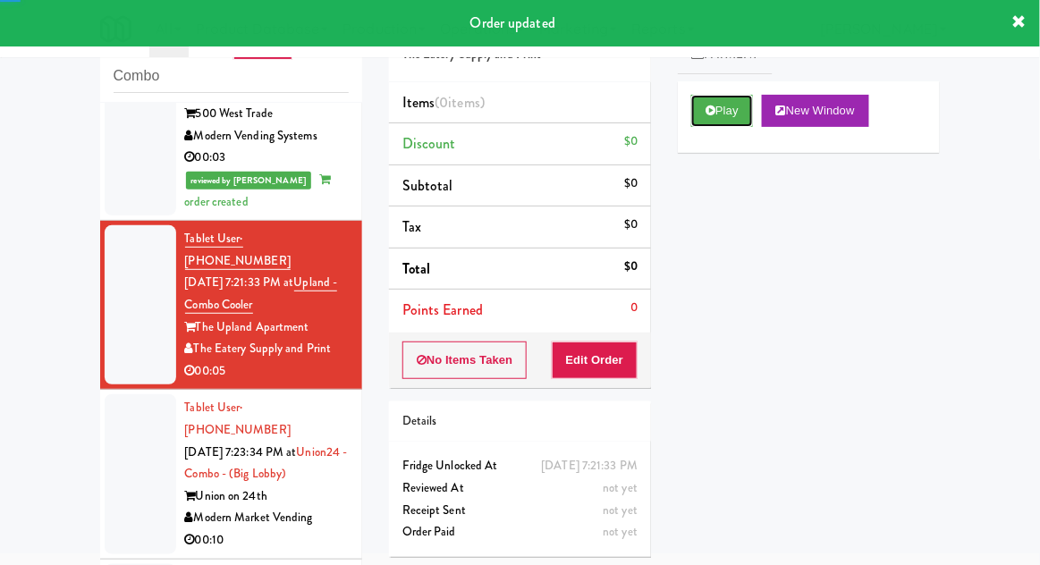
click at [745, 114] on button "Play" at bounding box center [722, 111] width 62 height 32
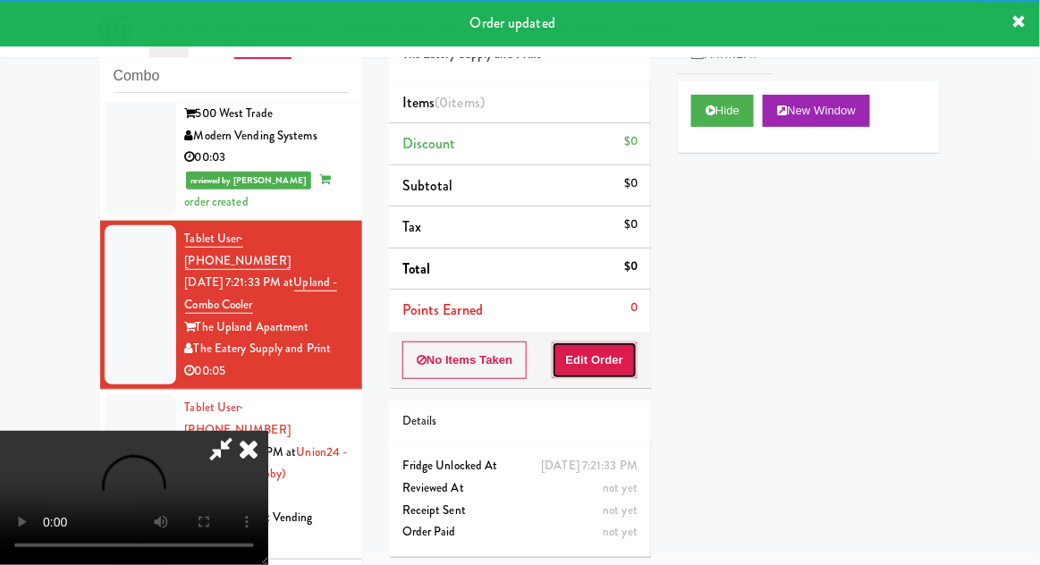
click at [610, 343] on button "Edit Order" at bounding box center [595, 360] width 87 height 38
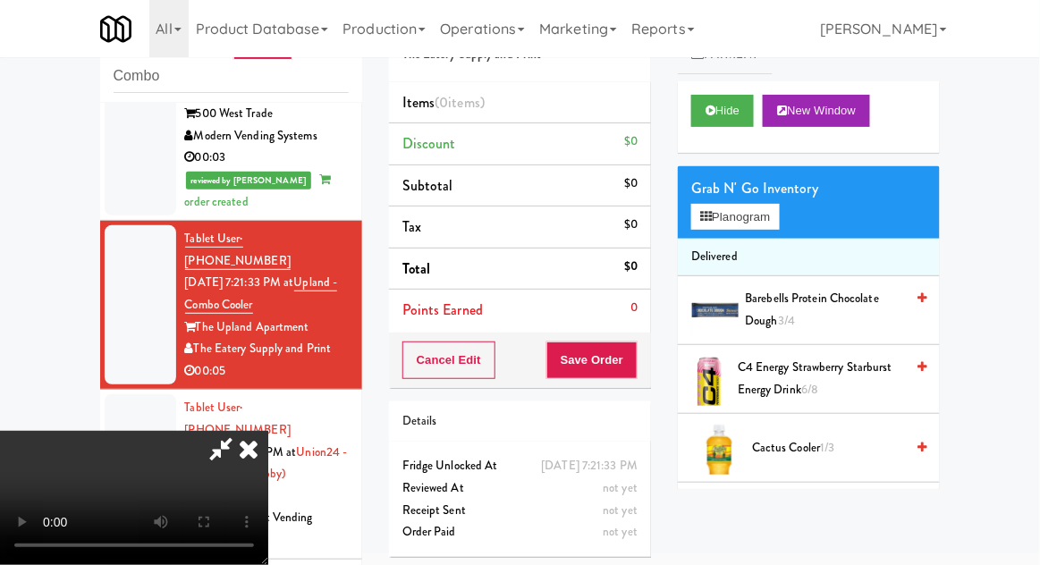
click at [762, 241] on li "Delivered" at bounding box center [809, 258] width 262 height 38
click at [776, 227] on button "Planogram" at bounding box center [735, 217] width 88 height 27
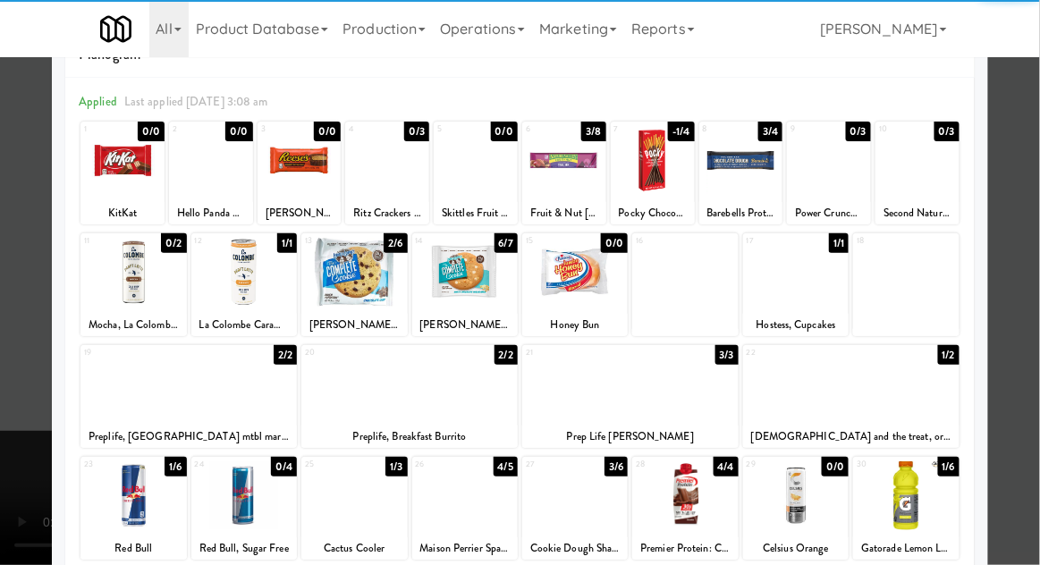
scroll to position [52, 0]
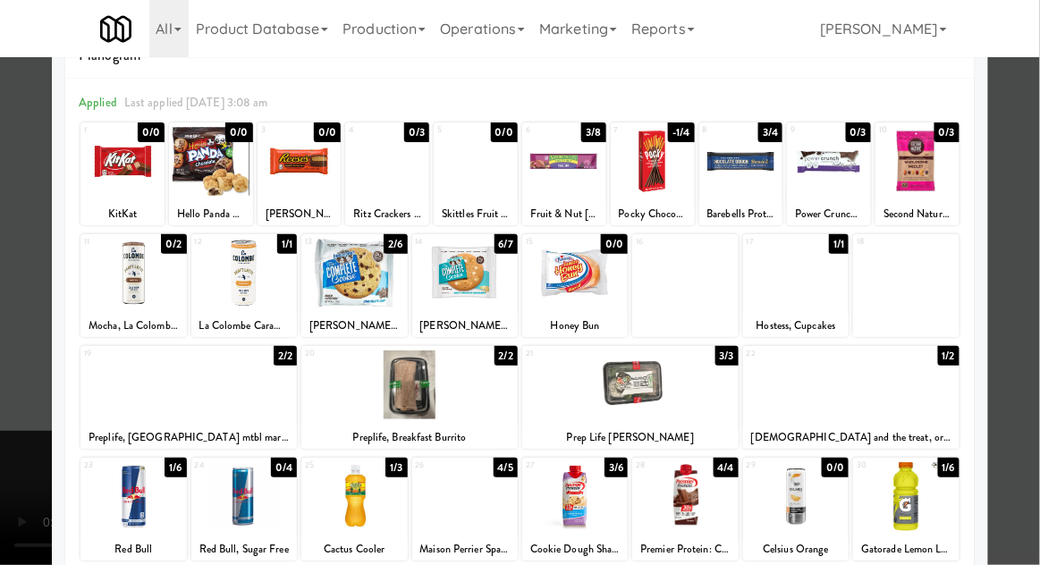
click at [28, 402] on div at bounding box center [520, 282] width 1040 height 565
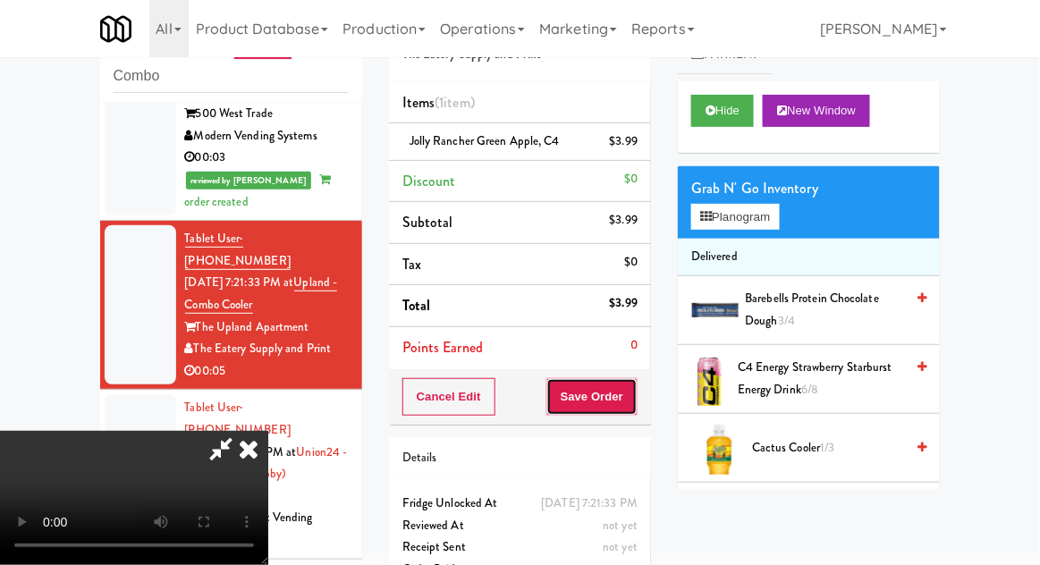
click at [633, 404] on button "Save Order" at bounding box center [591, 397] width 91 height 38
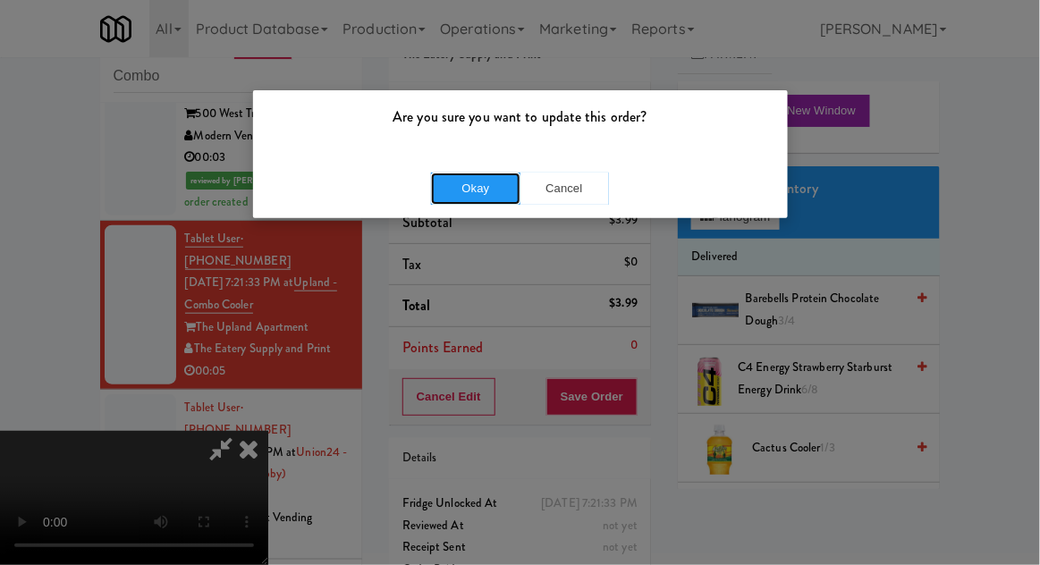
click at [445, 189] on button "Okay" at bounding box center [475, 189] width 89 height 32
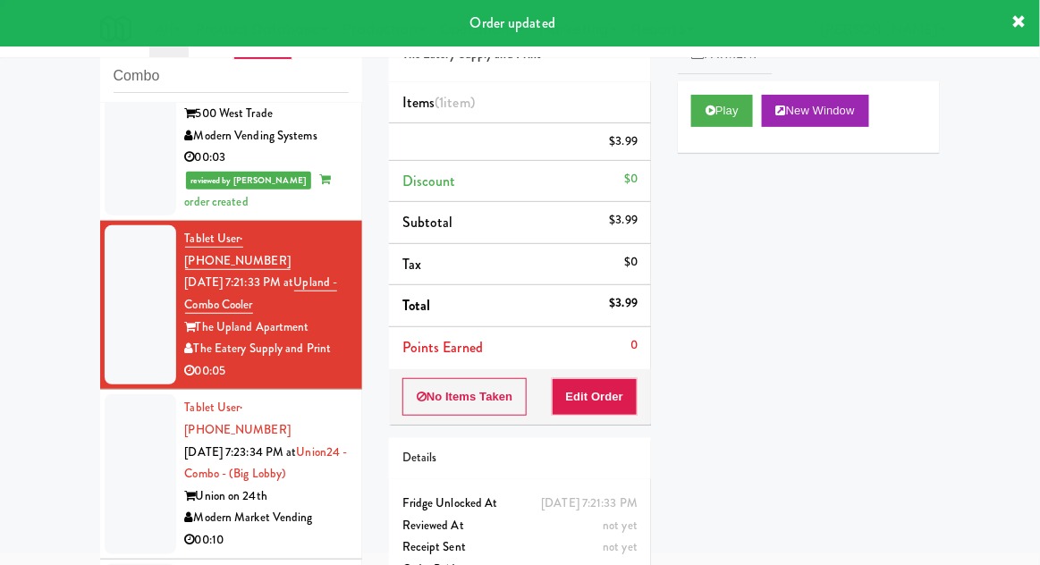
click at [115, 416] on div at bounding box center [141, 473] width 72 height 159
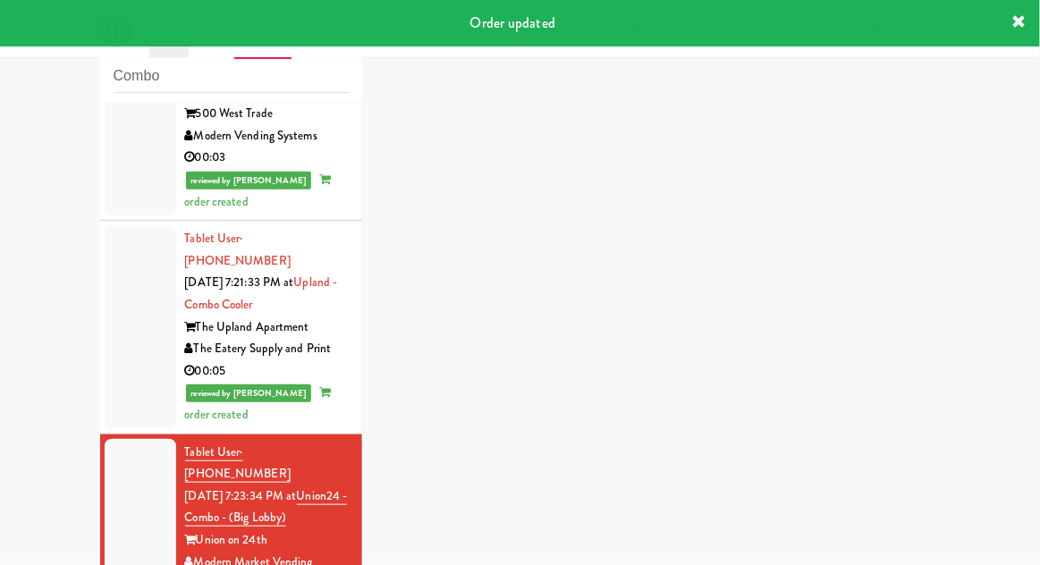
scroll to position [351, 0]
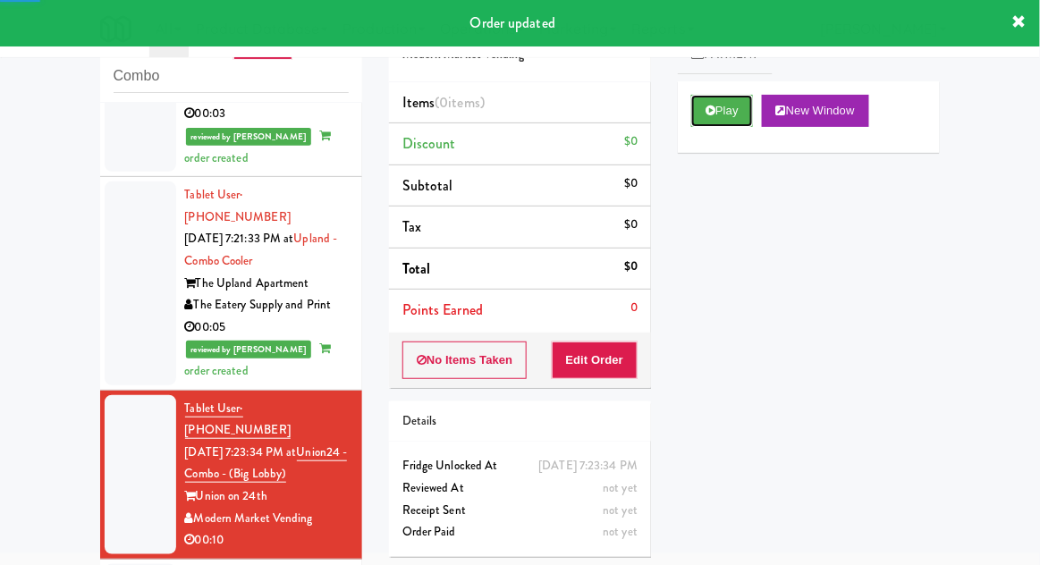
click at [732, 116] on button "Play" at bounding box center [722, 111] width 62 height 32
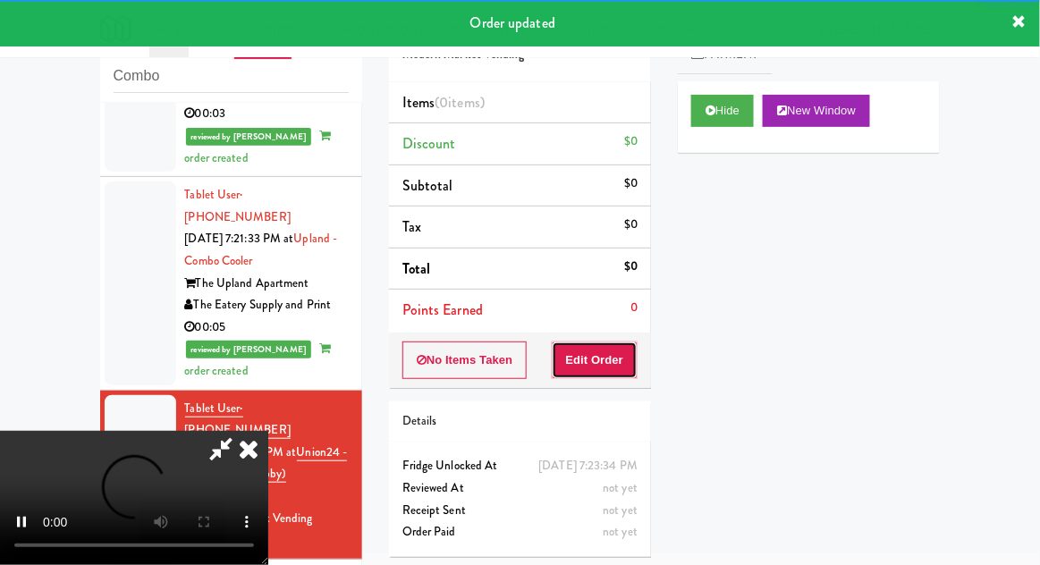
click at [597, 364] on button "Edit Order" at bounding box center [595, 360] width 87 height 38
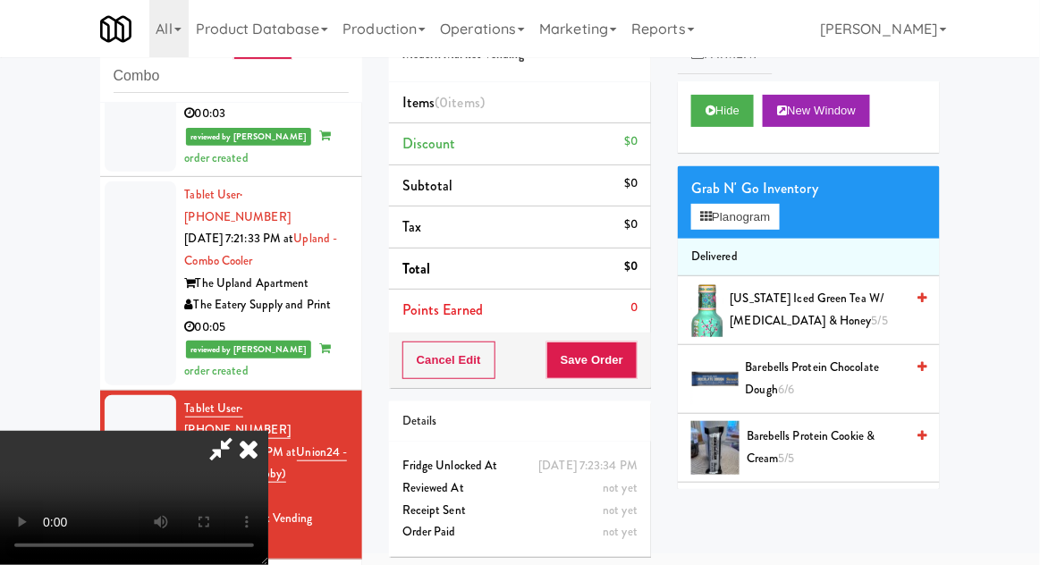
scroll to position [0, 0]
click at [766, 219] on button "Planogram" at bounding box center [735, 217] width 88 height 27
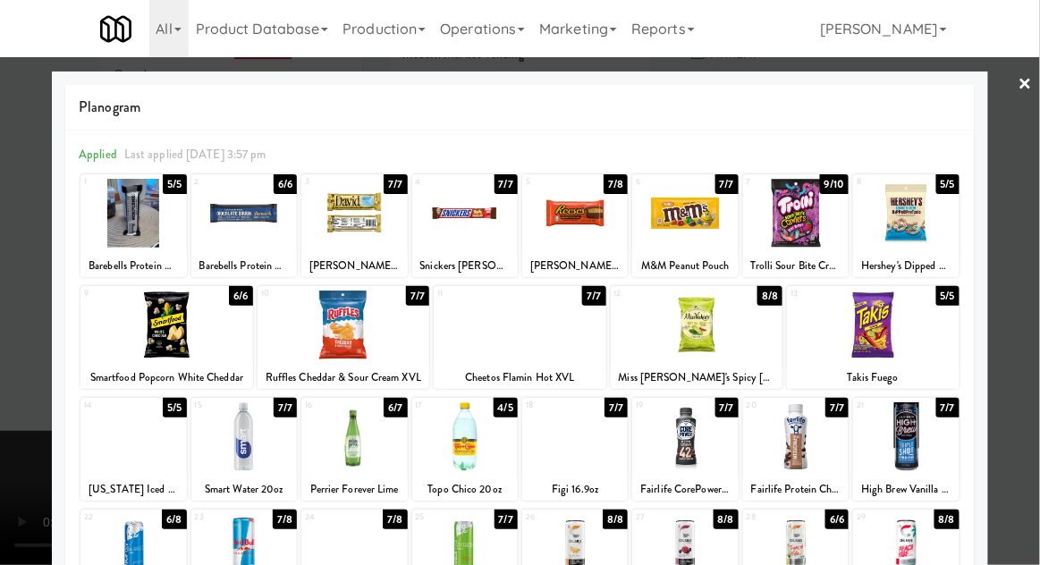
click at [505, 445] on div at bounding box center [464, 436] width 105 height 69
click at [1, 370] on div at bounding box center [520, 282] width 1040 height 565
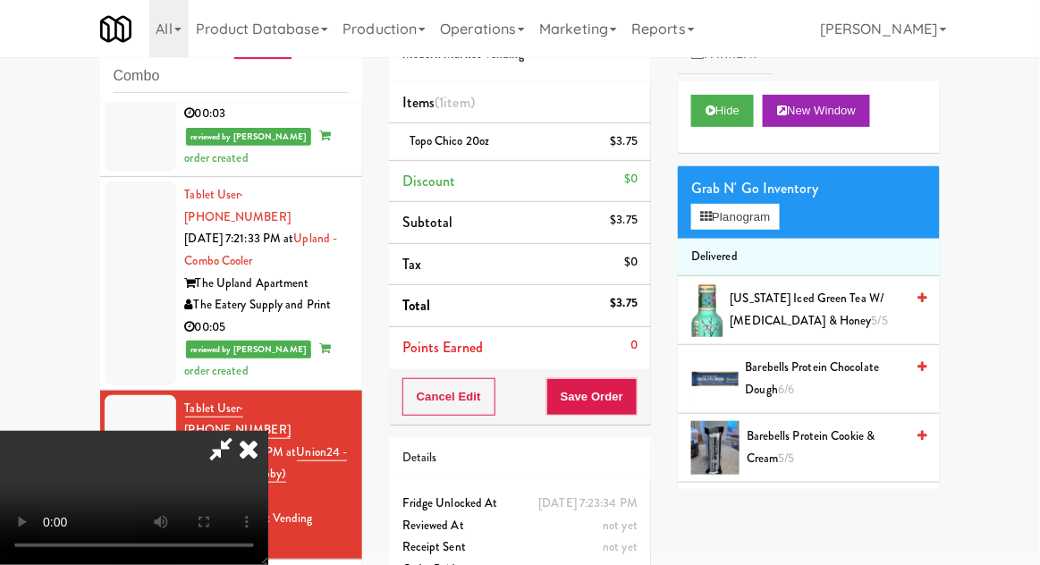
scroll to position [65, 0]
click at [634, 400] on button "Save Order" at bounding box center [591, 397] width 91 height 38
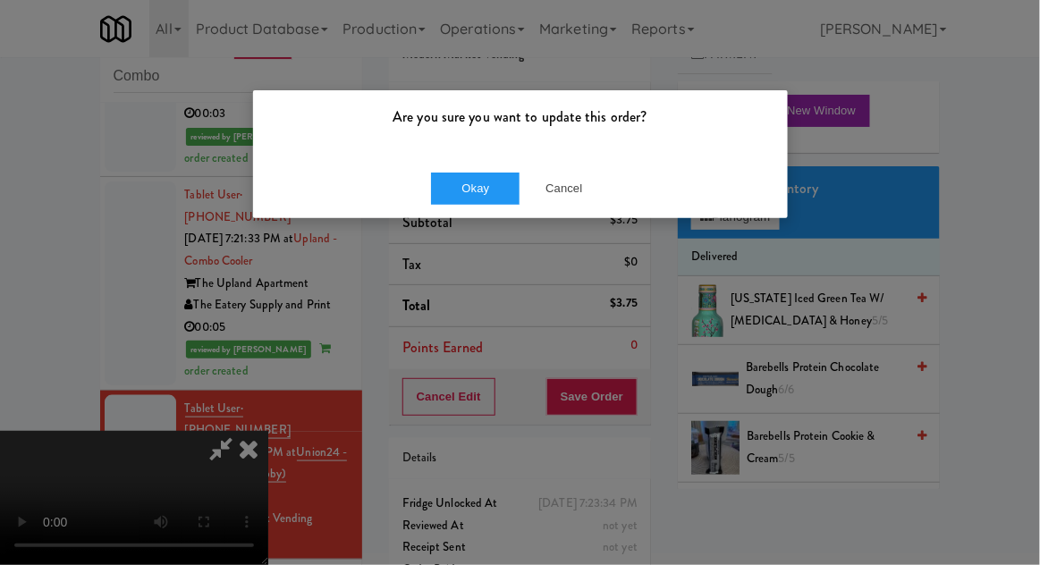
click at [458, 217] on div "Are you sure you want to update this order? Okay Cancel" at bounding box center [520, 154] width 536 height 130
click at [443, 185] on button "Okay" at bounding box center [475, 189] width 89 height 32
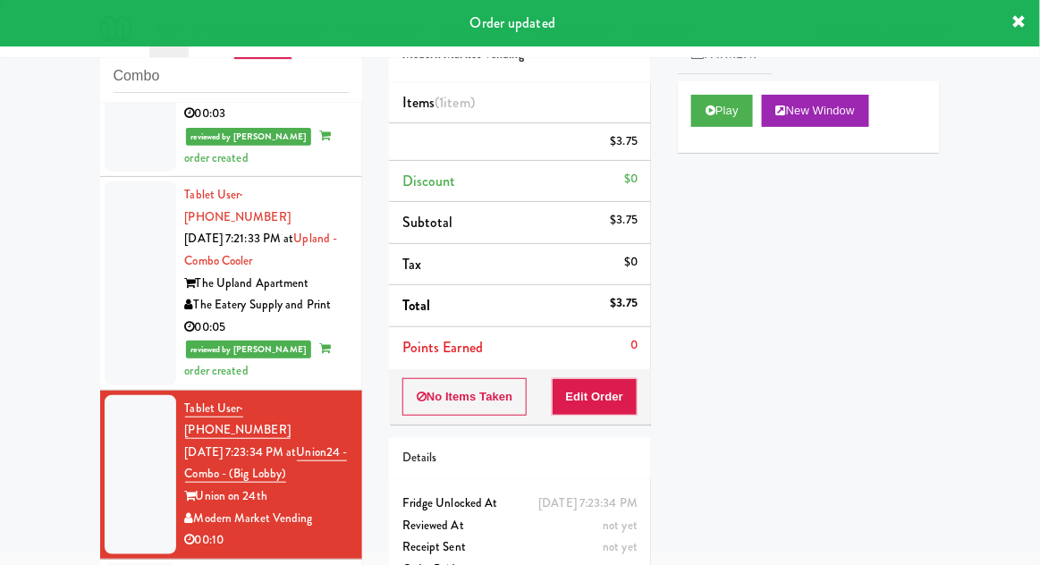
scroll to position [0, 0]
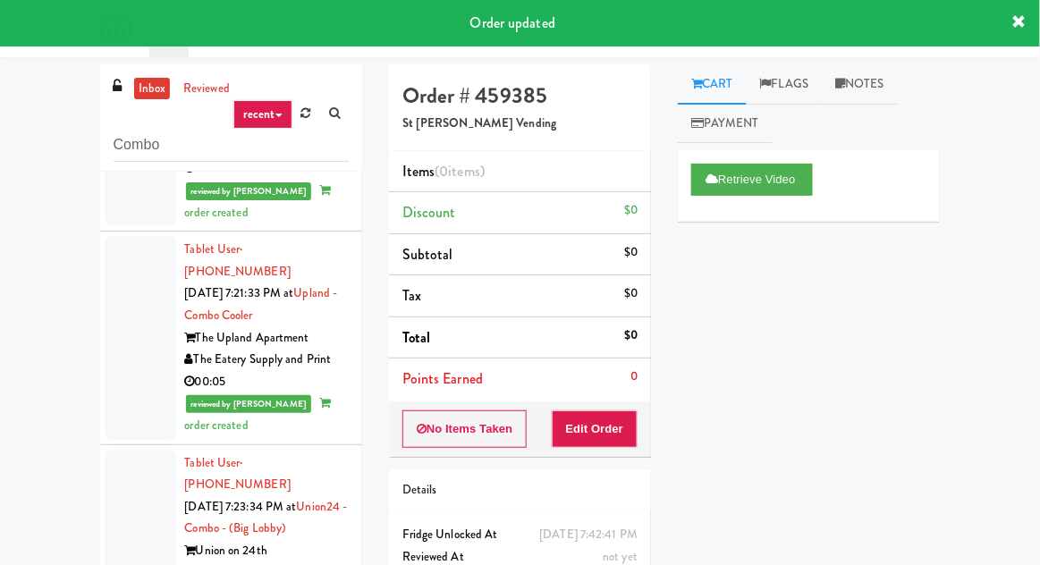
scroll to position [346, 0]
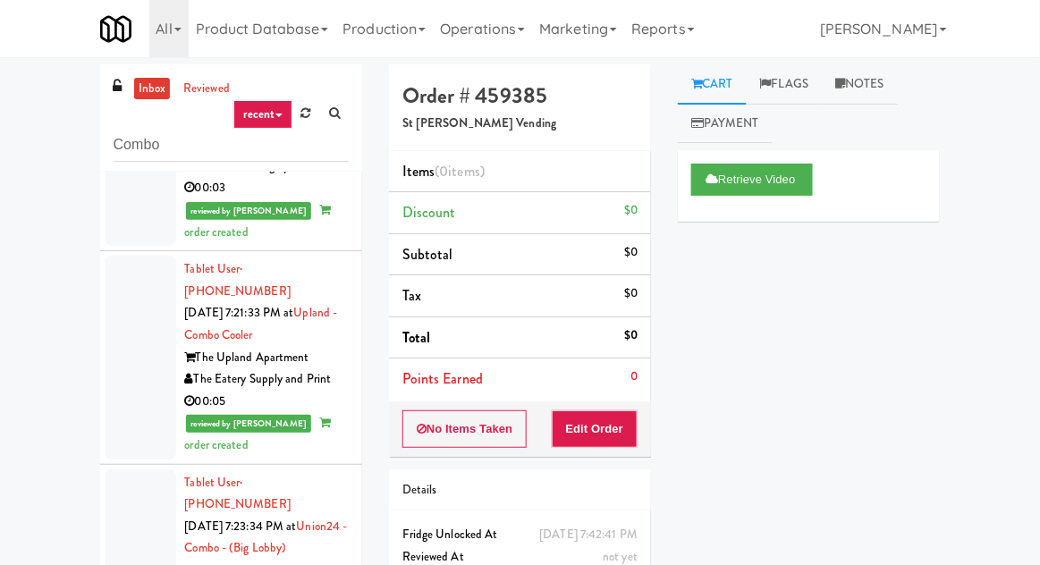
click at [147, 96] on link "inbox" at bounding box center [152, 89] width 37 height 22
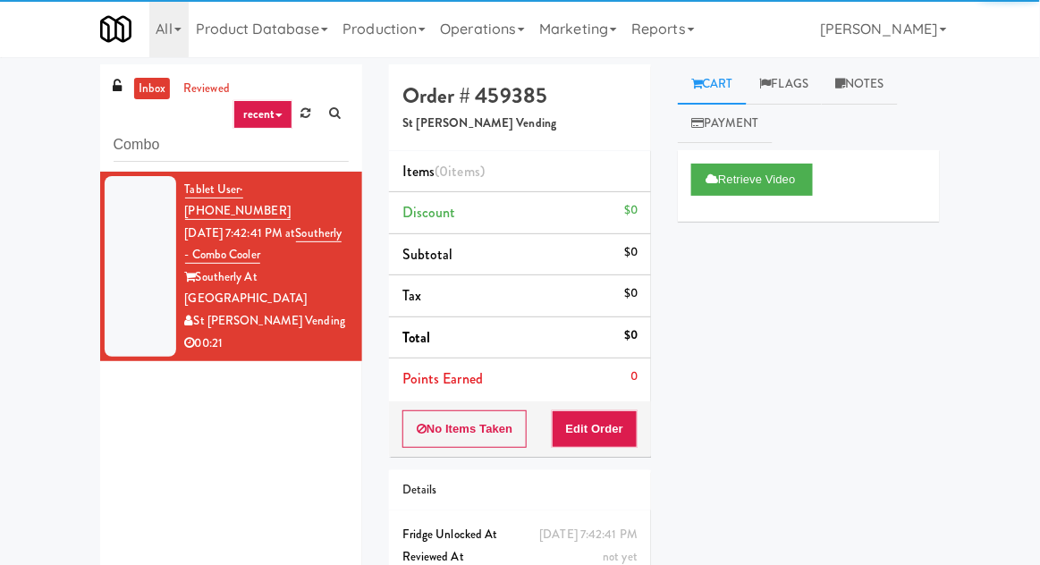
scroll to position [8, 0]
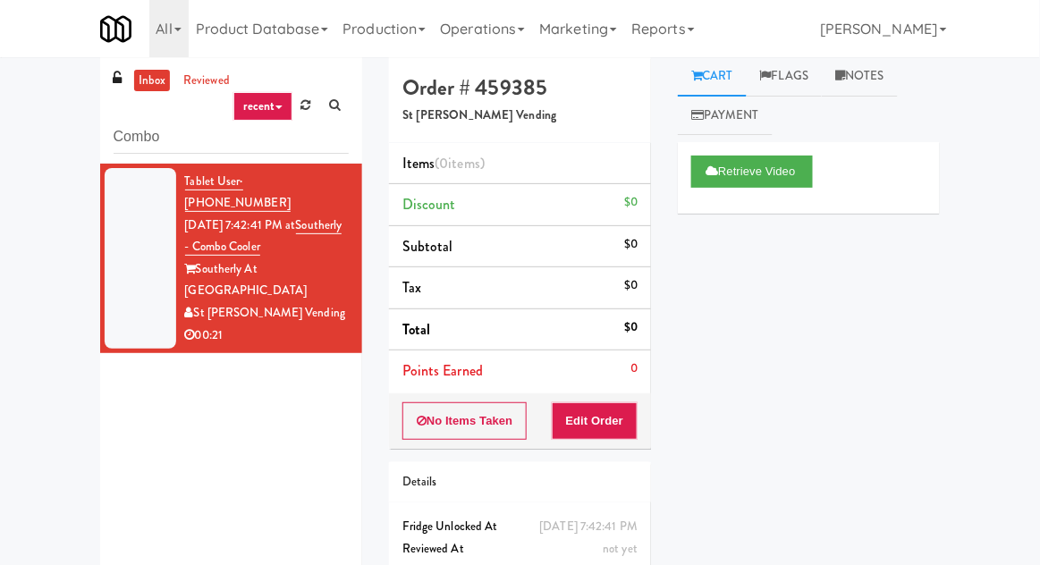
click at [139, 232] on div at bounding box center [141, 258] width 72 height 181
click at [193, 85] on link "reviewed" at bounding box center [206, 81] width 55 height 22
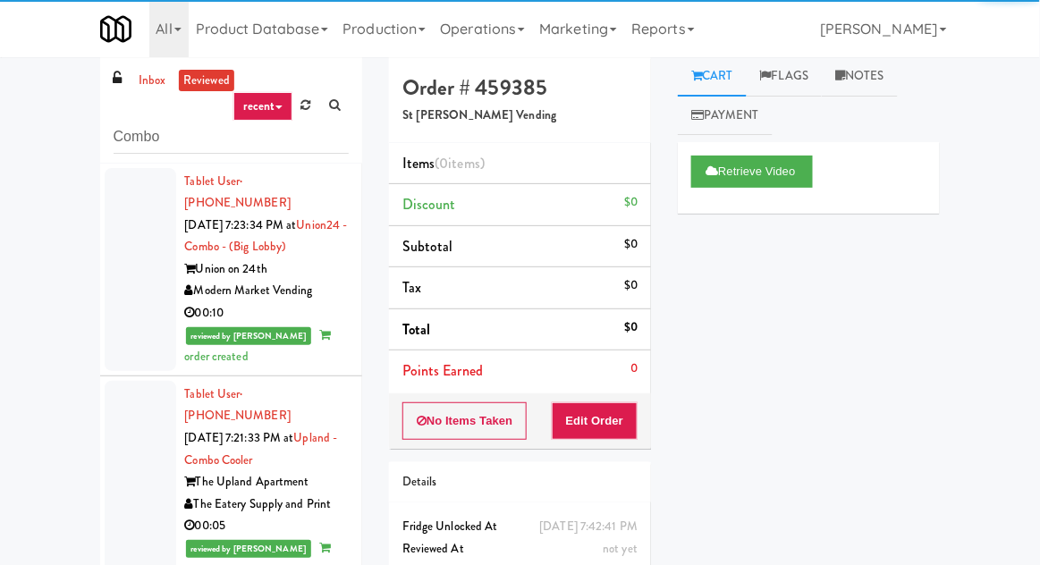
click at [140, 233] on div at bounding box center [141, 269] width 72 height 203
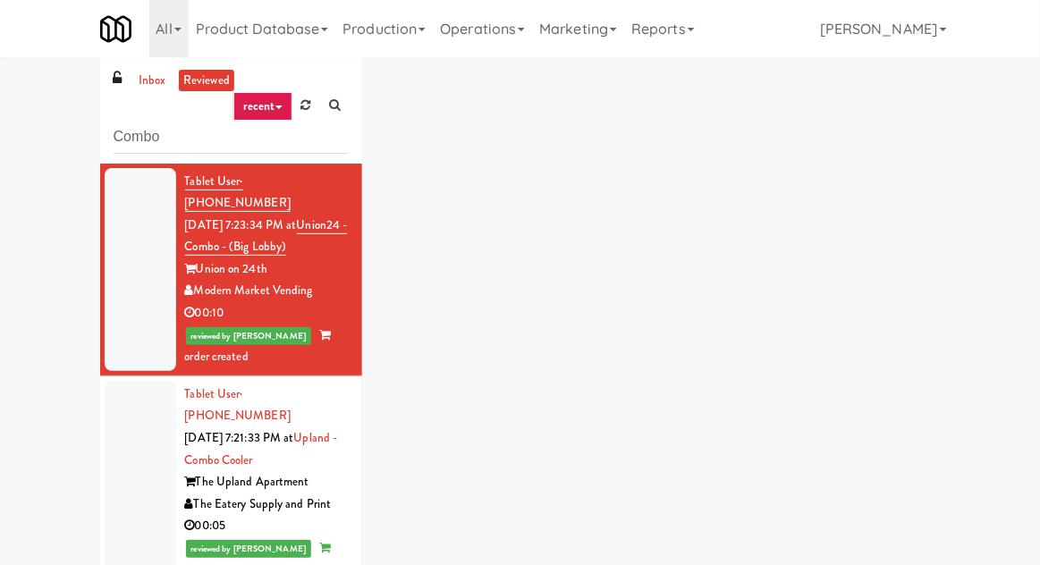
click at [149, 88] on link "inbox" at bounding box center [152, 81] width 37 height 22
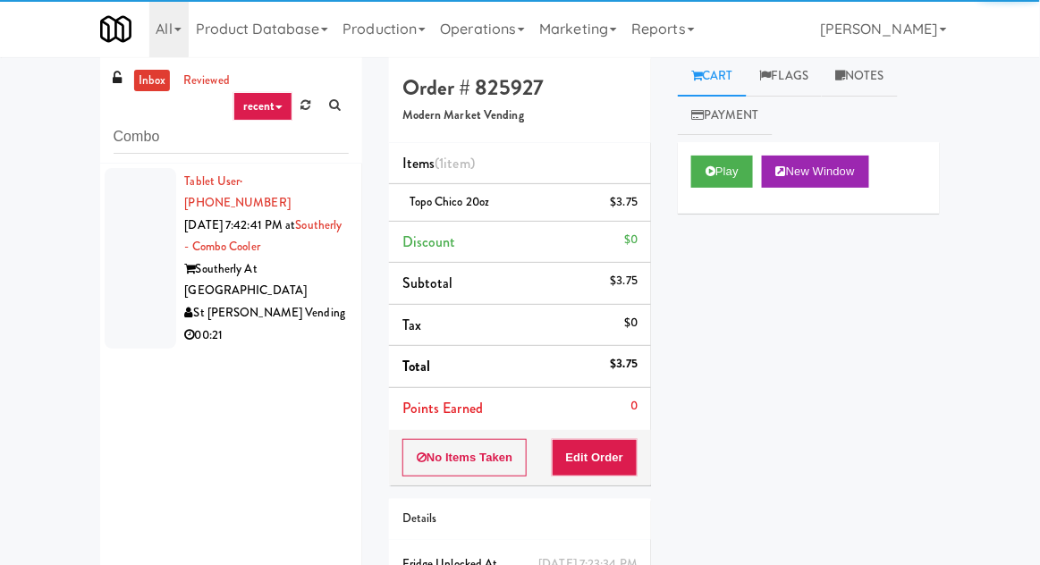
click at [140, 252] on div at bounding box center [141, 258] width 72 height 181
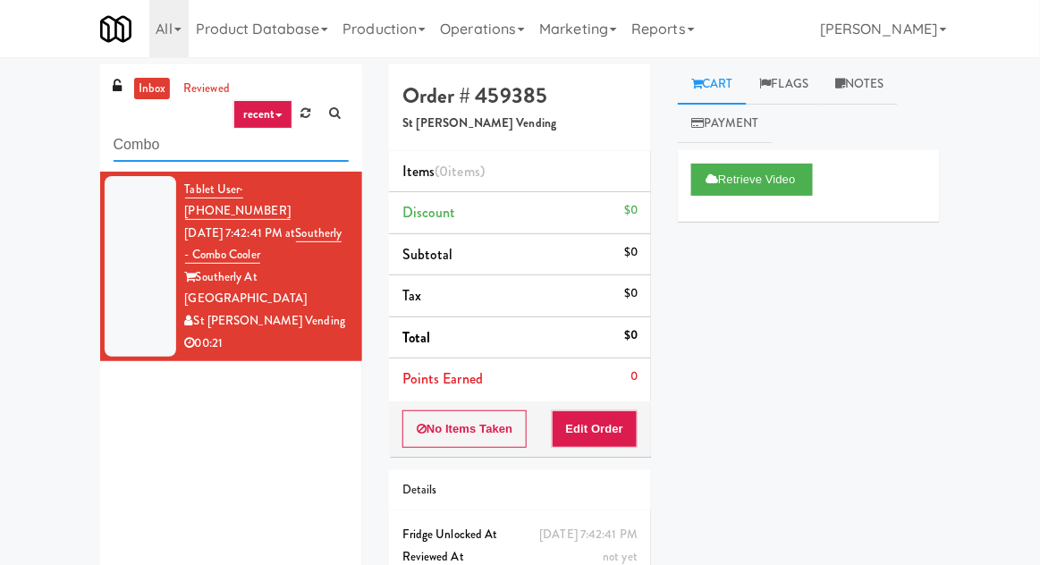
click at [118, 136] on input "Combo" at bounding box center [231, 145] width 235 height 33
click at [116, 138] on input "Combo" at bounding box center [231, 145] width 235 height 33
type input "Left"
click at [30, 170] on div "inbox reviewed recent all unclear take inventory issue suspicious failed recent…" at bounding box center [520, 351] width 1040 height 575
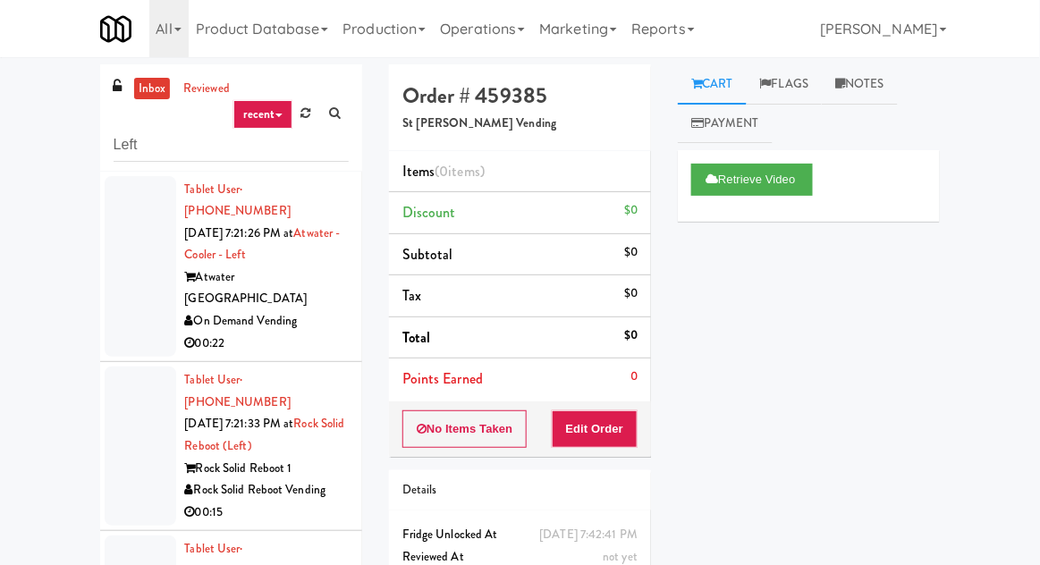
click at [126, 251] on div at bounding box center [141, 266] width 72 height 181
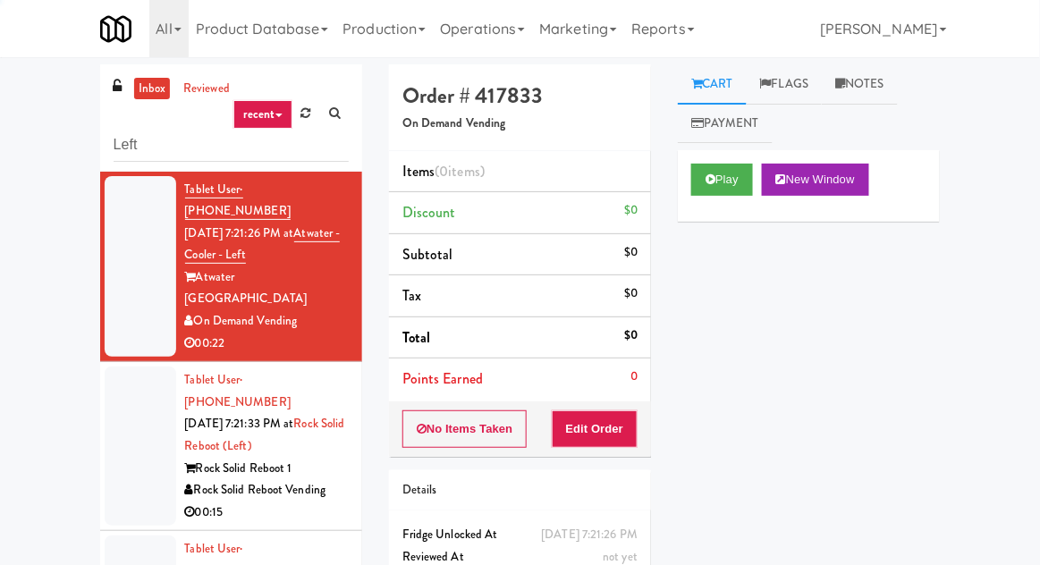
click at [722, 179] on button "Play" at bounding box center [722, 180] width 62 height 32
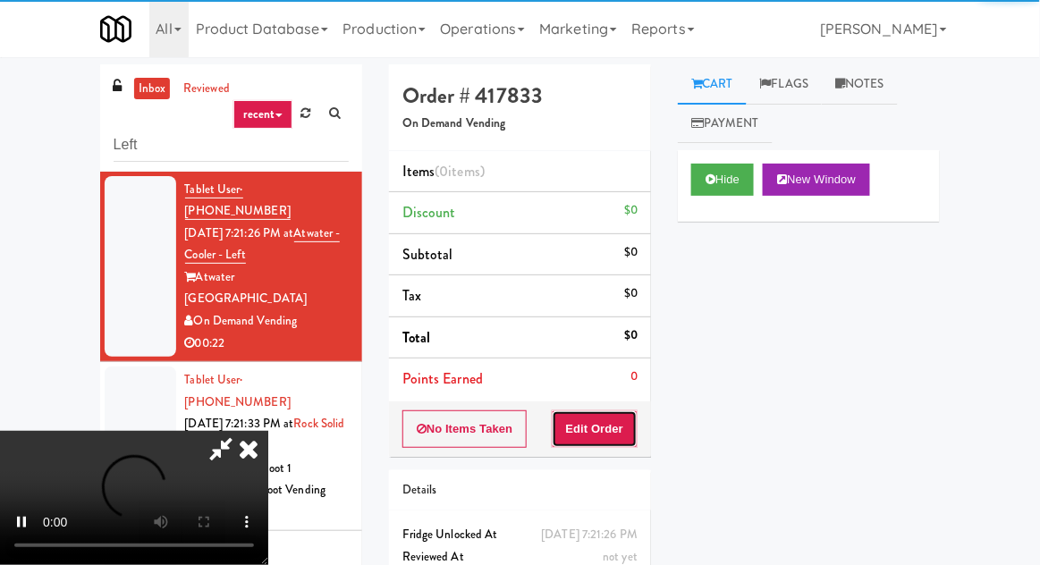
click at [612, 414] on button "Edit Order" at bounding box center [595, 429] width 87 height 38
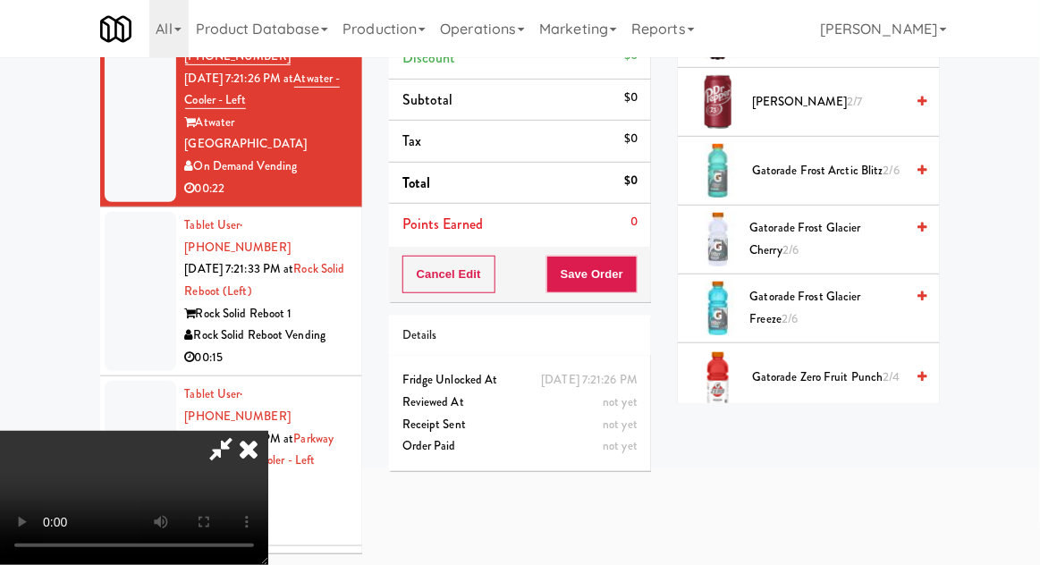
scroll to position [1293, 0]
click at [851, 294] on span "Gatorade Frost Glacier Freeze 2/6" at bounding box center [827, 307] width 155 height 44
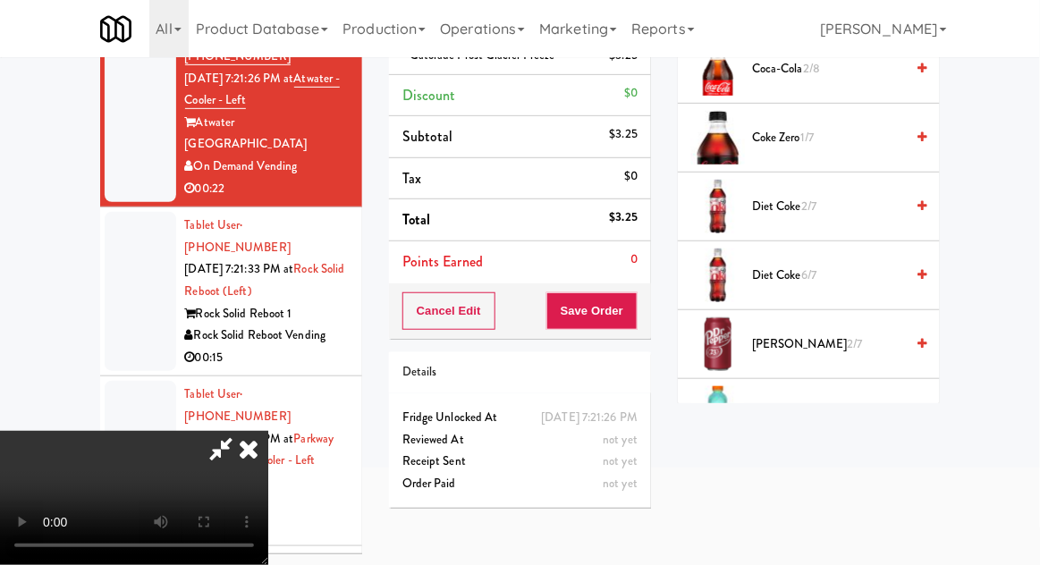
scroll to position [1046, 0]
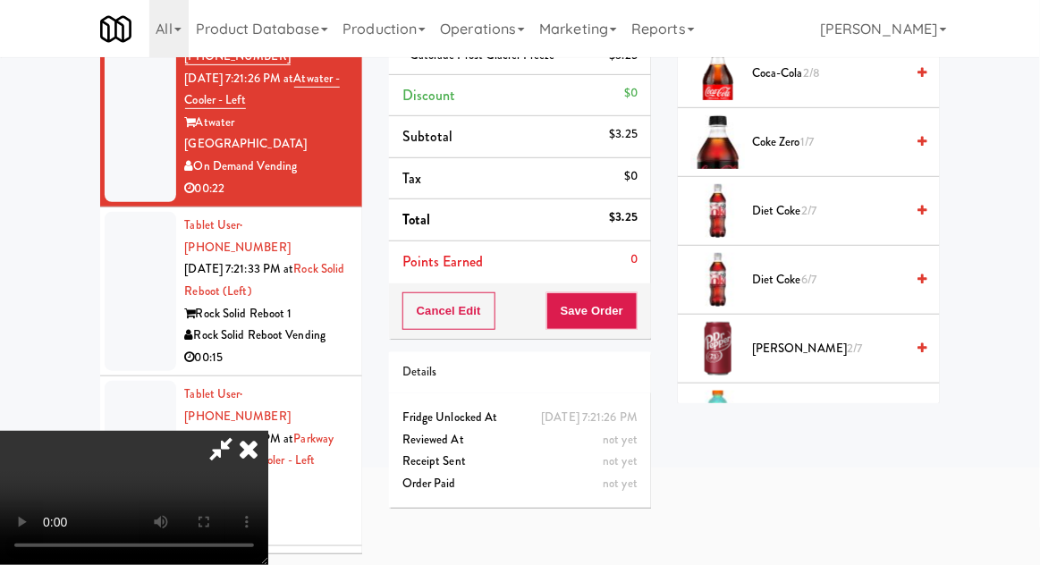
click at [821, 346] on span "[PERSON_NAME] 2/7" at bounding box center [828, 349] width 152 height 22
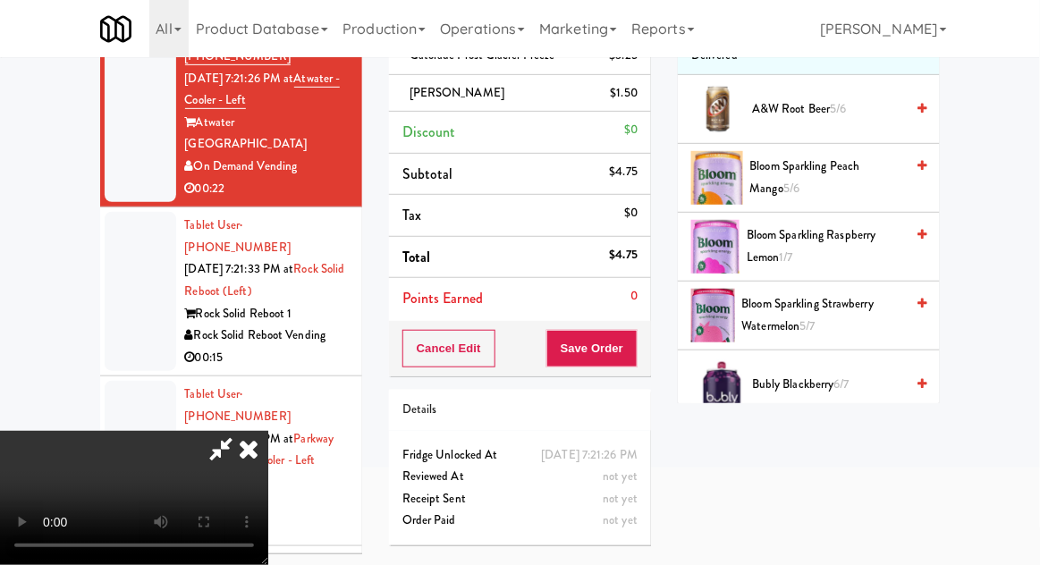
scroll to position [0, 0]
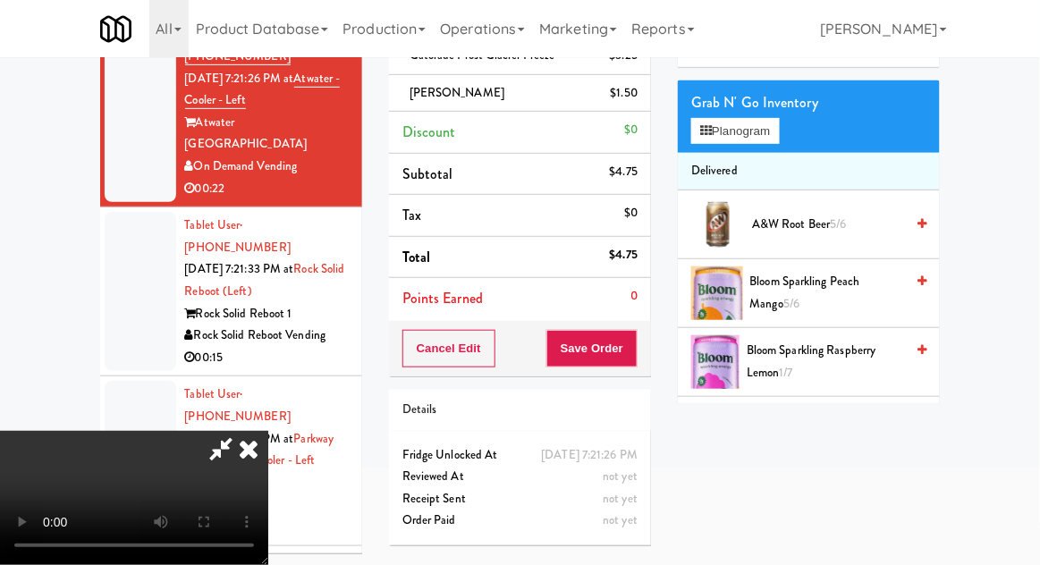
click at [821, 230] on span "A&W Root Beer 5/6" at bounding box center [828, 225] width 152 height 22
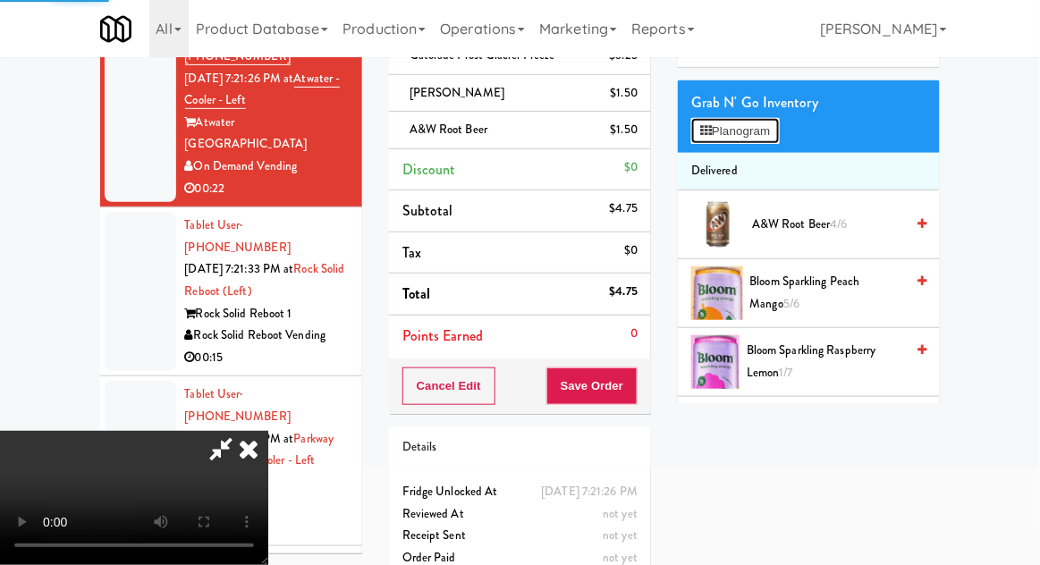
click at [779, 127] on button "Planogram" at bounding box center [735, 131] width 88 height 27
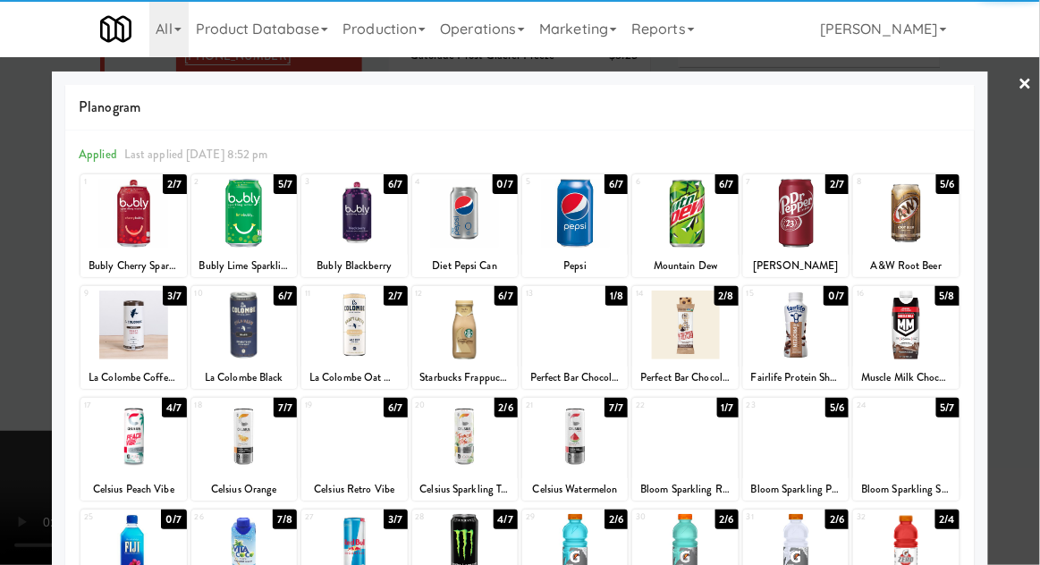
click at [1026, 262] on div at bounding box center [520, 282] width 1040 height 565
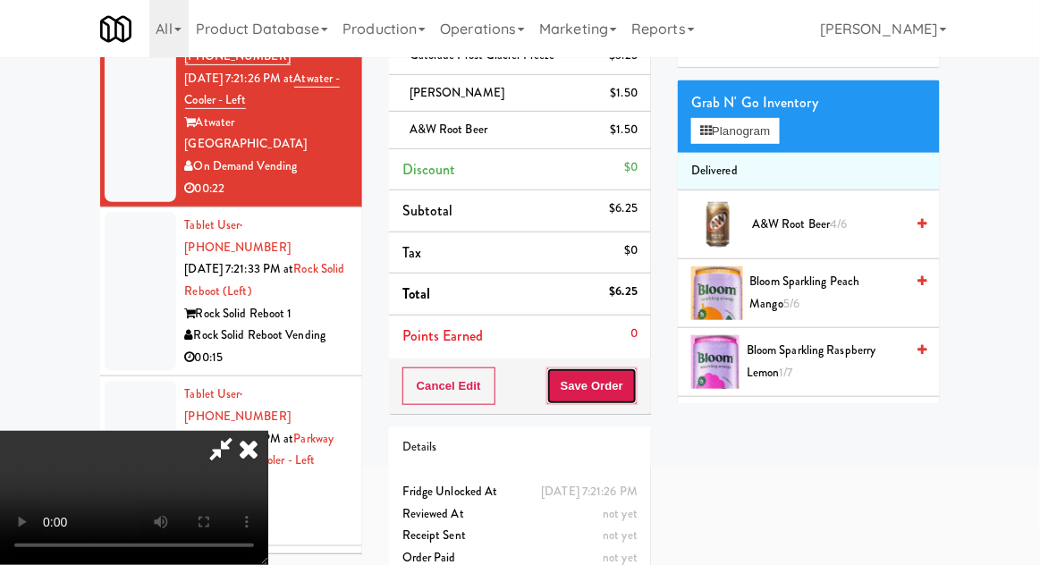
click at [636, 392] on button "Save Order" at bounding box center [591, 386] width 91 height 38
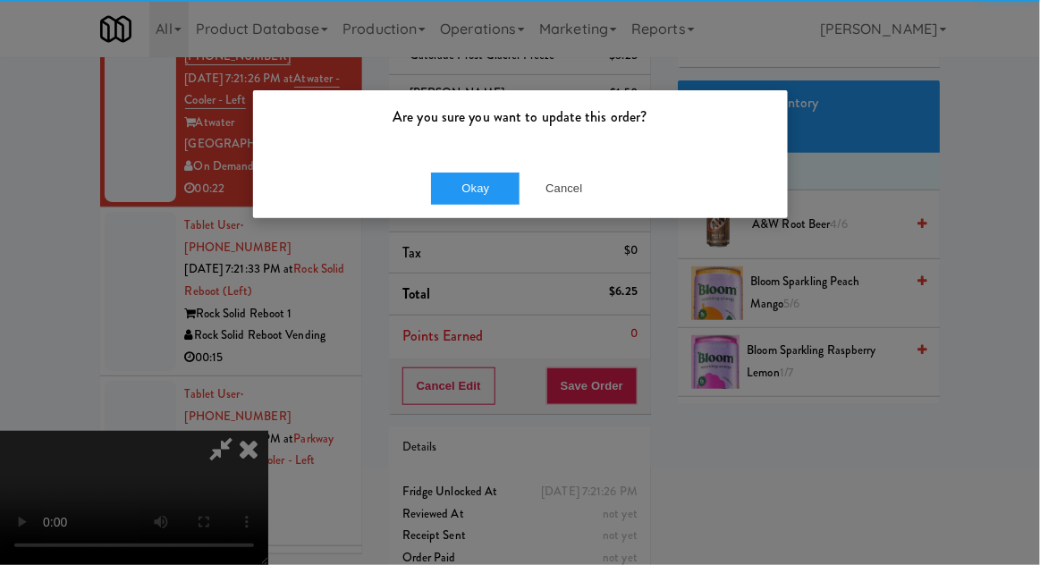
click at [447, 129] on p "Are you sure you want to update this order?" at bounding box center [520, 117] width 508 height 27
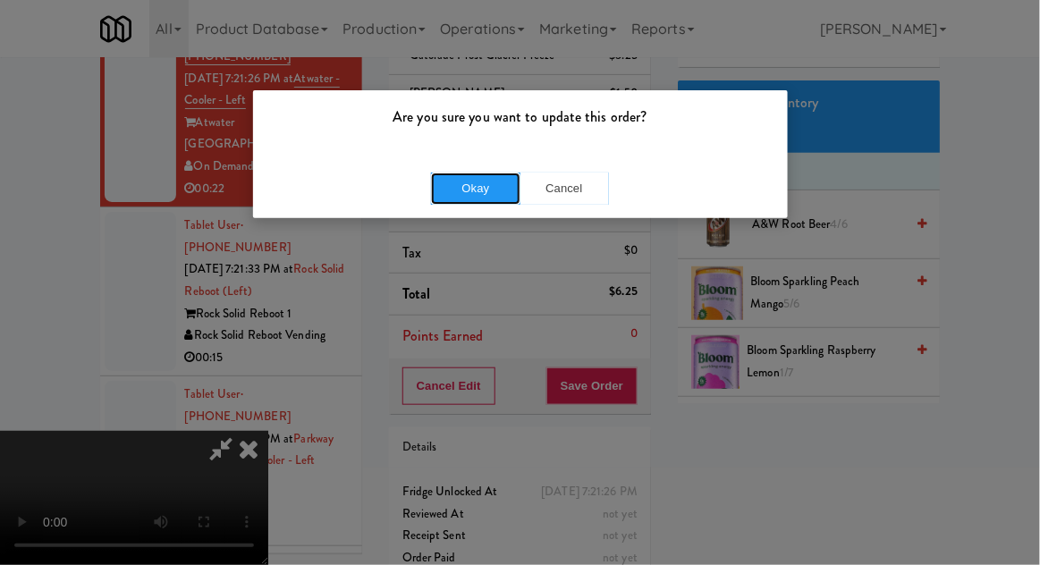
click at [455, 175] on button "Okay" at bounding box center [475, 189] width 89 height 32
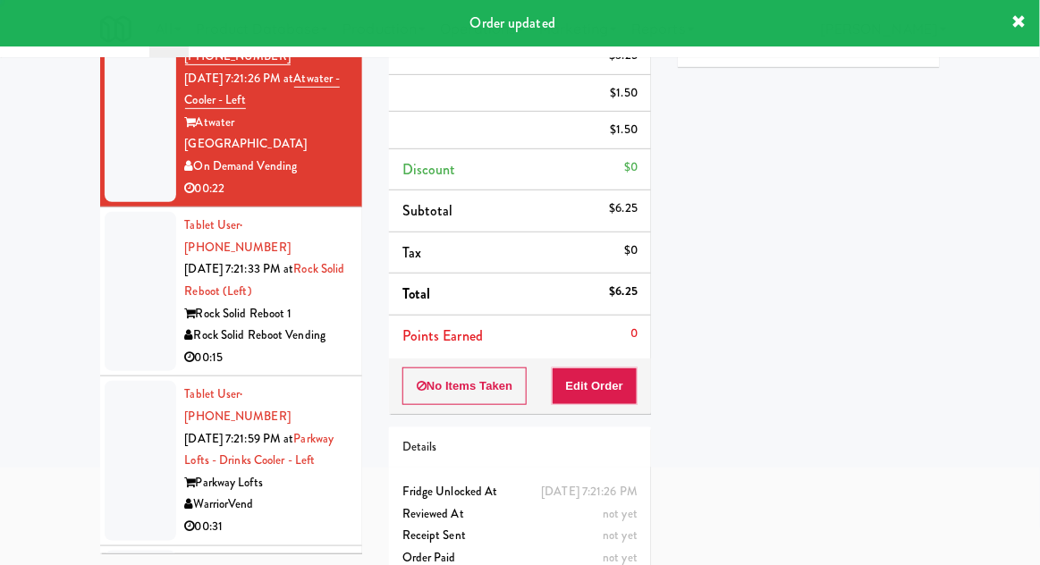
click at [116, 238] on div at bounding box center [141, 291] width 72 height 159
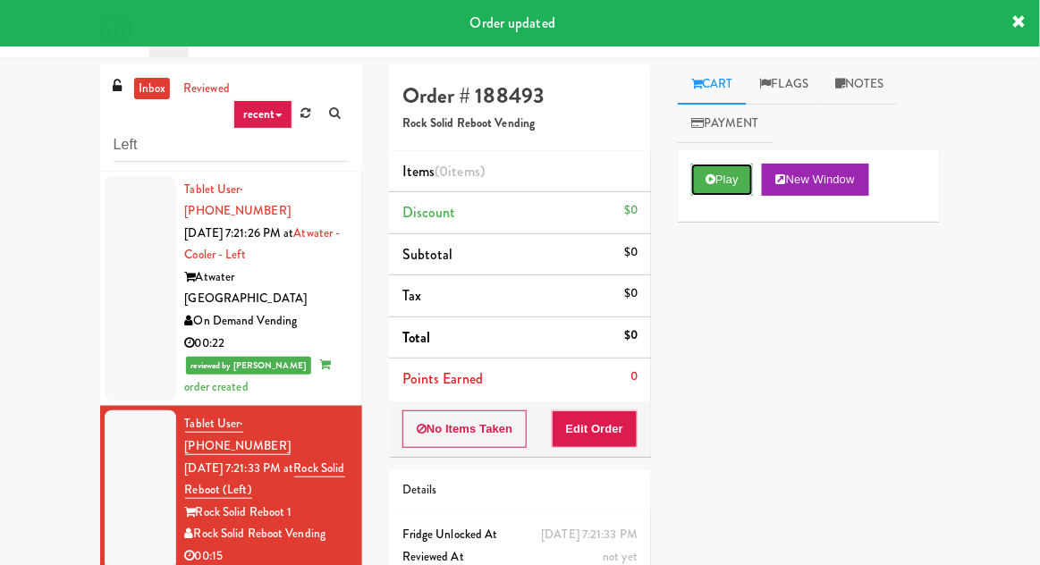
click at [722, 182] on button "Play" at bounding box center [722, 180] width 62 height 32
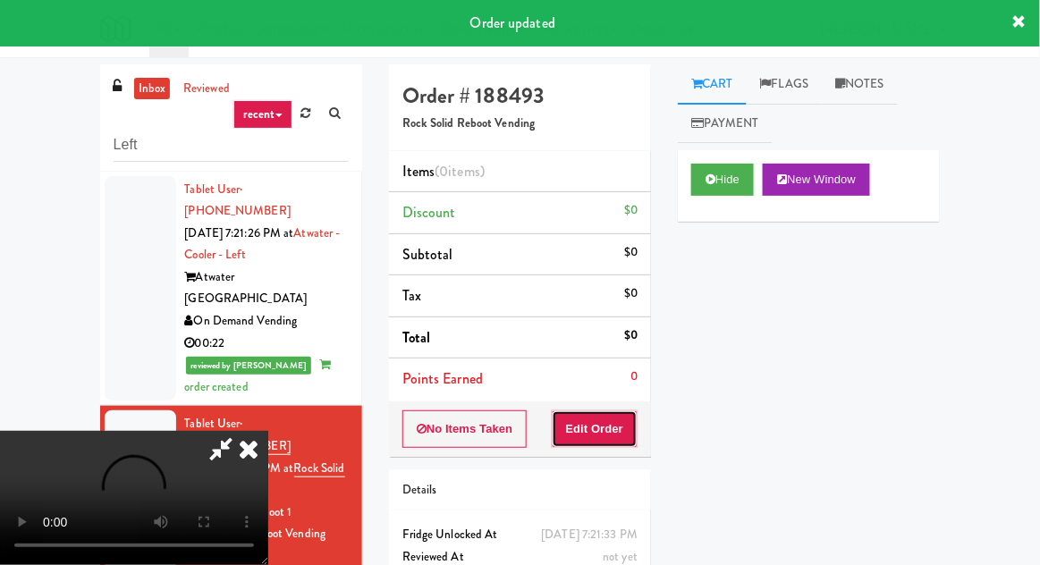
click at [595, 434] on button "Edit Order" at bounding box center [595, 429] width 87 height 38
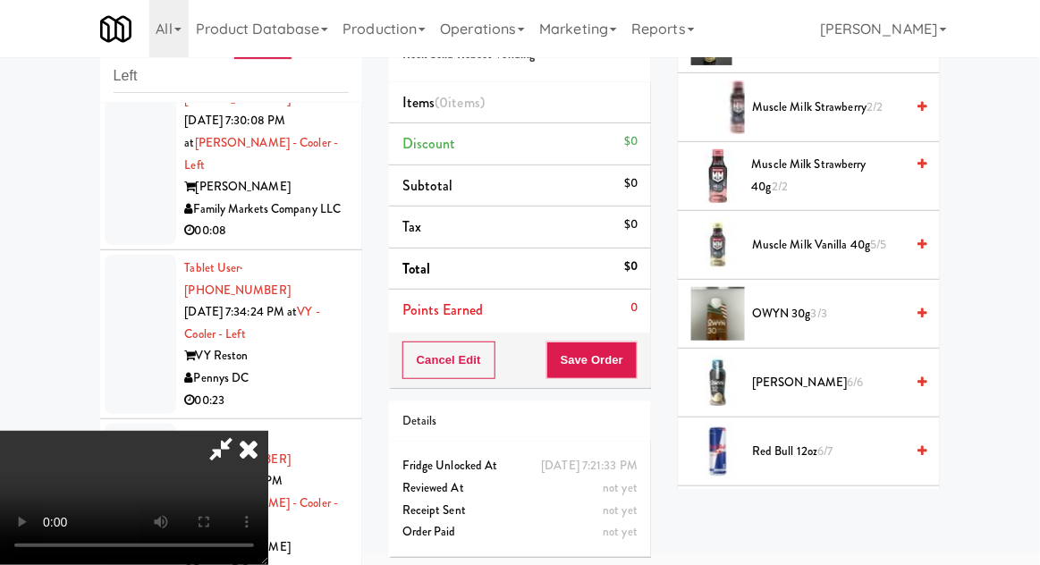
scroll to position [2200, 0]
click at [821, 442] on span "6/7" at bounding box center [824, 450] width 15 height 17
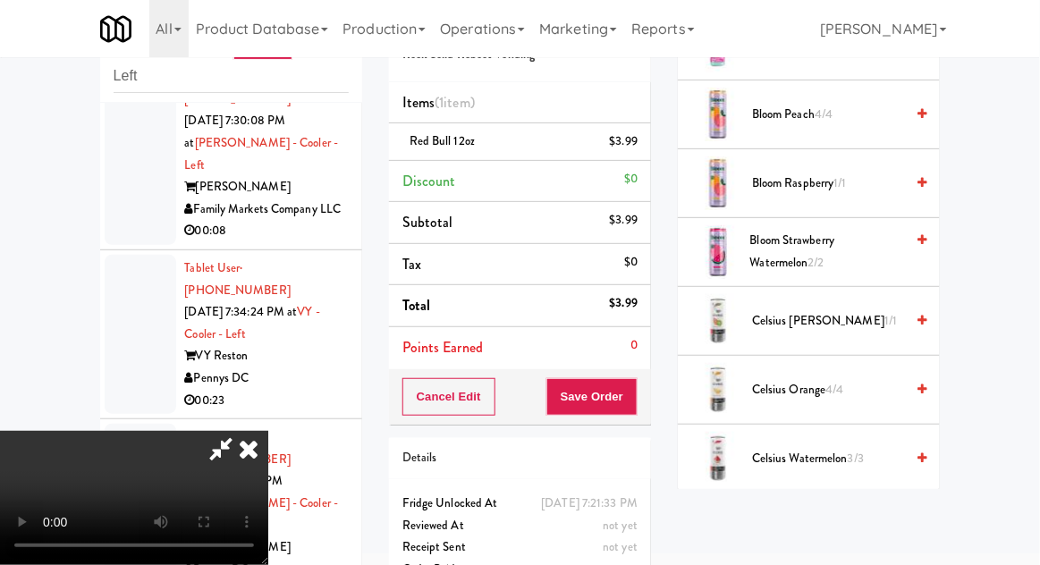
scroll to position [0, 0]
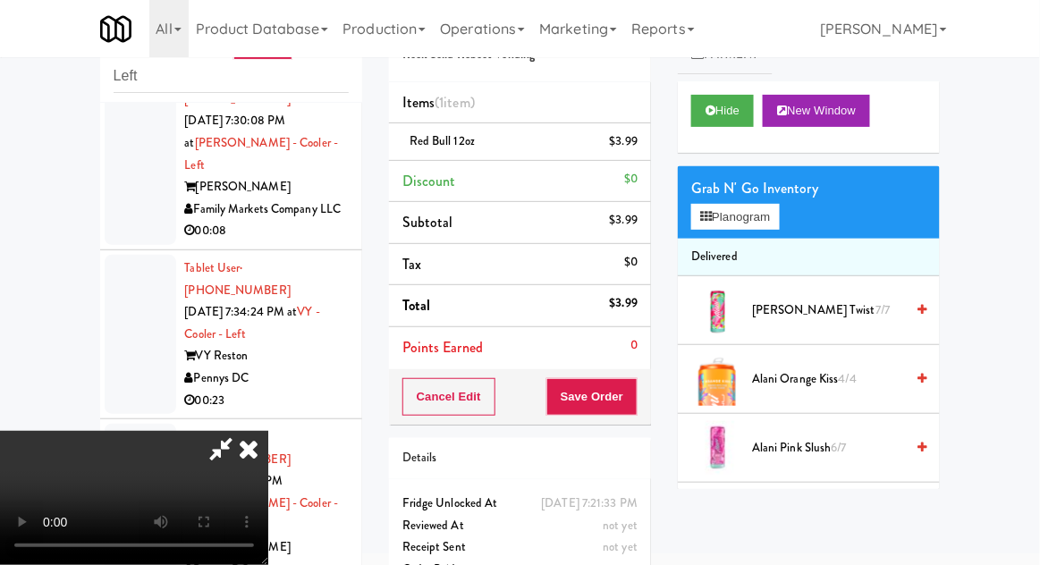
click at [749, 181] on div "Grab N' Go Inventory" at bounding box center [808, 188] width 235 height 27
click at [747, 226] on button "Planogram" at bounding box center [735, 217] width 88 height 27
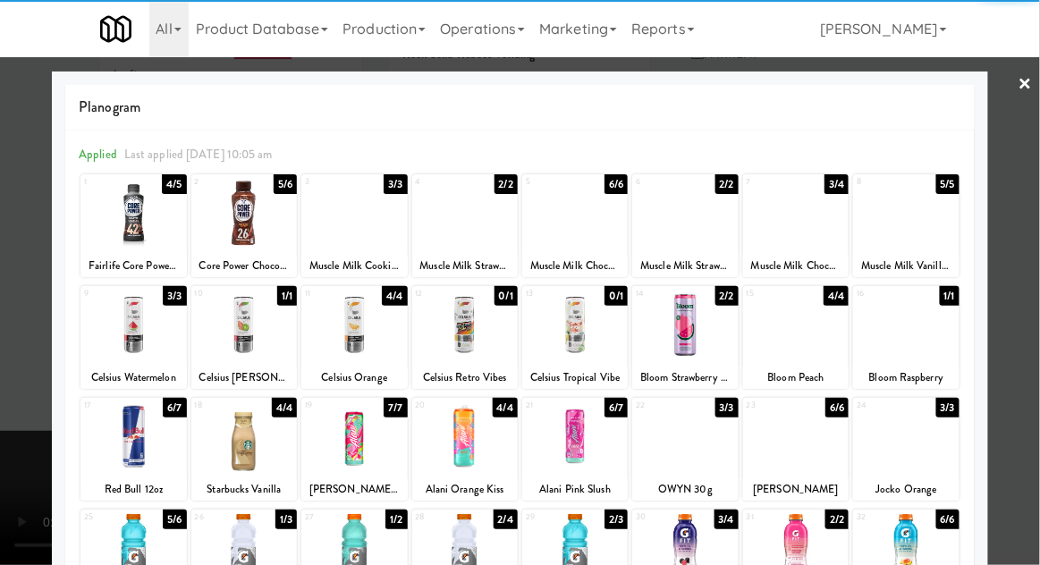
click at [21, 301] on div at bounding box center [520, 282] width 1040 height 565
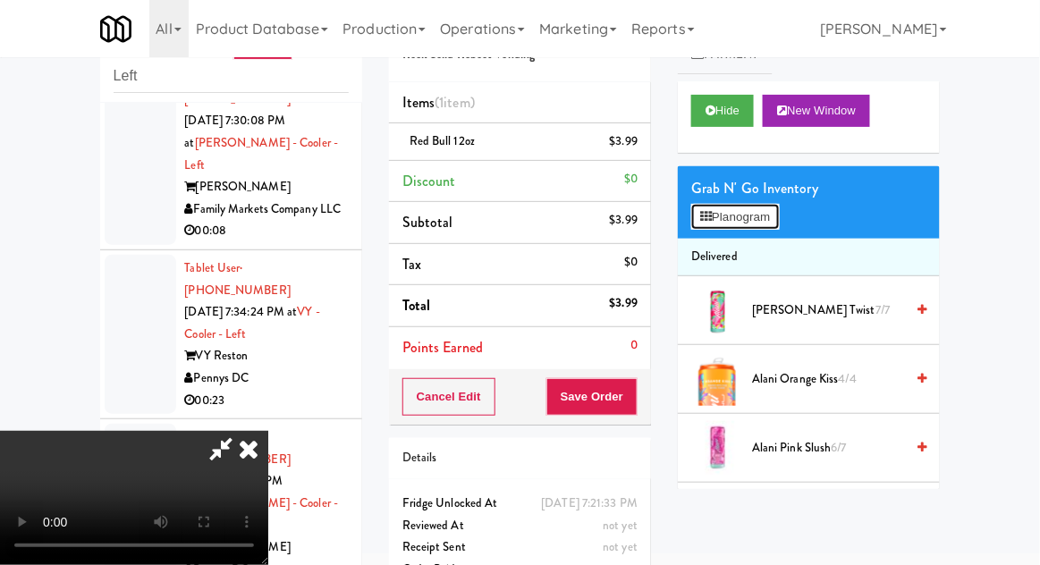
click at [762, 225] on button "Planogram" at bounding box center [735, 217] width 88 height 27
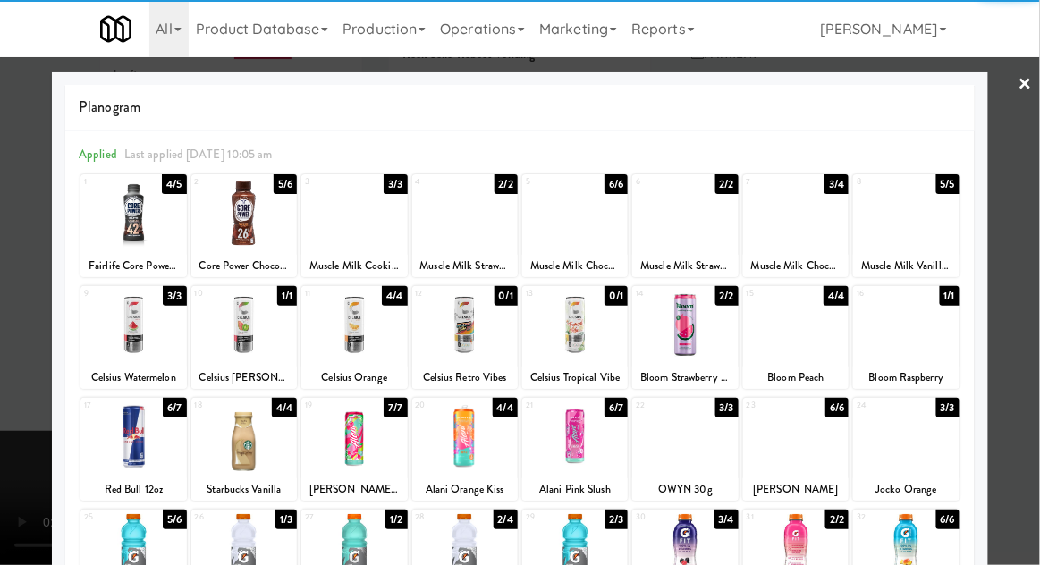
click at [115, 238] on div at bounding box center [132, 213] width 105 height 69
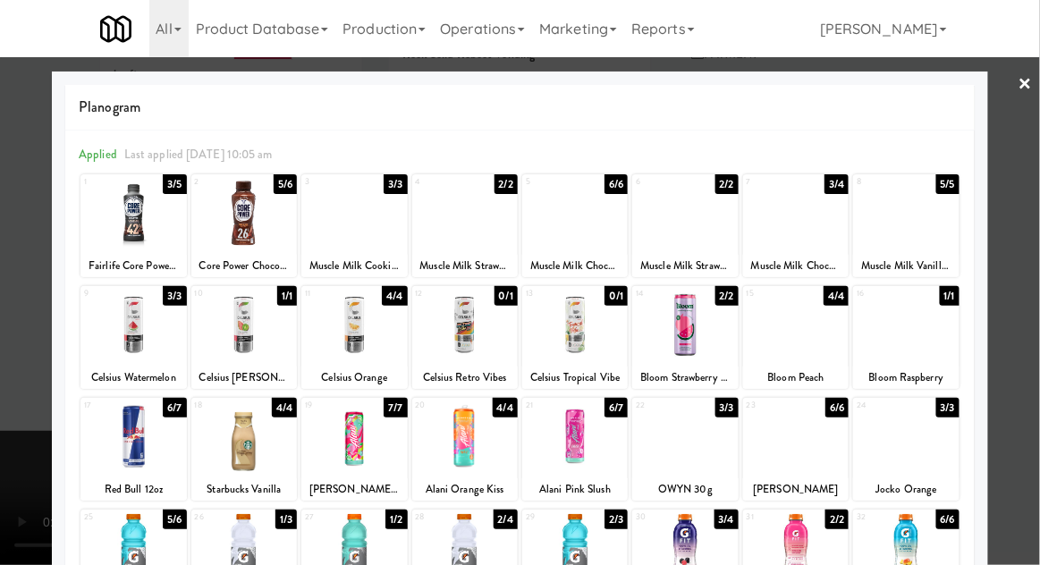
click at [5, 265] on div at bounding box center [520, 282] width 1040 height 565
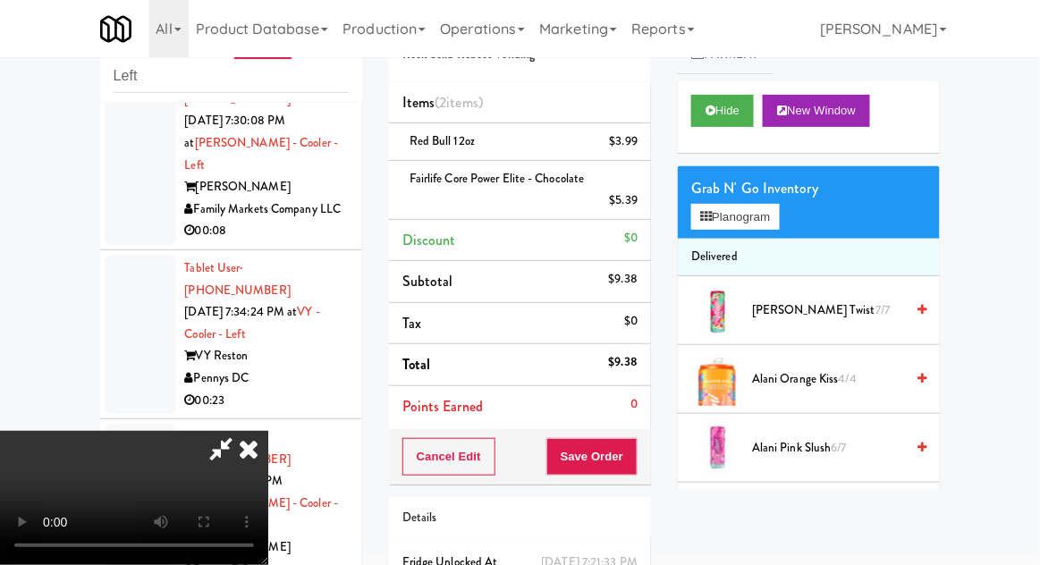
scroll to position [65, 0]
click at [625, 461] on button "Save Order" at bounding box center [591, 457] width 91 height 38
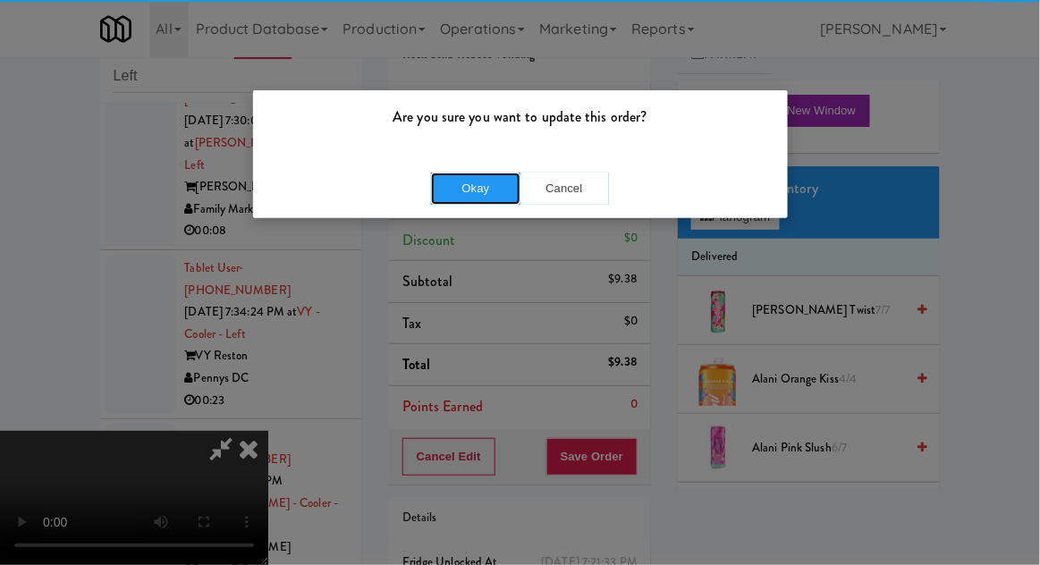
click at [455, 197] on button "Okay" at bounding box center [475, 189] width 89 height 32
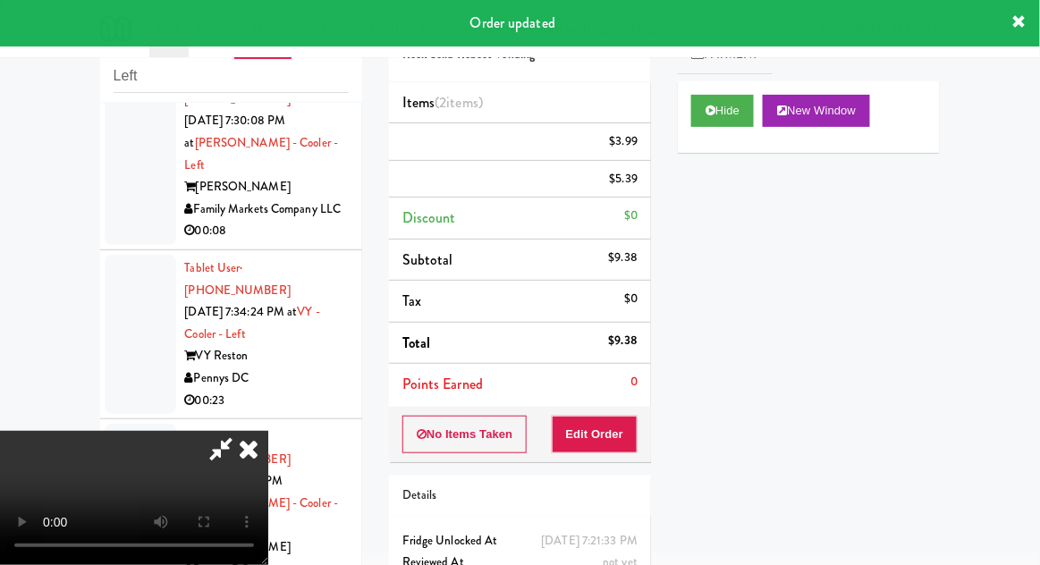
scroll to position [0, 0]
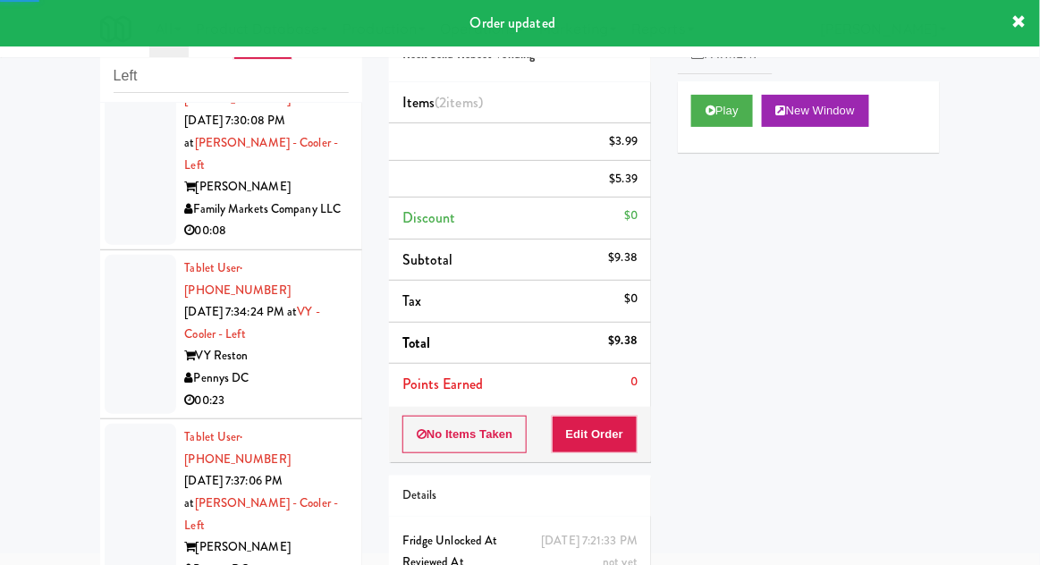
click at [101, 419] on li "Tablet User · (415) 650-8201 [DATE] 7:37:06 PM at [PERSON_NAME][GEOGRAPHIC_DATA…" at bounding box center [231, 514] width 262 height 191
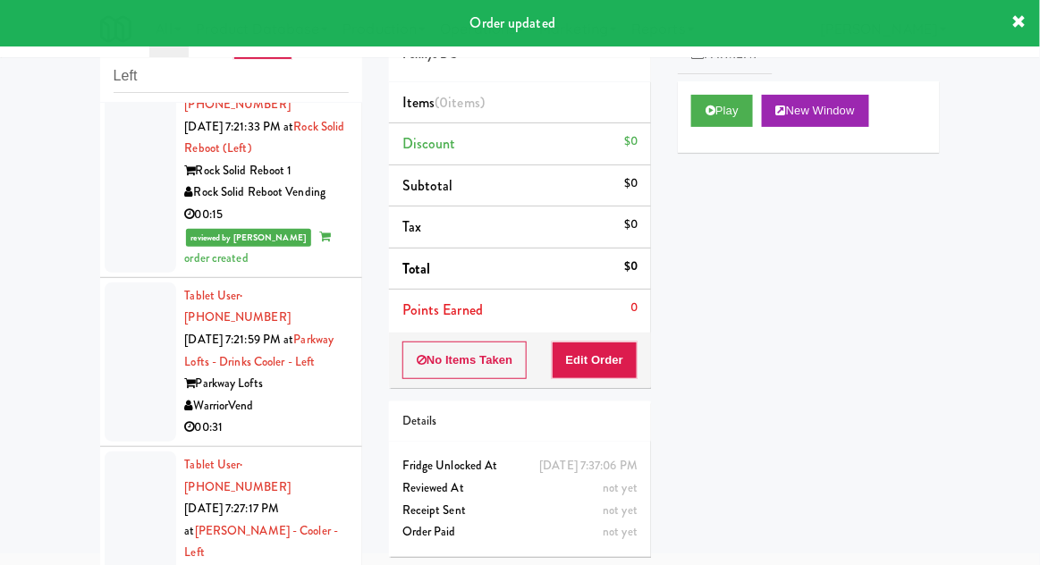
scroll to position [272, 0]
click at [128, 330] on div at bounding box center [141, 362] width 72 height 159
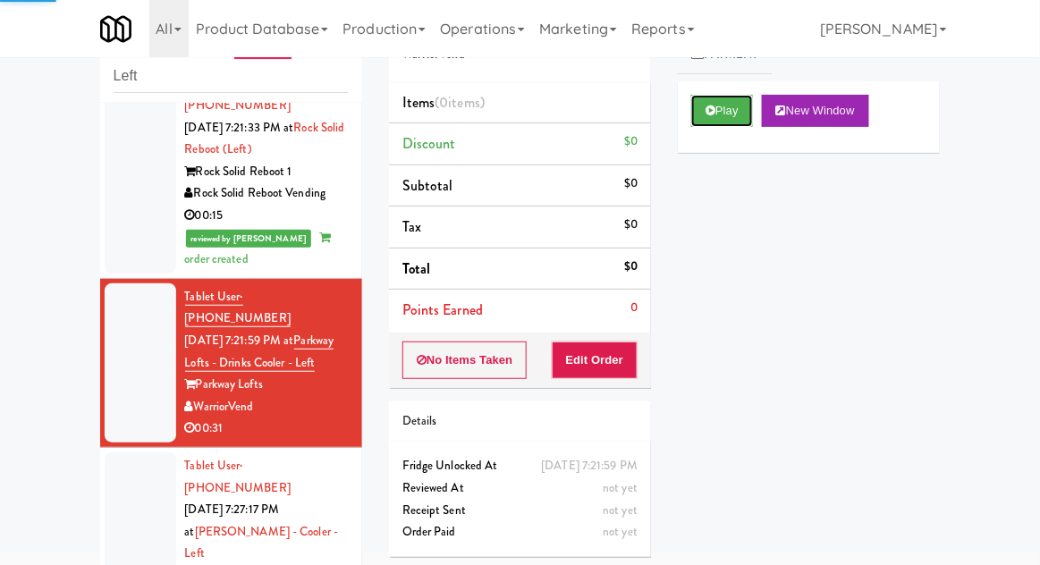
click at [733, 118] on button "Play" at bounding box center [722, 111] width 62 height 32
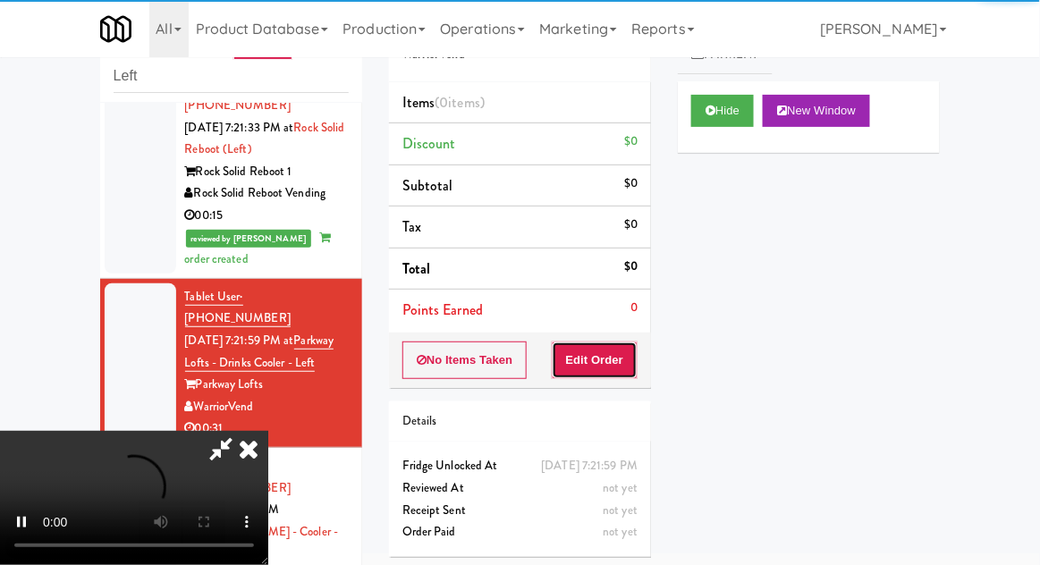
click at [595, 375] on button "Edit Order" at bounding box center [595, 360] width 87 height 38
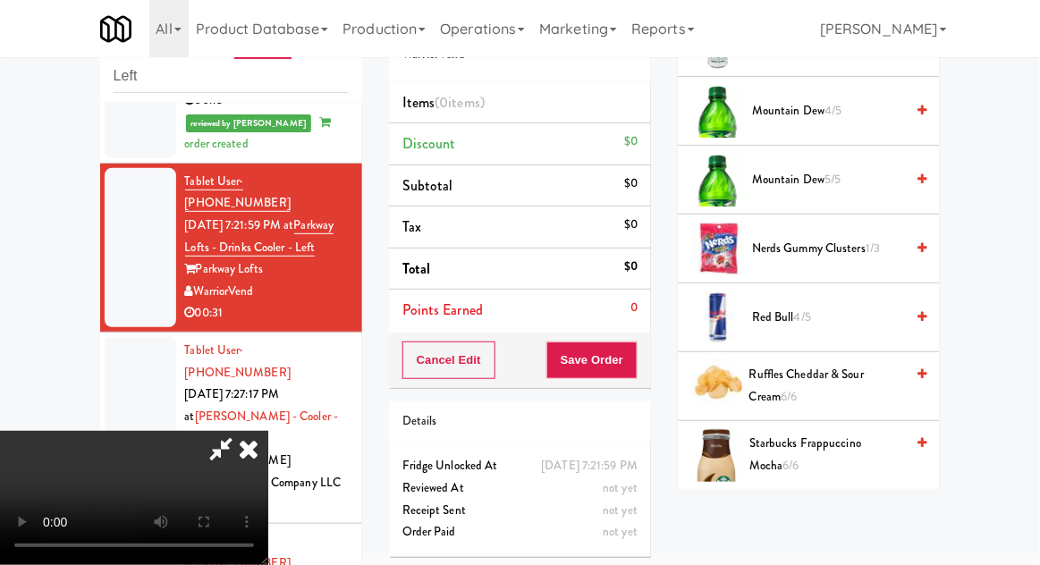
scroll to position [1733, 0]
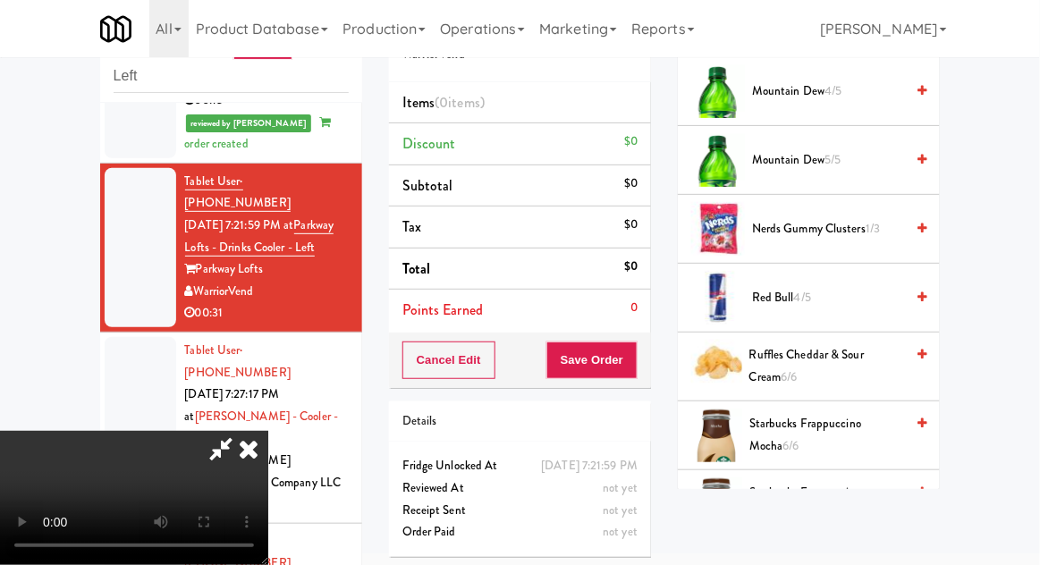
click at [840, 351] on span "Ruffles Cheddar & Sour Cream 6/6" at bounding box center [826, 366] width 155 height 44
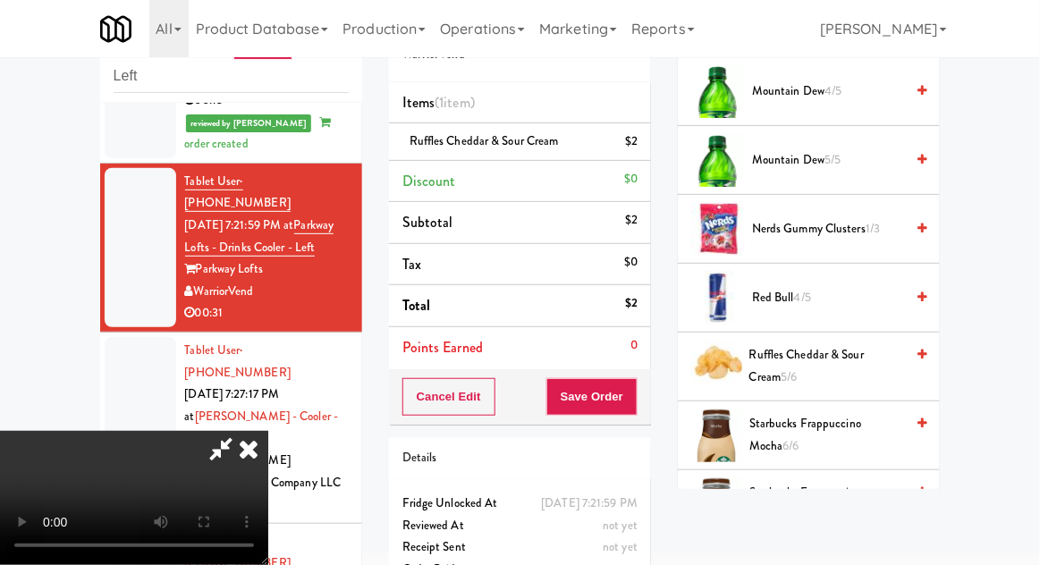
scroll to position [65, 0]
click at [630, 405] on button "Save Order" at bounding box center [591, 397] width 91 height 38
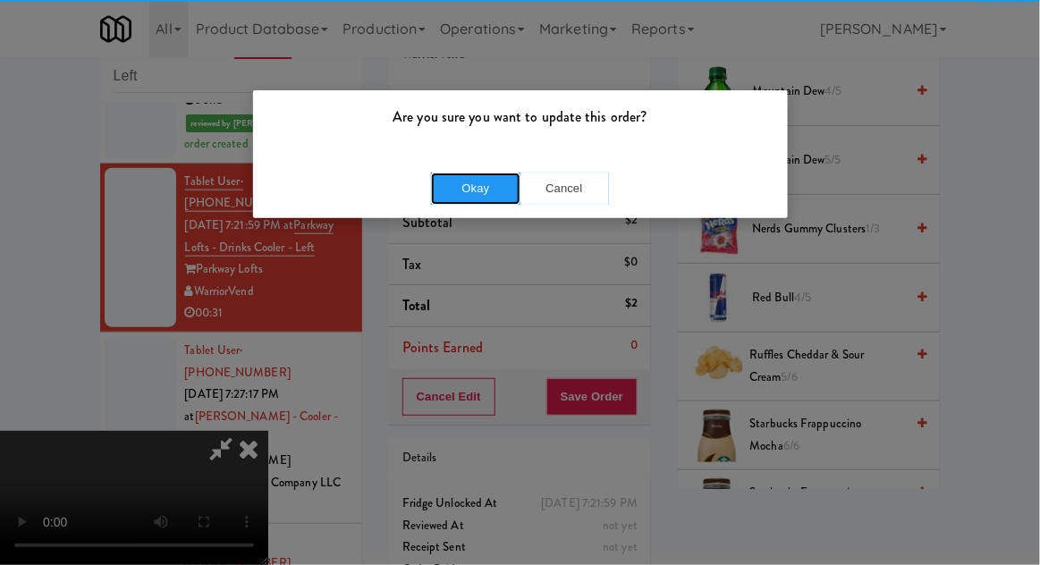
click at [465, 183] on button "Okay" at bounding box center [475, 189] width 89 height 32
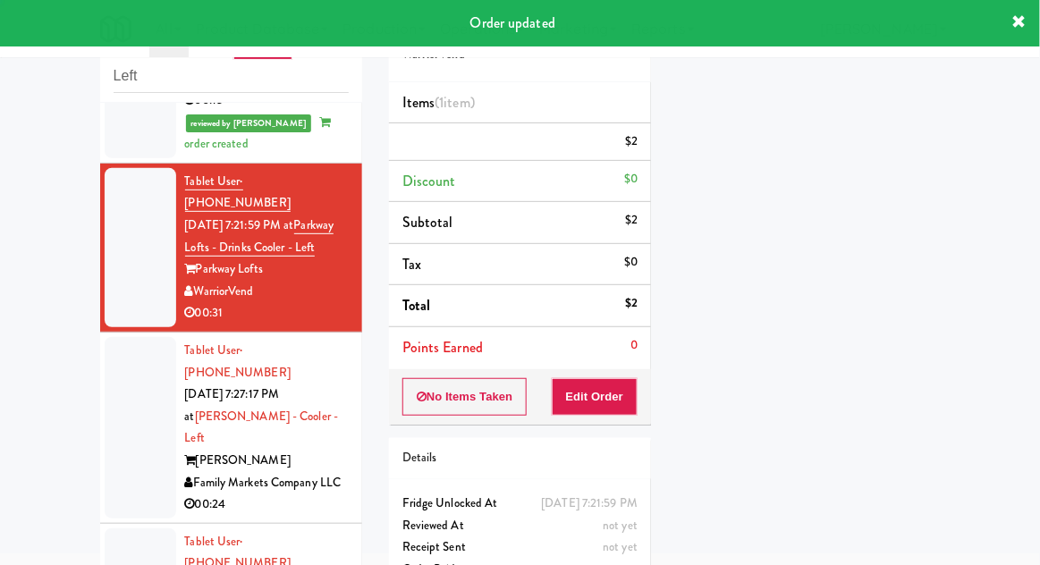
scroll to position [0, 0]
click at [112, 351] on div at bounding box center [141, 427] width 72 height 181
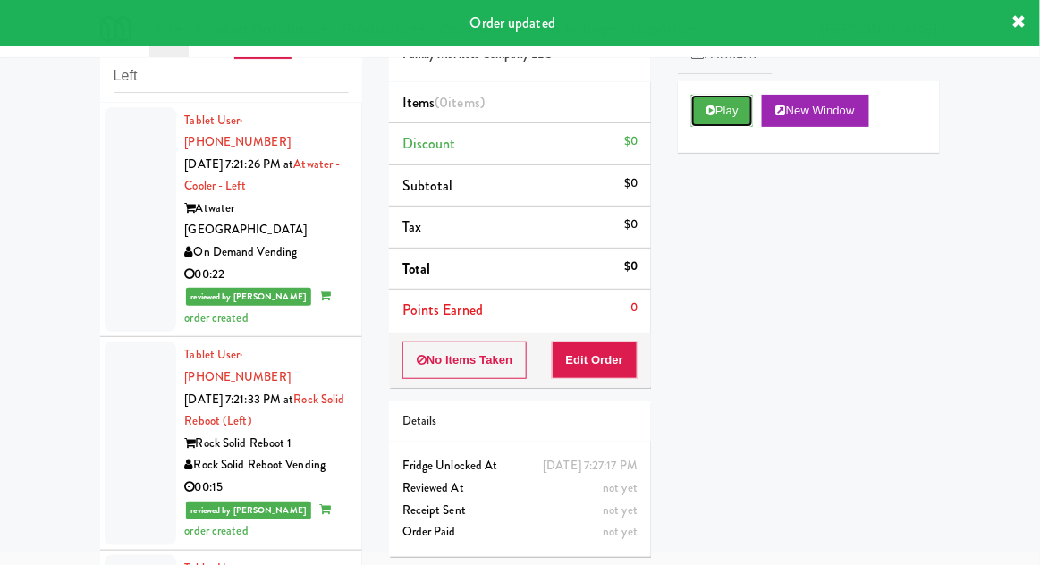
click at [743, 113] on button "Play" at bounding box center [722, 111] width 62 height 32
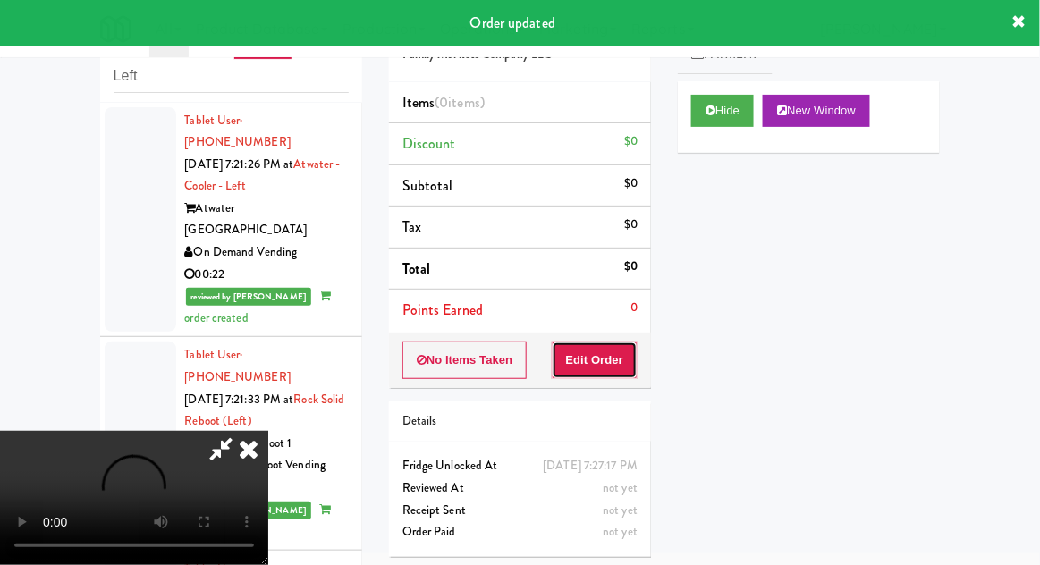
click at [612, 346] on button "Edit Order" at bounding box center [595, 360] width 87 height 38
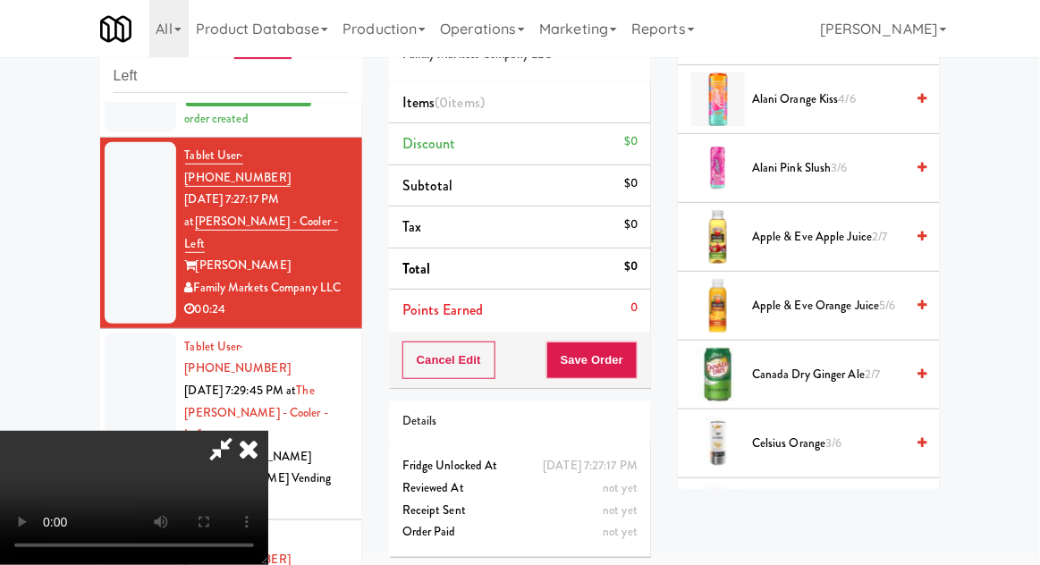
scroll to position [299, 0]
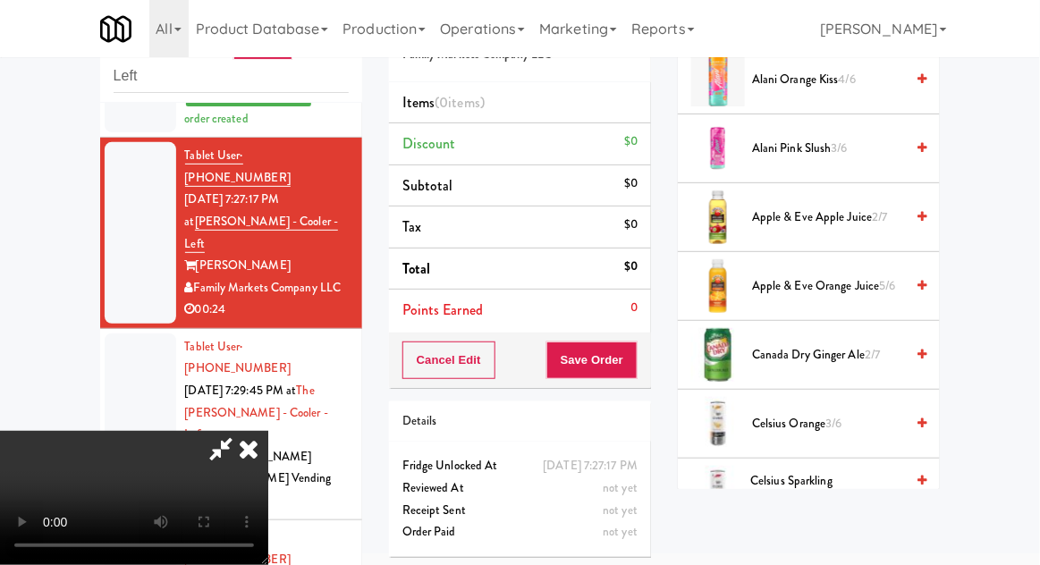
click at [861, 357] on span "Canada Dry Ginger Ale 2/7" at bounding box center [828, 355] width 152 height 22
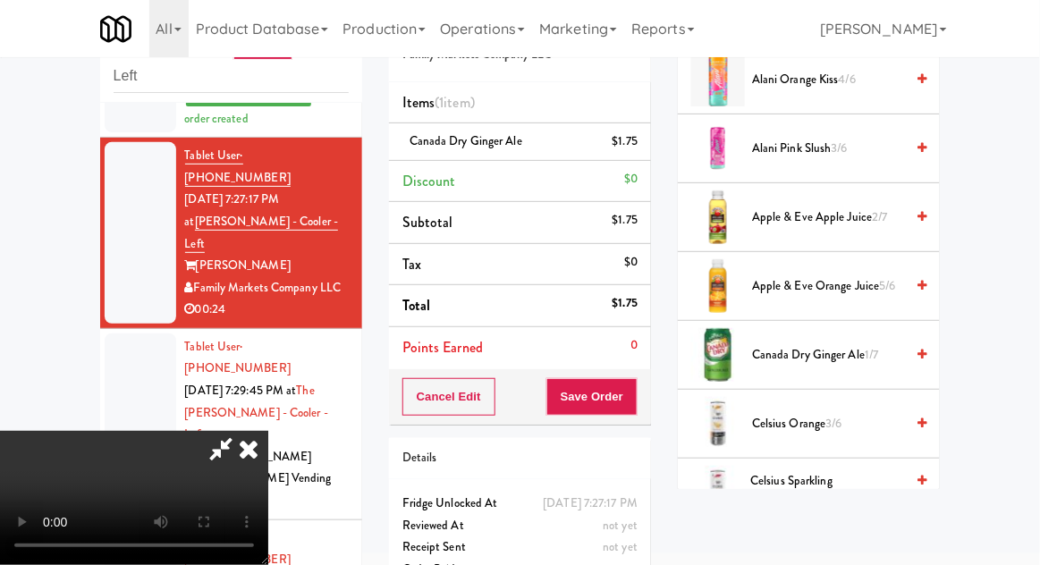
scroll to position [65, 0]
click at [636, 394] on button "Save Order" at bounding box center [591, 397] width 91 height 38
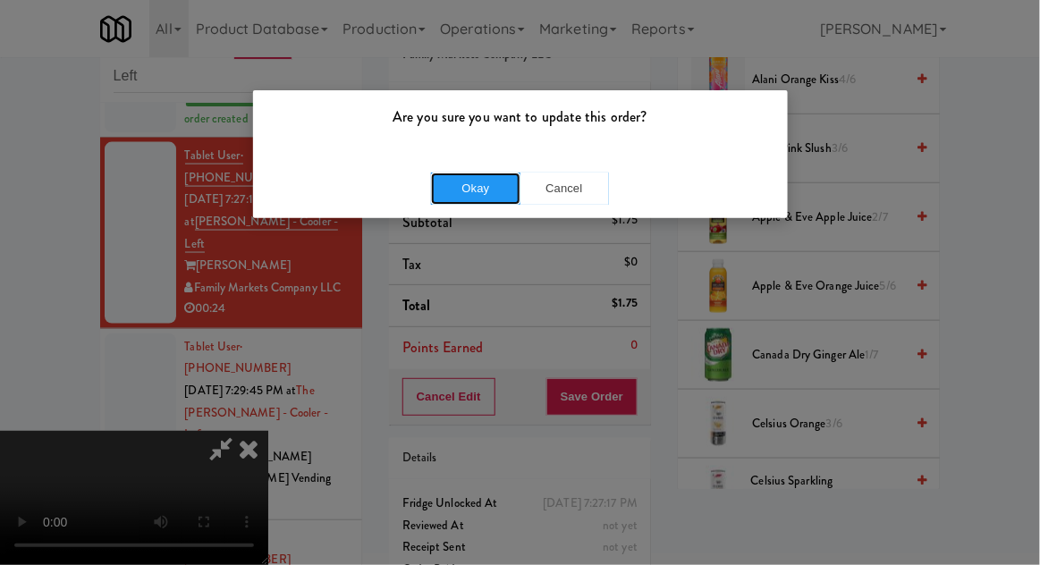
click at [476, 201] on button "Okay" at bounding box center [475, 189] width 89 height 32
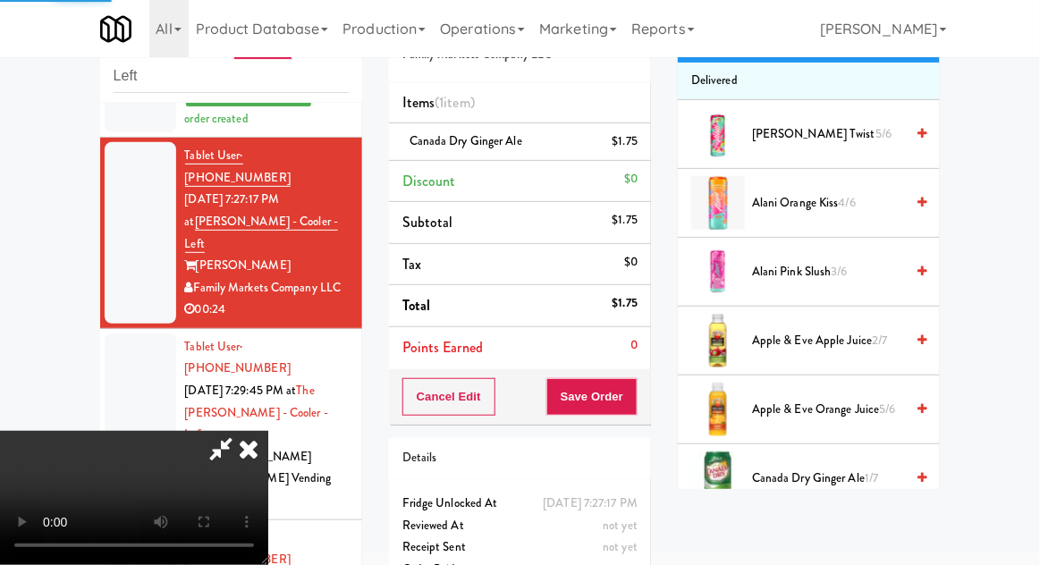
scroll to position [0, 0]
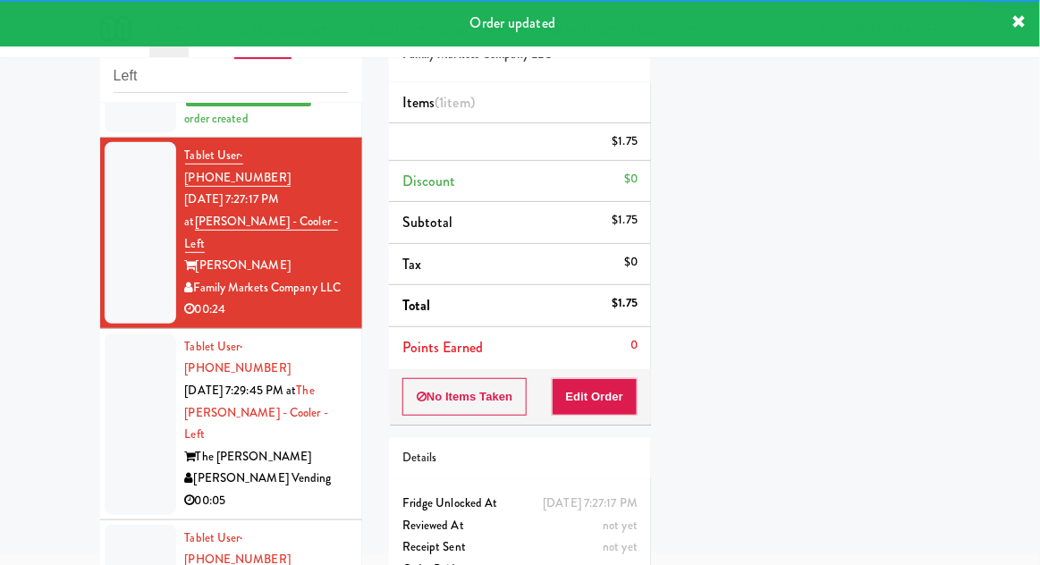
click at [112, 333] on div at bounding box center [141, 423] width 72 height 181
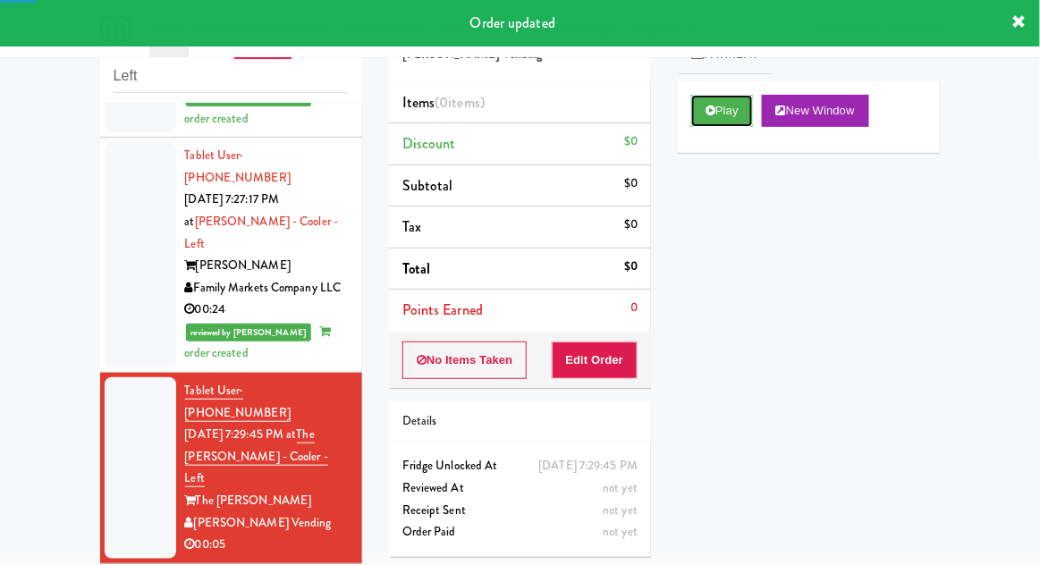
click at [743, 113] on button "Play" at bounding box center [722, 111] width 62 height 32
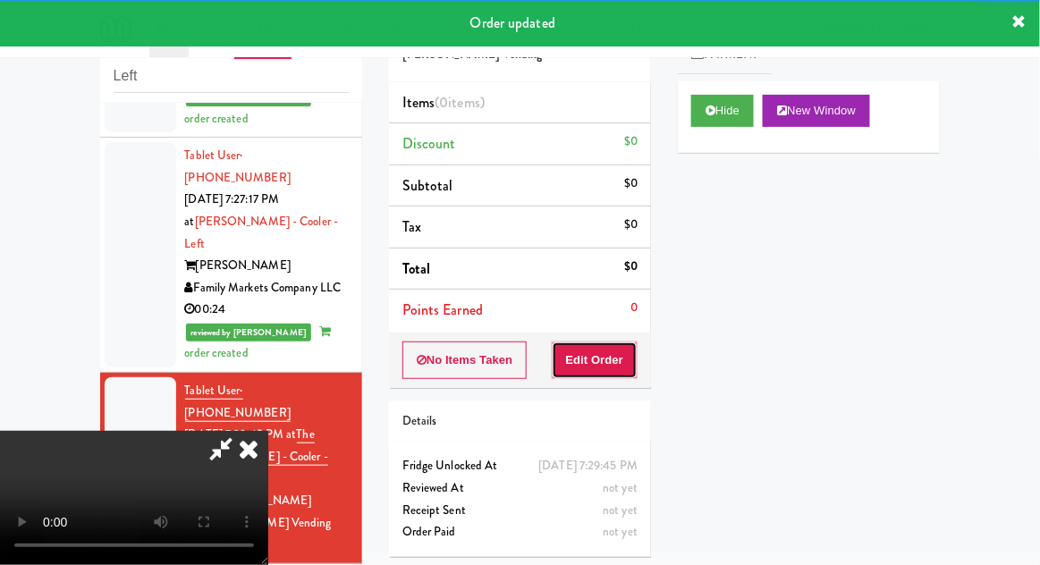
click at [609, 365] on button "Edit Order" at bounding box center [595, 360] width 87 height 38
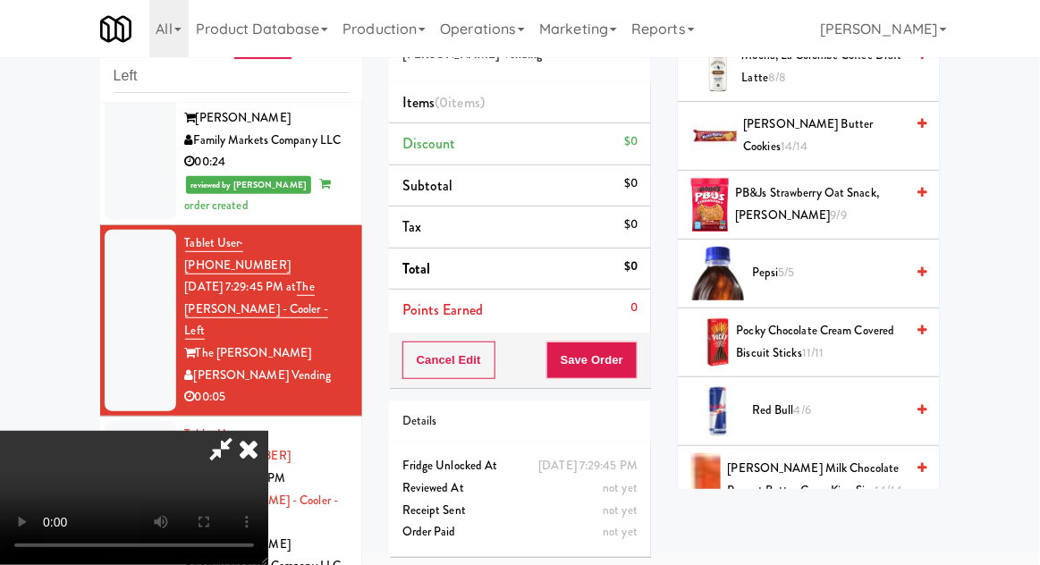
scroll to position [1916, 0]
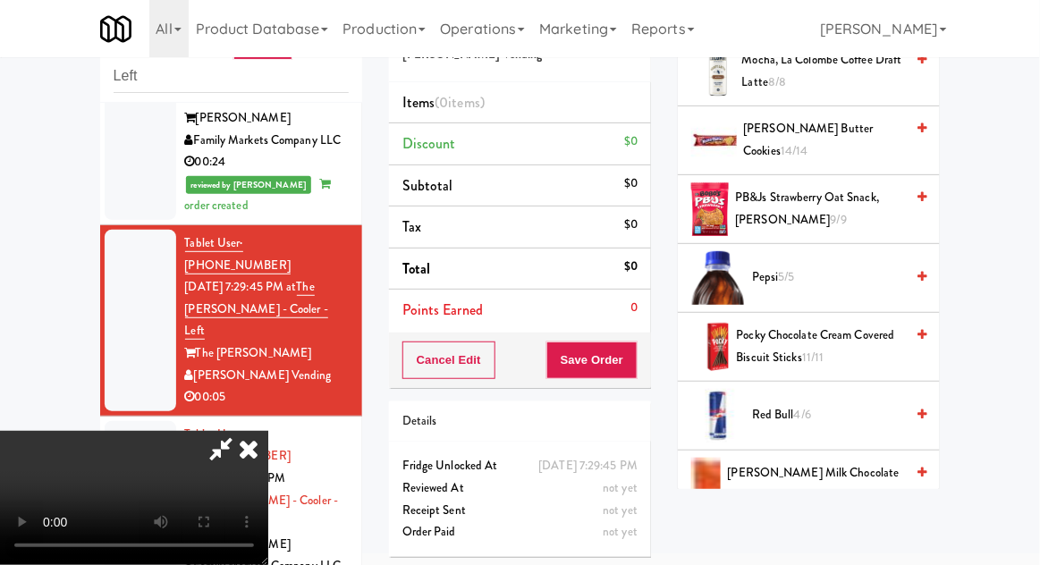
click at [837, 462] on span "[PERSON_NAME] Milk Chocolate Peanut Butter Cups, King Size 14/14" at bounding box center [816, 484] width 177 height 44
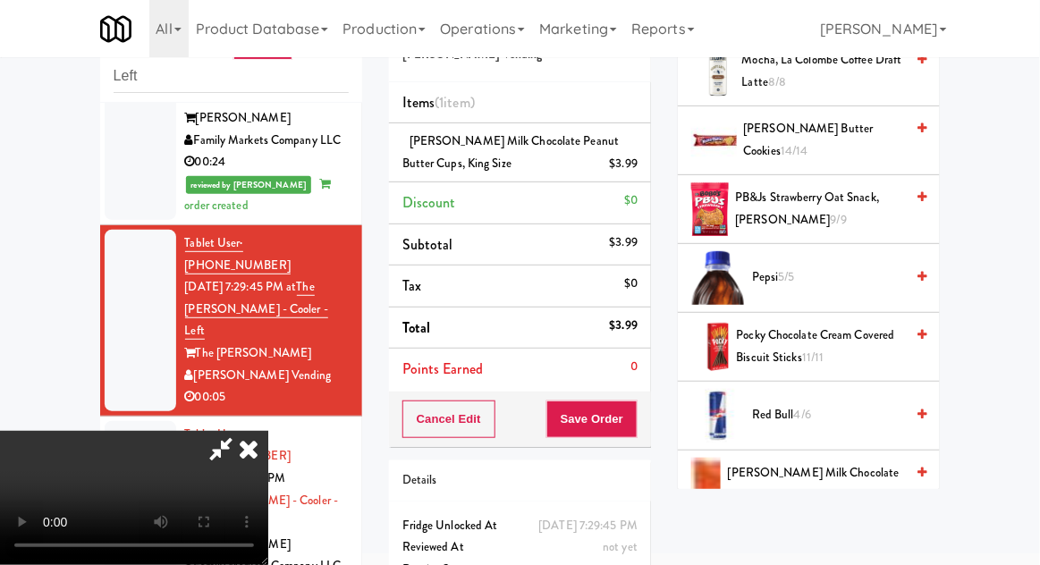
scroll to position [65, 0]
click at [634, 426] on button "Save Order" at bounding box center [591, 419] width 91 height 38
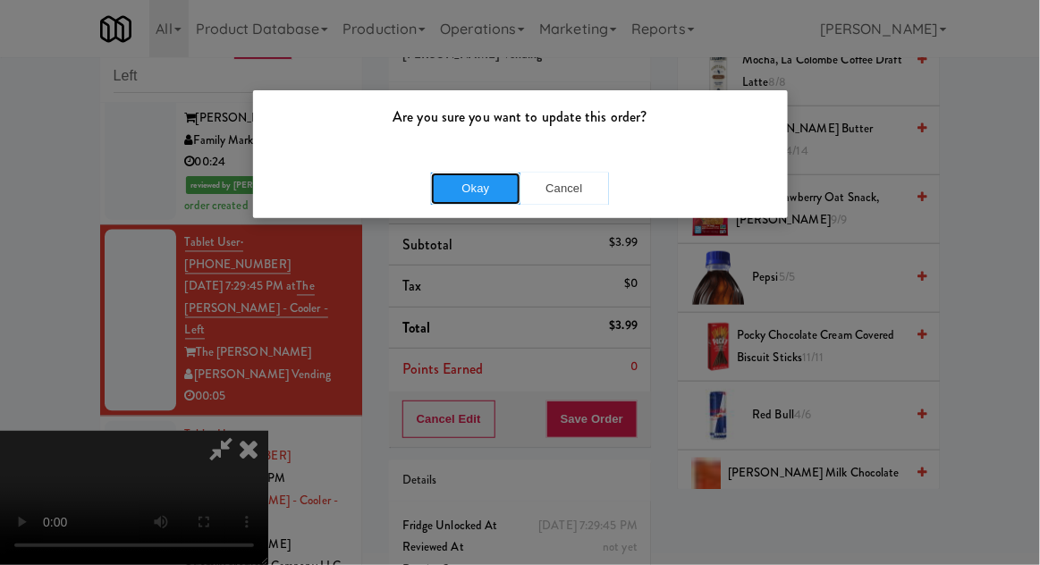
click at [444, 184] on button "Okay" at bounding box center [475, 189] width 89 height 32
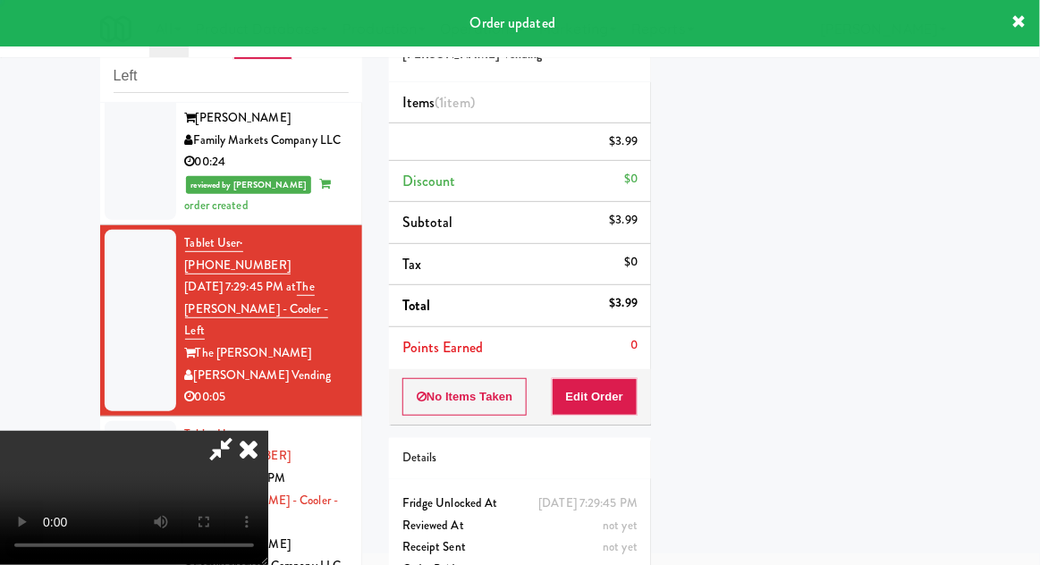
scroll to position [0, 0]
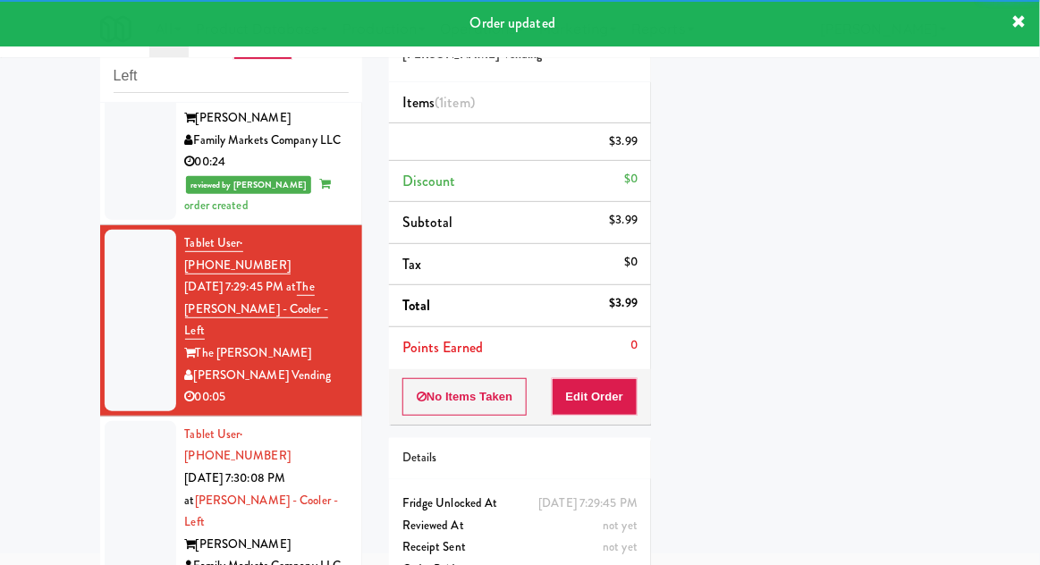
click at [100, 417] on li "Tablet User · (717) 440-0125 [DATE] 7:30:08 PM at Rowan - Cooler - Left Rowan F…" at bounding box center [231, 512] width 262 height 191
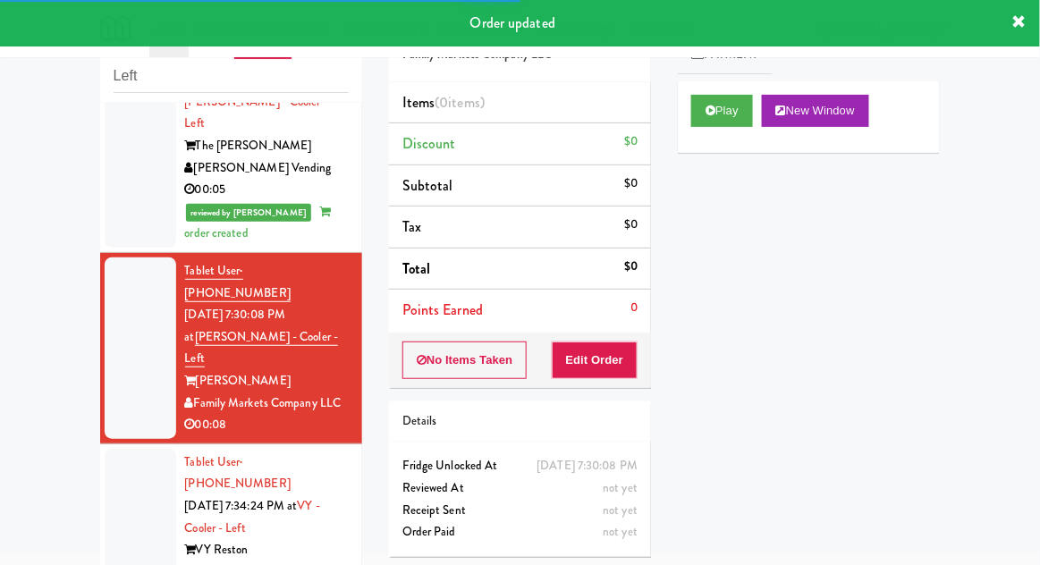
scroll to position [979, 0]
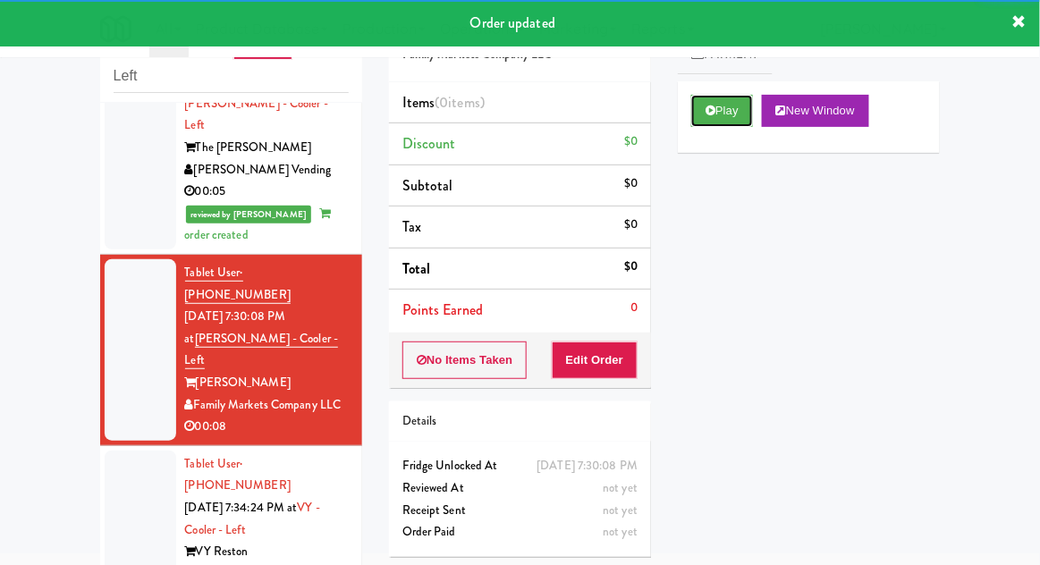
click at [724, 104] on button "Play" at bounding box center [722, 111] width 62 height 32
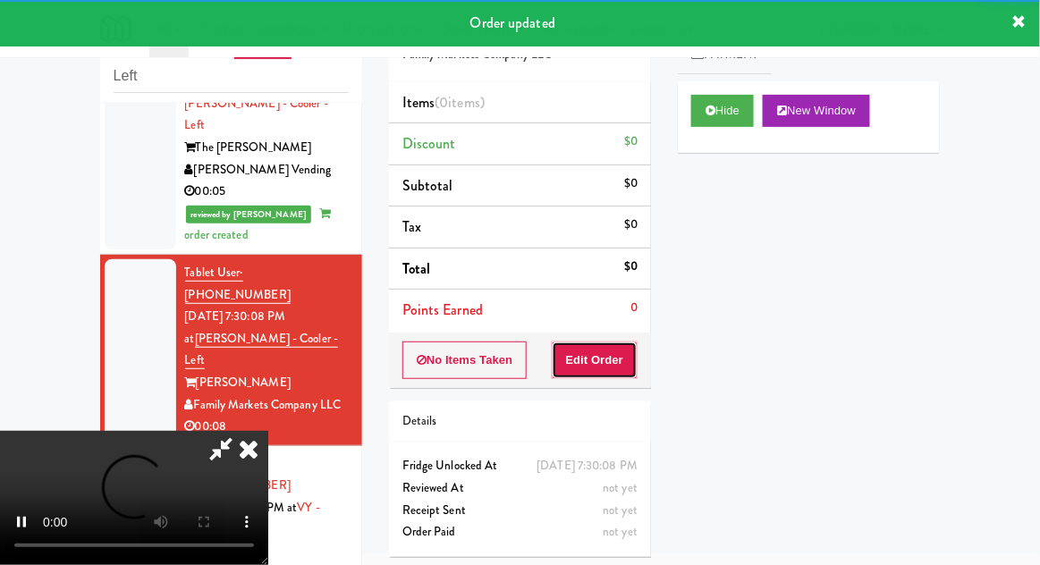
click at [597, 352] on button "Edit Order" at bounding box center [595, 360] width 87 height 38
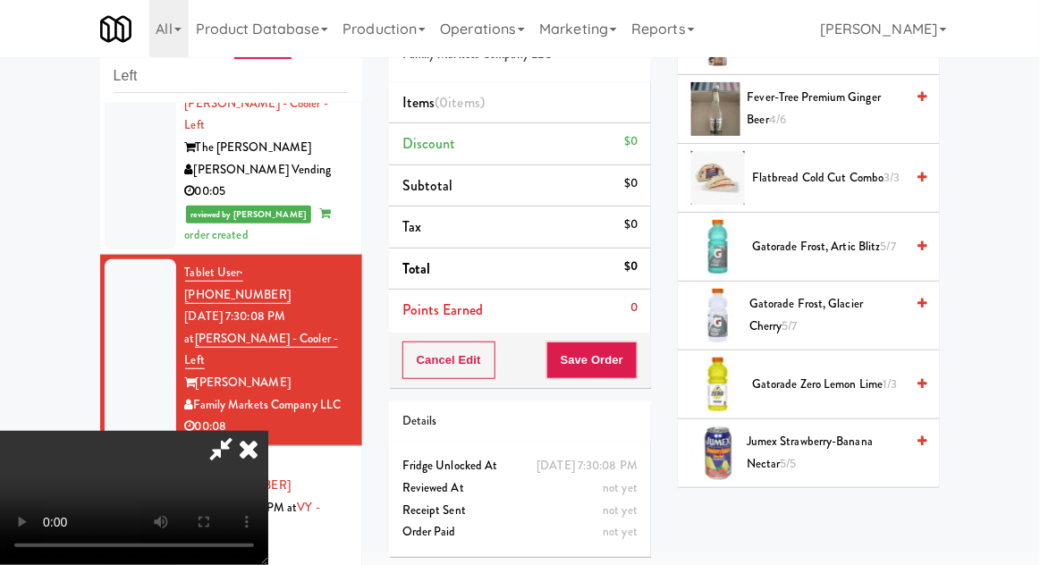
scroll to position [1441, 0]
click at [877, 383] on span "Gatorade Zero Lemon Lime 1/3" at bounding box center [828, 384] width 152 height 22
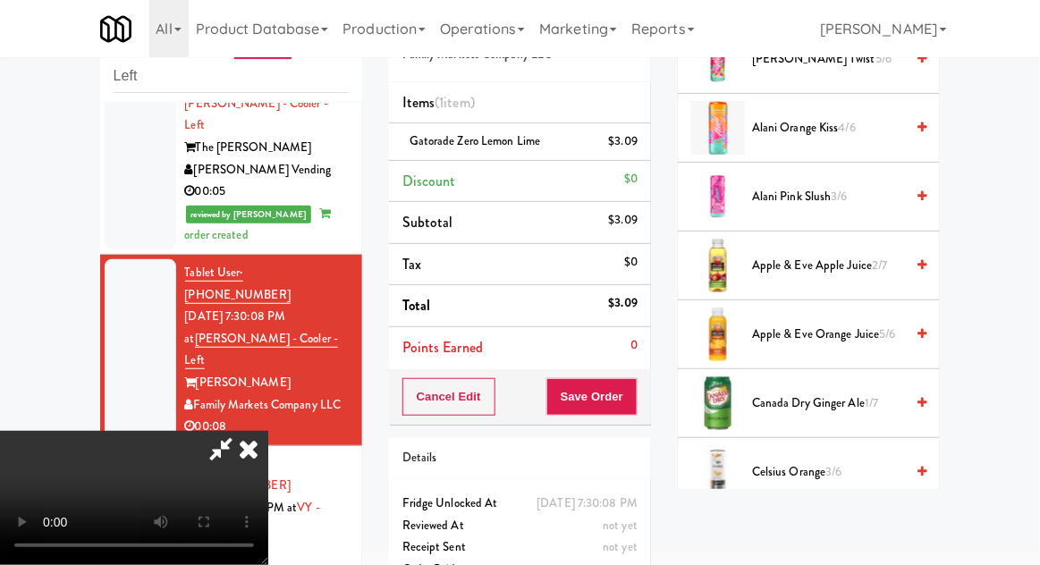
scroll to position [0, 0]
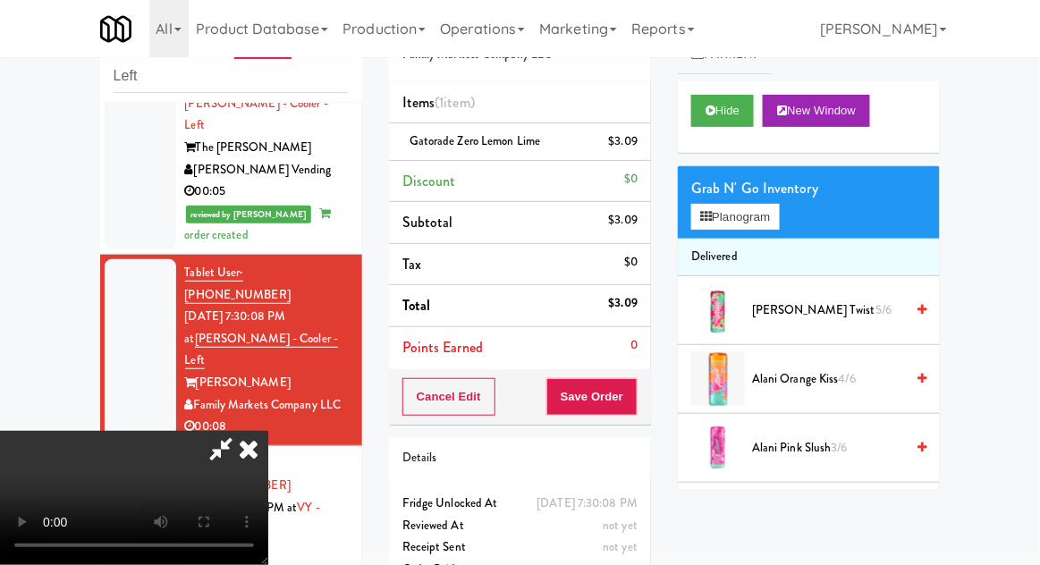
click at [815, 507] on span "Apple & Eve Apple Juice 2/7" at bounding box center [828, 517] width 152 height 22
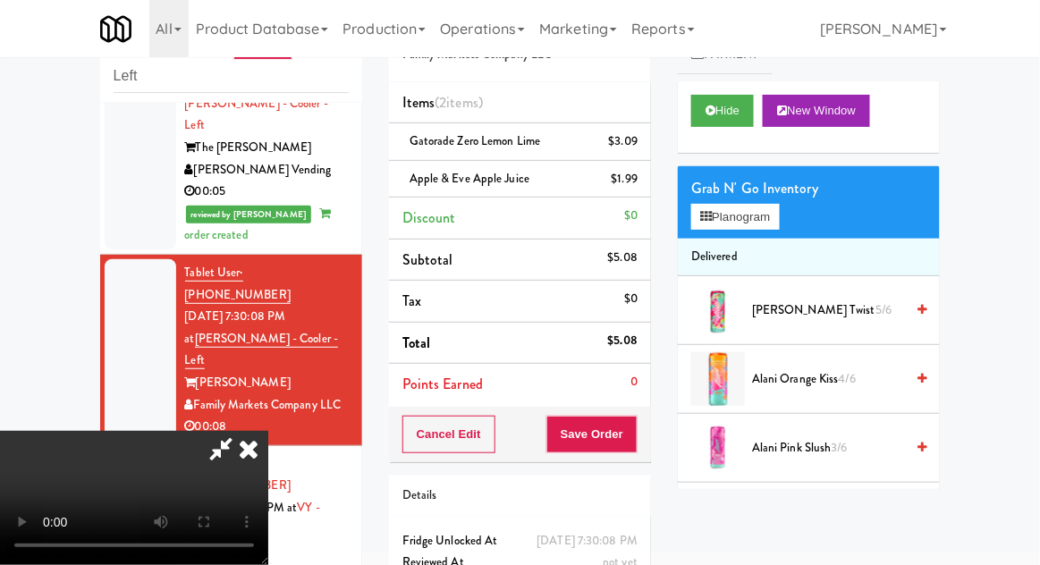
scroll to position [65, 0]
click at [636, 444] on button "Save Order" at bounding box center [591, 435] width 91 height 38
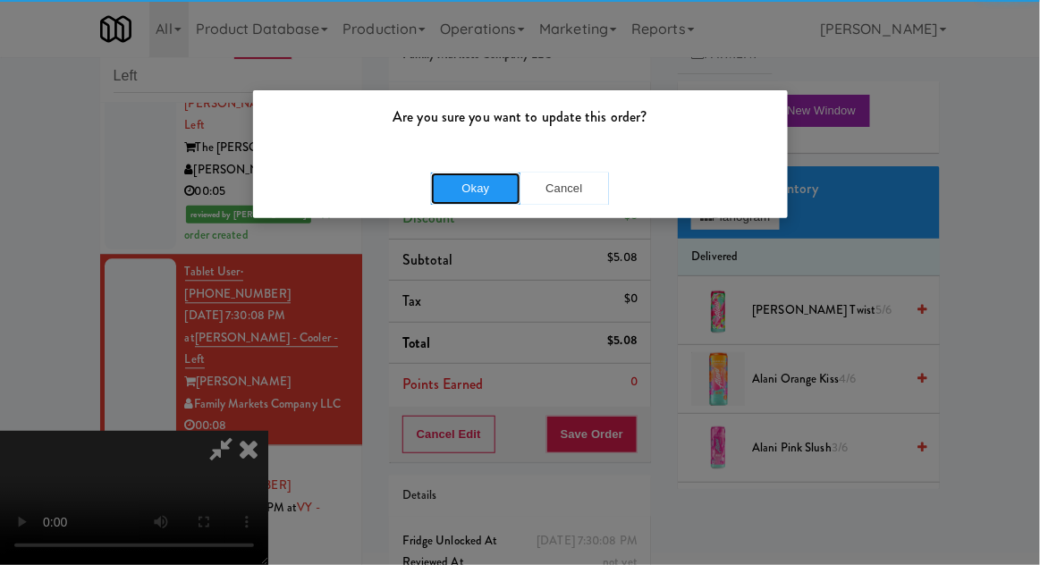
click at [451, 180] on button "Okay" at bounding box center [475, 189] width 89 height 32
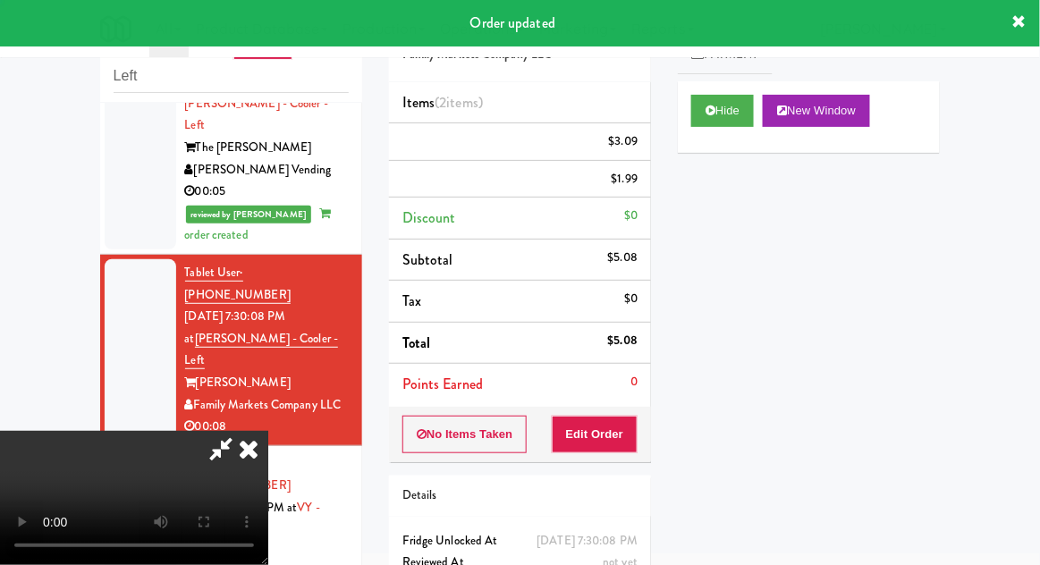
scroll to position [0, 0]
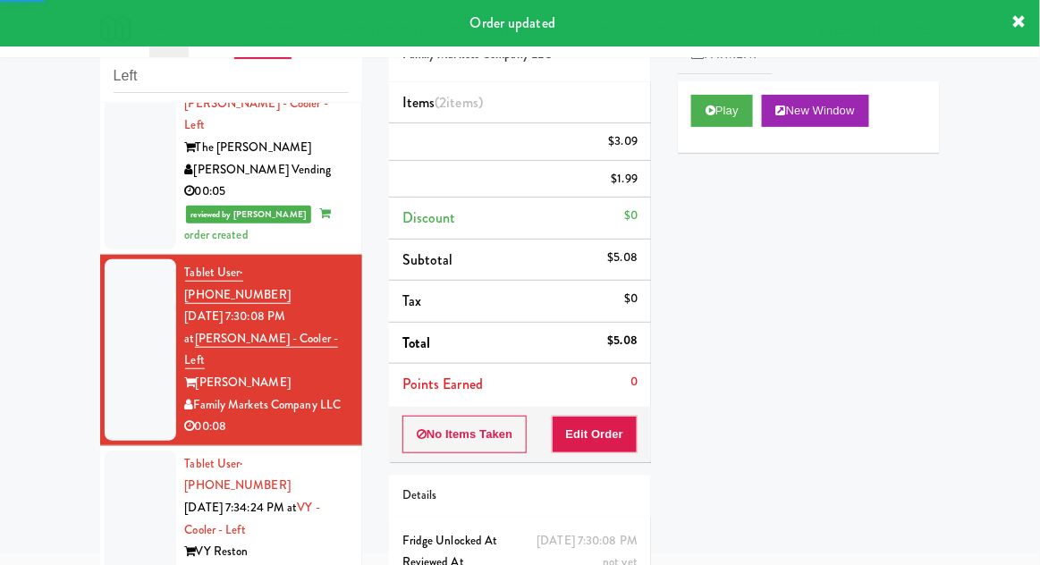
click at [127, 450] on div at bounding box center [141, 529] width 72 height 159
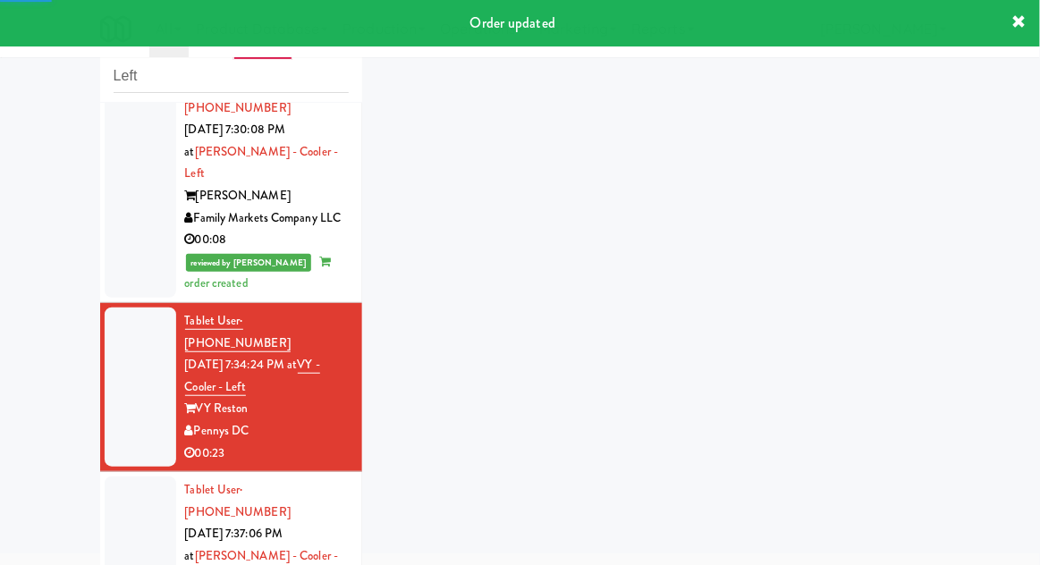
scroll to position [1218, 0]
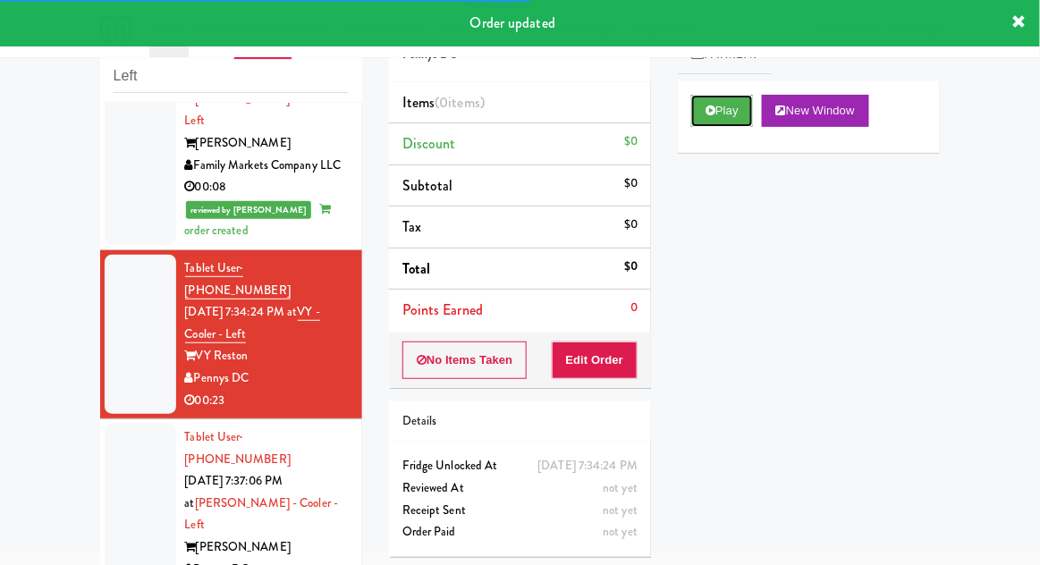
click at [738, 120] on button "Play" at bounding box center [722, 111] width 62 height 32
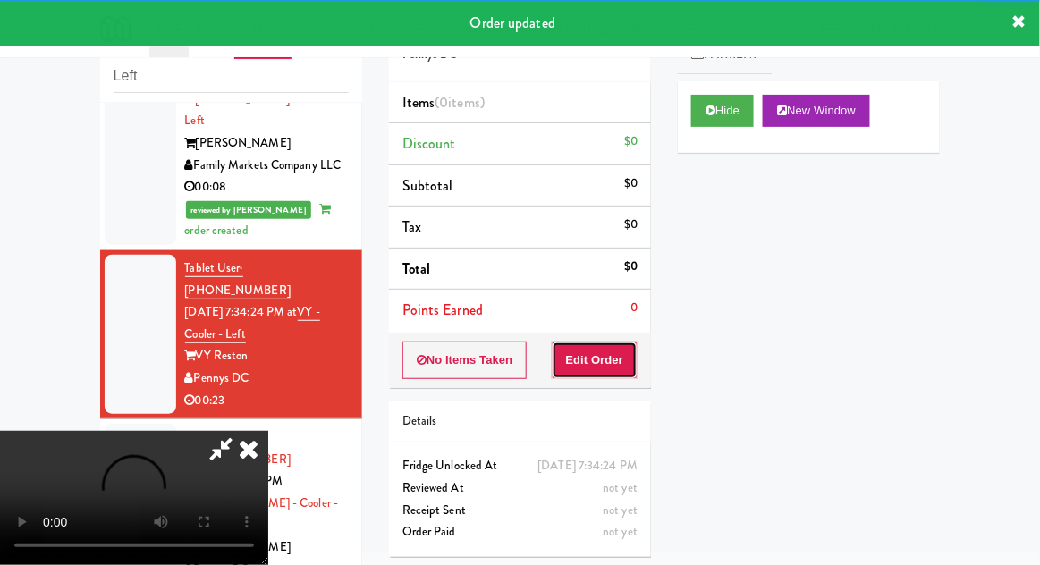
click at [609, 365] on button "Edit Order" at bounding box center [595, 360] width 87 height 38
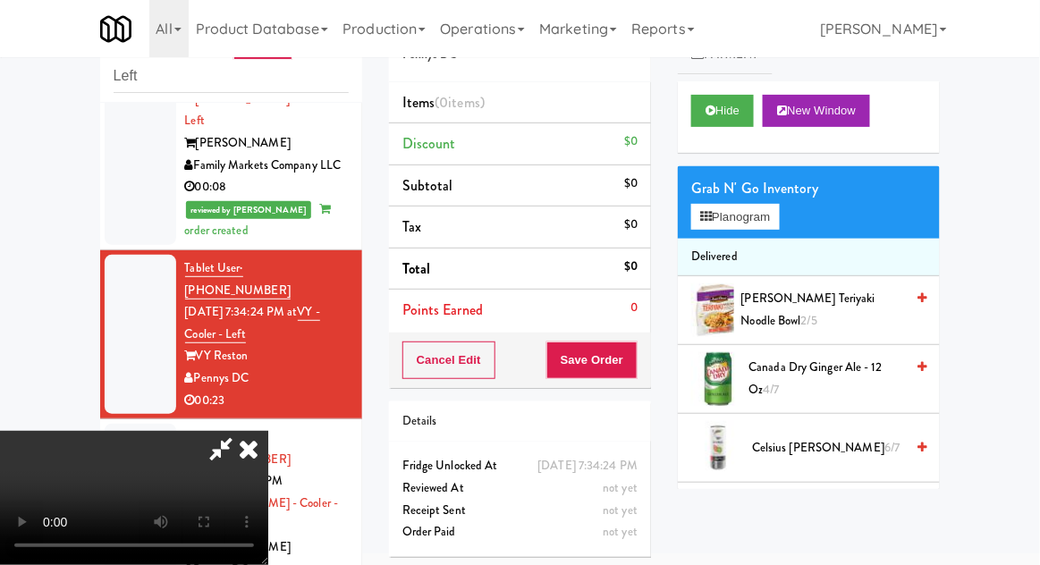
click at [834, 306] on span "[PERSON_NAME] Teriyaki Noodle Bowl 2/5" at bounding box center [823, 310] width 164 height 44
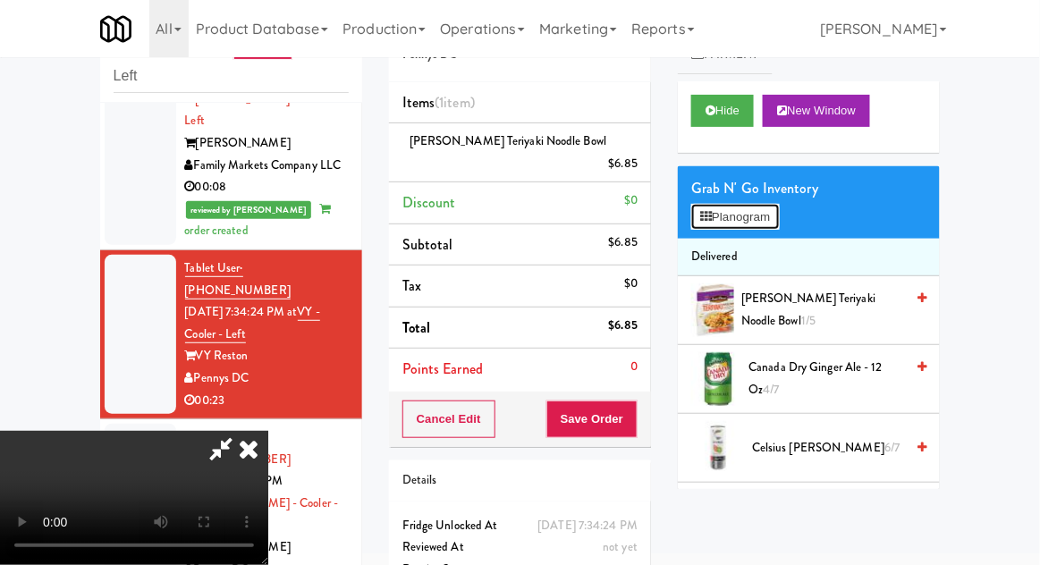
click at [757, 226] on button "Planogram" at bounding box center [735, 217] width 88 height 27
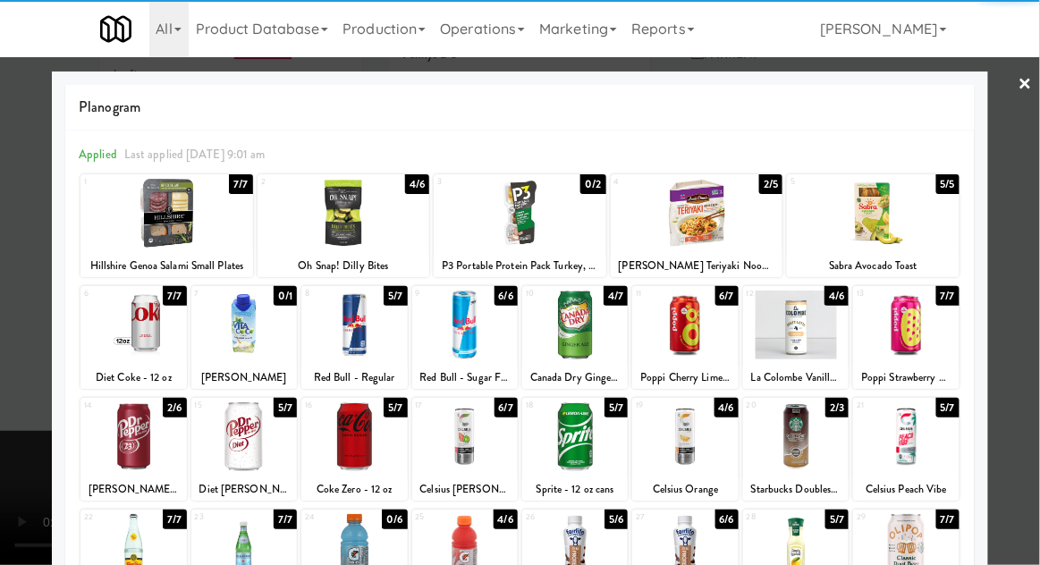
click at [336, 453] on div at bounding box center [353, 436] width 105 height 69
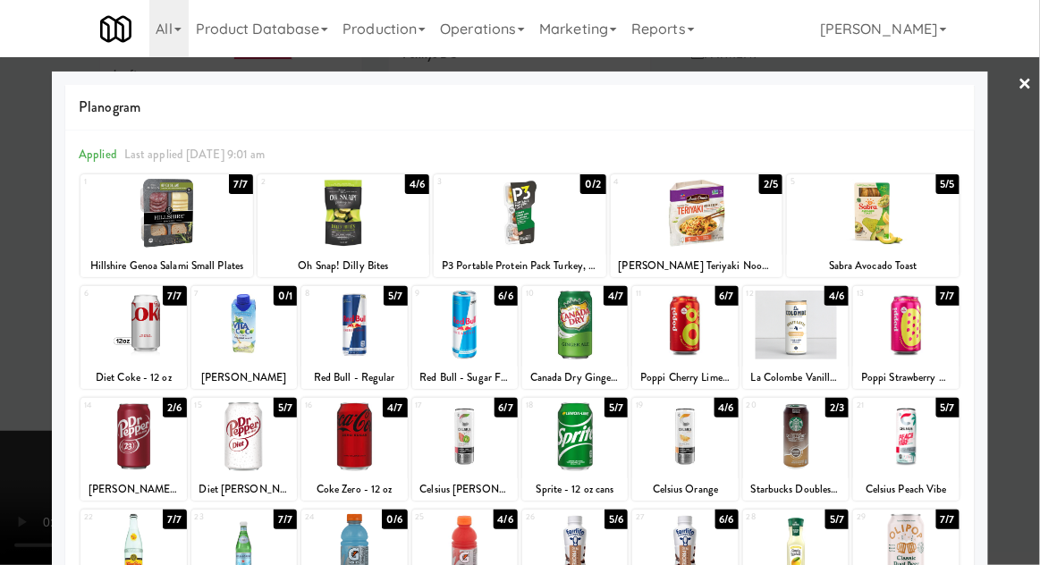
click at [21, 390] on div at bounding box center [520, 282] width 1040 height 565
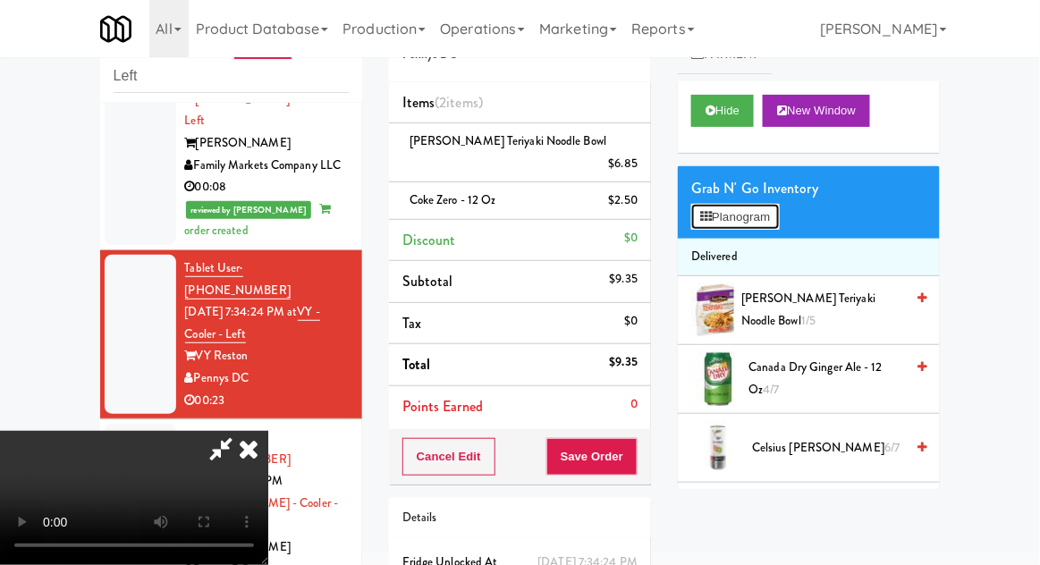
click at [767, 209] on button "Planogram" at bounding box center [735, 217] width 88 height 27
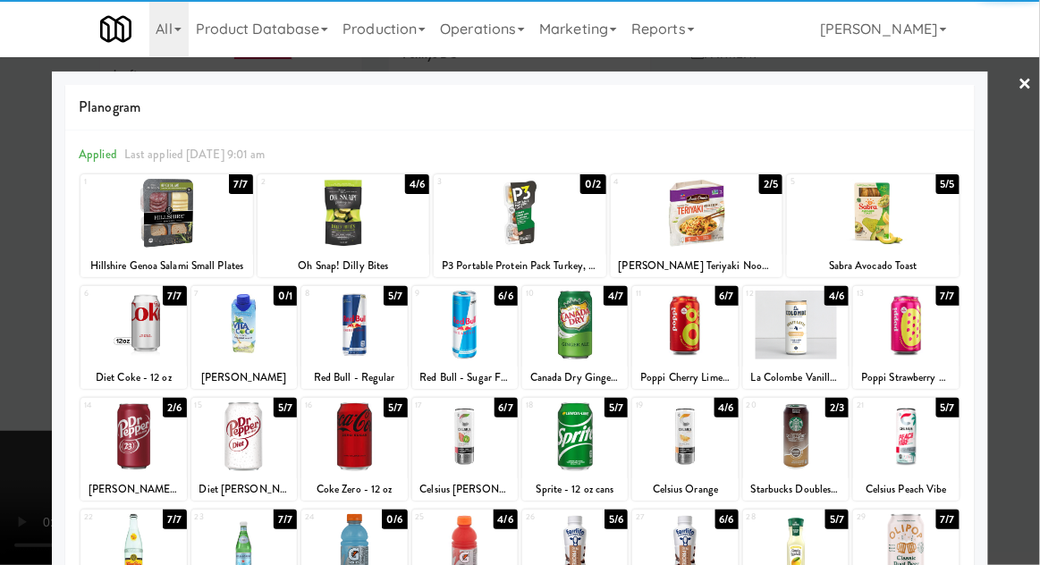
click at [238, 436] on div at bounding box center [243, 436] width 105 height 69
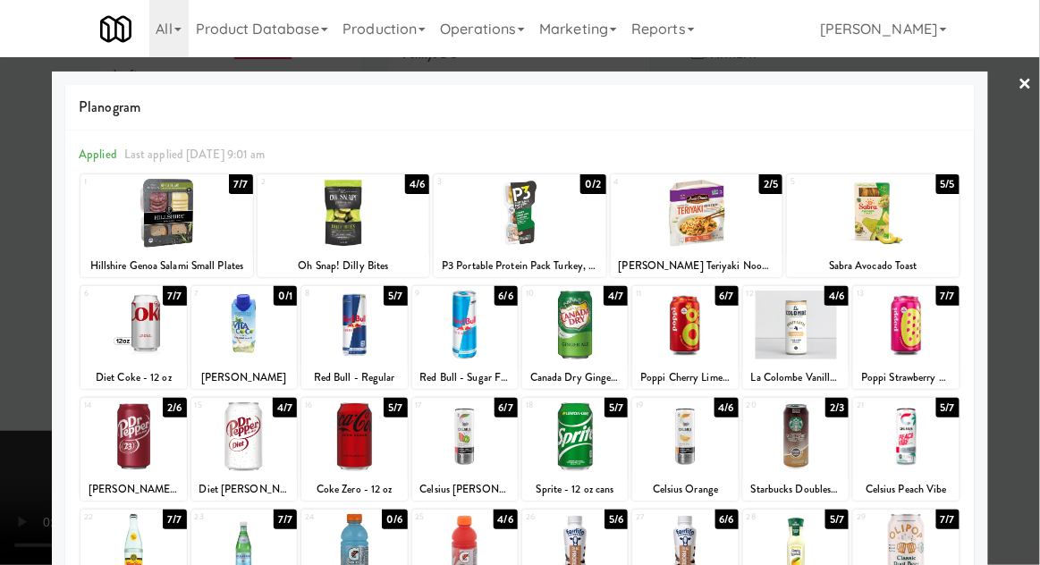
click at [22, 385] on div at bounding box center [520, 282] width 1040 height 565
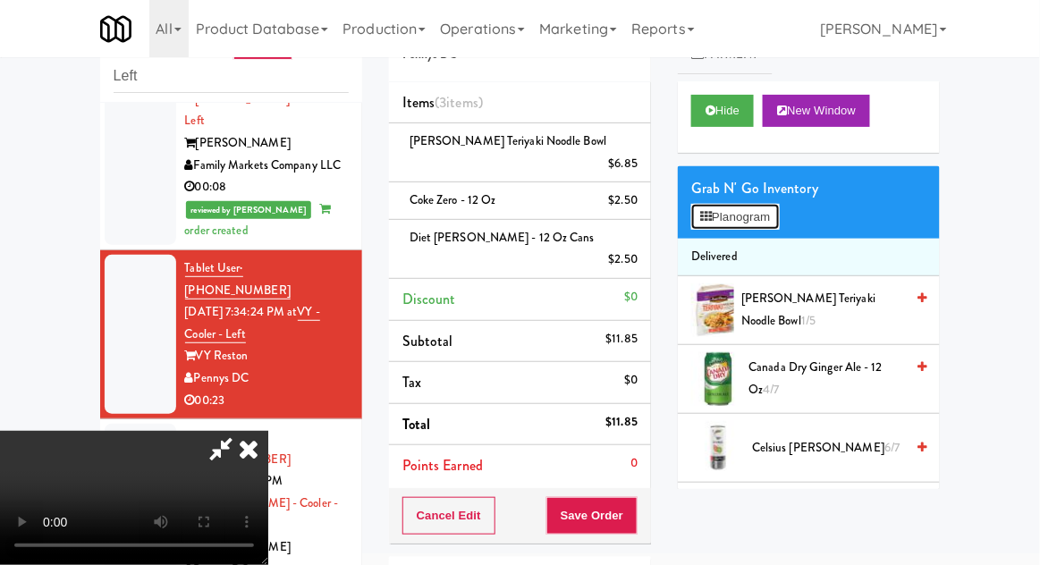
click at [779, 219] on button "Planogram" at bounding box center [735, 217] width 88 height 27
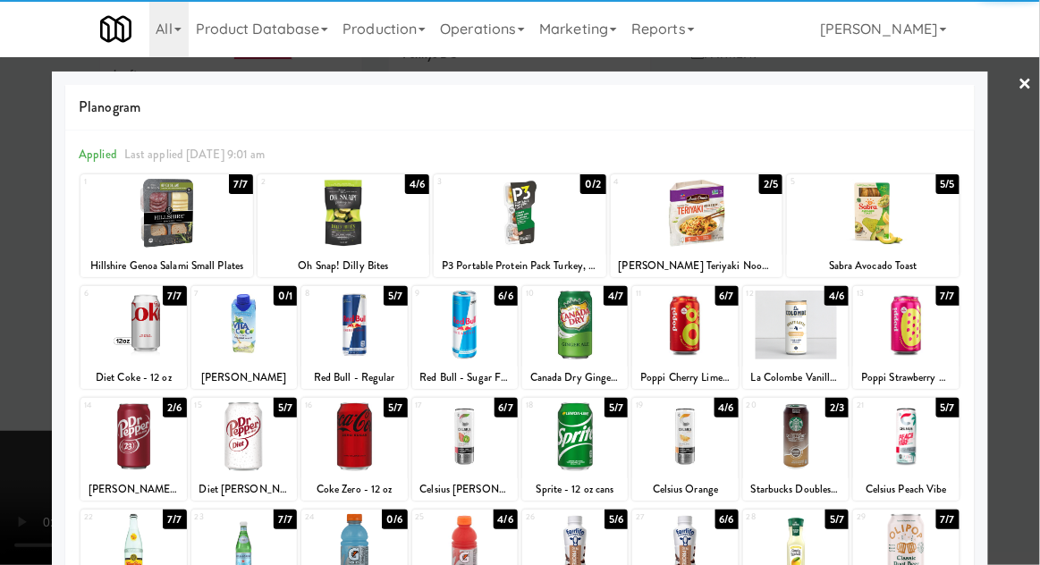
click at [814, 455] on div at bounding box center [795, 436] width 105 height 69
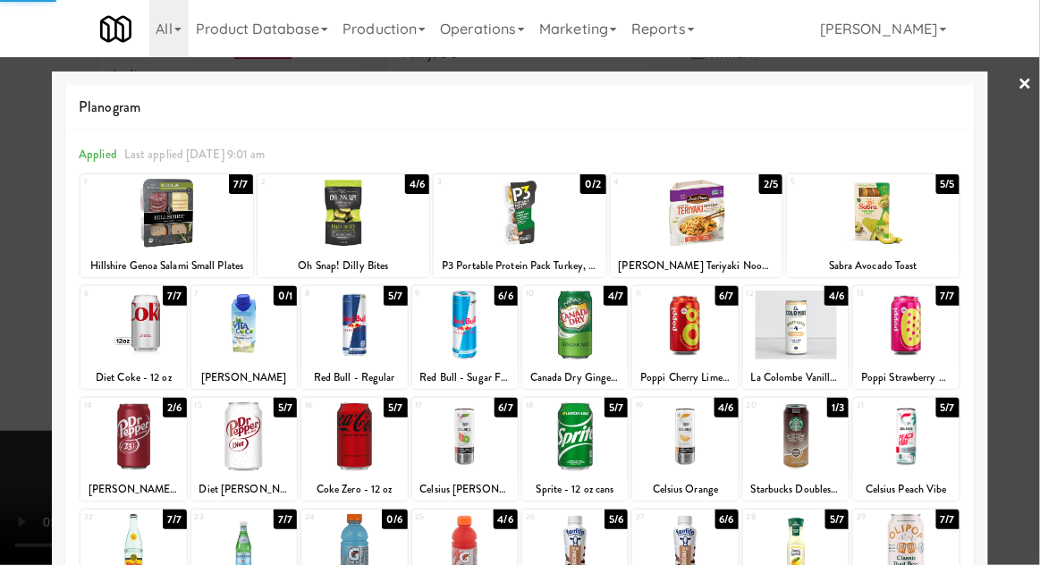
click at [12, 401] on div at bounding box center [520, 282] width 1040 height 565
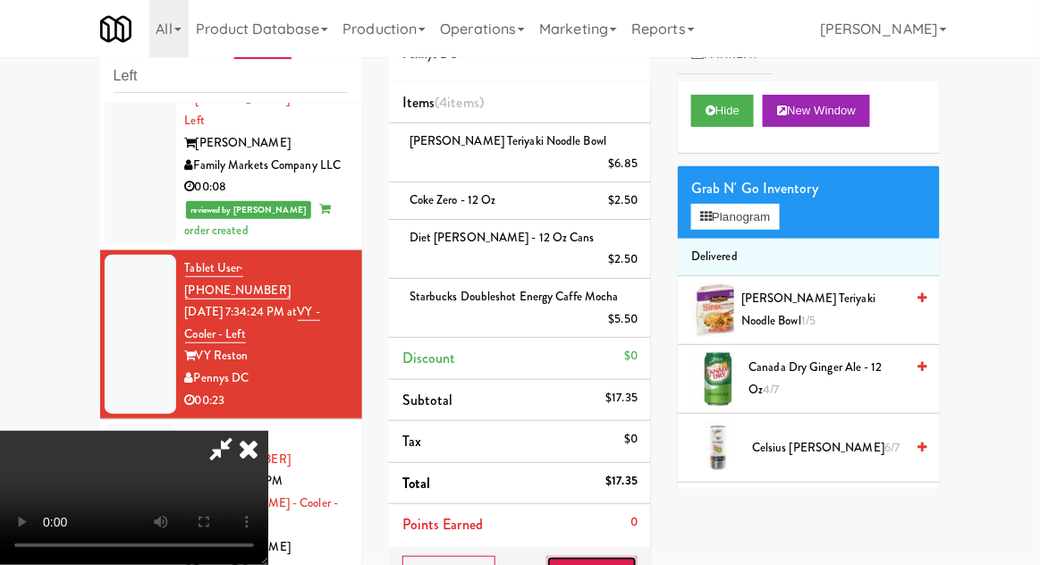
click at [633, 556] on button "Save Order" at bounding box center [591, 575] width 91 height 38
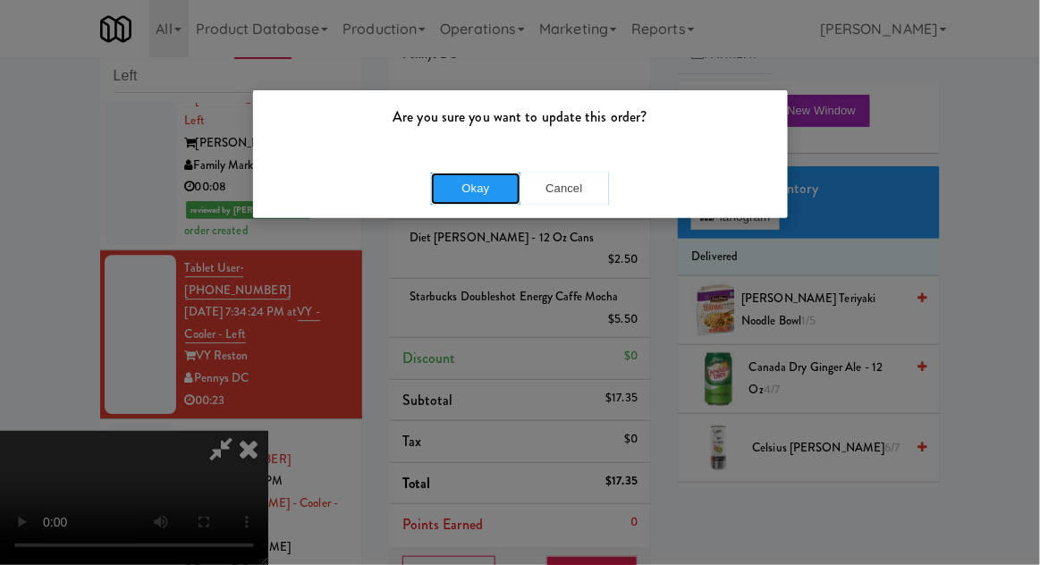
click at [447, 201] on button "Okay" at bounding box center [475, 189] width 89 height 32
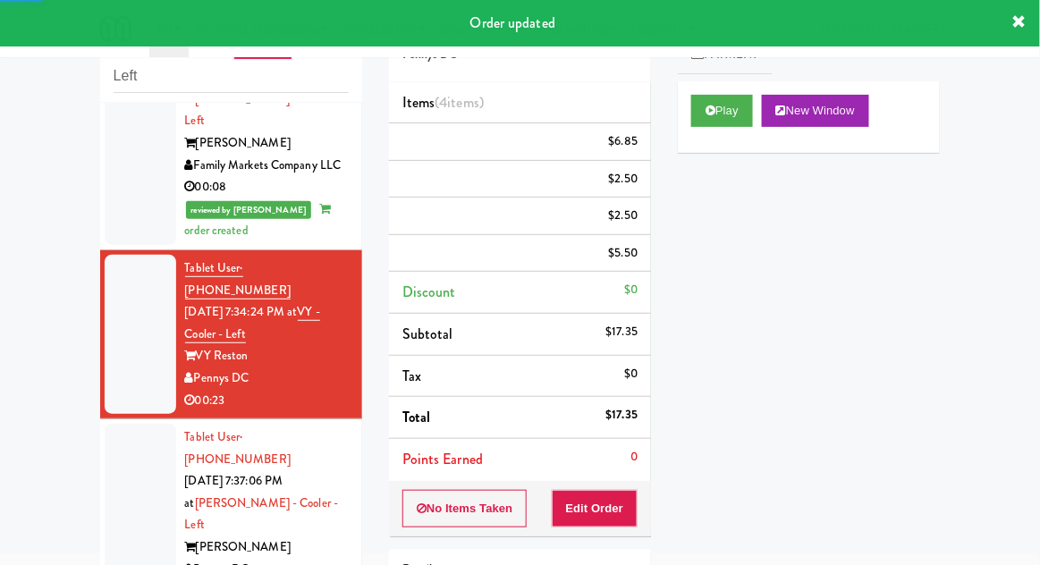
click at [115, 424] on div at bounding box center [141, 514] width 72 height 181
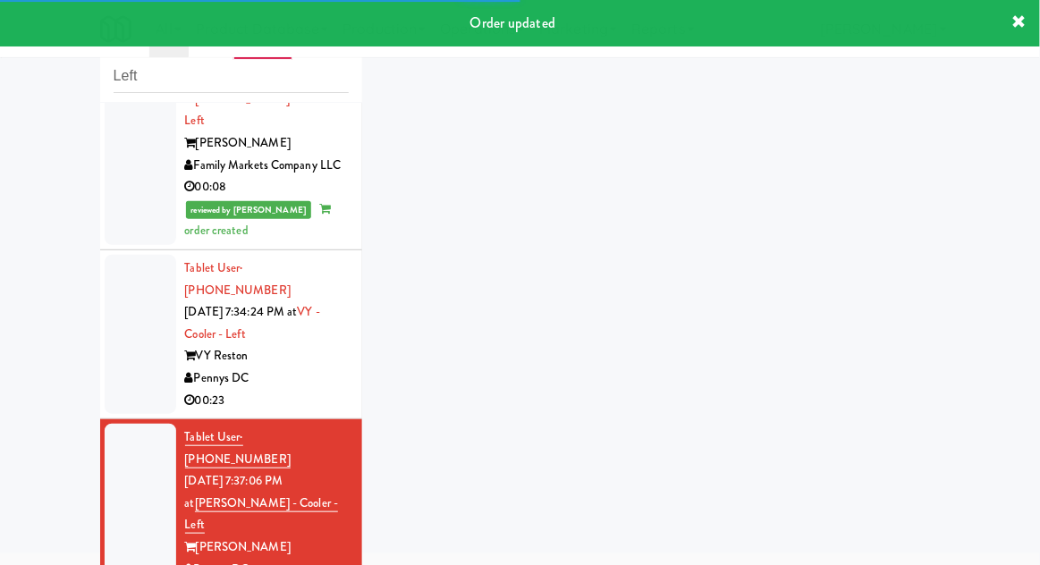
scroll to position [1262, 0]
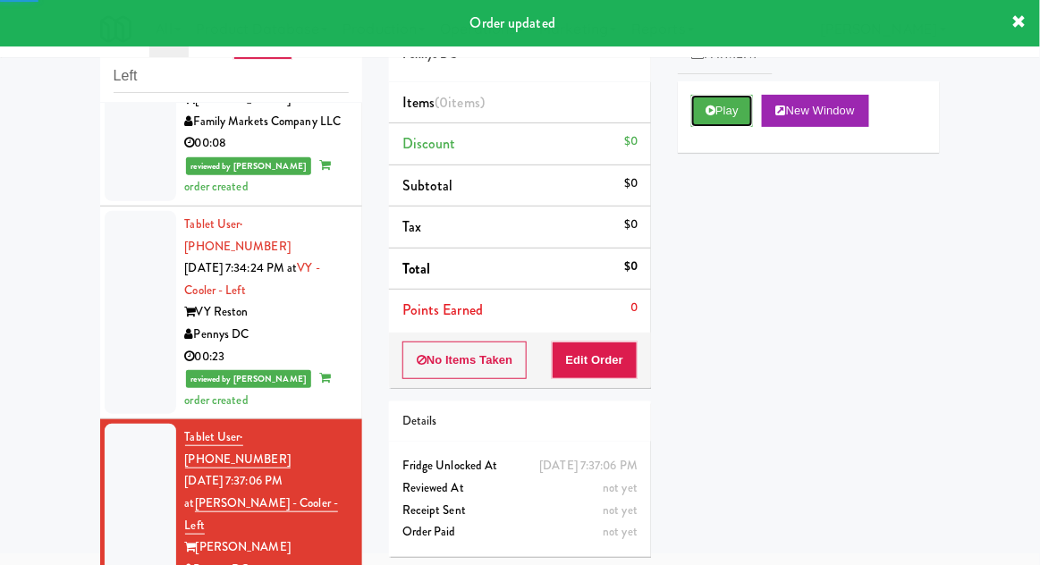
click at [752, 114] on button "Play" at bounding box center [722, 111] width 62 height 32
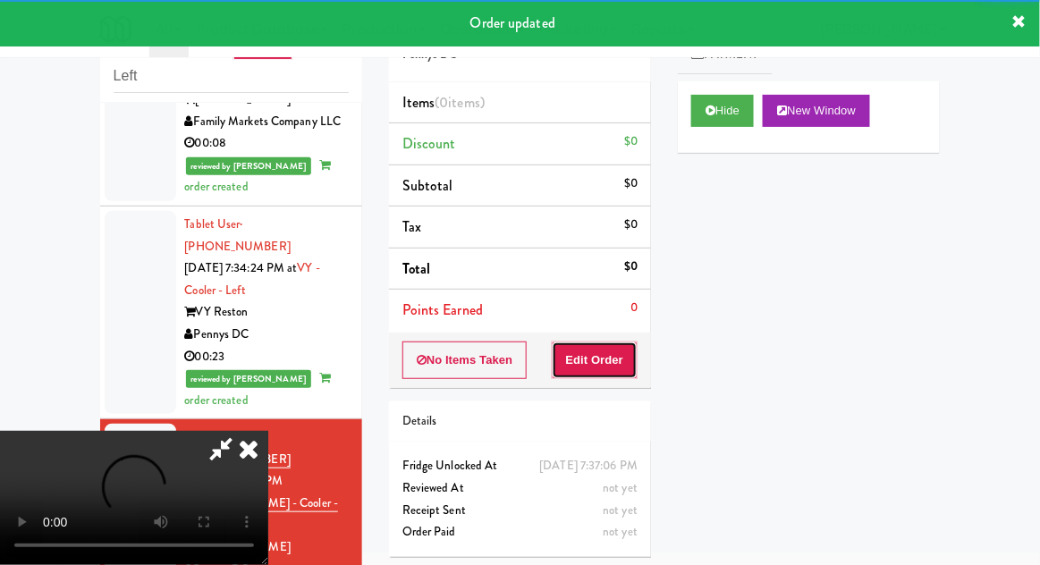
click at [610, 341] on button "Edit Order" at bounding box center [595, 360] width 87 height 38
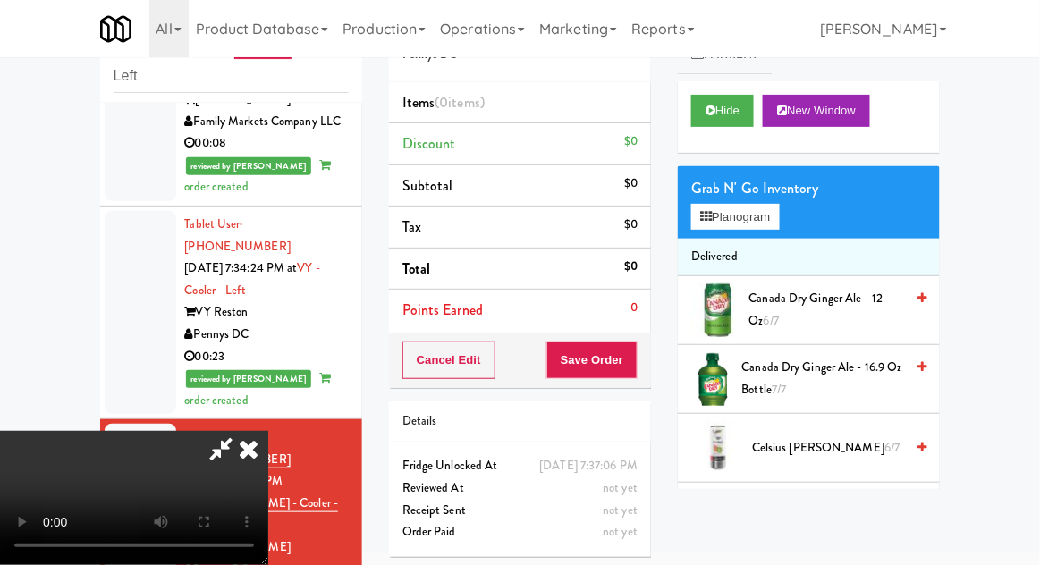
scroll to position [0, 0]
click at [764, 216] on button "Planogram" at bounding box center [735, 217] width 88 height 27
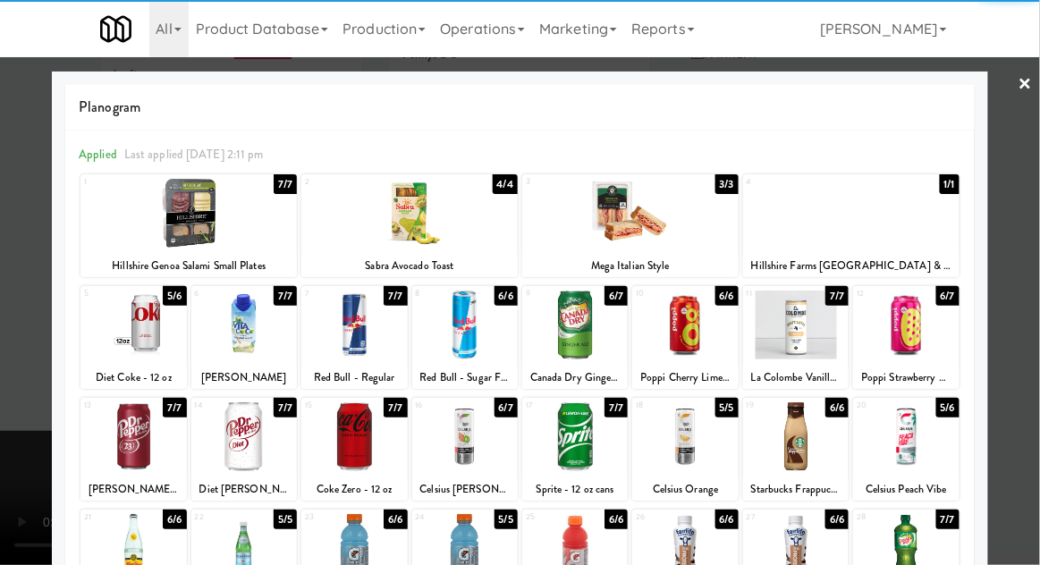
click at [352, 436] on div at bounding box center [353, 436] width 105 height 69
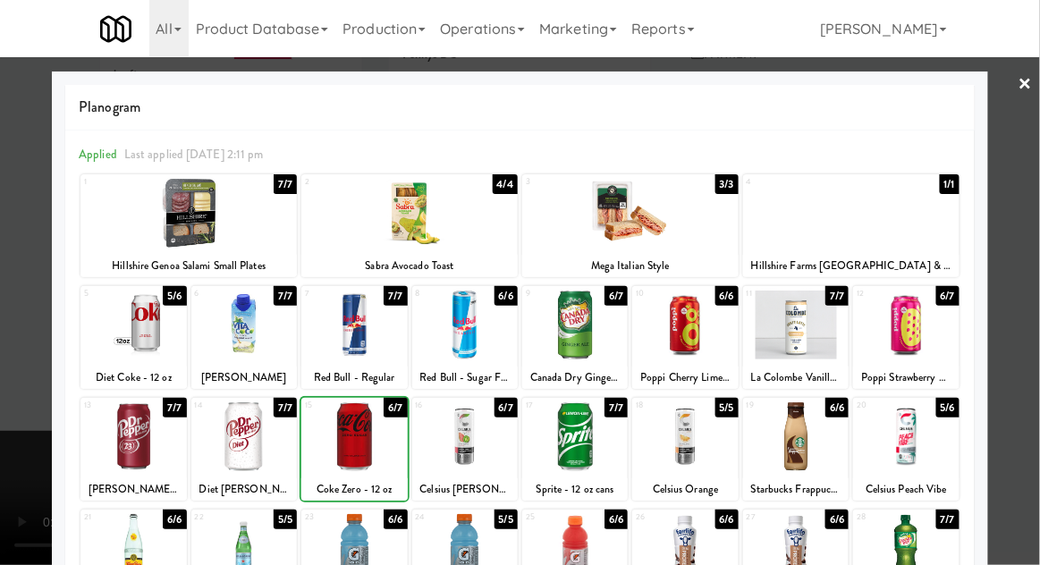
click at [337, 429] on div at bounding box center [353, 436] width 105 height 69
click at [27, 377] on div at bounding box center [520, 282] width 1040 height 565
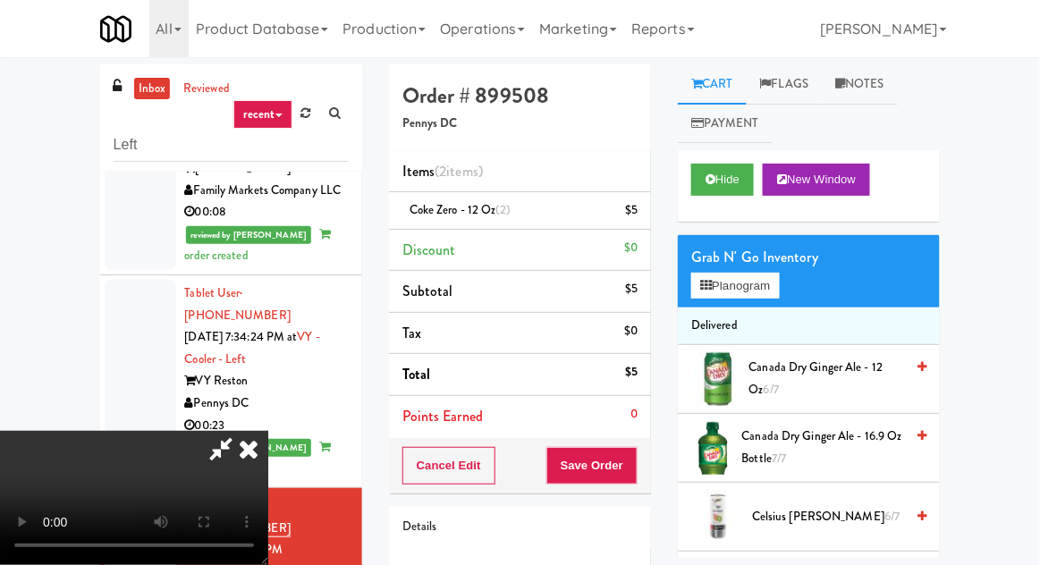
scroll to position [69, 0]
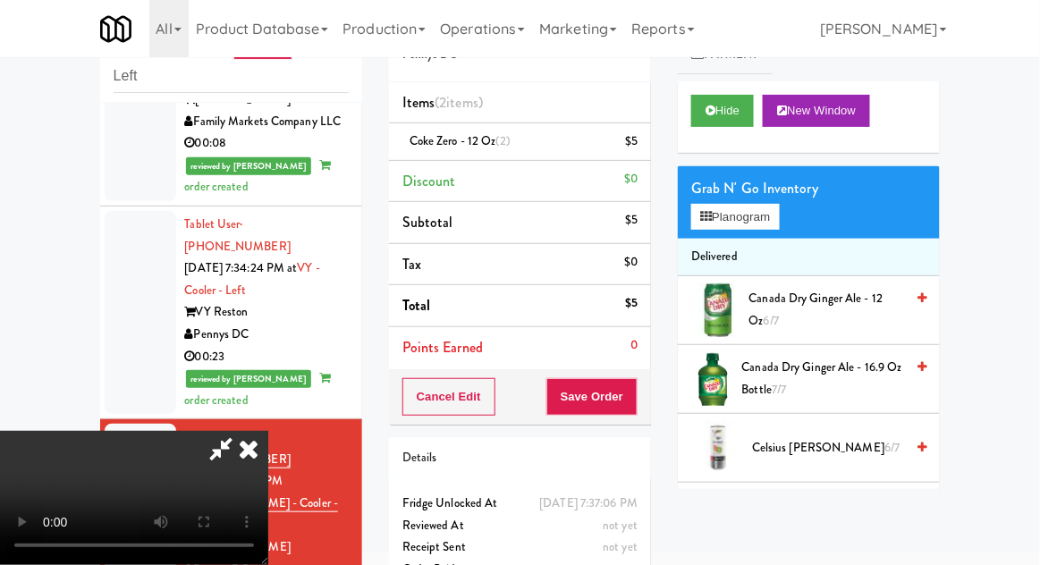
click at [241, 431] on icon at bounding box center [220, 449] width 41 height 36
click at [638, 144] on li "Coke Zero - 12 oz (2) $5" at bounding box center [520, 142] width 262 height 38
click at [639, 146] on icon at bounding box center [639, 148] width 9 height 12
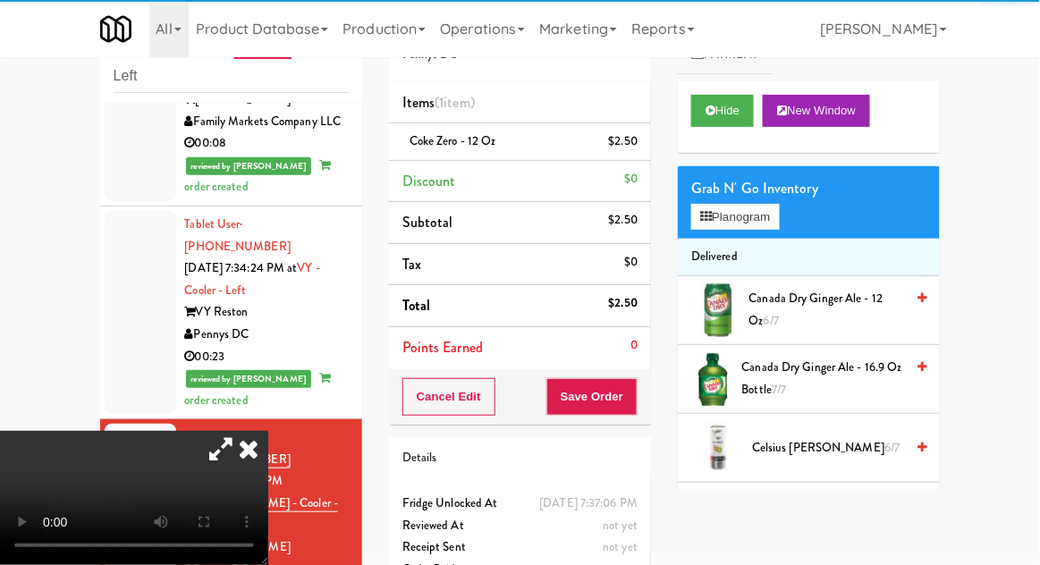
click at [241, 431] on icon at bounding box center [220, 449] width 41 height 36
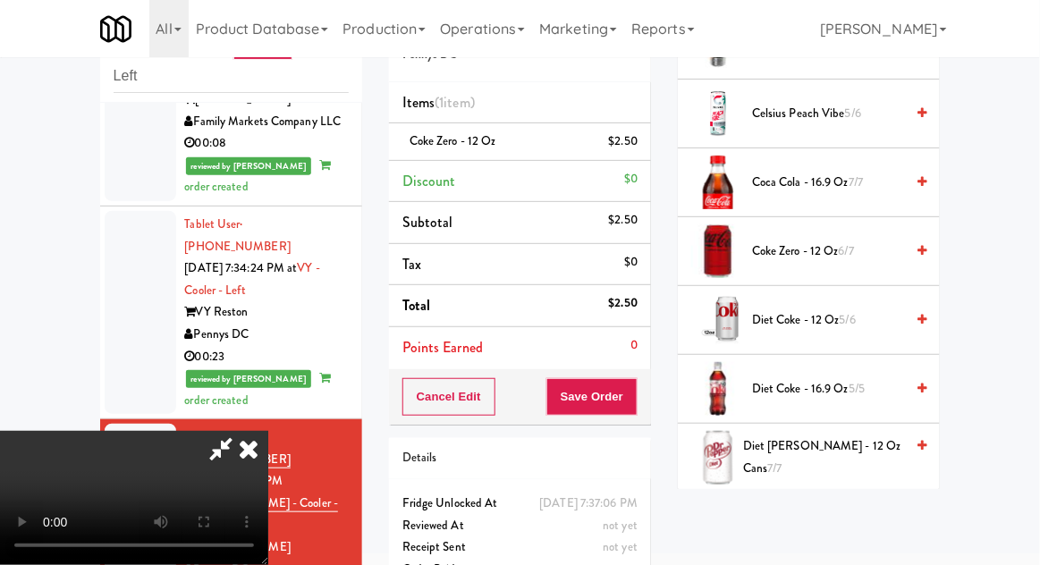
scroll to position [473, 0]
click at [857, 248] on span "Coke Zero - 12 oz 6/7" at bounding box center [828, 251] width 152 height 22
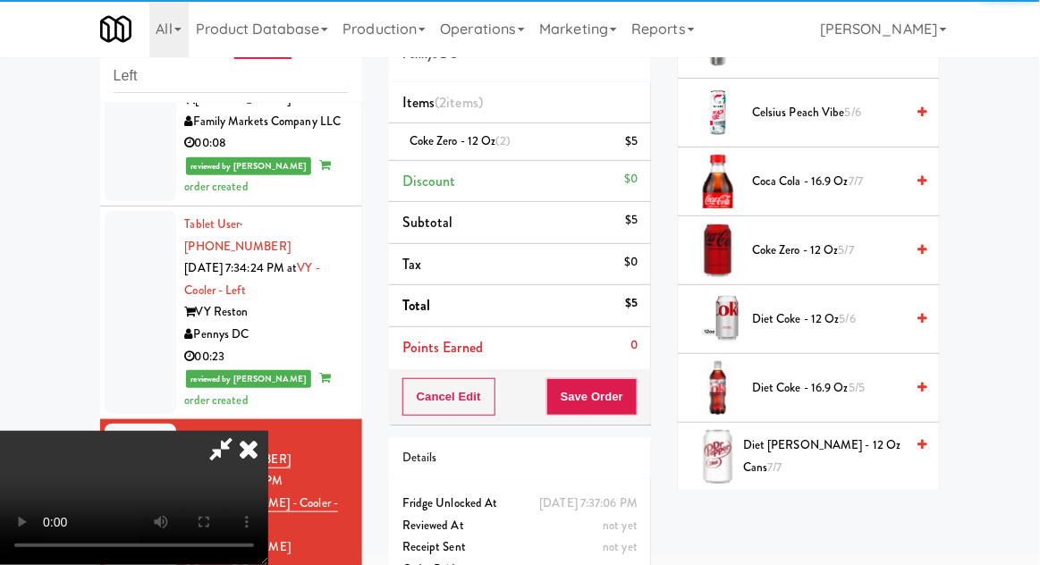
scroll to position [65, 0]
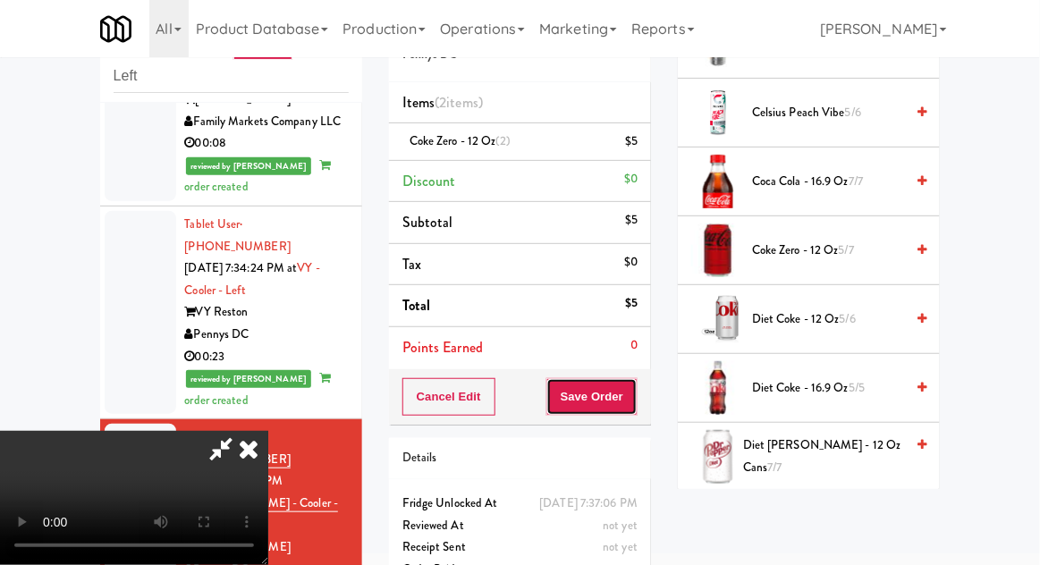
click at [634, 401] on button "Save Order" at bounding box center [591, 397] width 91 height 38
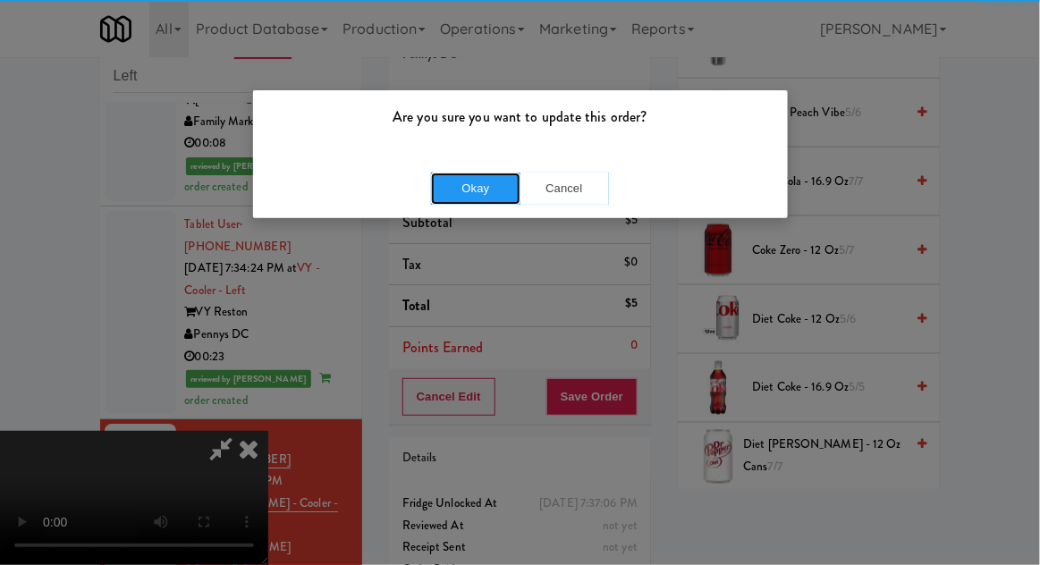
click at [463, 187] on button "Okay" at bounding box center [475, 189] width 89 height 32
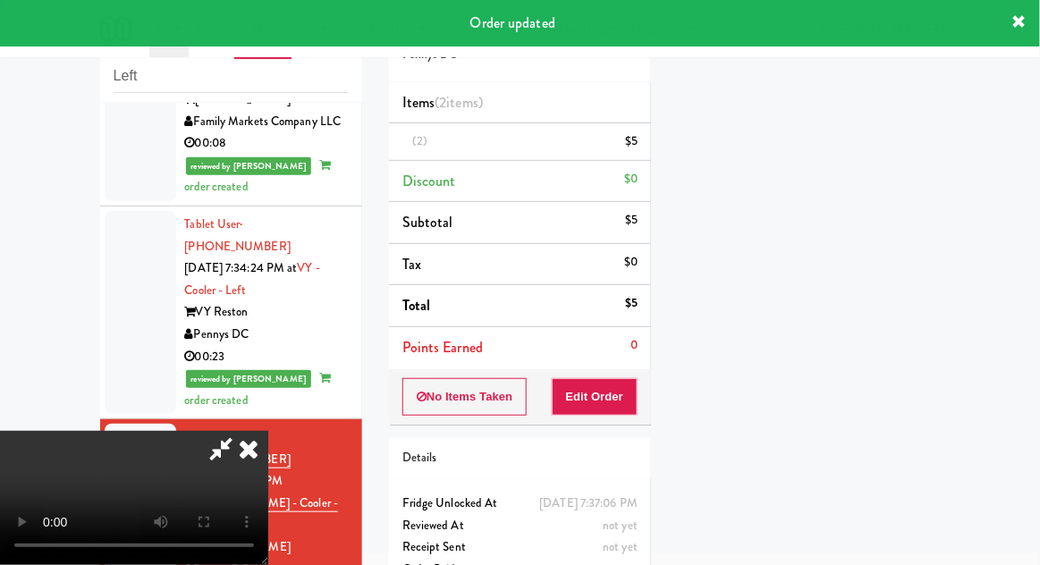
scroll to position [0, 0]
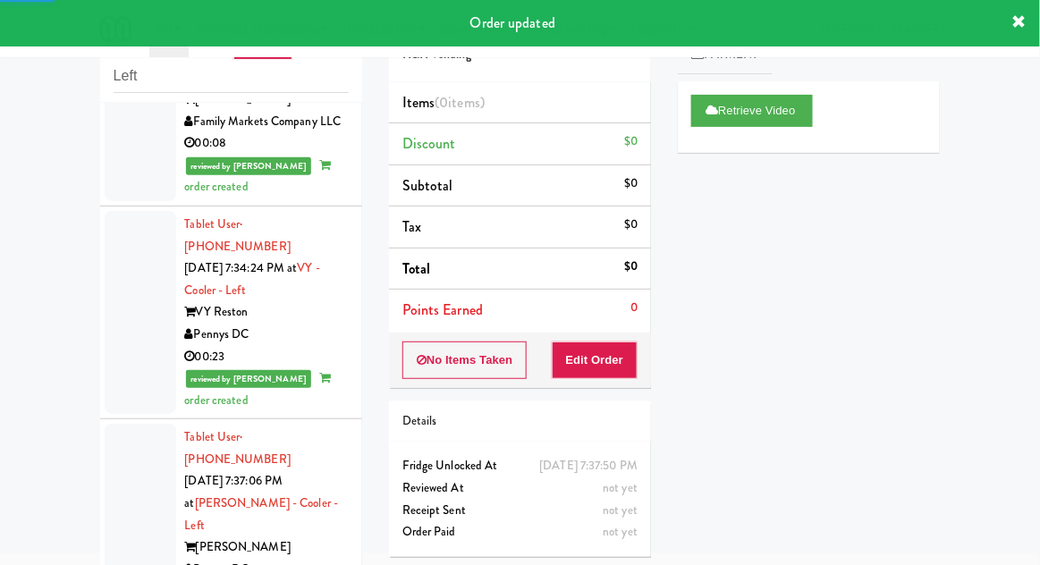
scroll to position [1306, 0]
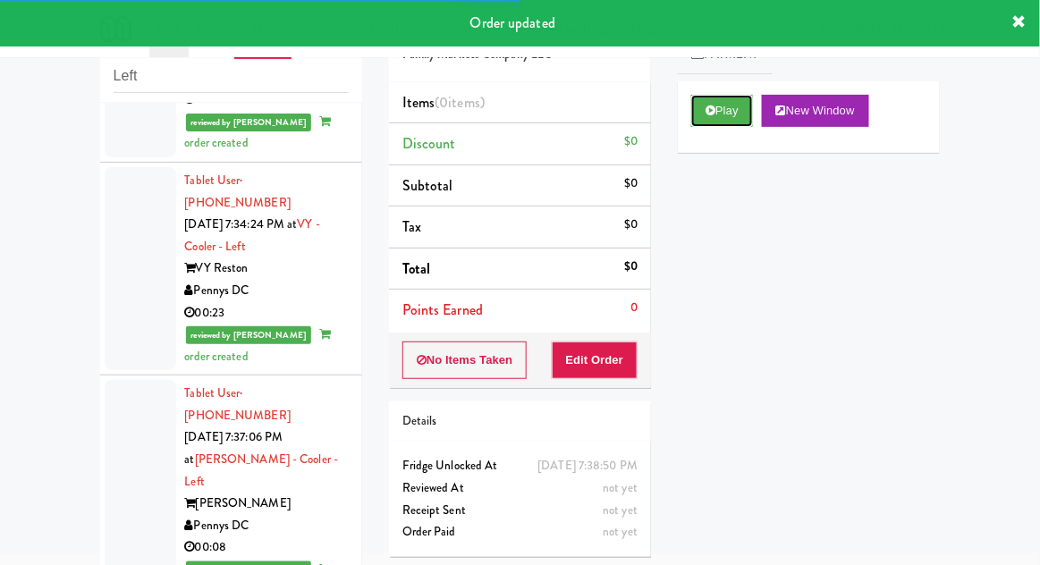
click at [731, 125] on button "Play" at bounding box center [722, 111] width 62 height 32
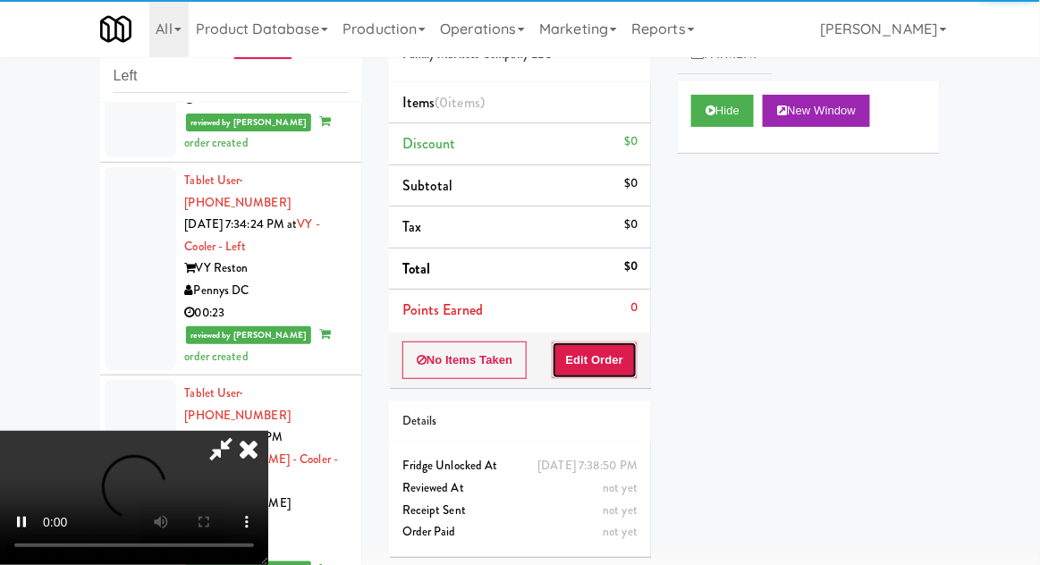
click at [615, 366] on button "Edit Order" at bounding box center [595, 360] width 87 height 38
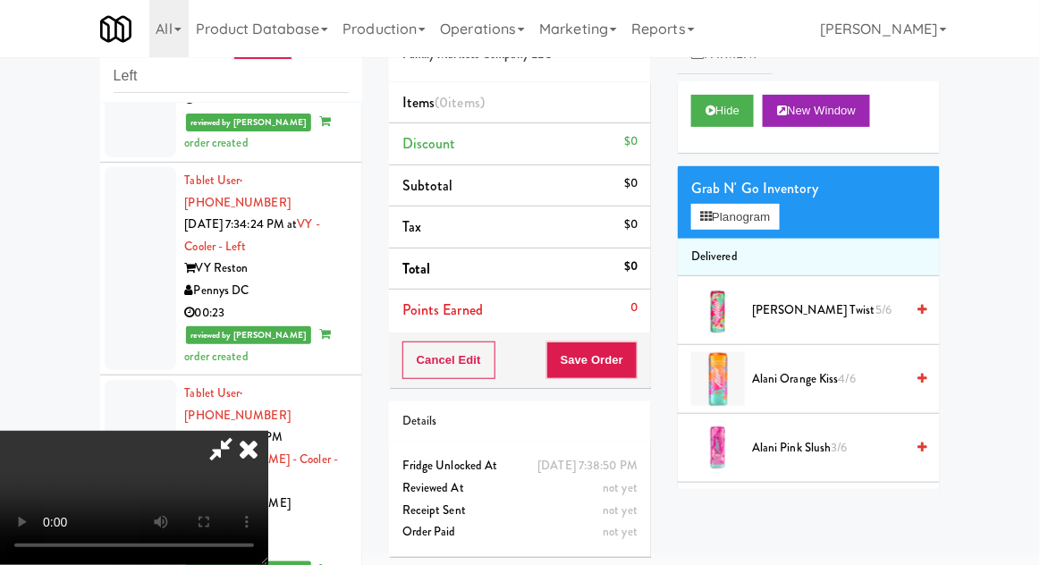
scroll to position [65, 0]
click at [757, 221] on button "Planogram" at bounding box center [735, 217] width 88 height 27
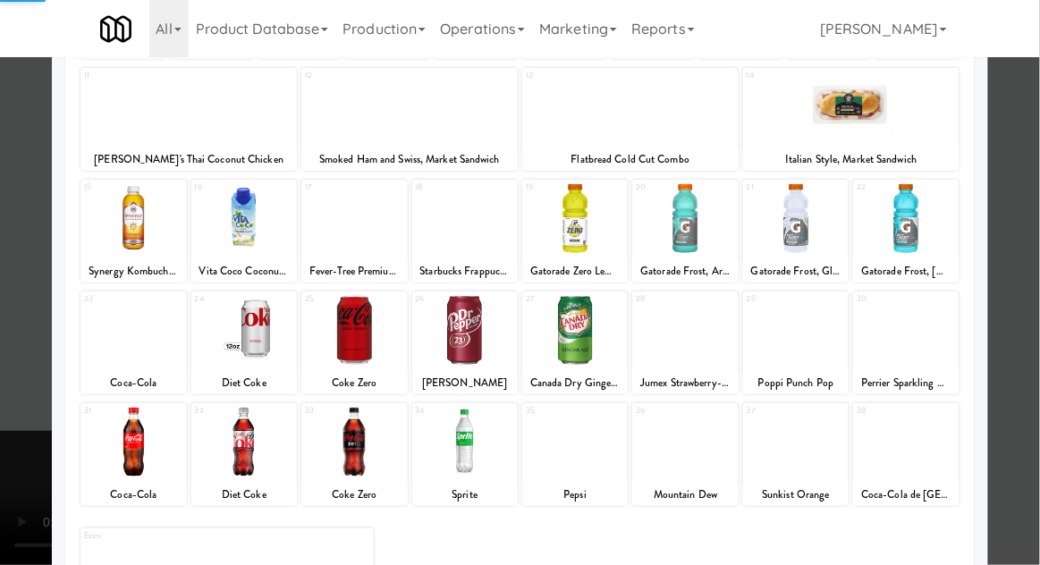
scroll to position [226, 0]
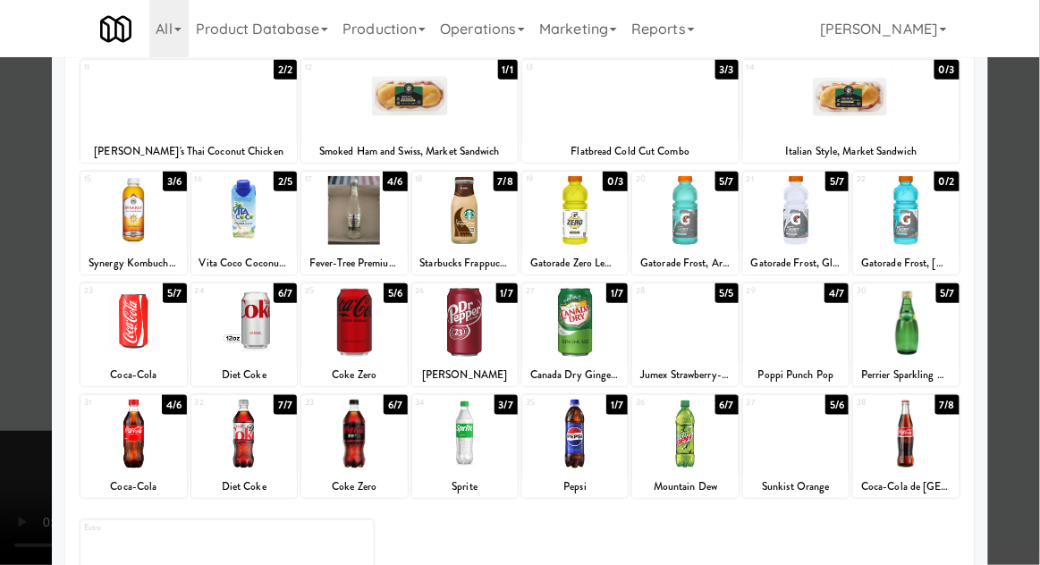
click at [817, 347] on div at bounding box center [795, 322] width 105 height 69
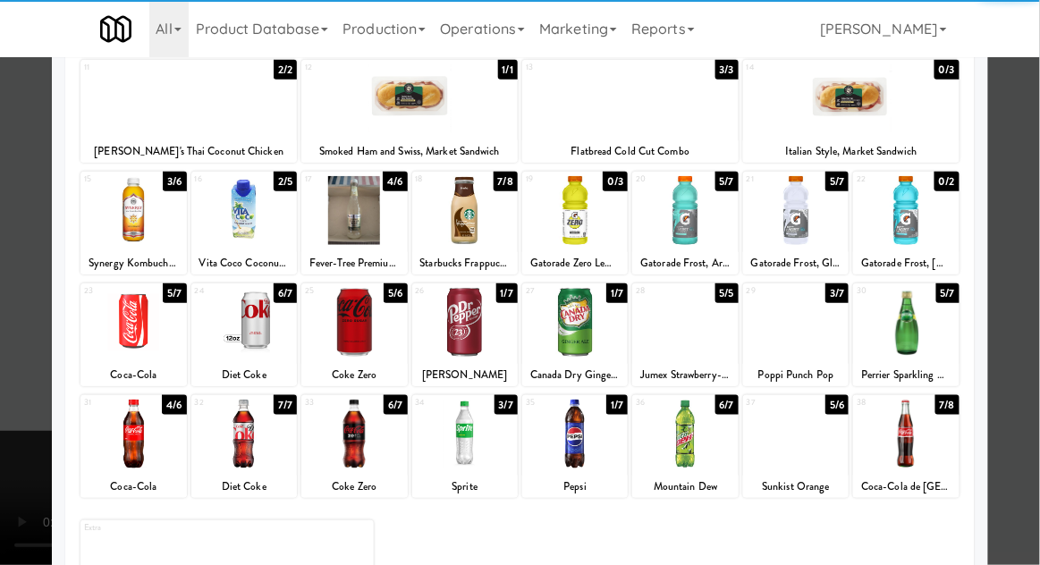
click at [9, 324] on div at bounding box center [520, 282] width 1040 height 565
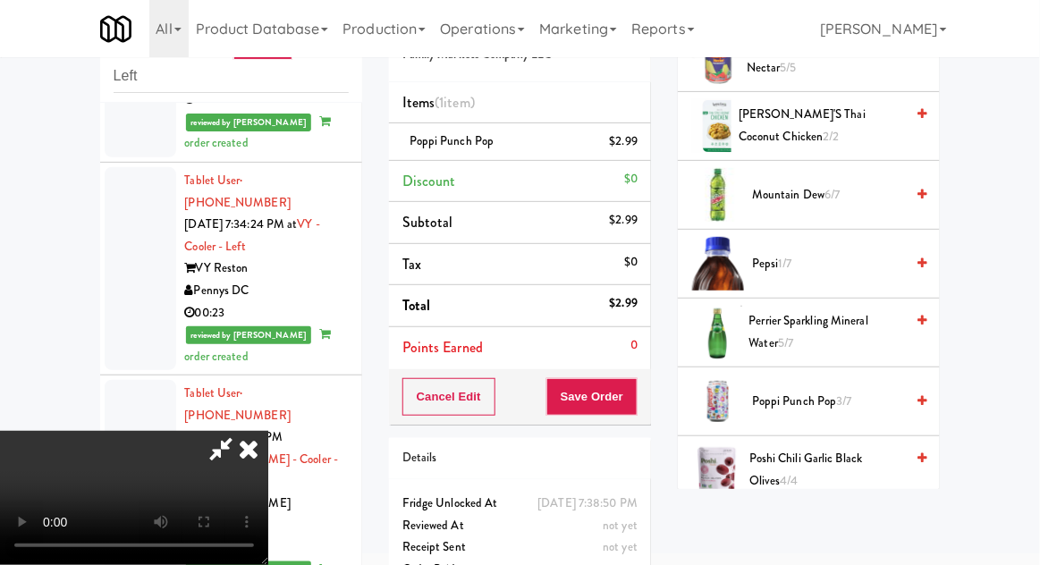
scroll to position [1766, 0]
click at [637, 394] on button "Save Order" at bounding box center [591, 397] width 91 height 38
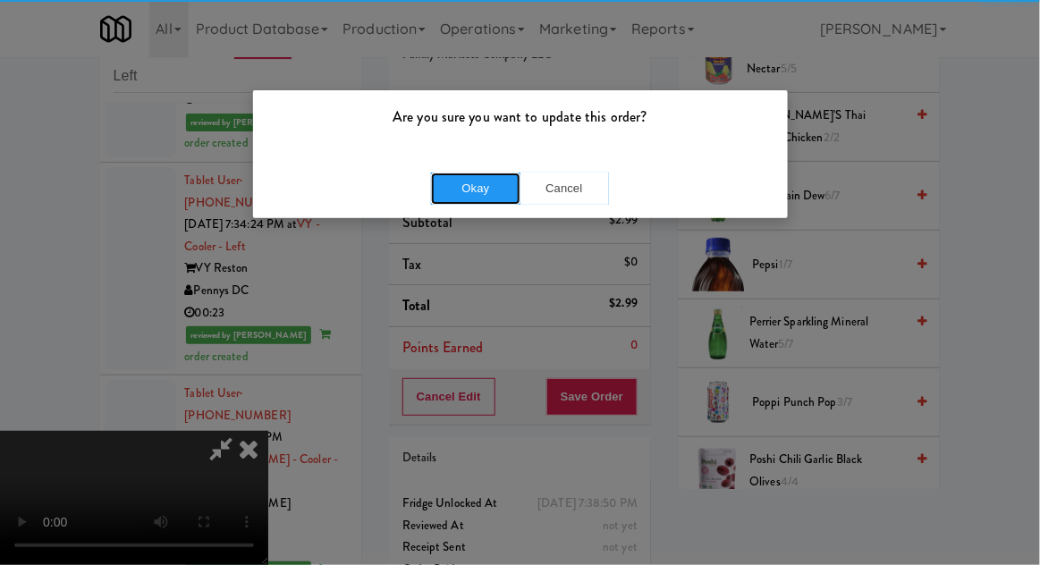
click at [444, 181] on button "Okay" at bounding box center [475, 189] width 89 height 32
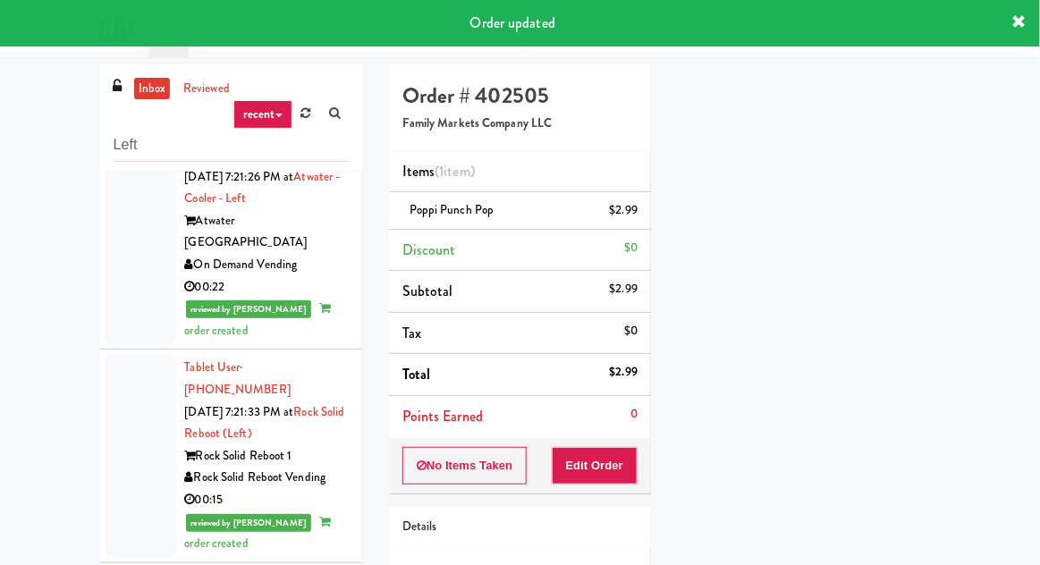
scroll to position [0, 0]
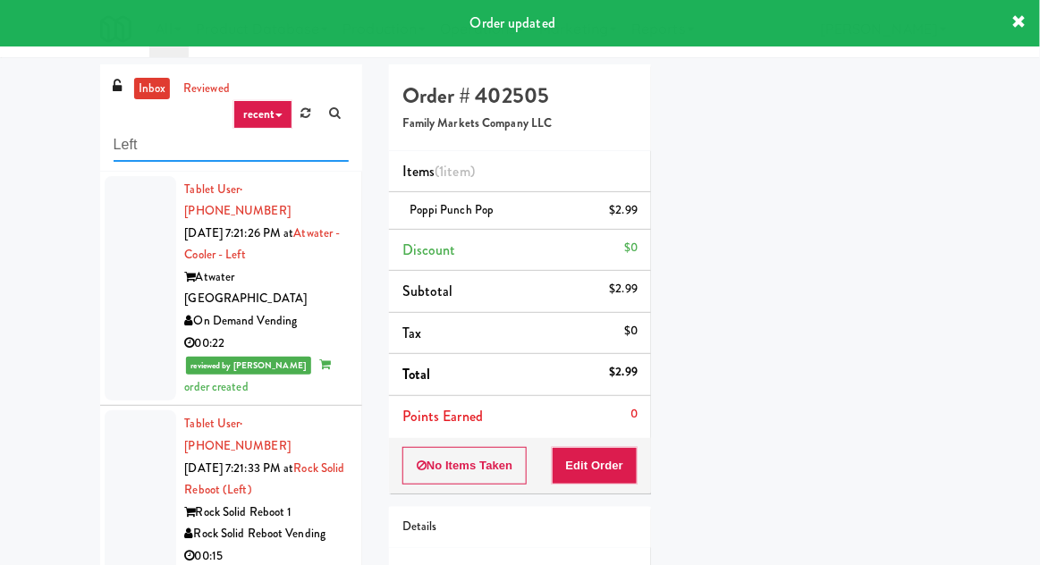
click at [125, 146] on input "Left" at bounding box center [231, 145] width 235 height 33
click at [123, 147] on input "Left" at bounding box center [231, 145] width 235 height 33
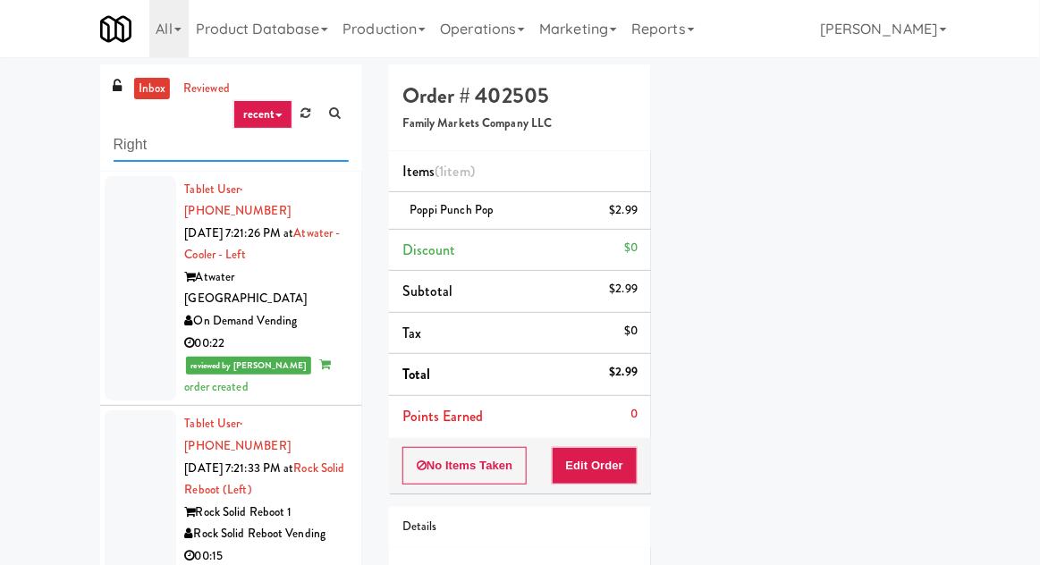
type input "Right"
click at [33, 131] on div "inbox reviewed recent all unclear take inventory issue suspicious failed recent…" at bounding box center [520, 392] width 1040 height 657
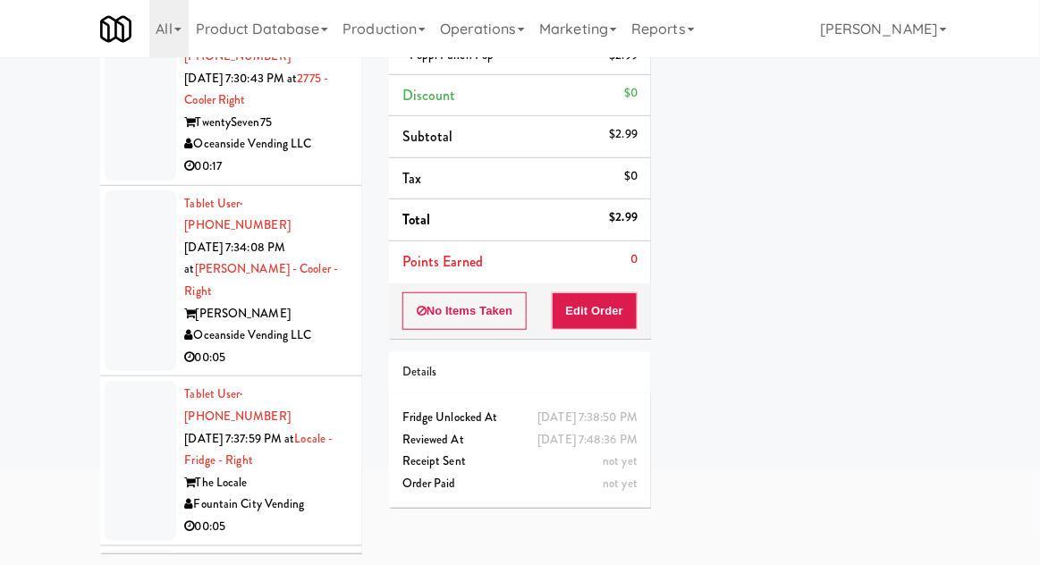
click at [123, 241] on div at bounding box center [141, 280] width 72 height 181
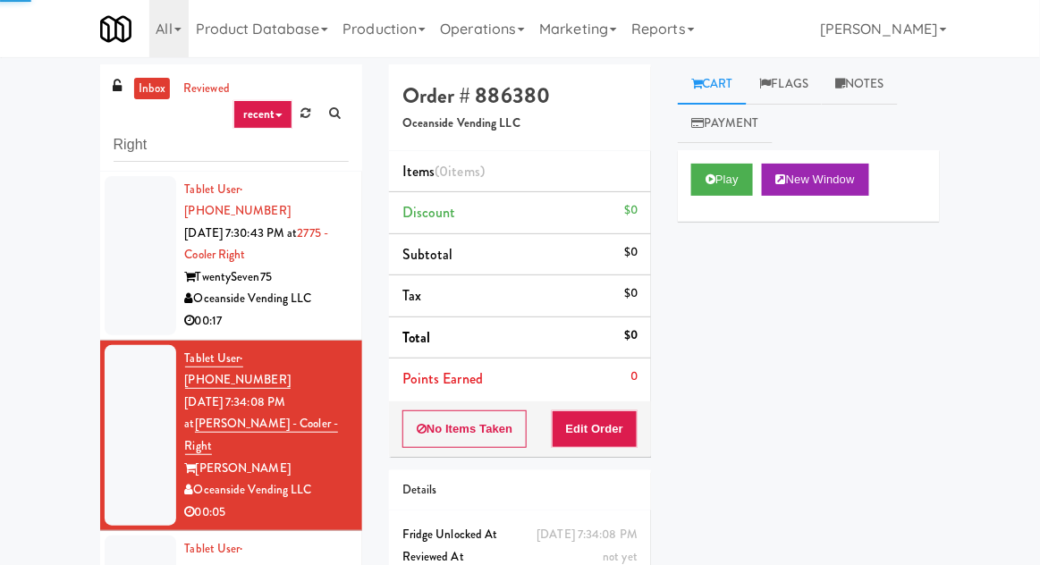
click at [115, 241] on div at bounding box center [141, 255] width 72 height 159
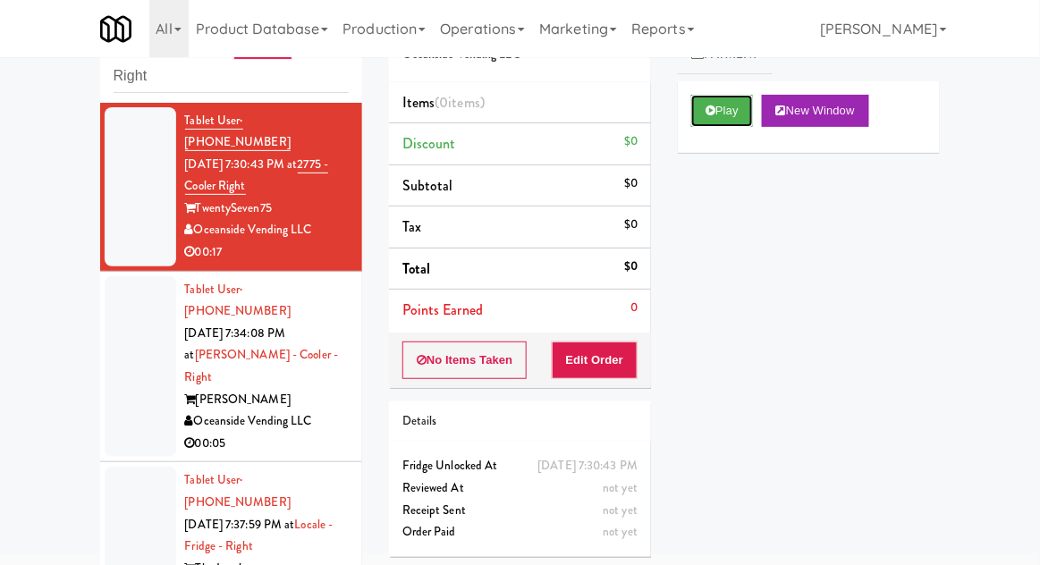
click at [730, 114] on button "Play" at bounding box center [722, 111] width 62 height 32
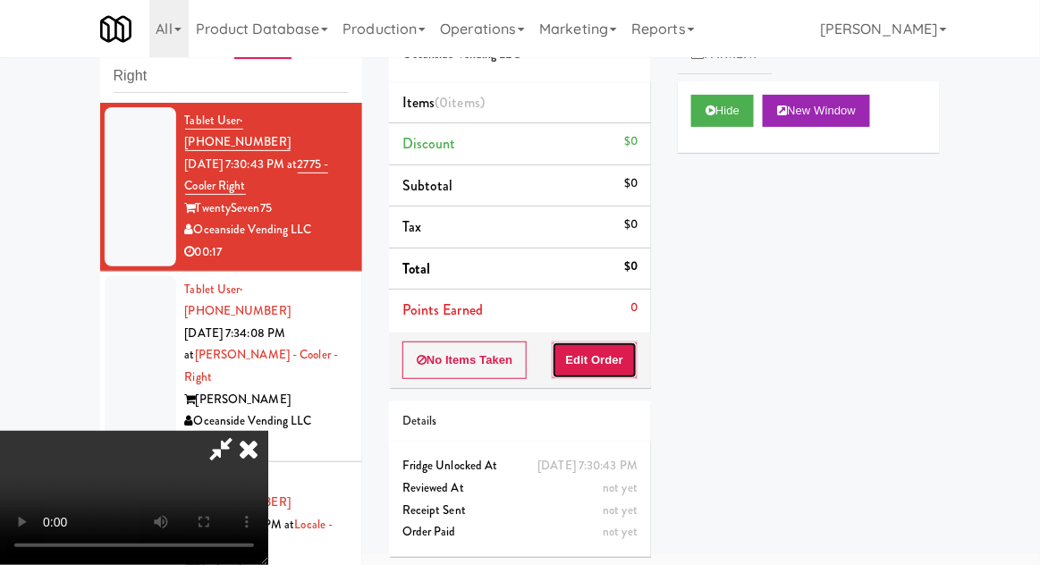
click at [606, 363] on button "Edit Order" at bounding box center [595, 360] width 87 height 38
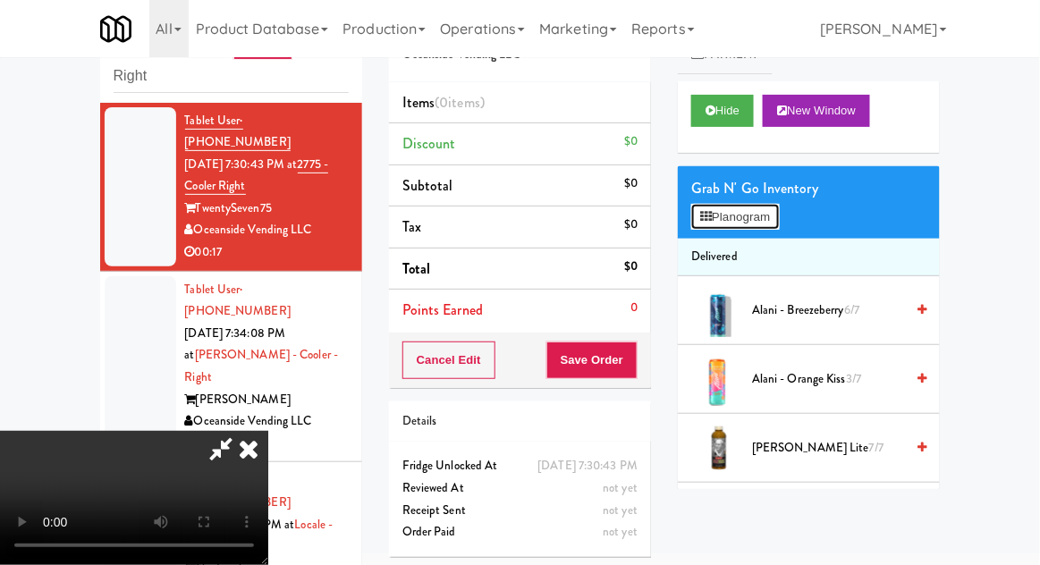
click at [761, 219] on button "Planogram" at bounding box center [735, 217] width 88 height 27
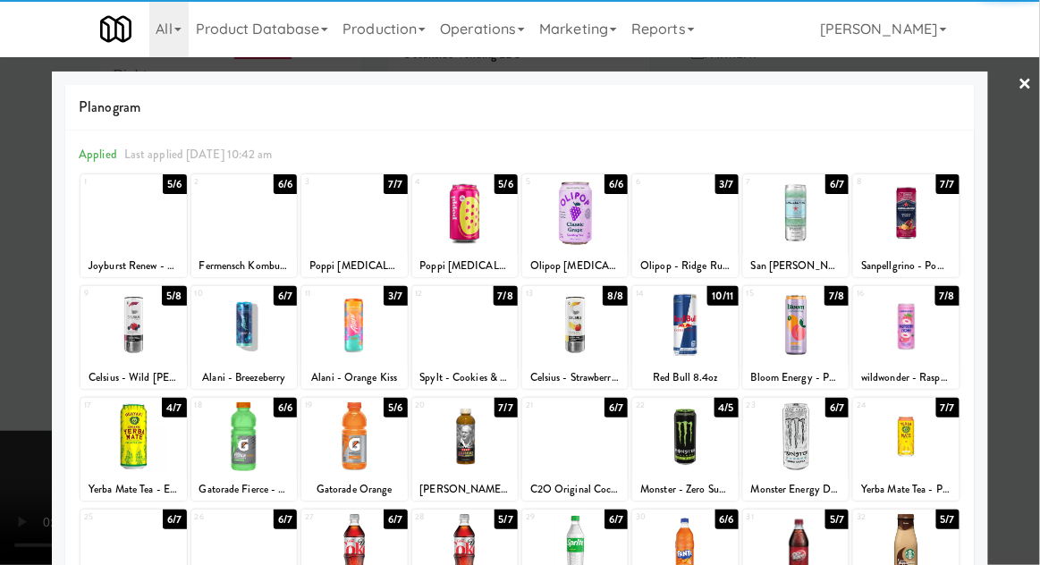
click at [817, 325] on div at bounding box center [795, 325] width 105 height 69
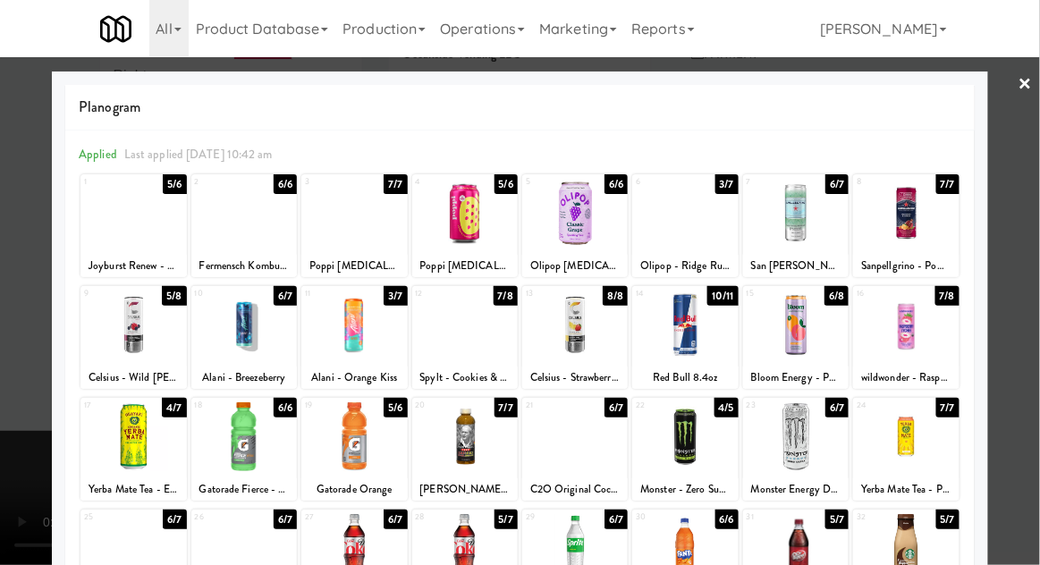
click at [8, 326] on div at bounding box center [520, 282] width 1040 height 565
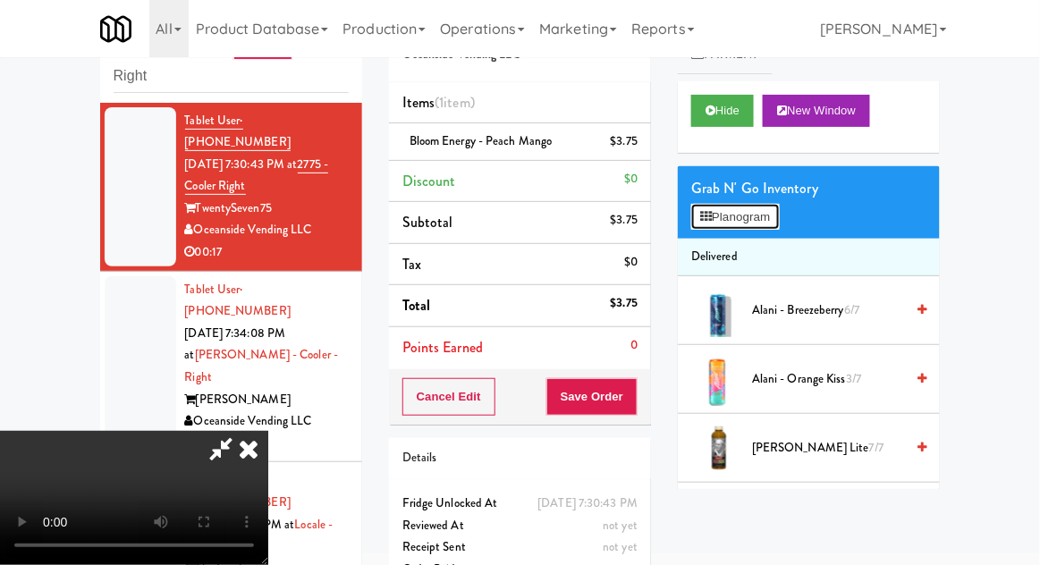
click at [749, 227] on button "Planogram" at bounding box center [735, 217] width 88 height 27
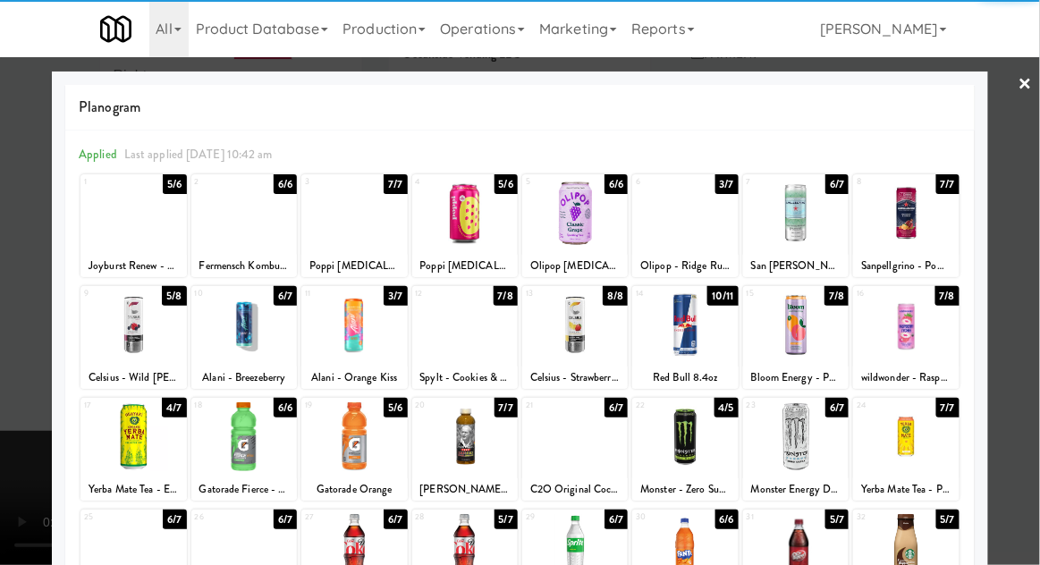
click at [811, 346] on div at bounding box center [795, 325] width 105 height 69
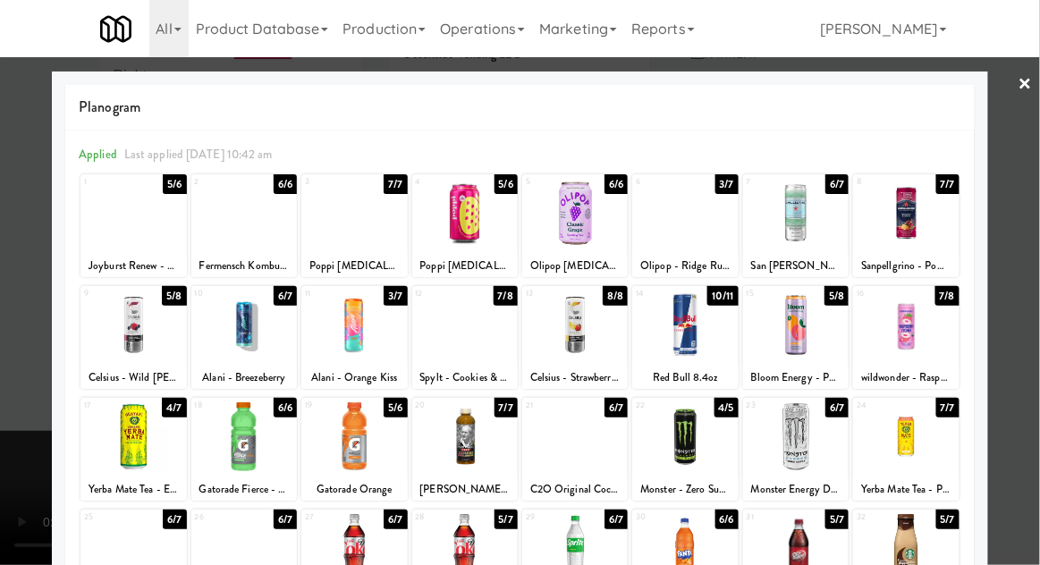
click at [29, 312] on div at bounding box center [520, 282] width 1040 height 565
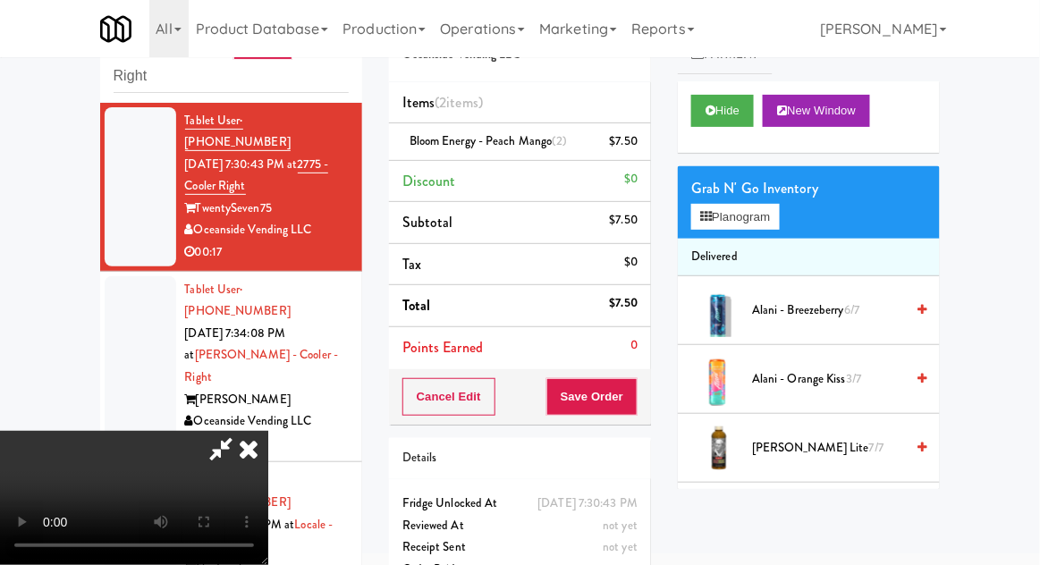
scroll to position [65, 0]
click at [758, 220] on button "Planogram" at bounding box center [735, 217] width 88 height 27
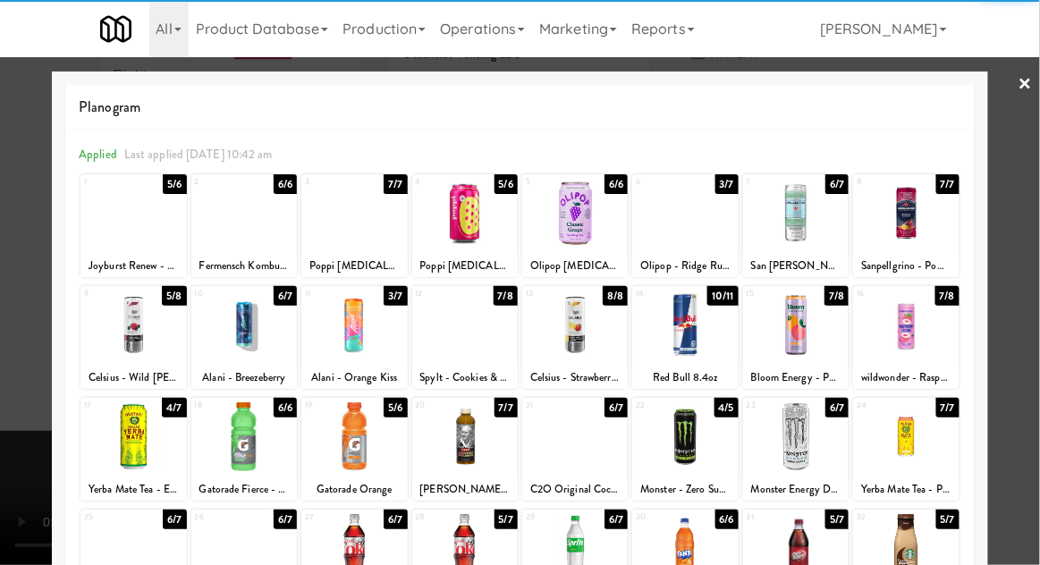
click at [926, 350] on div at bounding box center [905, 325] width 105 height 69
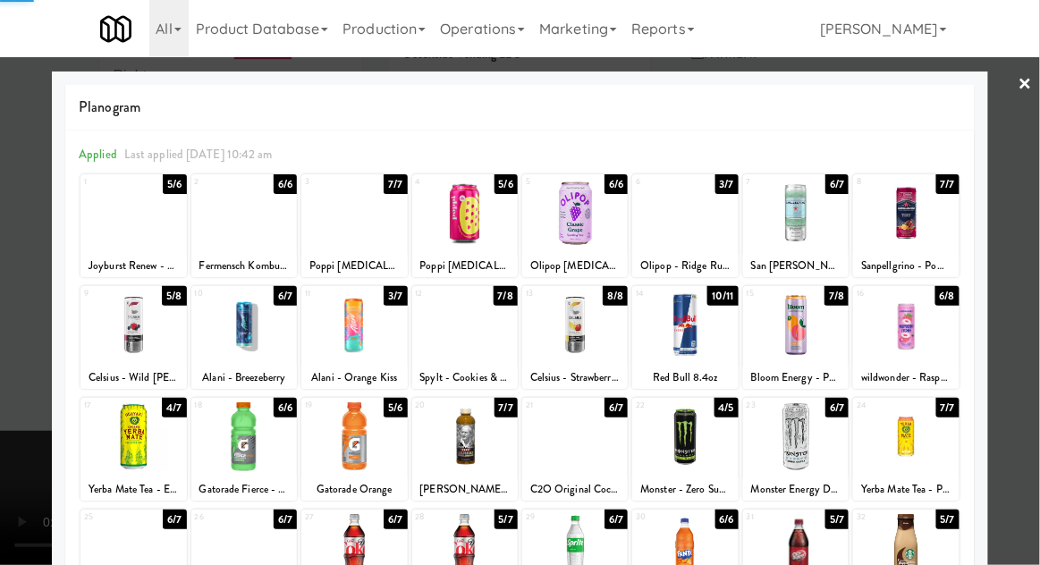
click at [7, 338] on div at bounding box center [520, 282] width 1040 height 565
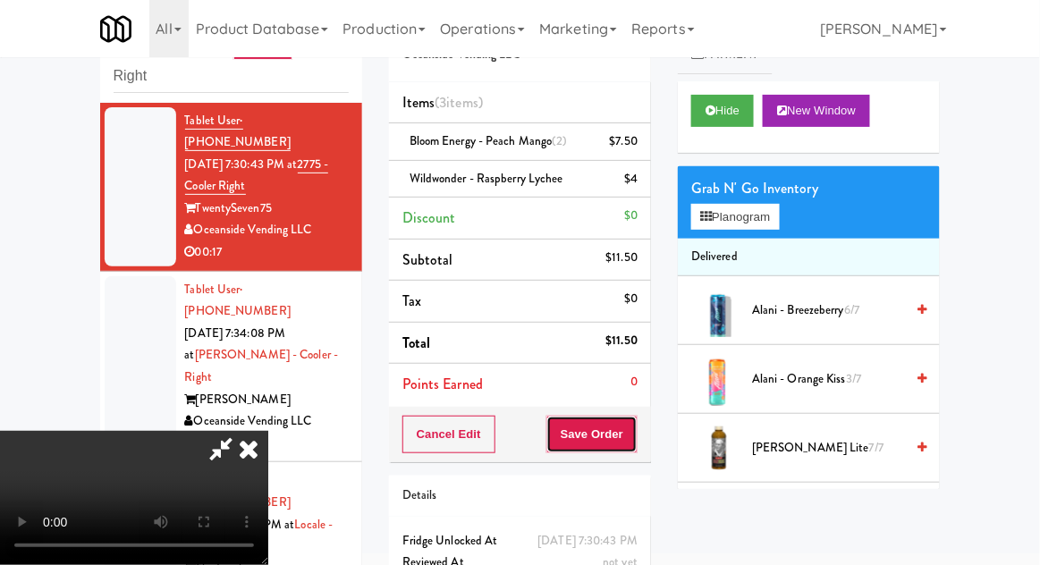
click at [636, 446] on button "Save Order" at bounding box center [591, 435] width 91 height 38
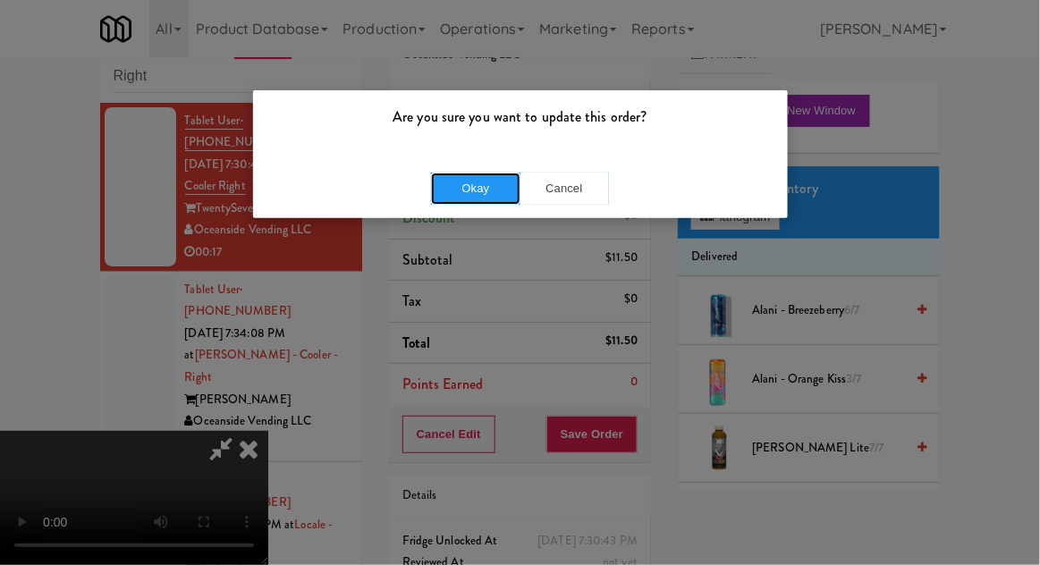
click at [448, 199] on button "Okay" at bounding box center [475, 189] width 89 height 32
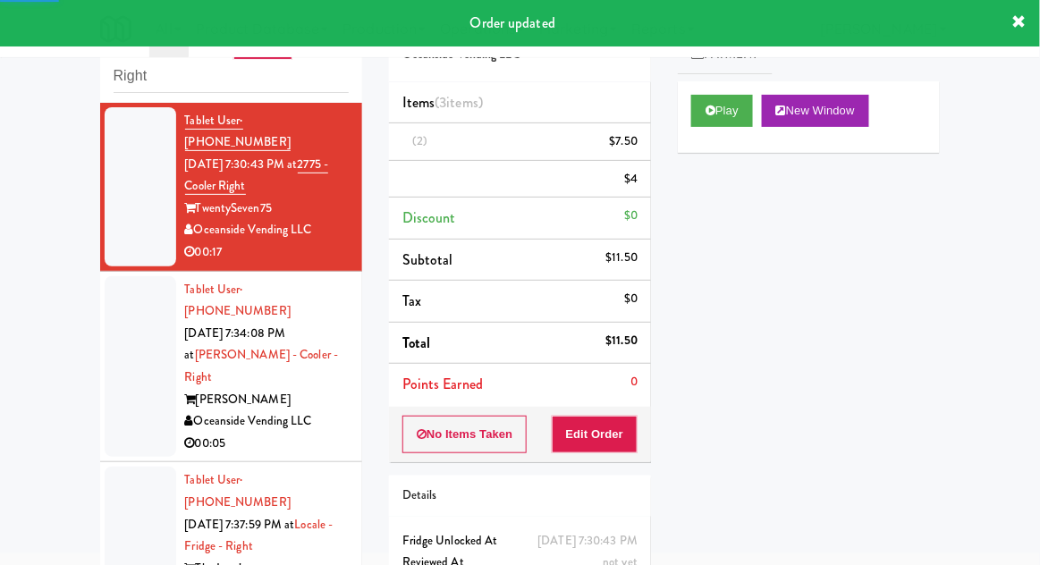
click at [122, 344] on div at bounding box center [141, 366] width 72 height 181
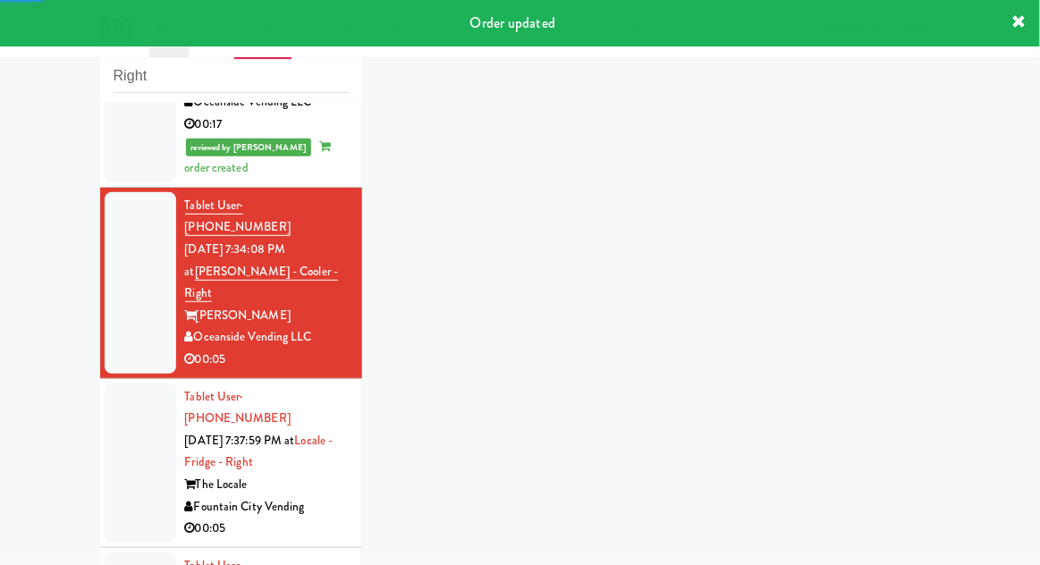
scroll to position [241, 0]
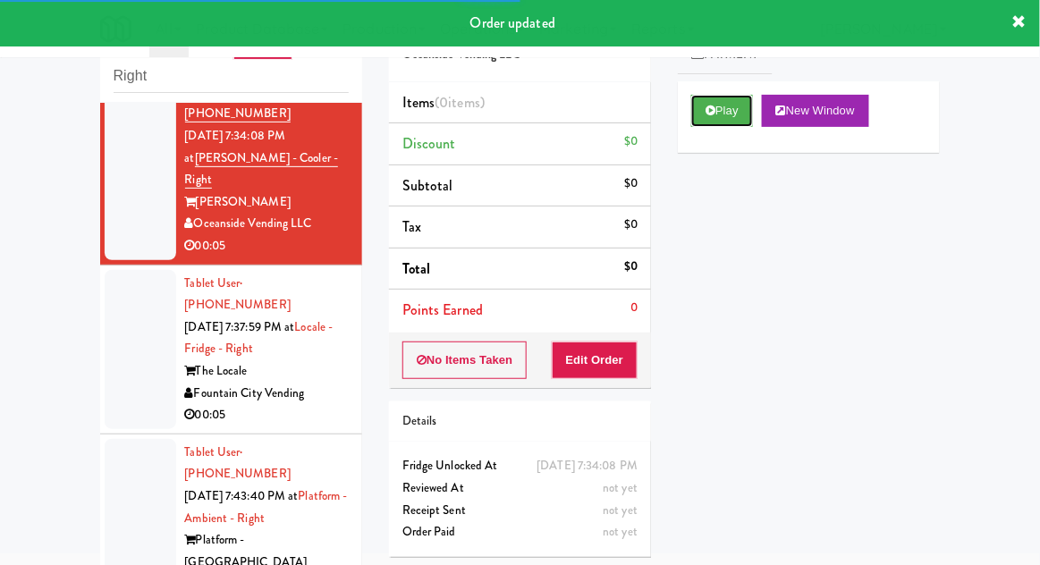
click at [741, 111] on button "Play" at bounding box center [722, 111] width 62 height 32
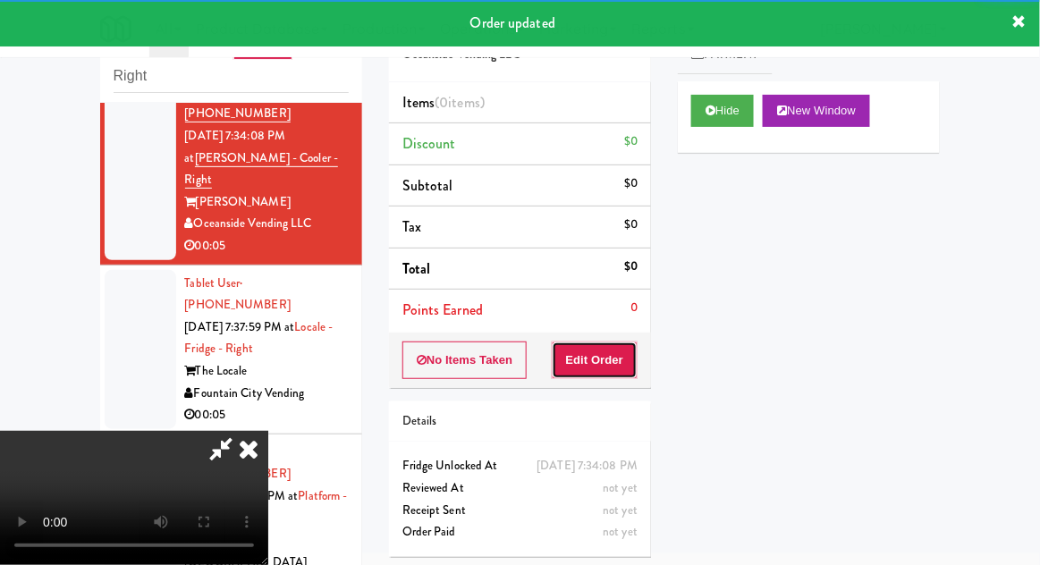
click at [609, 356] on button "Edit Order" at bounding box center [595, 360] width 87 height 38
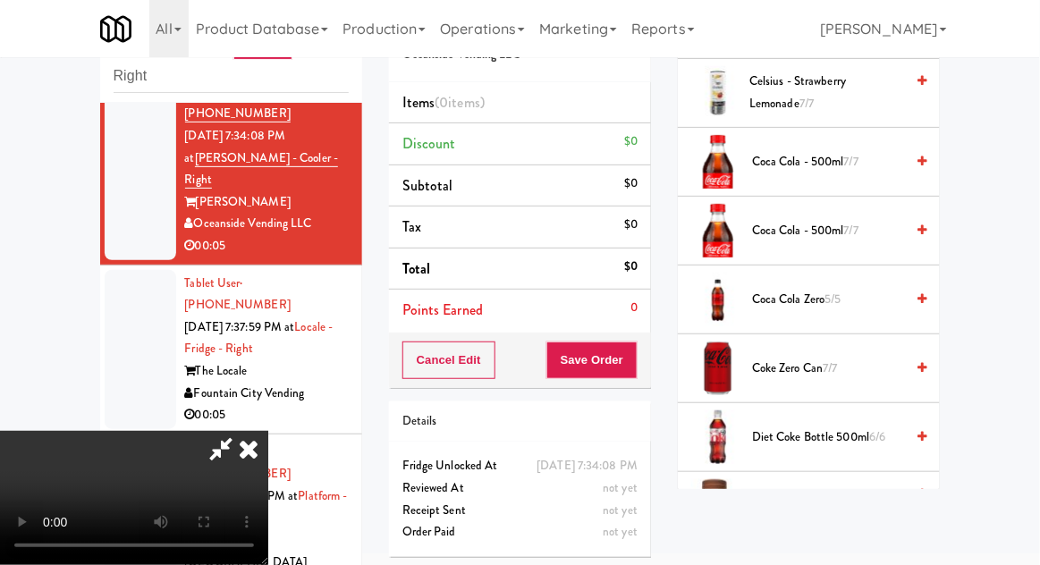
scroll to position [634, 0]
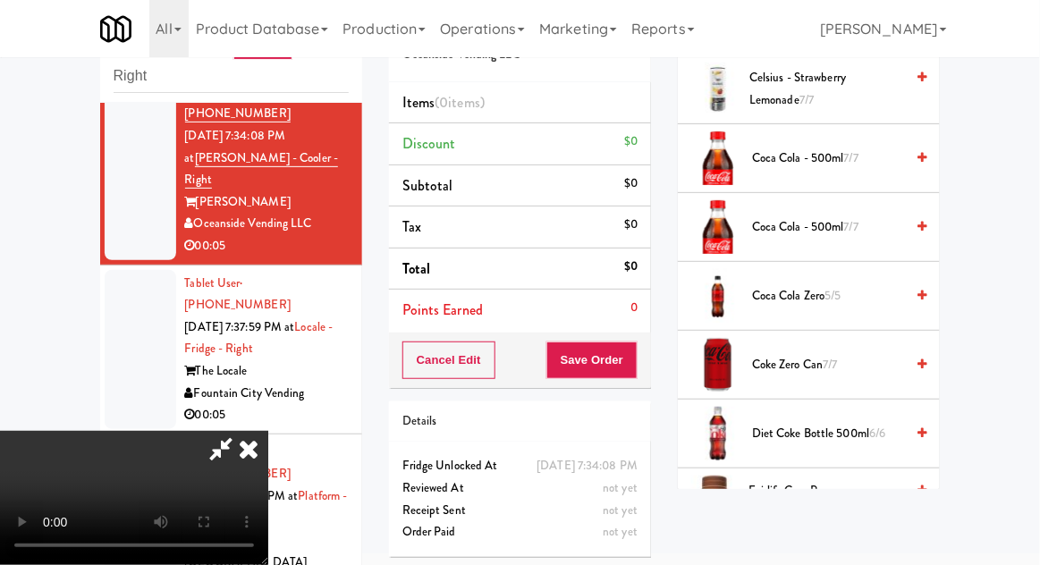
click at [855, 424] on span "Diet Coke Bottle 500ml 6/6" at bounding box center [828, 434] width 152 height 22
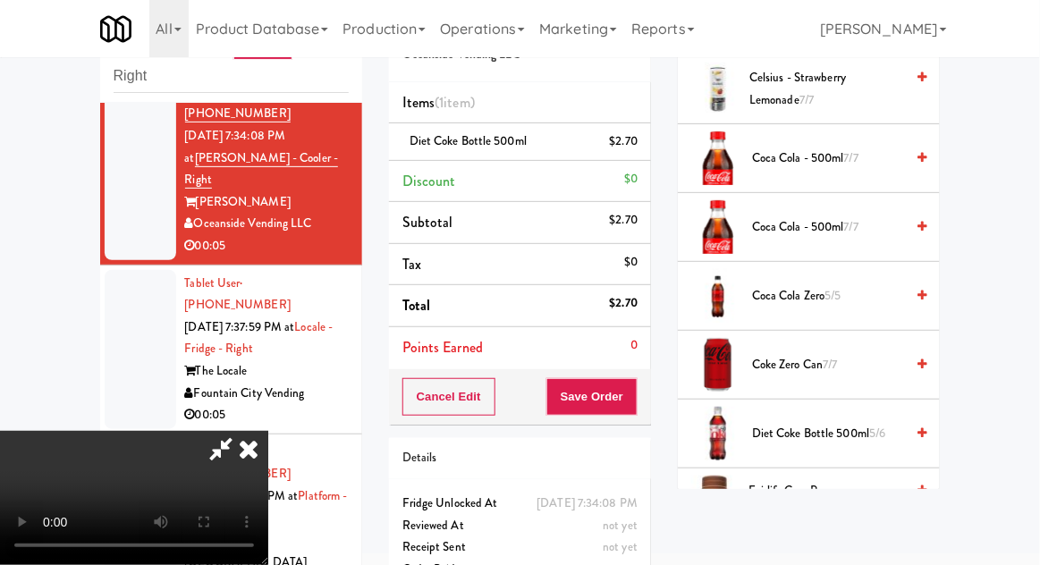
click at [845, 432] on span "Diet Coke Bottle 500ml 5/6" at bounding box center [828, 434] width 152 height 22
click at [636, 407] on button "Save Order" at bounding box center [591, 397] width 91 height 38
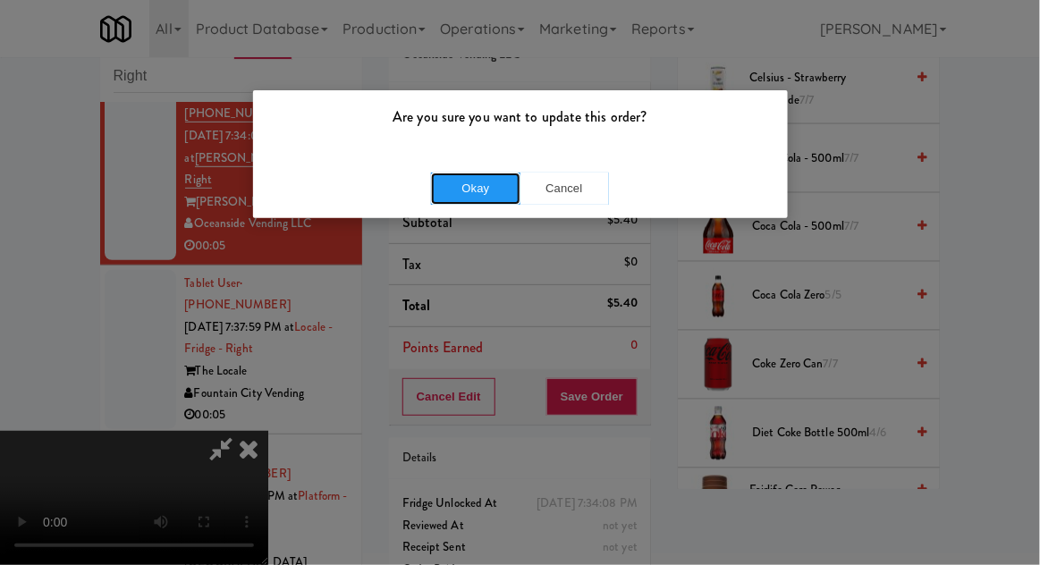
click at [458, 191] on button "Okay" at bounding box center [475, 189] width 89 height 32
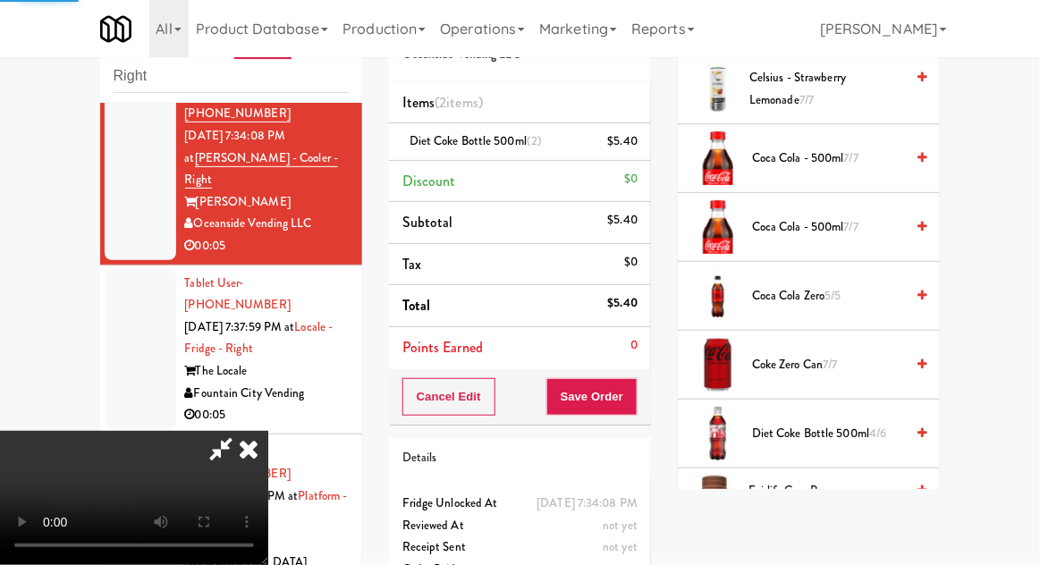
scroll to position [176, 0]
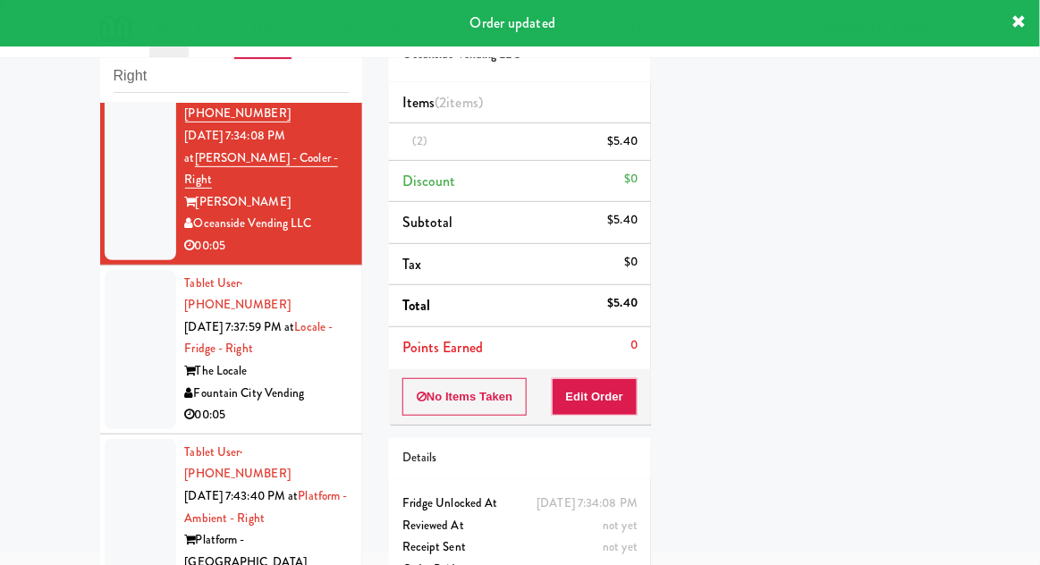
click at [109, 293] on div at bounding box center [141, 349] width 72 height 159
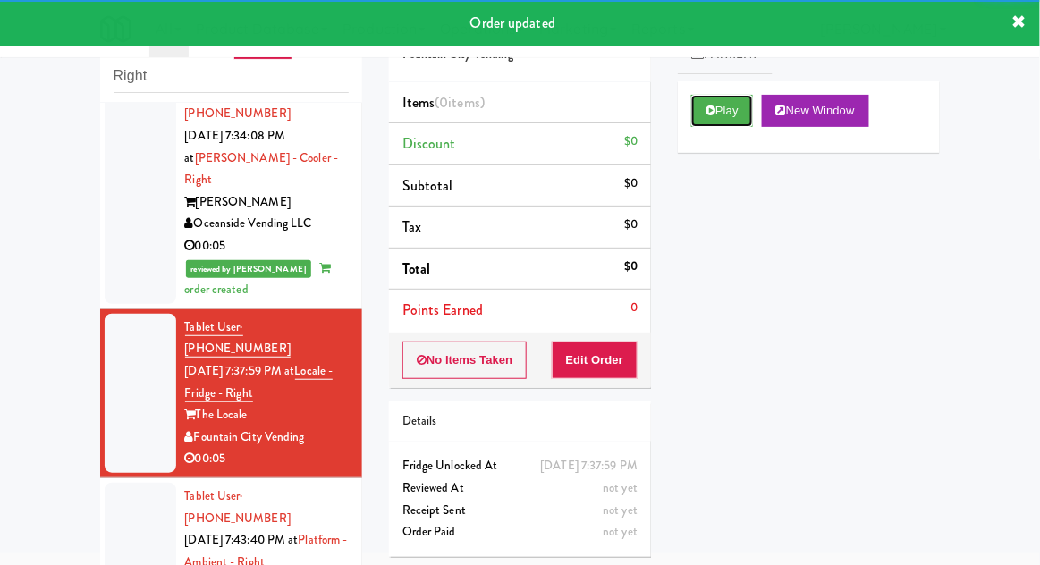
click at [719, 115] on button "Play" at bounding box center [722, 111] width 62 height 32
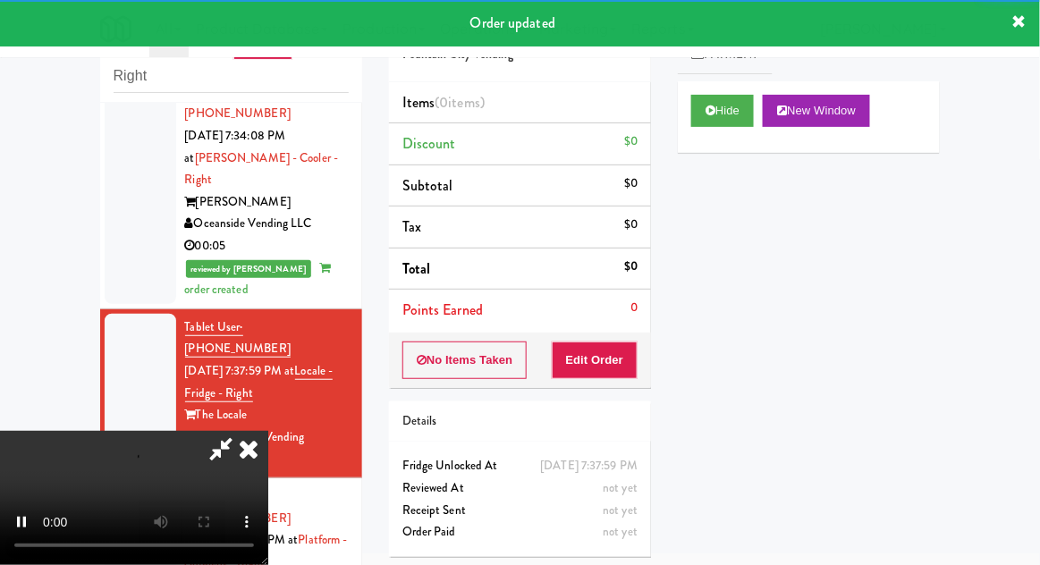
click at [610, 395] on div "Order # 973972 Fountain City Vending Items (0 items ) Discount $0 Subtotal $0 T…" at bounding box center [519, 283] width 289 height 575
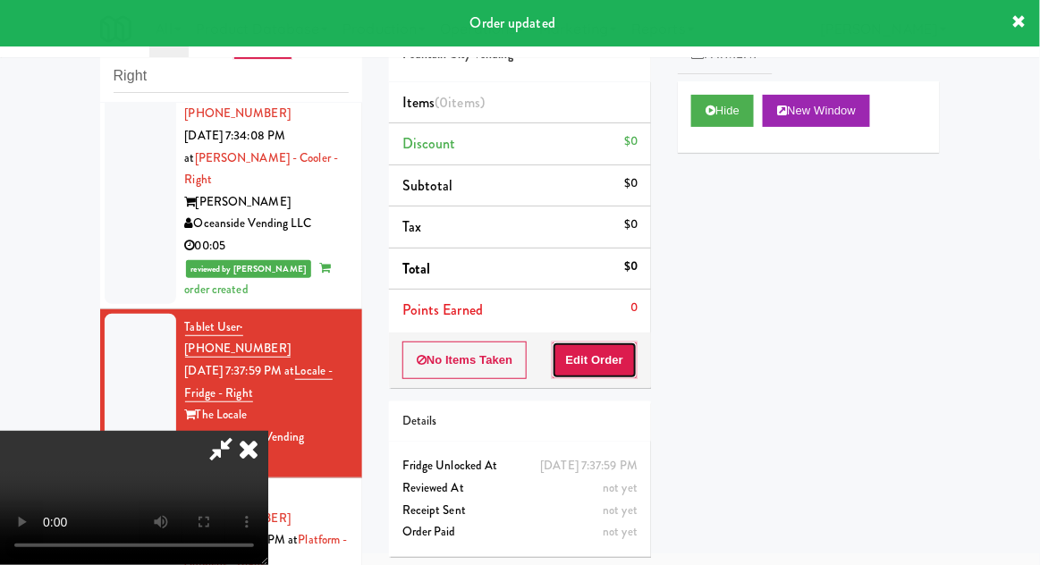
click at [602, 361] on button "Edit Order" at bounding box center [595, 360] width 87 height 38
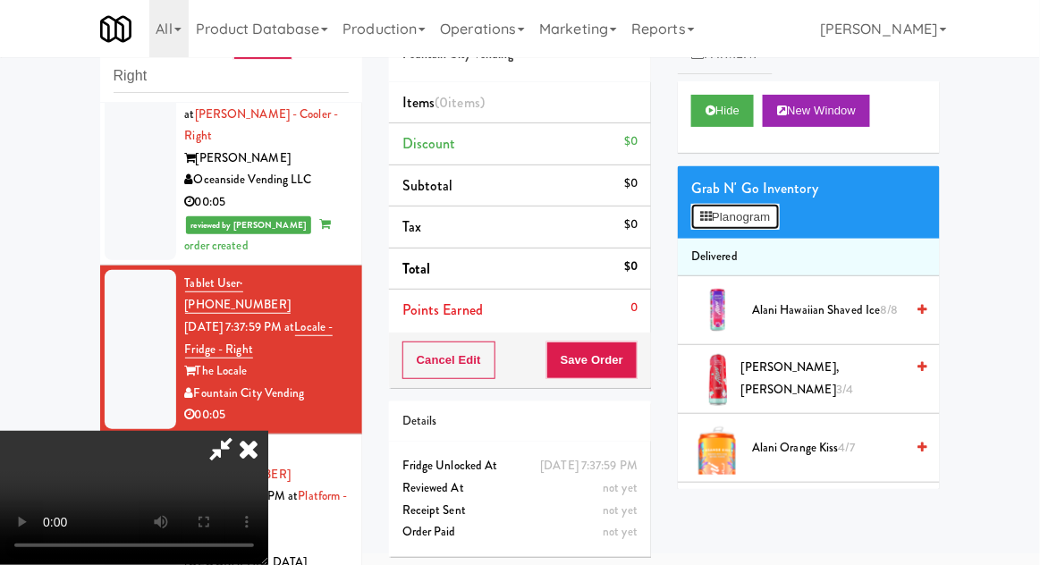
click at [765, 214] on button "Planogram" at bounding box center [735, 217] width 88 height 27
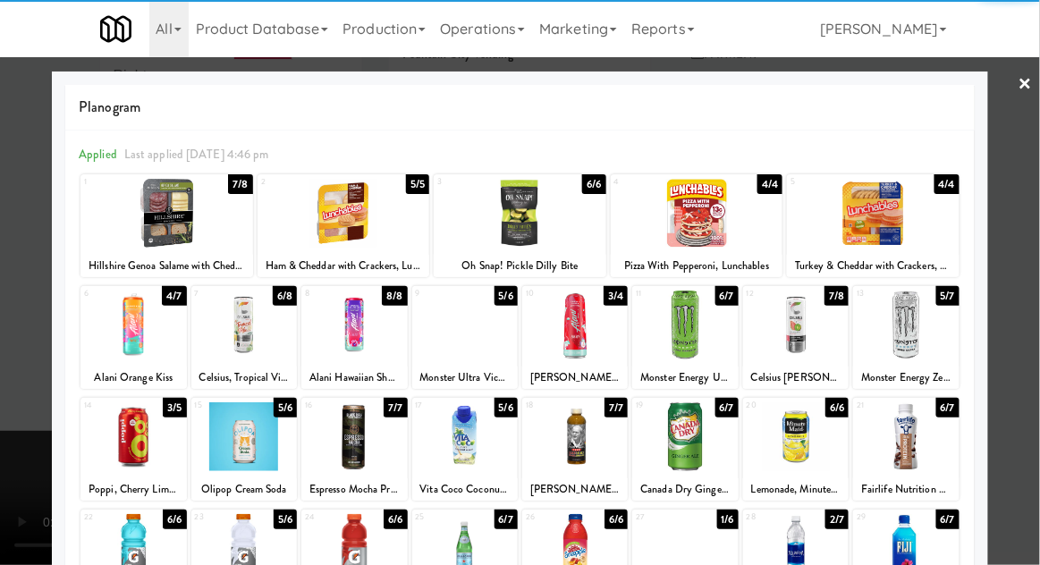
click at [807, 447] on div at bounding box center [795, 436] width 105 height 69
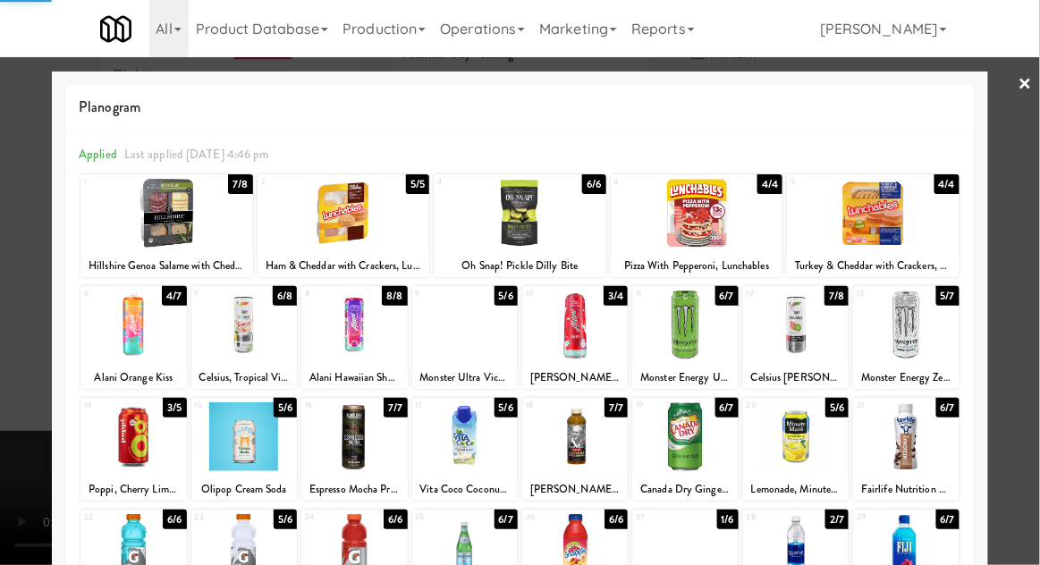
click at [13, 356] on div at bounding box center [520, 282] width 1040 height 565
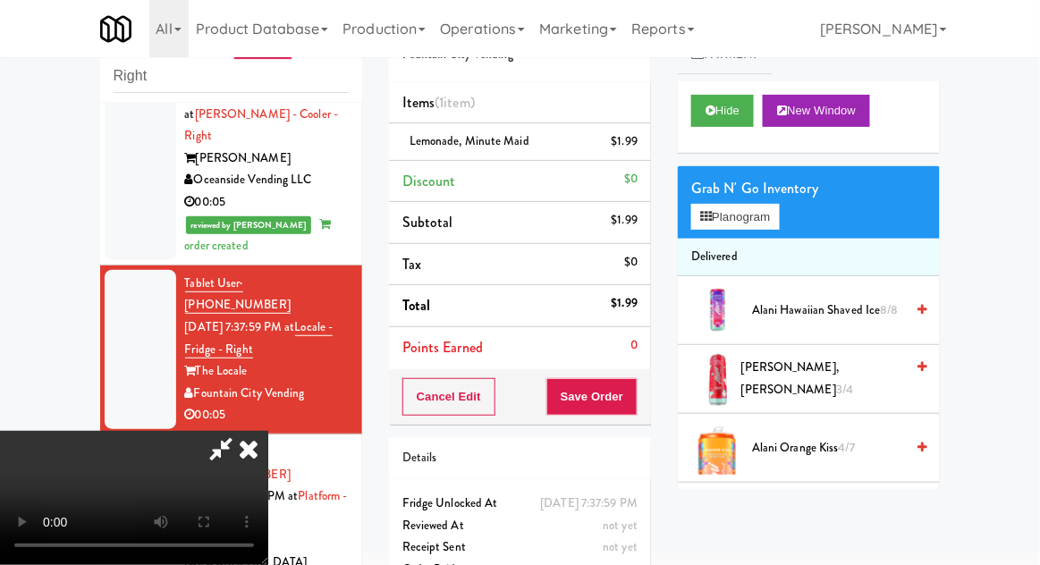
scroll to position [65, 0]
click at [636, 393] on button "Save Order" at bounding box center [591, 397] width 91 height 38
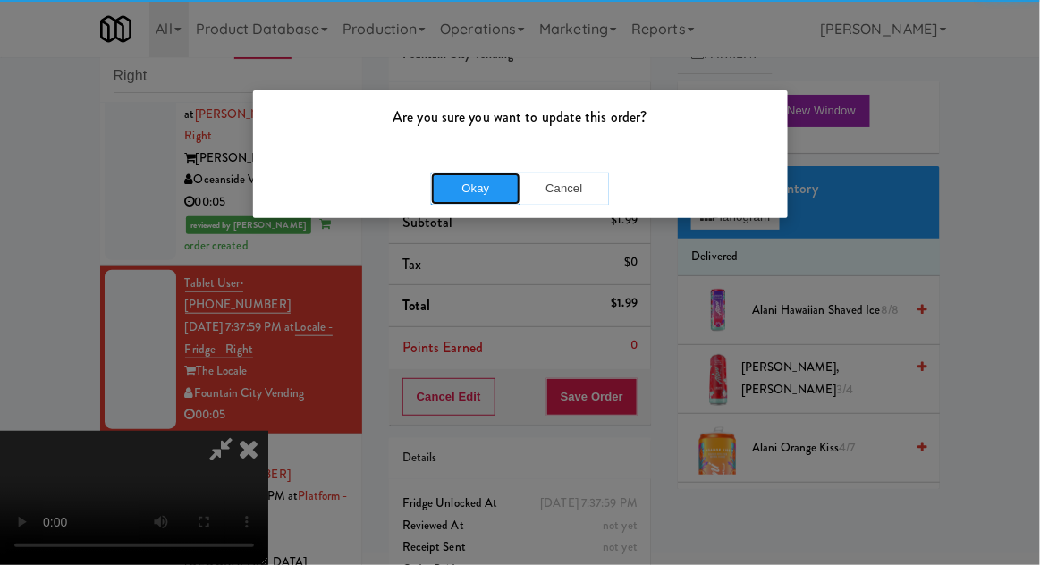
click at [441, 189] on button "Okay" at bounding box center [475, 189] width 89 height 32
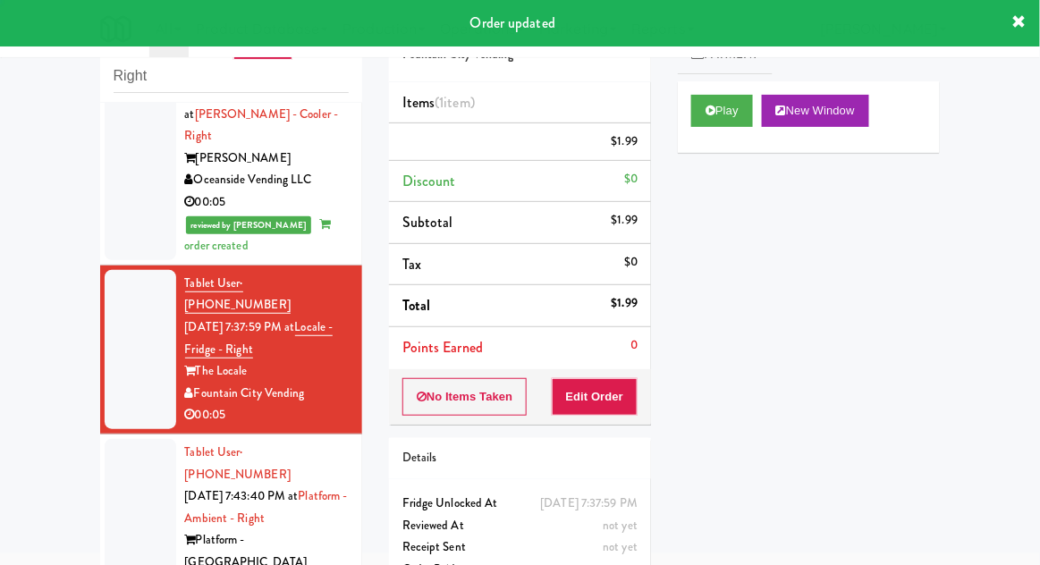
scroll to position [0, 0]
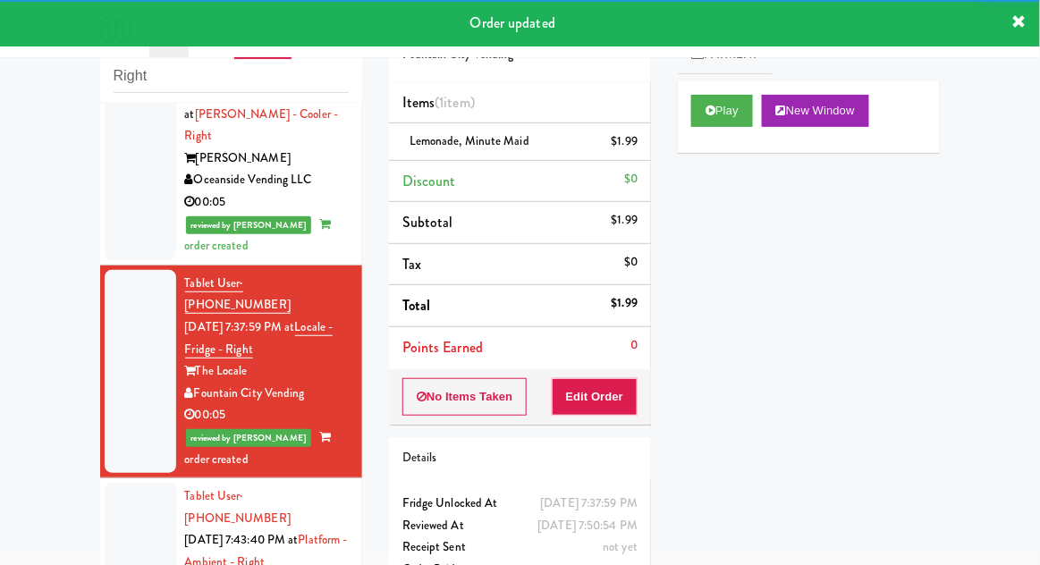
click at [104, 478] on li "Tablet User · (516) 697-5244 [DATE] 7:43:40 PM at Platform - Ambient - Right Pl…" at bounding box center [231, 573] width 262 height 191
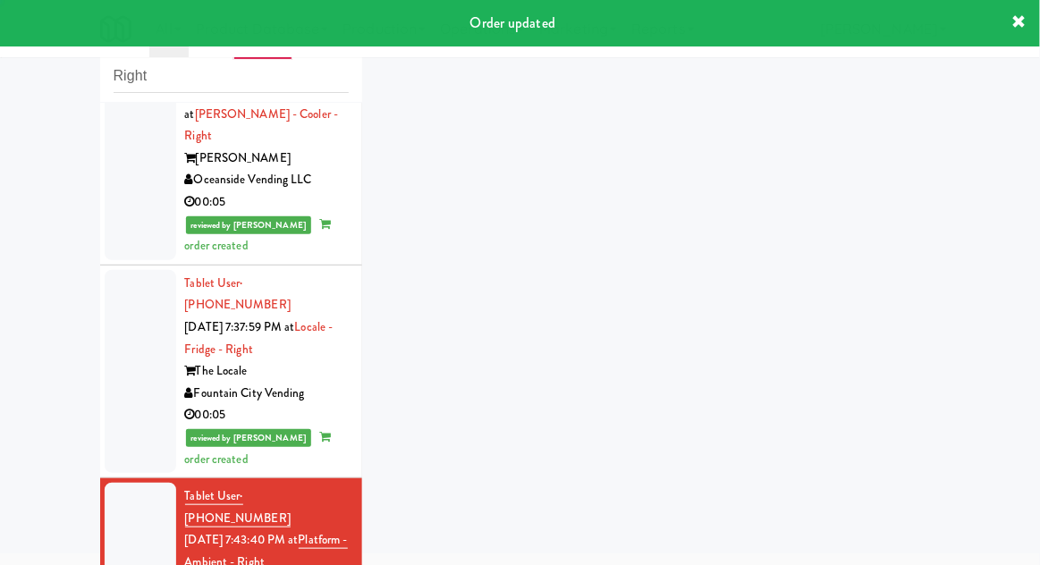
scroll to position [330, 0]
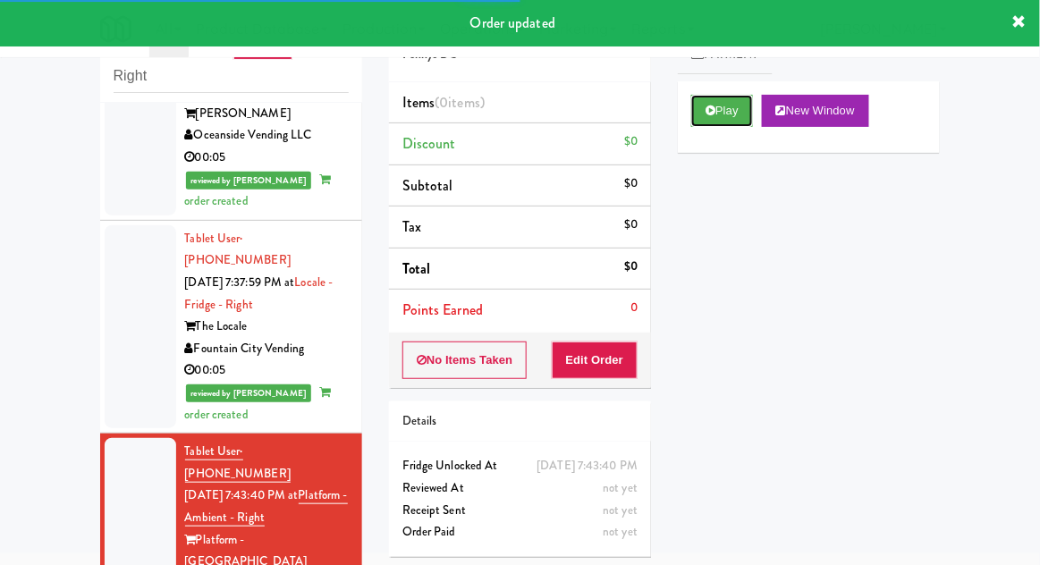
click at [745, 114] on button "Play" at bounding box center [722, 111] width 62 height 32
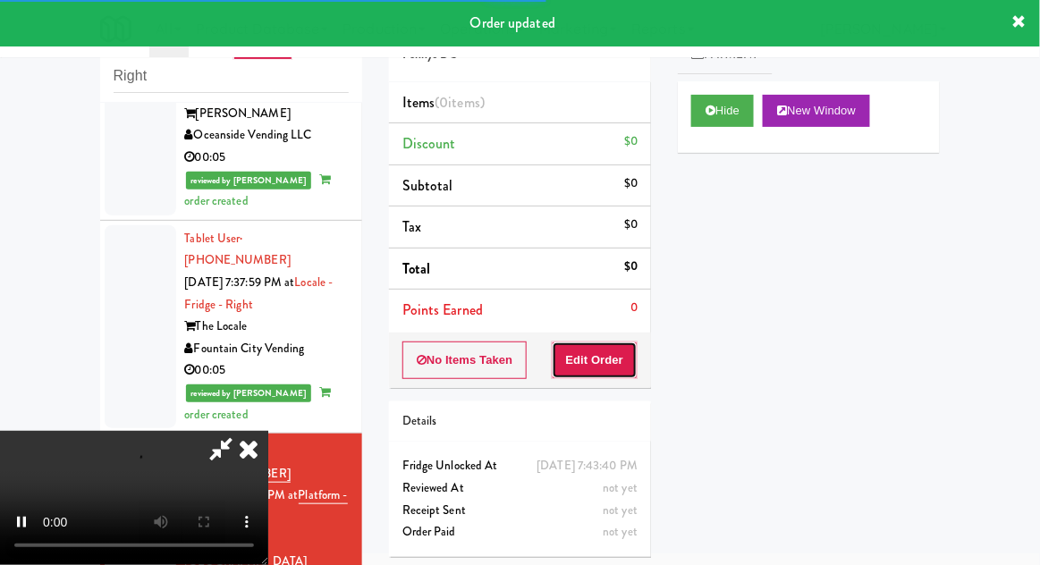
click at [613, 345] on button "Edit Order" at bounding box center [595, 360] width 87 height 38
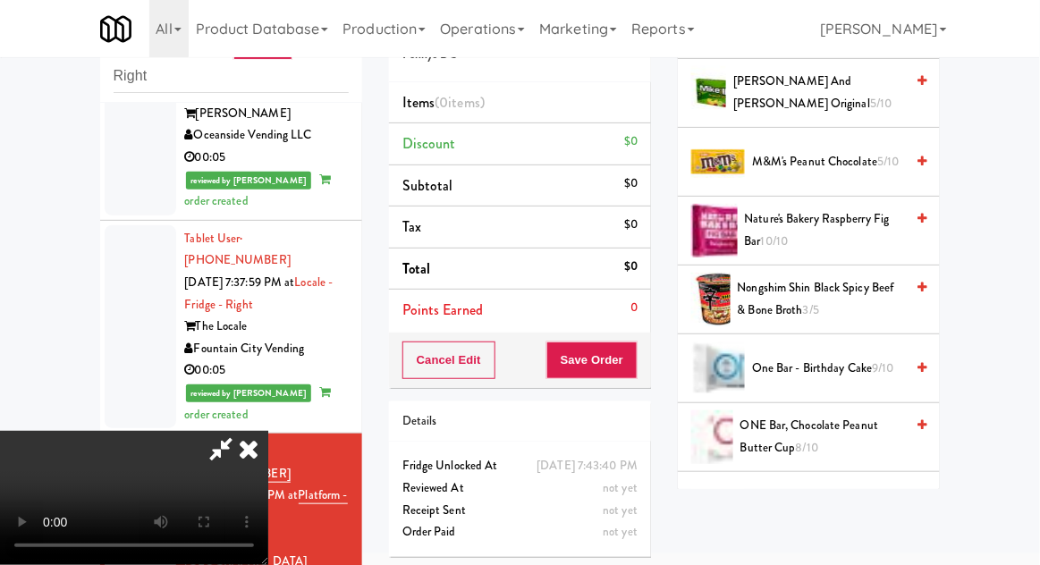
scroll to position [1396, 0]
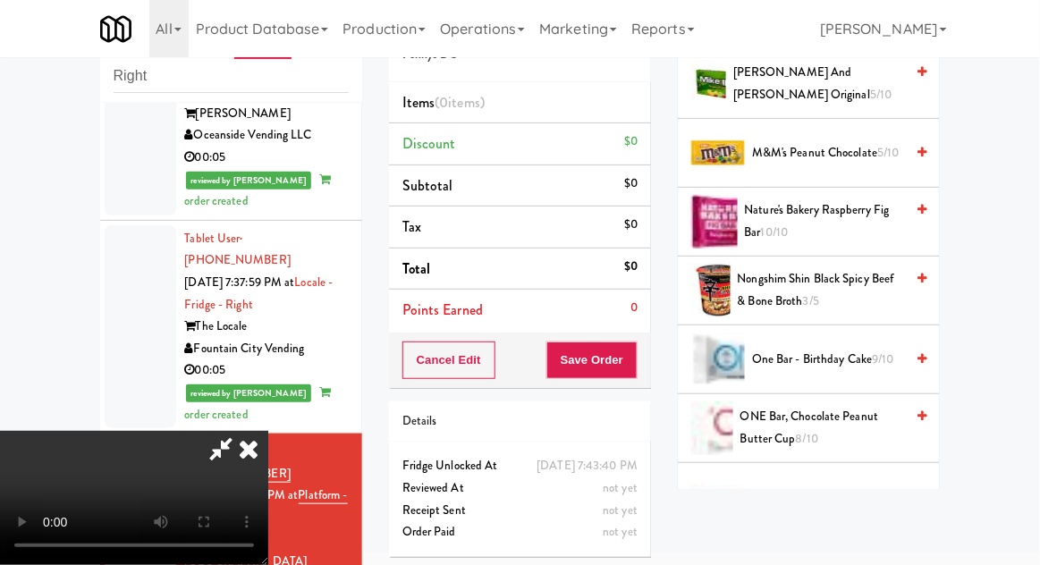
click at [830, 486] on span "Oreo Original Cookie 8/10" at bounding box center [828, 497] width 152 height 22
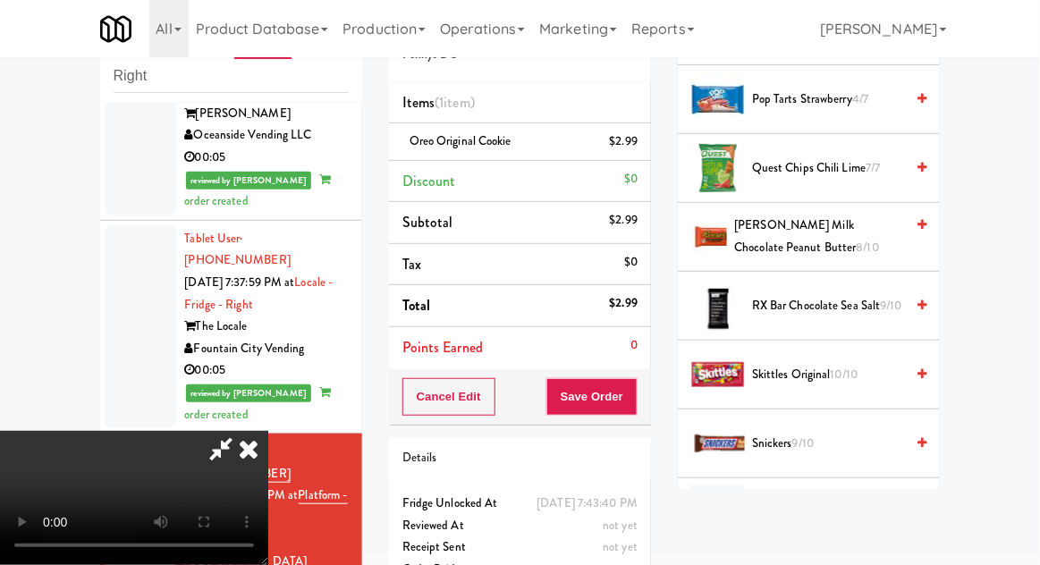
scroll to position [1863, 0]
click at [842, 373] on span "10/10" at bounding box center [844, 374] width 28 height 17
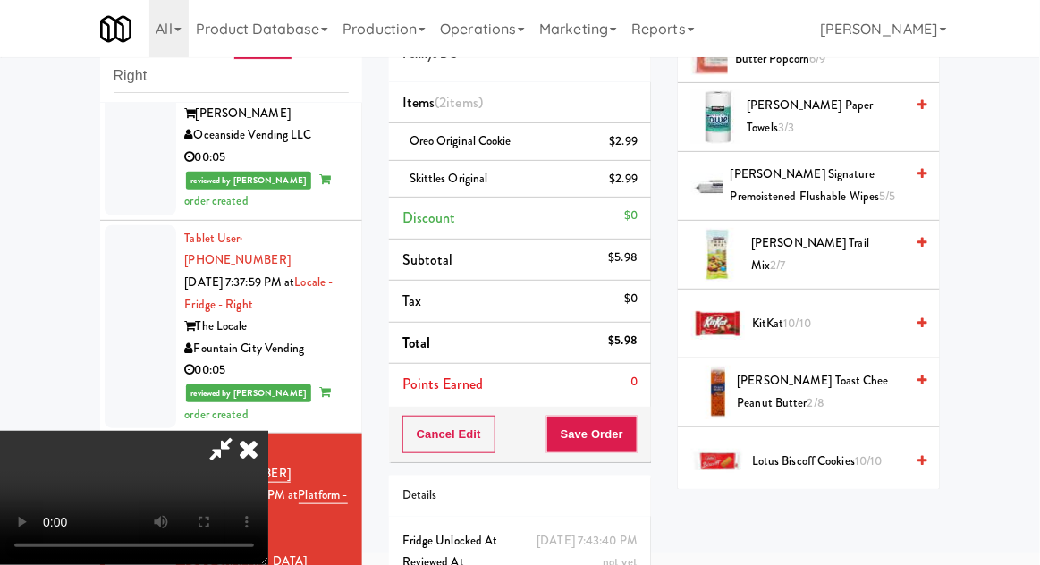
scroll to position [973, 0]
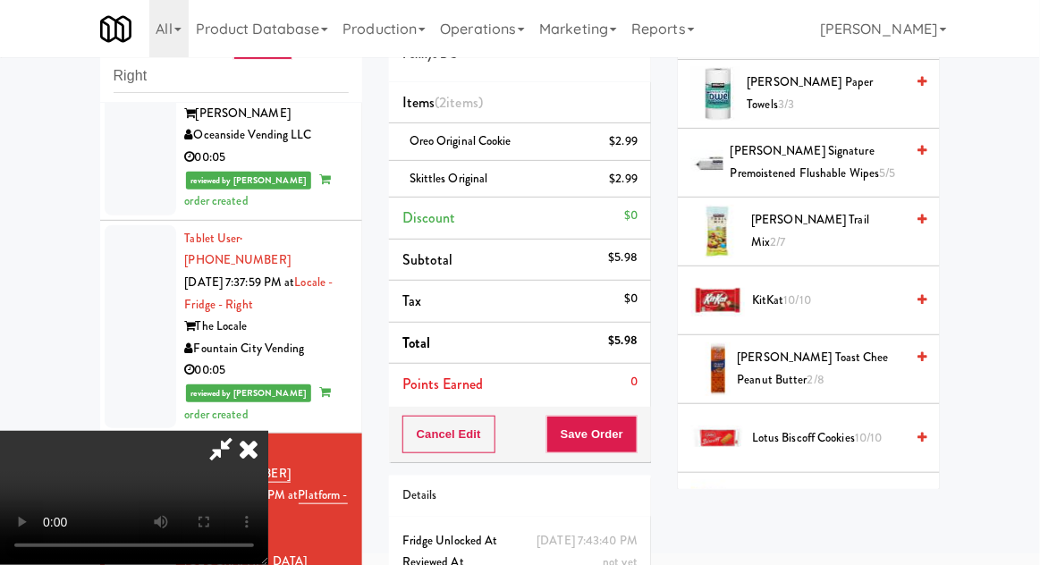
click at [861, 431] on span "10/10" at bounding box center [869, 437] width 28 height 17
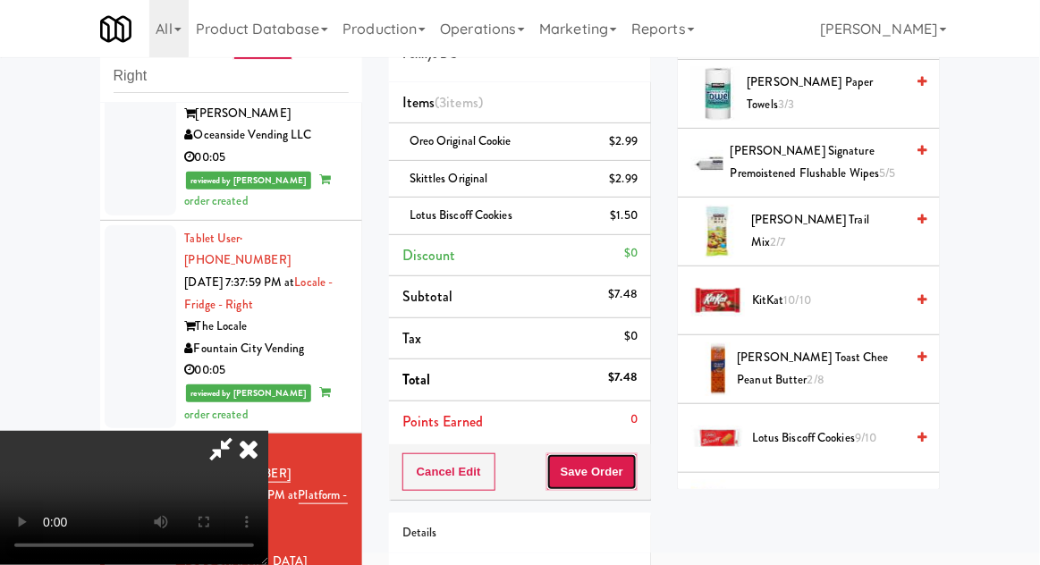
click at [635, 478] on button "Save Order" at bounding box center [591, 472] width 91 height 38
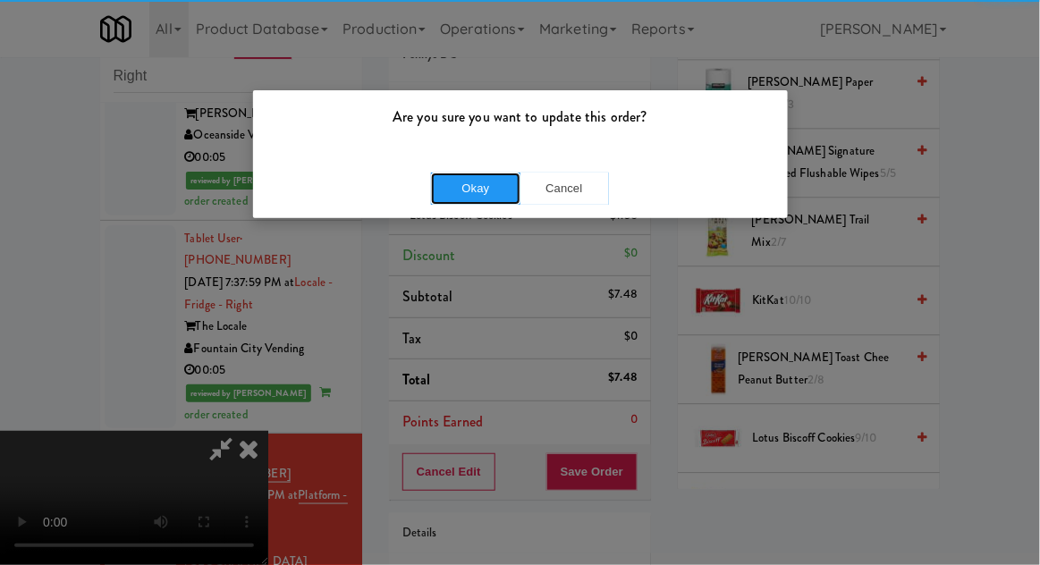
click at [455, 186] on button "Okay" at bounding box center [475, 189] width 89 height 32
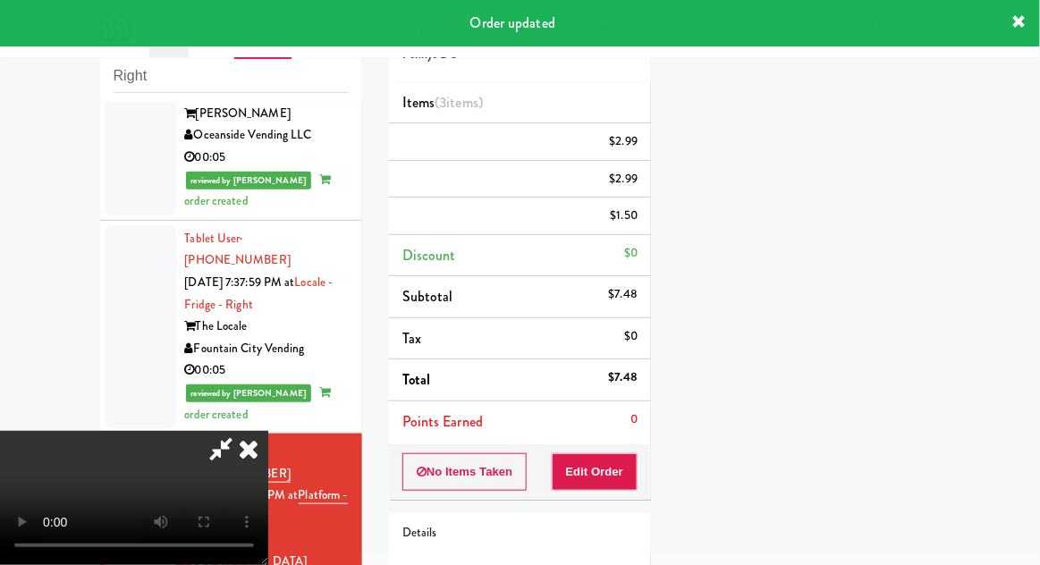
scroll to position [176, 0]
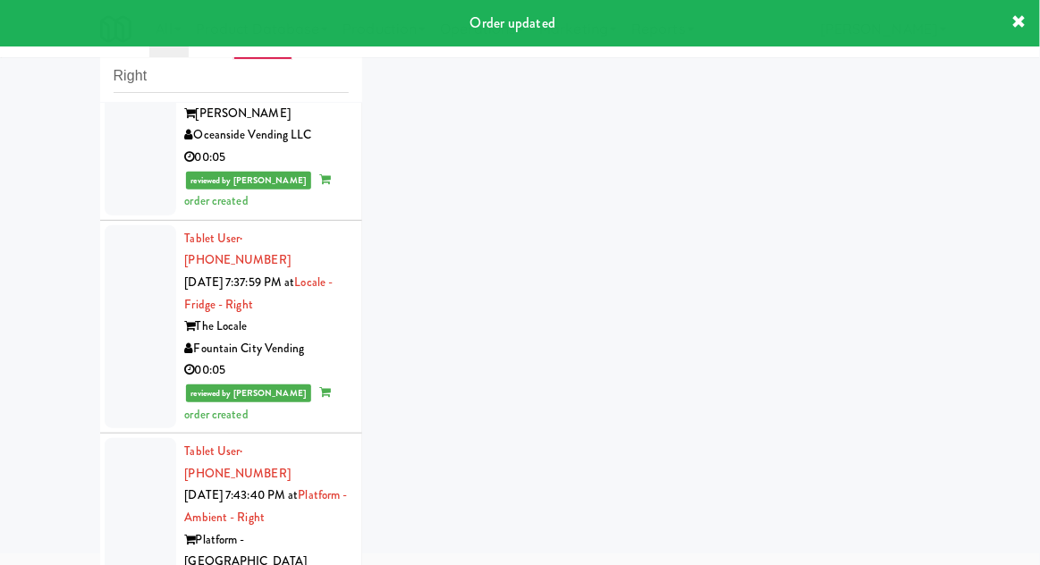
scroll to position [374, 0]
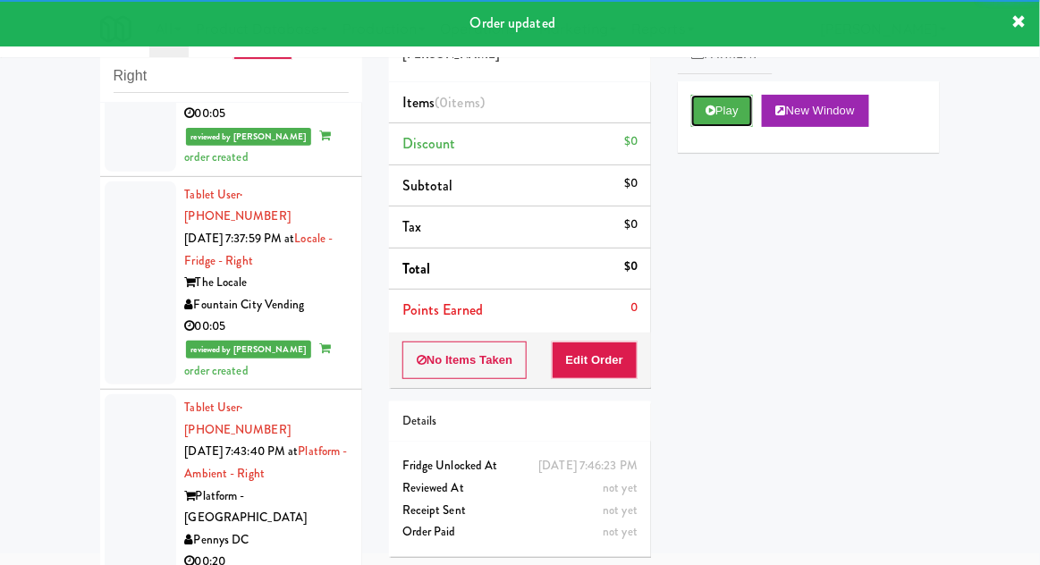
click at [736, 123] on button "Play" at bounding box center [722, 111] width 62 height 32
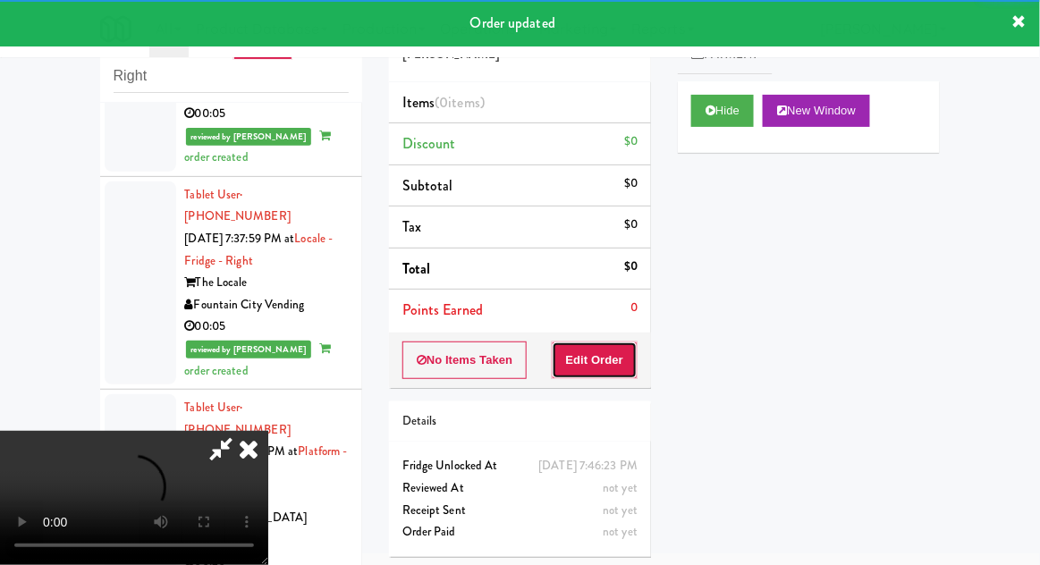
click at [619, 356] on button "Edit Order" at bounding box center [595, 360] width 87 height 38
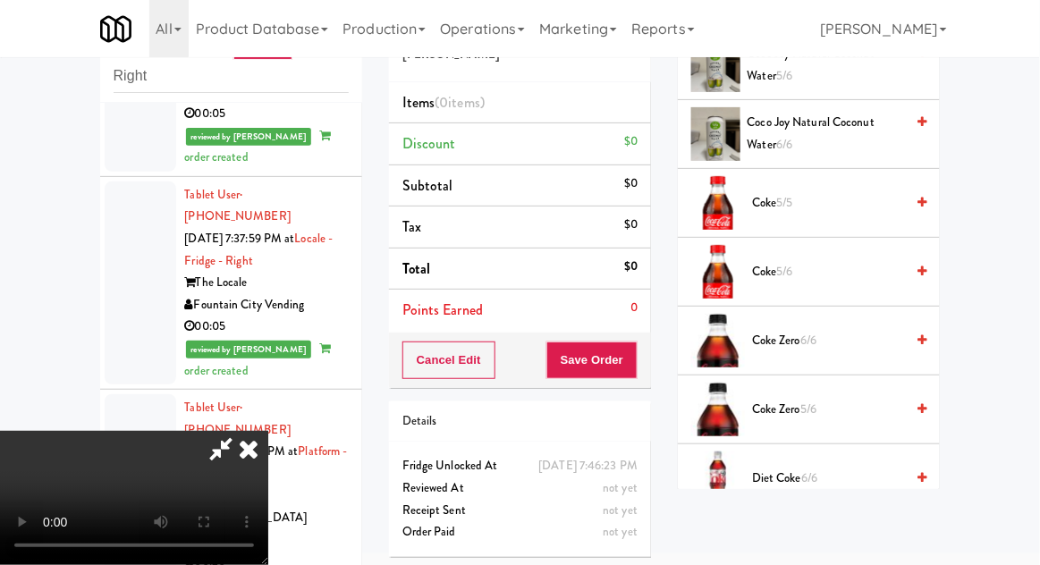
scroll to position [522, 0]
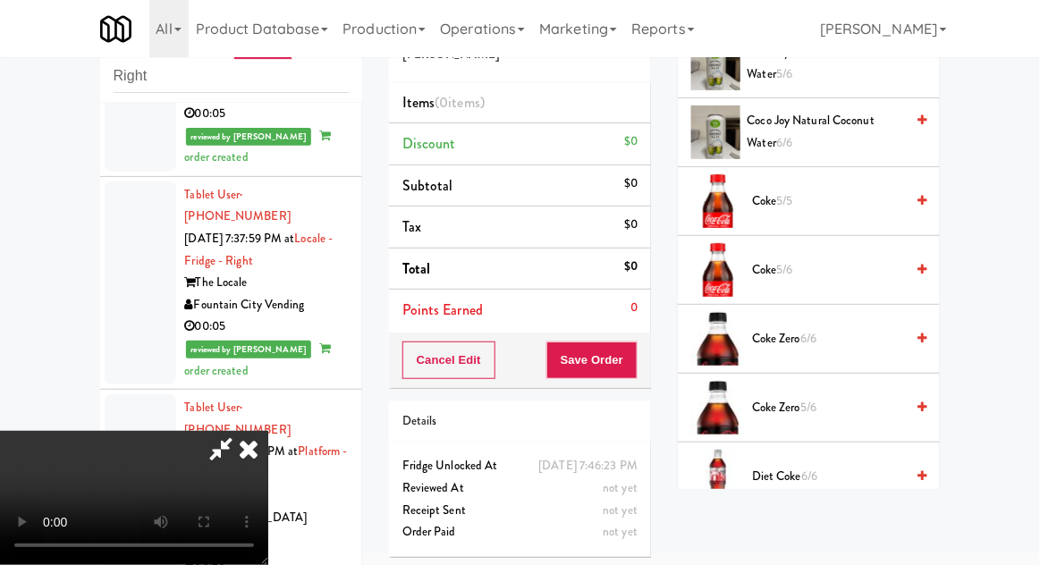
click at [811, 476] on span "6/6" at bounding box center [809, 475] width 16 height 17
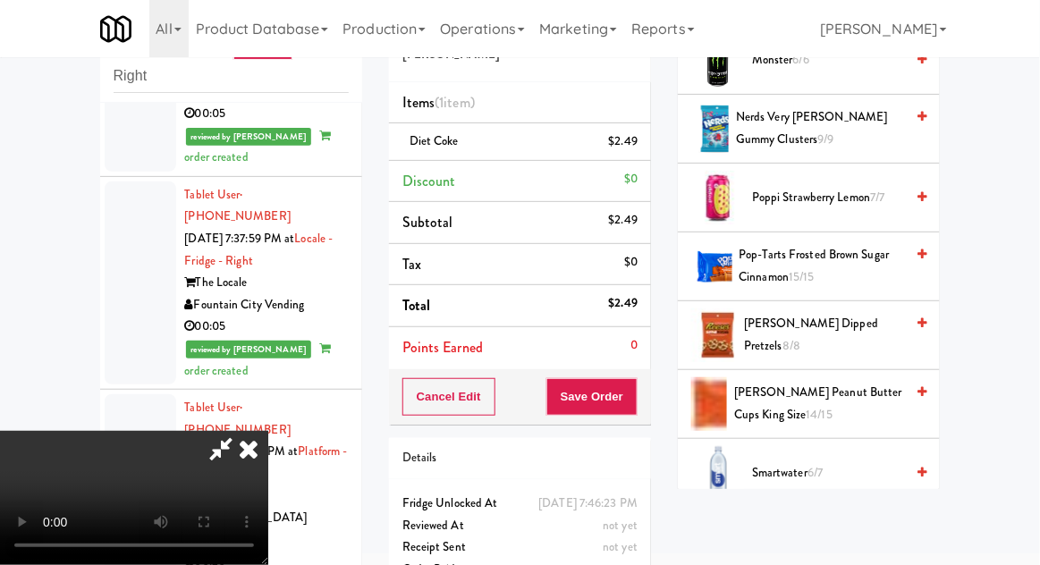
scroll to position [1700, 0]
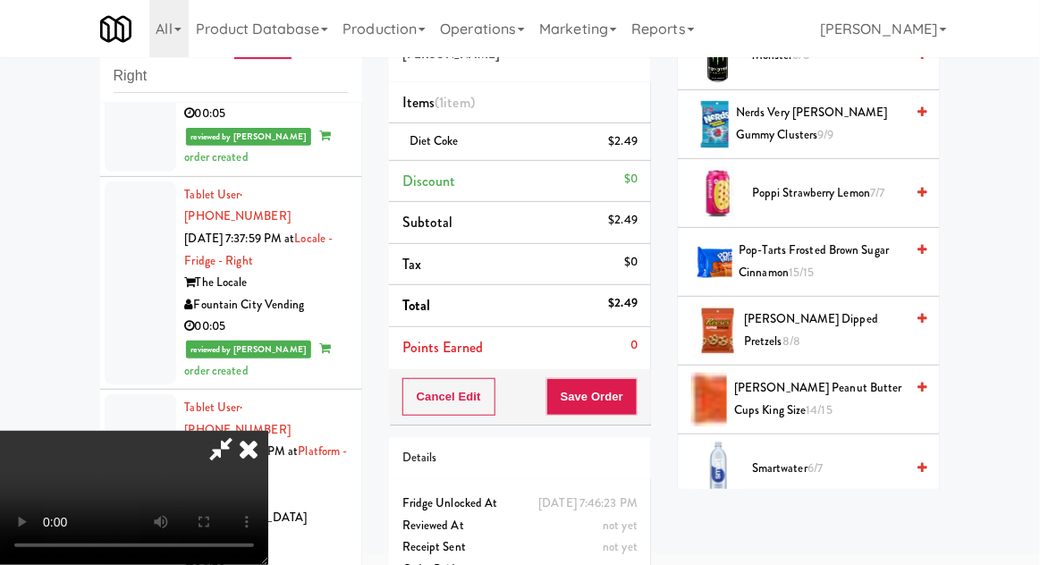
click at [832, 402] on span "[PERSON_NAME] Peanut Butter Cups King Size 14/15" at bounding box center [819, 399] width 170 height 44
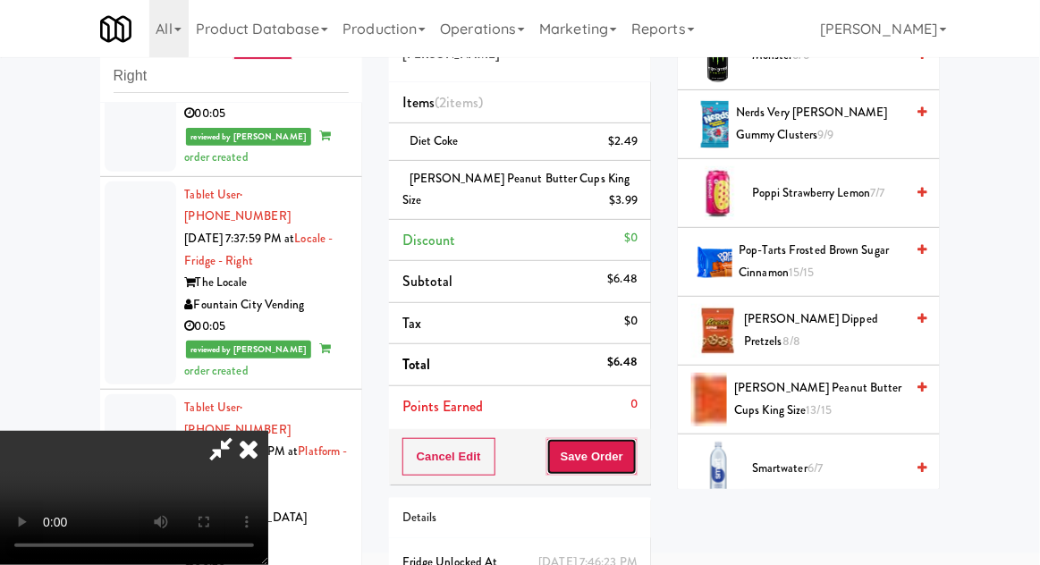
click at [636, 461] on button "Save Order" at bounding box center [591, 457] width 91 height 38
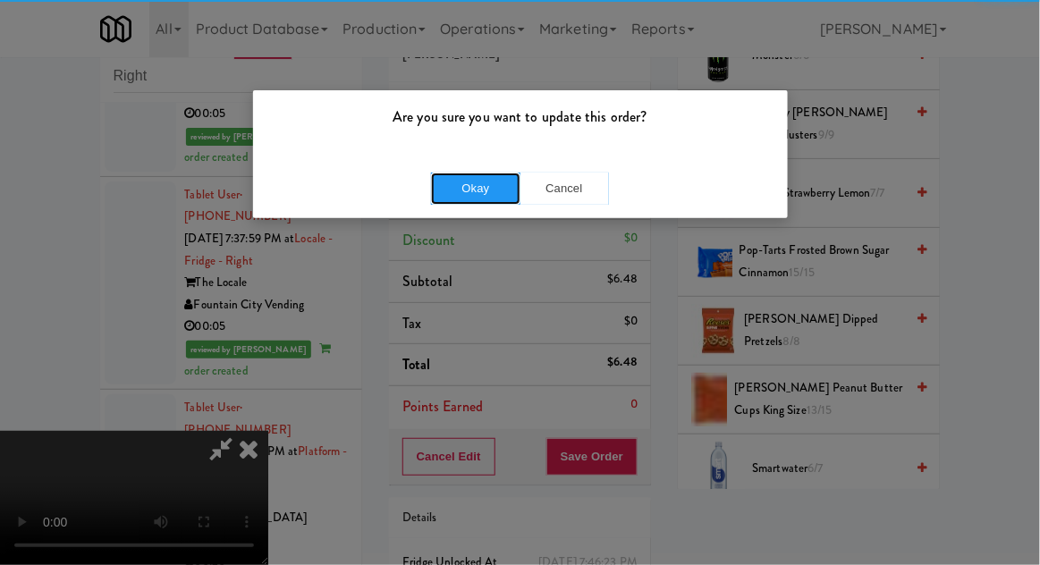
click at [448, 176] on button "Okay" at bounding box center [475, 189] width 89 height 32
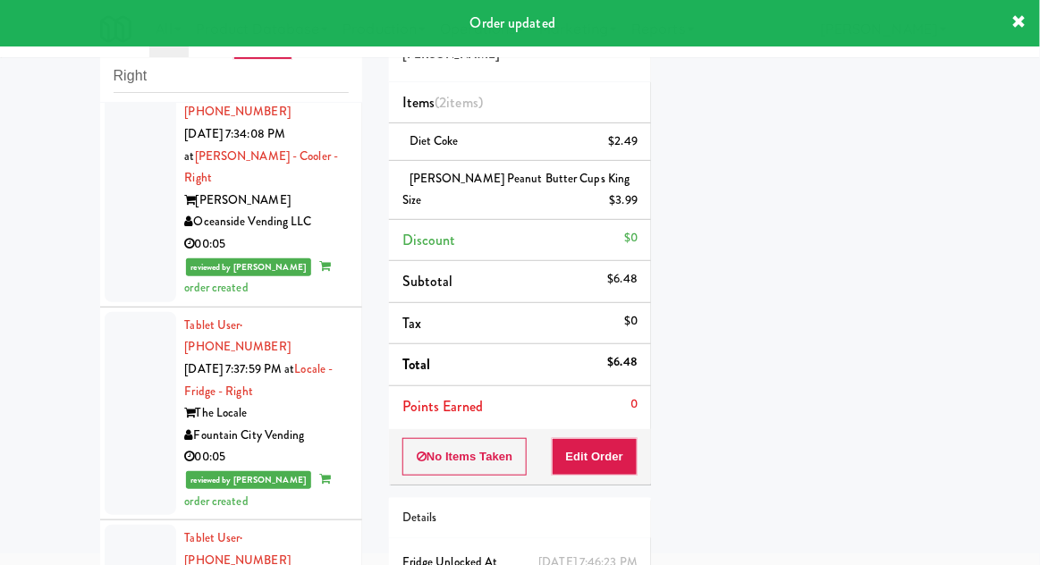
scroll to position [0, 0]
